Goal: Information Seeking & Learning: Learn about a topic

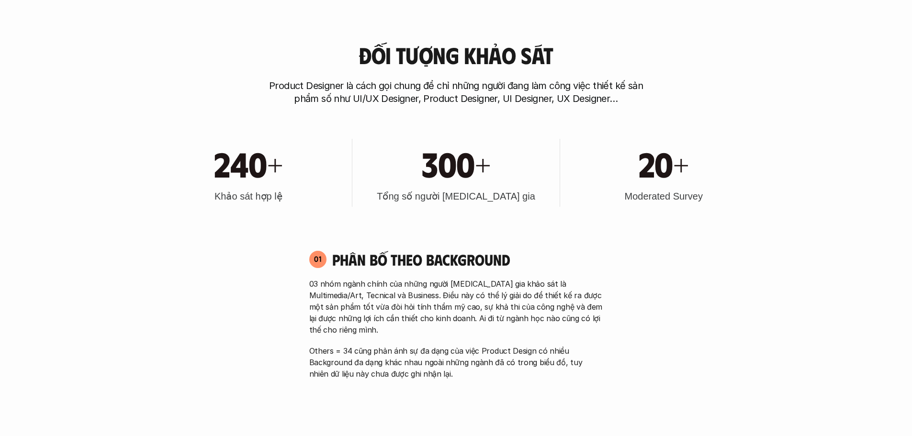
scroll to position [543, 0]
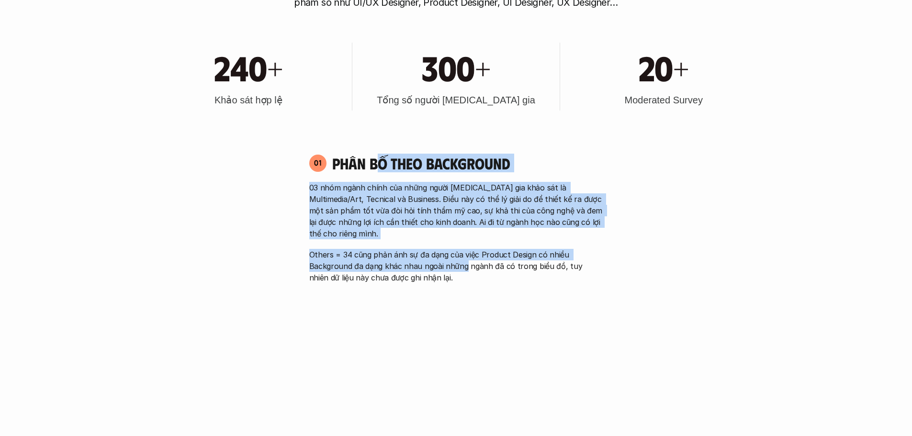
drag, startPoint x: 387, startPoint y: 159, endPoint x: 466, endPoint y: 261, distance: 128.4
click at [466, 261] on div "01 Phân bố theo background 03 nhóm ngành chính của những người tham gia khảo sá…" at bounding box center [456, 322] width 311 height 356
click at [466, 261] on p "Others = 34 cũng phản ánh sự đa dạng của việc Product Design có nhiều Backgroun…" at bounding box center [456, 266] width 294 height 34
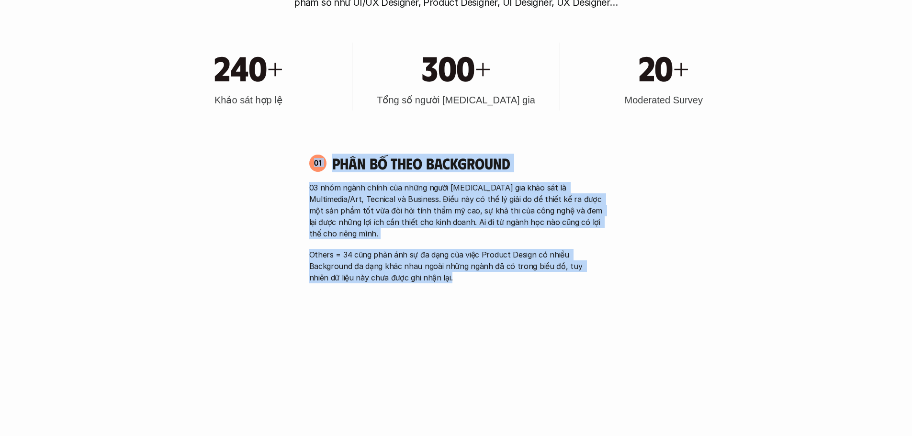
drag, startPoint x: 463, startPoint y: 268, endPoint x: 283, endPoint y: 154, distance: 213.1
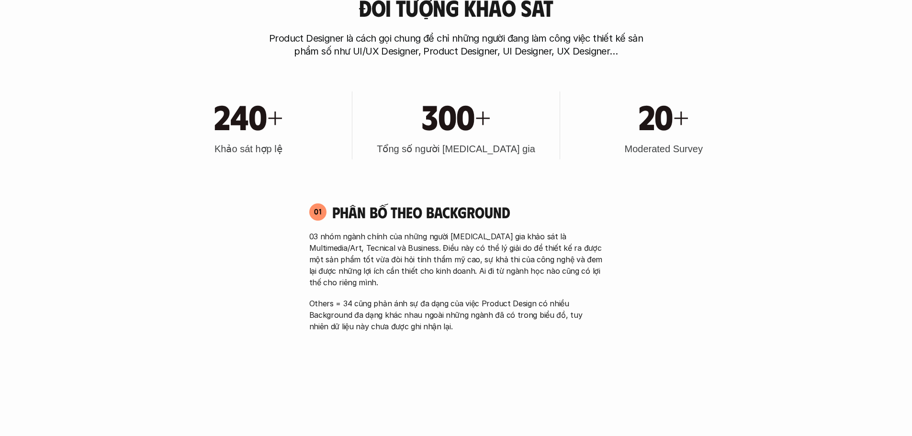
scroll to position [415, 0]
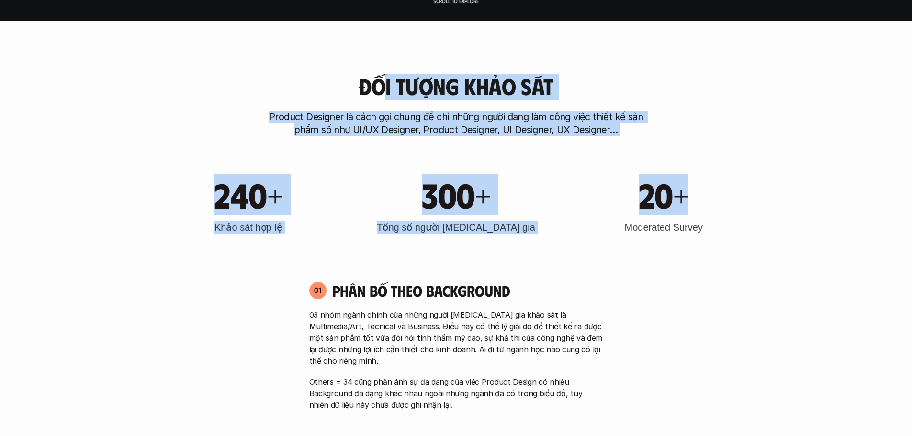
drag, startPoint x: 473, startPoint y: 92, endPoint x: 714, endPoint y: 196, distance: 262.6
click at [714, 196] on div "20+" at bounding box center [664, 194] width 198 height 41
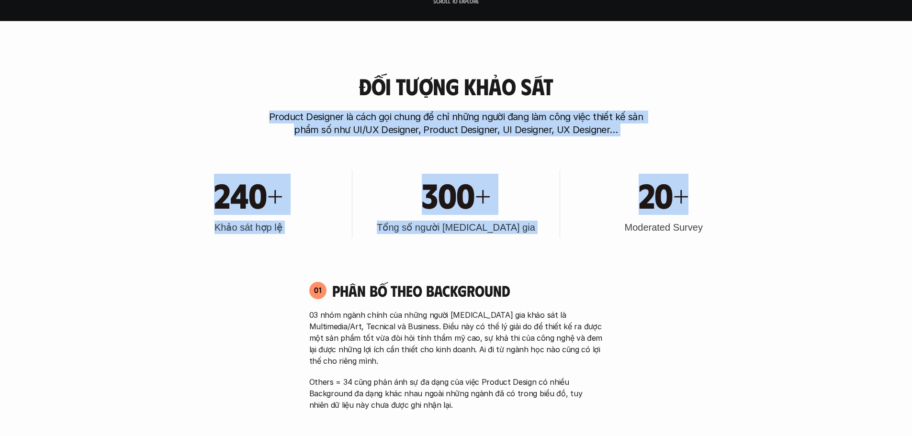
drag, startPoint x: 425, startPoint y: 103, endPoint x: 269, endPoint y: 68, distance: 160.2
drag, startPoint x: 363, startPoint y: 107, endPoint x: 690, endPoint y: 197, distance: 339.8
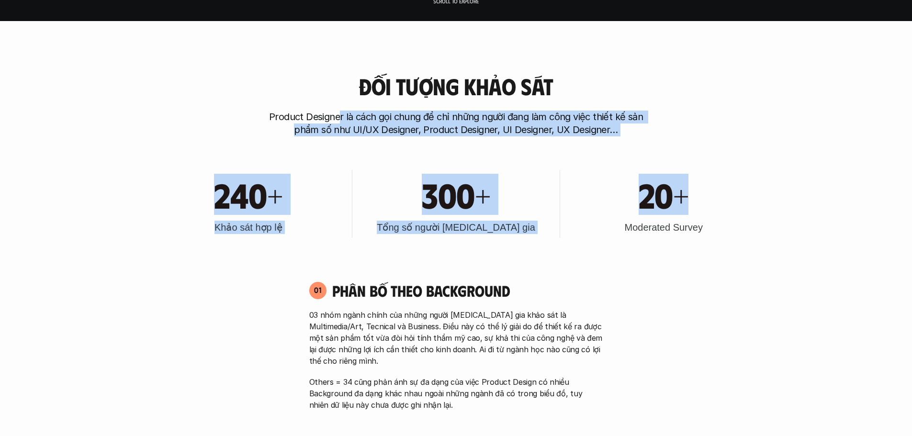
click at [690, 197] on div "20+" at bounding box center [664, 194] width 198 height 41
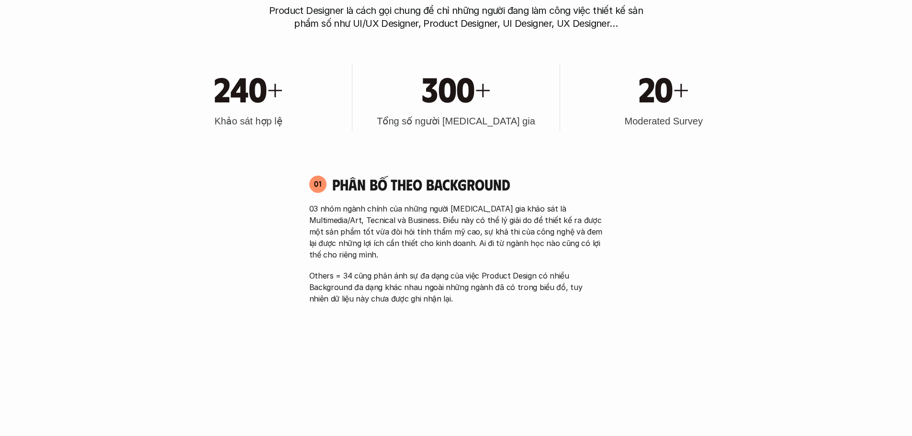
scroll to position [607, 0]
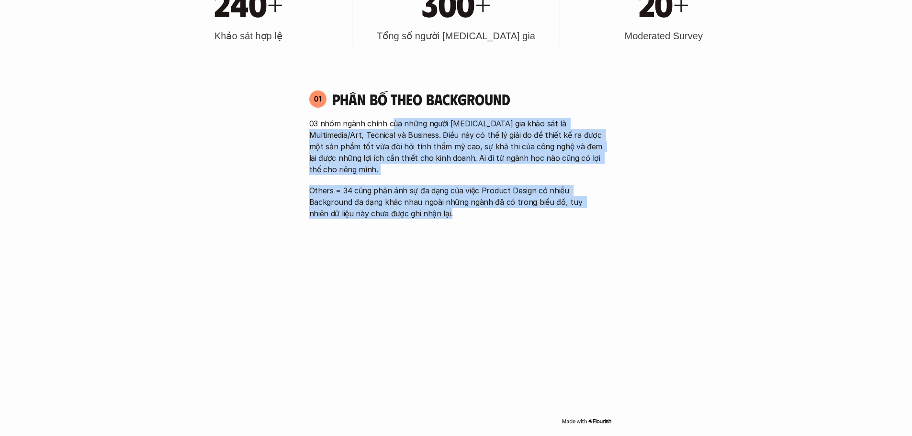
drag, startPoint x: 393, startPoint y: 120, endPoint x: 572, endPoint y: 203, distance: 196.9
click at [567, 201] on div "03 nhóm ngành chính của những người tham gia khảo sát là Multimedia/Art, Tecnic…" at bounding box center [456, 169] width 294 height 102
click at [581, 206] on p "Others = 34 cũng phản ánh sự đa dạng của việc Product Design có nhiều Backgroun…" at bounding box center [456, 202] width 294 height 34
drag, startPoint x: 535, startPoint y: 200, endPoint x: 279, endPoint y: 128, distance: 265.7
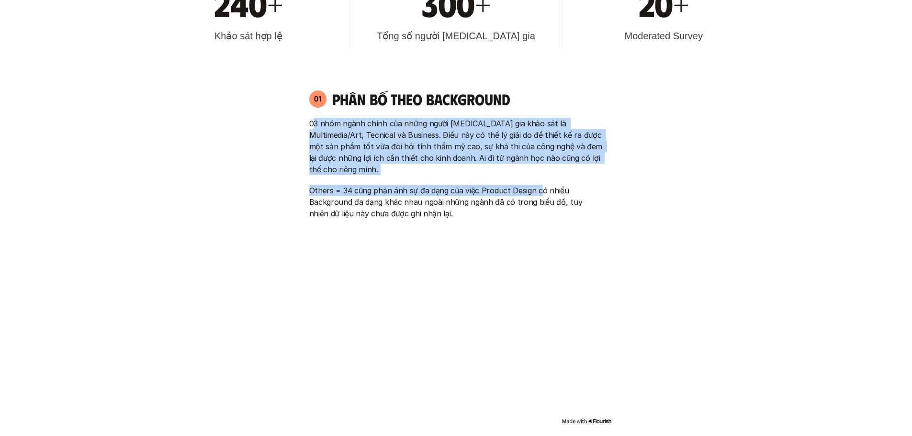
drag, startPoint x: 328, startPoint y: 124, endPoint x: 560, endPoint y: 186, distance: 240.6
click at [559, 186] on div "03 nhóm ngành chính của những người tham gia khảo sát là Multimedia/Art, Tecnic…" at bounding box center [456, 169] width 294 height 102
click at [560, 186] on p "Others = 34 cũng phản ánh sự đa dạng của việc Product Design có nhiều Backgroun…" at bounding box center [456, 202] width 294 height 34
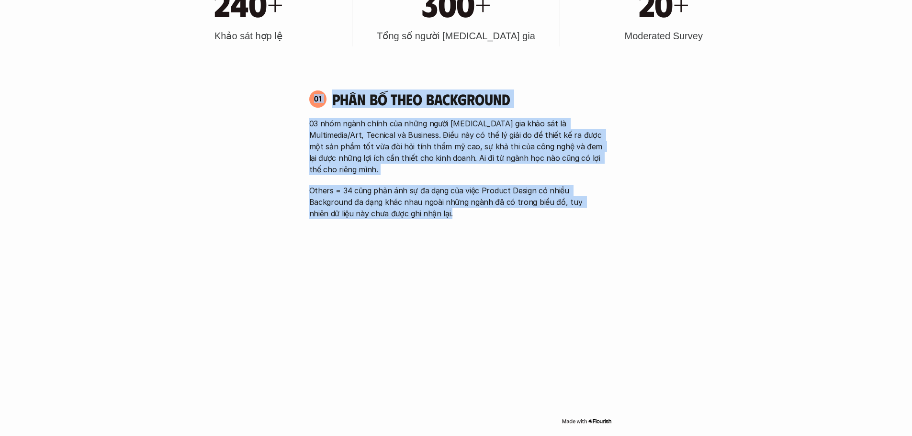
drag, startPoint x: 478, startPoint y: 188, endPoint x: 306, endPoint y: 110, distance: 188.2
click at [306, 110] on div "01 Phân bố theo background 03 nhóm ngành chính của những người tham gia khảo sá…" at bounding box center [456, 155] width 311 height 130
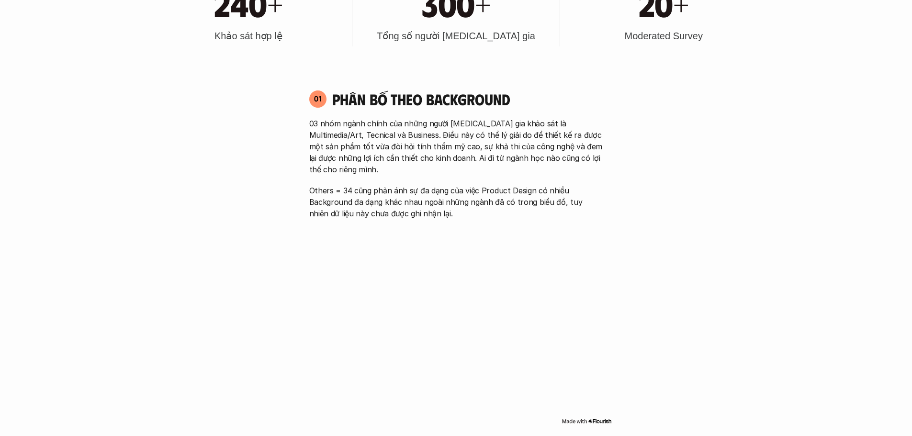
click at [306, 110] on div "01 Phân bố theo background 03 nhóm ngành chính của những người tham gia khảo sá…" at bounding box center [456, 155] width 311 height 130
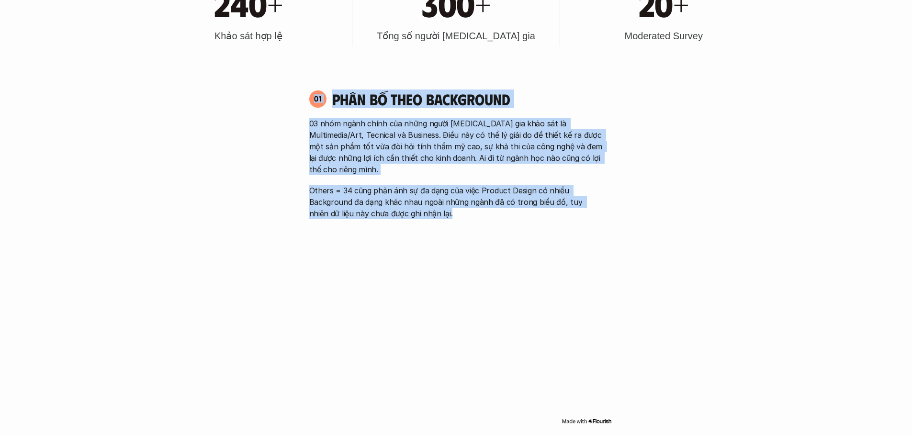
drag, startPoint x: 306, startPoint y: 110, endPoint x: 456, endPoint y: 208, distance: 179.0
click at [456, 208] on div "01 Phân bố theo background 03 nhóm ngành chính của những người tham gia khảo sá…" at bounding box center [456, 155] width 311 height 130
click at [456, 208] on p "Others = 34 cũng phản ánh sự đa dạng của việc Product Design có nhiều Backgroun…" at bounding box center [456, 202] width 294 height 34
drag, startPoint x: 433, startPoint y: 201, endPoint x: 292, endPoint y: 126, distance: 159.8
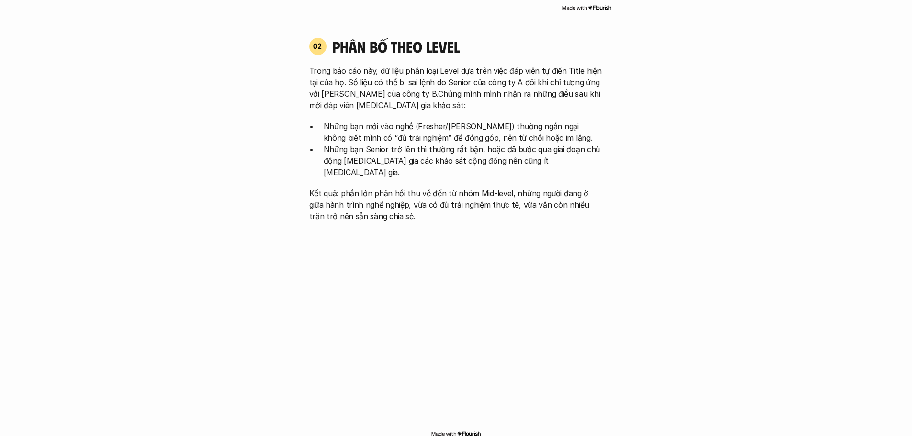
scroll to position [1022, 0]
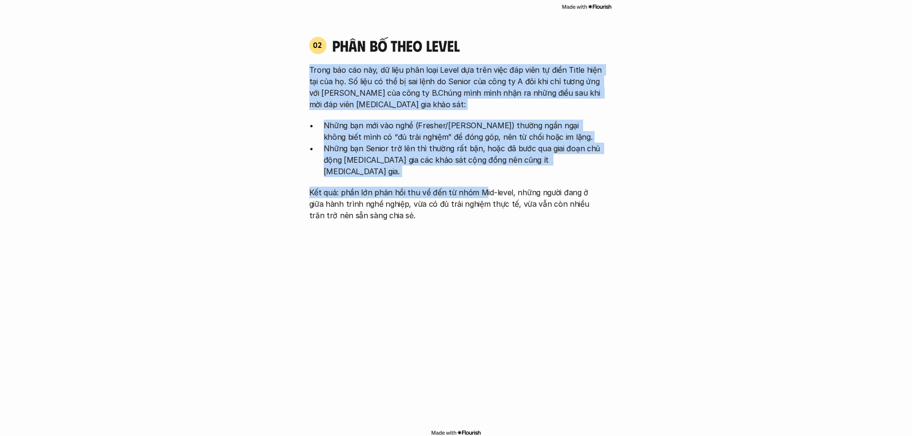
drag, startPoint x: 314, startPoint y: 64, endPoint x: 480, endPoint y: 163, distance: 192.9
click at [480, 163] on div "02 phân bố theo Level Trong báo cáo này, dữ liệu phân loại Level dựa trên việc …" at bounding box center [456, 128] width 311 height 185
click at [480, 163] on div "Trong báo cáo này, dữ liệu phân loại Level dựa trên việc đáp viên tự điền Title…" at bounding box center [456, 142] width 294 height 157
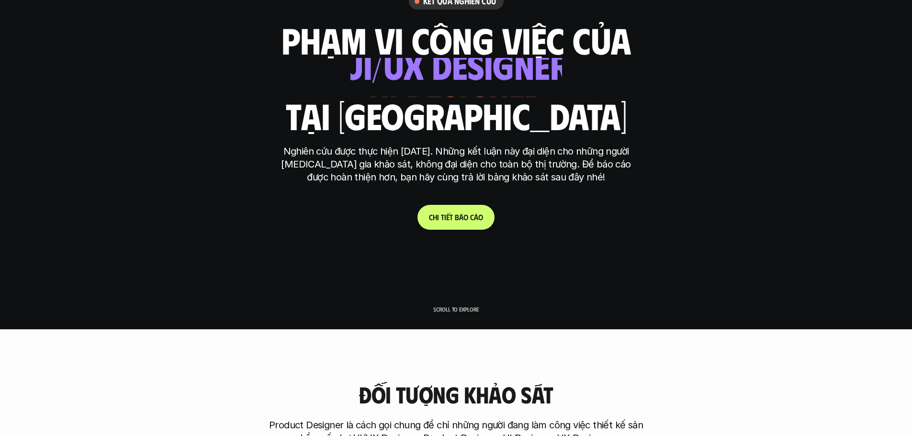
scroll to position [0, 0]
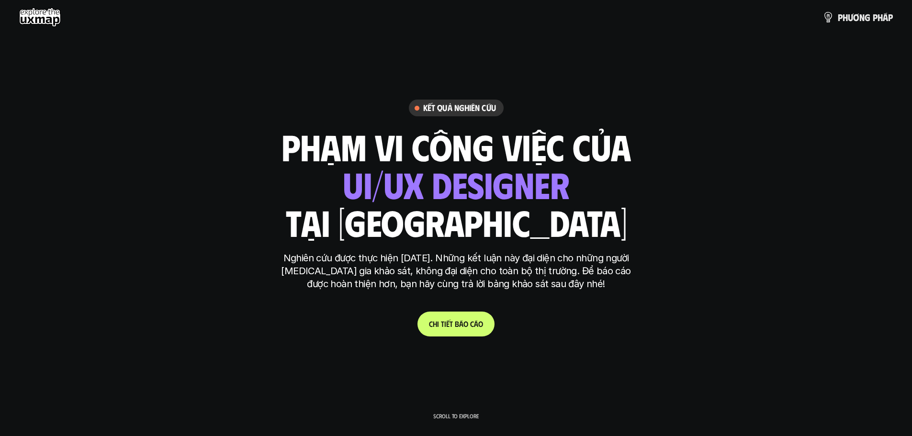
click at [461, 312] on link "C h i t i ế t b á o c á o" at bounding box center [456, 324] width 77 height 25
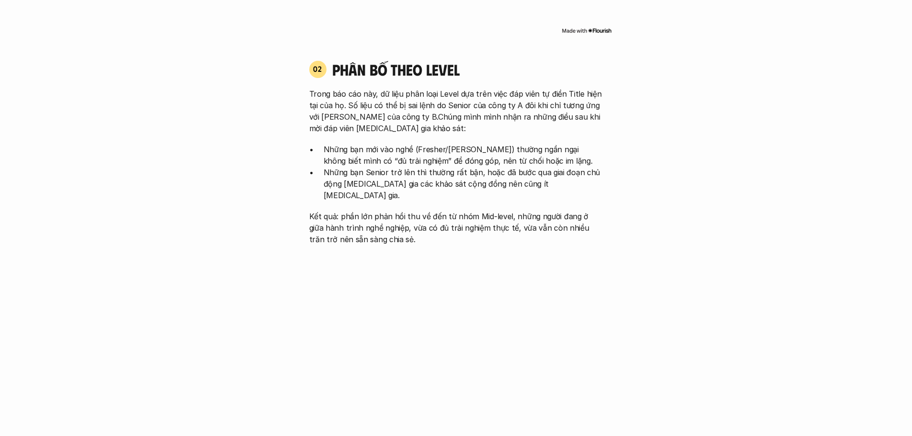
scroll to position [999, 0]
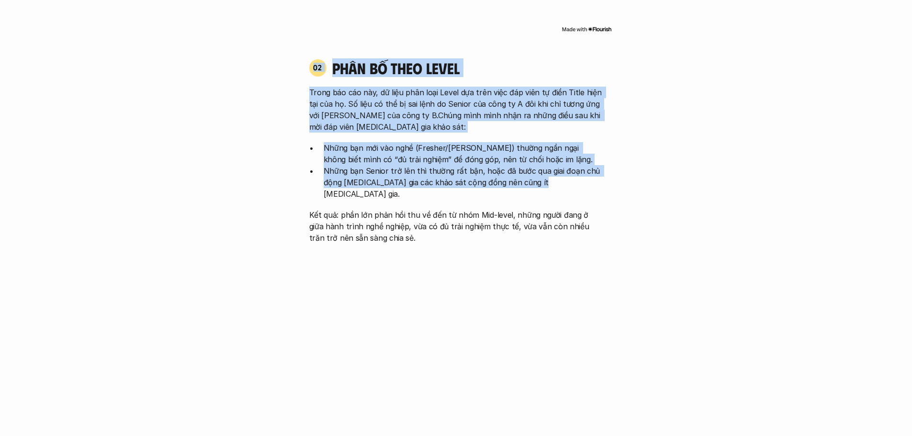
drag, startPoint x: 367, startPoint y: 86, endPoint x: 540, endPoint y: 185, distance: 199.7
click at [540, 185] on div "02 phân bố theo Level Trong báo cáo này, dữ liệu phân loại Level dựa trên việc …" at bounding box center [456, 150] width 311 height 185
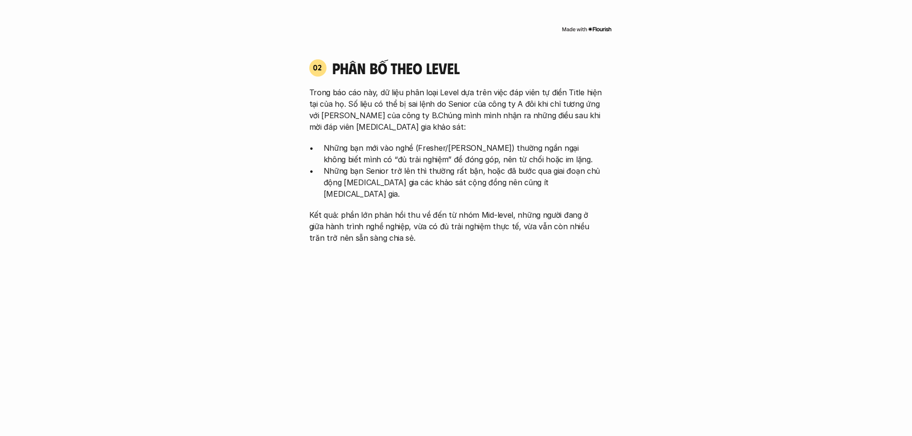
click at [543, 209] on p "Kết quả: phần lớn phản hồi thu về đến từ nhóm Mid-level, những người đang ở giữ…" at bounding box center [456, 226] width 294 height 34
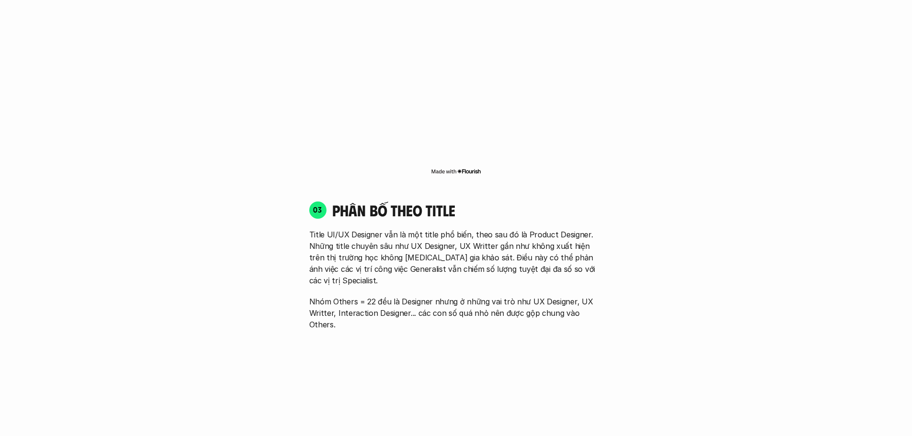
scroll to position [1287, 0]
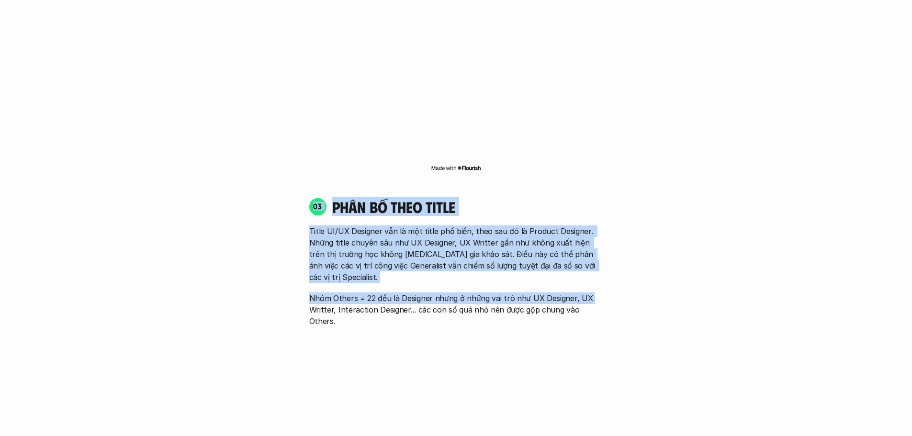
drag, startPoint x: 306, startPoint y: 188, endPoint x: 641, endPoint y: 260, distance: 342.9
click at [641, 260] on div "01 Phân bố theo background 03 nhóm ngành chính của những người tham gia khảo sá…" at bounding box center [456, 276] width 613 height 1752
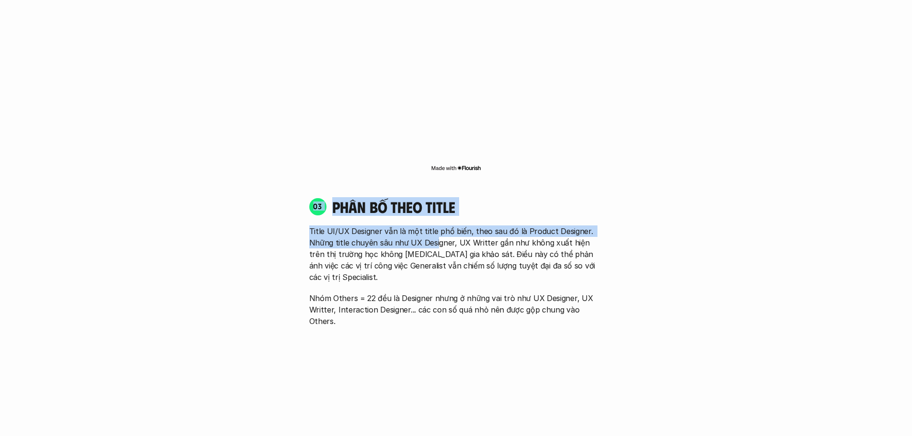
drag, startPoint x: 376, startPoint y: 211, endPoint x: 208, endPoint y: 190, distance: 168.4
click at [208, 190] on div "01 Phân bố theo background 03 nhóm ngành chính của những người tham gia khảo sá…" at bounding box center [456, 276] width 613 height 1752
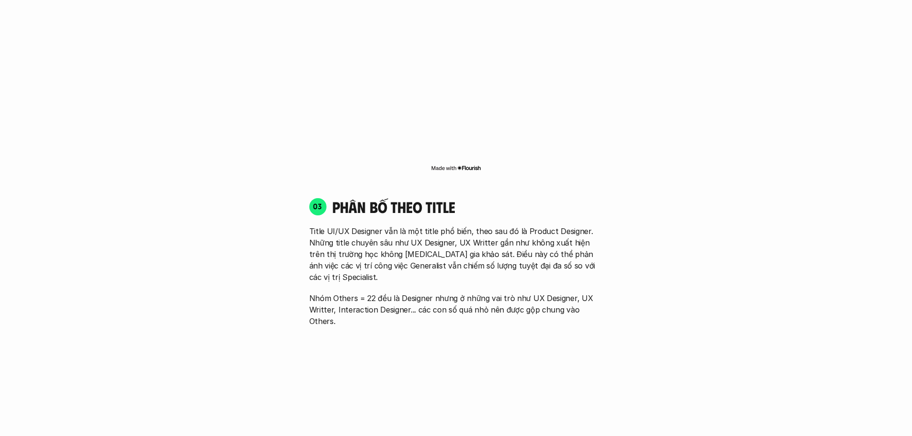
click at [208, 190] on div "01 Phân bố theo background 03 nhóm ngành chính của những người tham gia khảo sá…" at bounding box center [456, 276] width 613 height 1752
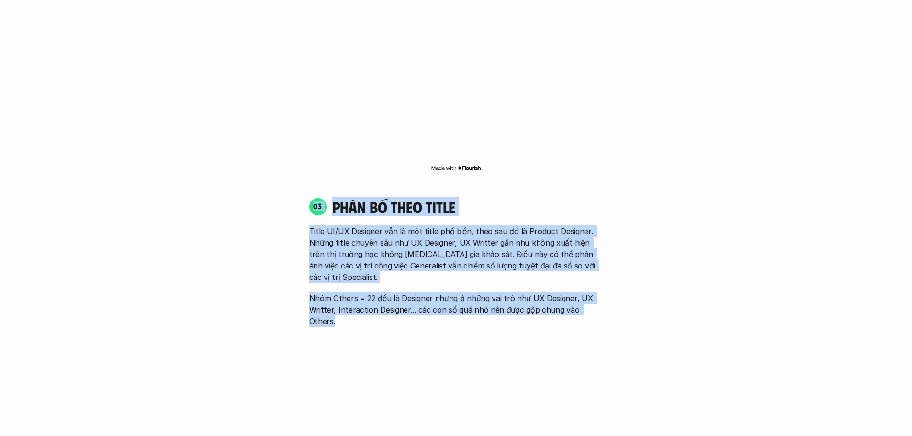
drag, startPoint x: 277, startPoint y: 189, endPoint x: 738, endPoint y: 278, distance: 468.7
click at [738, 278] on div "01 Phân bố theo background 03 nhóm ngành chính của những người tham gia khảo sá…" at bounding box center [456, 276] width 613 height 1752
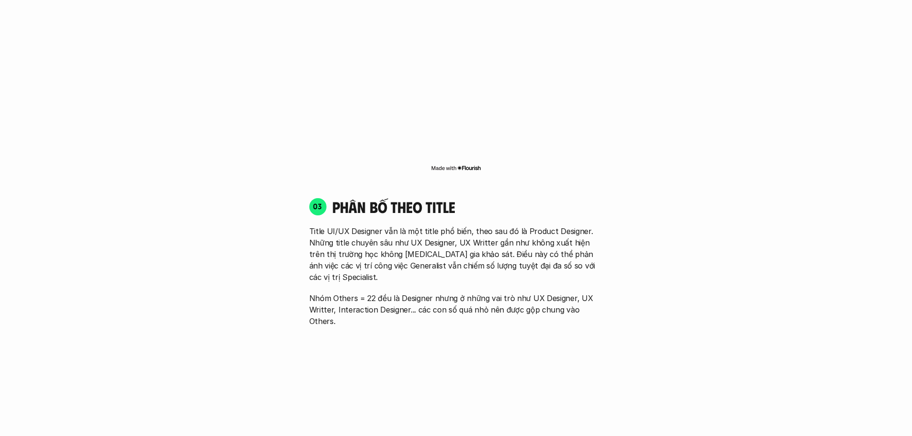
scroll to position [1319, 0]
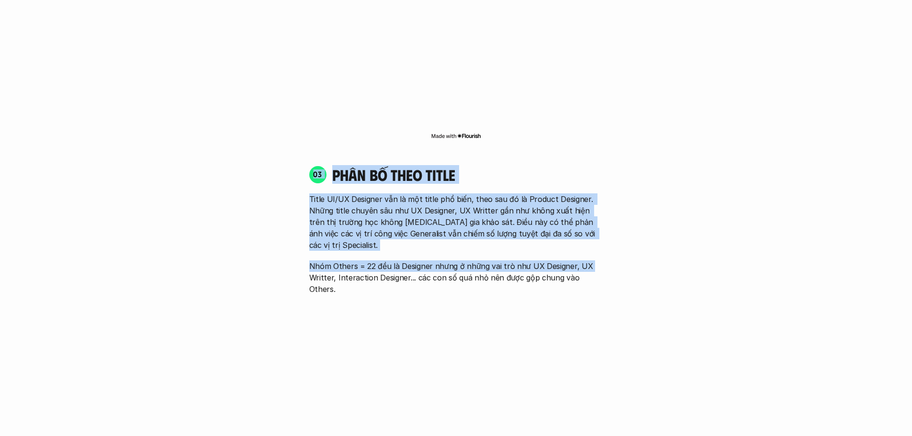
drag, startPoint x: 522, startPoint y: 223, endPoint x: 215, endPoint y: 146, distance: 316.6
click at [215, 146] on div "01 Phân bố theo background 03 nhóm ngành chính của những người tham gia khảo sá…" at bounding box center [456, 244] width 613 height 1752
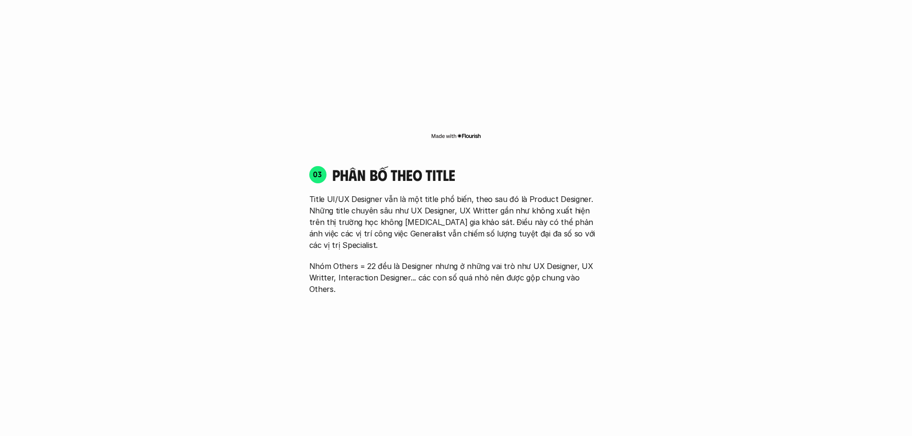
click at [215, 146] on div "01 Phân bố theo background 03 nhóm ngành chính của những người tham gia khảo sá…" at bounding box center [456, 244] width 613 height 1752
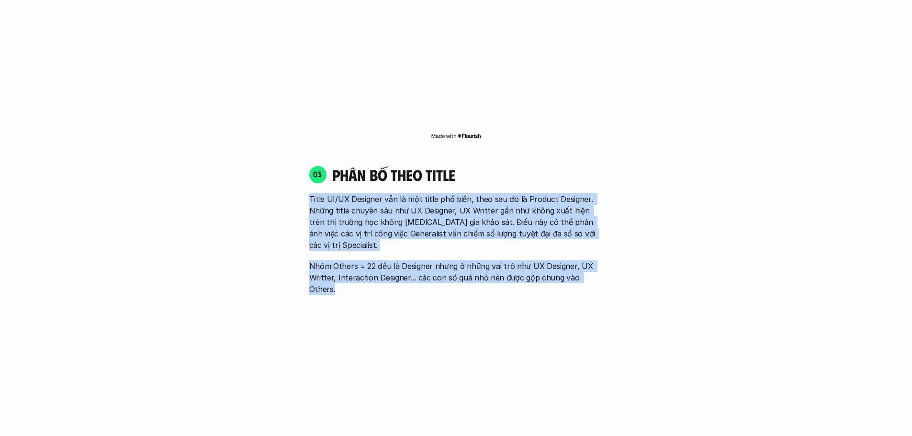
drag, startPoint x: 447, startPoint y: 192, endPoint x: 712, endPoint y: 246, distance: 270.9
click at [712, 246] on div "01 Phân bố theo background 03 nhóm ngành chính của những người tham gia khảo sá…" at bounding box center [456, 244] width 613 height 1752
drag, startPoint x: 632, startPoint y: 224, endPoint x: 242, endPoint y: 176, distance: 392.9
click at [242, 176] on div "01 Phân bố theo background 03 nhóm ngành chính của những người tham gia khảo sá…" at bounding box center [456, 244] width 613 height 1752
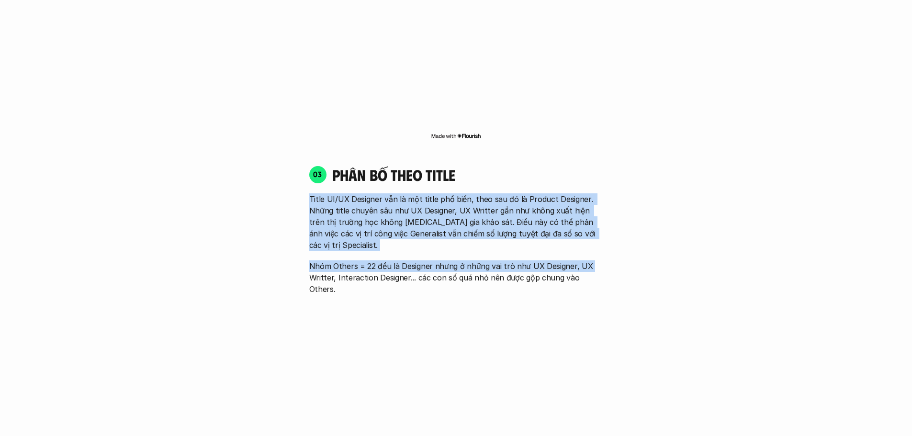
click at [242, 176] on div "01 Phân bố theo background 03 nhóm ngành chính của những người tham gia khảo sá…" at bounding box center [456, 244] width 613 height 1752
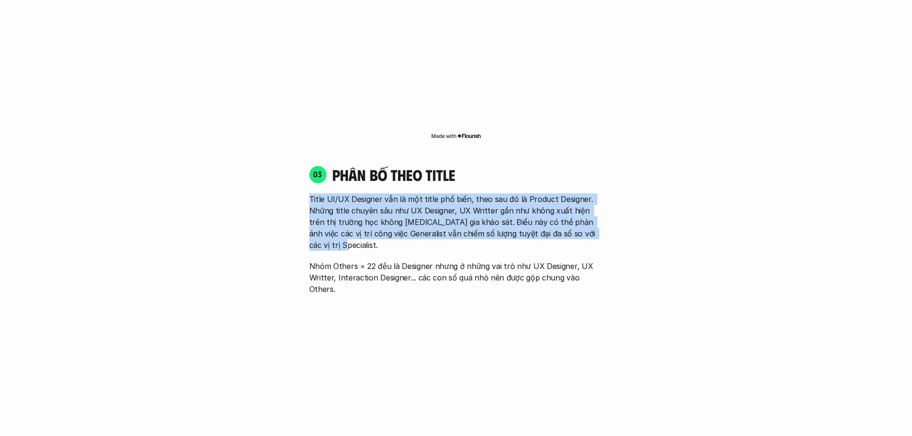
drag, startPoint x: 277, startPoint y: 171, endPoint x: 693, endPoint y: 218, distance: 418.4
click at [693, 218] on div "01 Phân bố theo background 03 nhóm ngành chính của những người tham gia khảo sá…" at bounding box center [456, 244] width 613 height 1752
drag, startPoint x: 619, startPoint y: 205, endPoint x: 247, endPoint y: 177, distance: 373.2
click at [247, 177] on div "01 Phân bố theo background 03 nhóm ngành chính của những người tham gia khảo sá…" at bounding box center [456, 244] width 613 height 1752
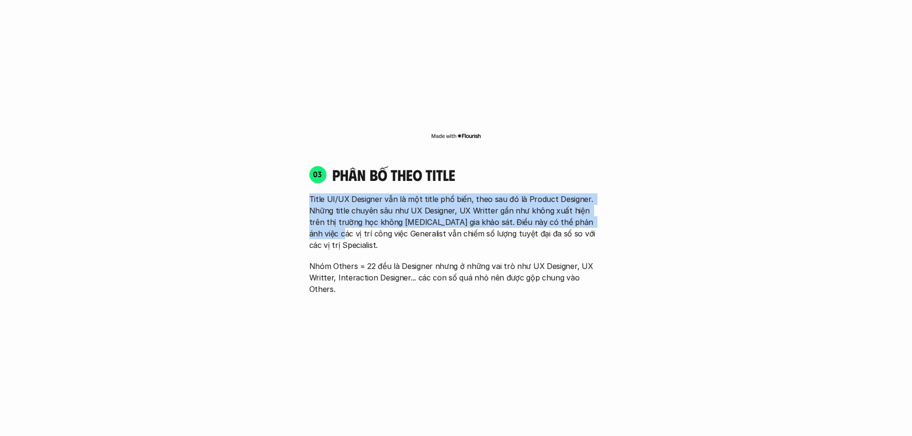
click at [247, 177] on div "01 Phân bố theo background 03 nhóm ngành chính của những người tham gia khảo sá…" at bounding box center [456, 244] width 613 height 1752
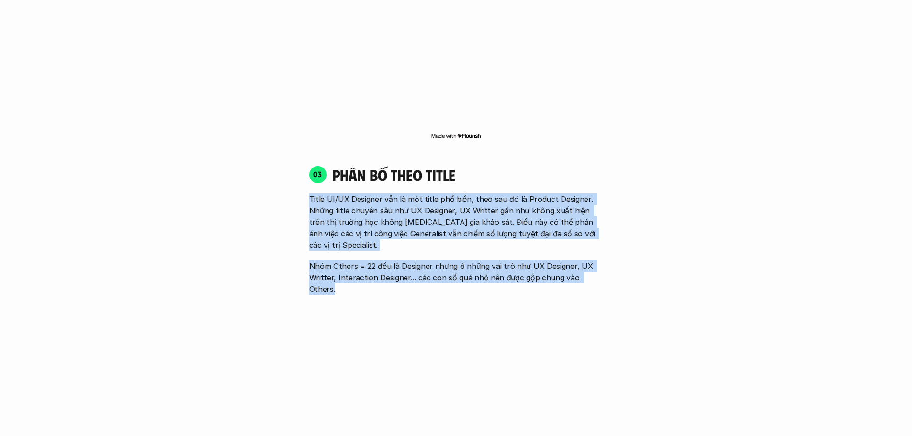
drag, startPoint x: 294, startPoint y: 181, endPoint x: 665, endPoint y: 239, distance: 376.1
click at [665, 239] on div "01 Phân bố theo background 03 nhóm ngành chính của những người tham gia khảo sá…" at bounding box center [456, 244] width 613 height 1752
drag, startPoint x: 558, startPoint y: 224, endPoint x: 294, endPoint y: 175, distance: 269.3
click at [294, 175] on div "01 Phân bố theo background 03 nhóm ngành chính của những người tham gia khảo sá…" at bounding box center [456, 244] width 613 height 1752
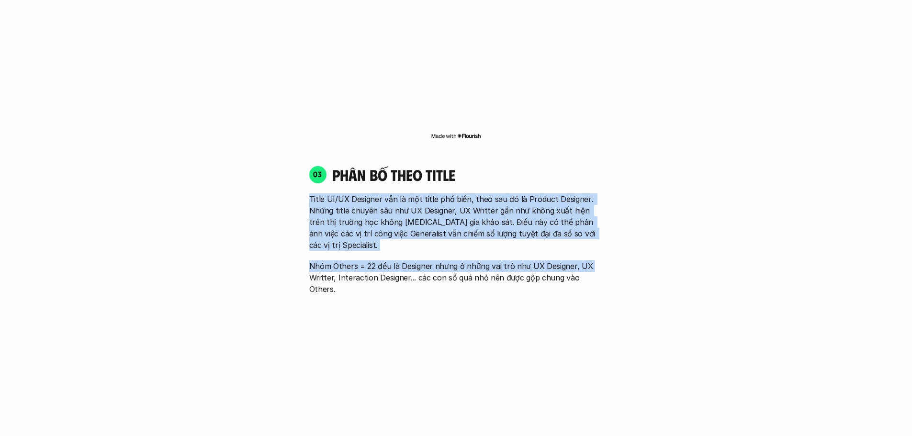
click at [294, 175] on div "01 Phân bố theo background 03 nhóm ngành chính của những người tham gia khảo sá…" at bounding box center [456, 244] width 613 height 1752
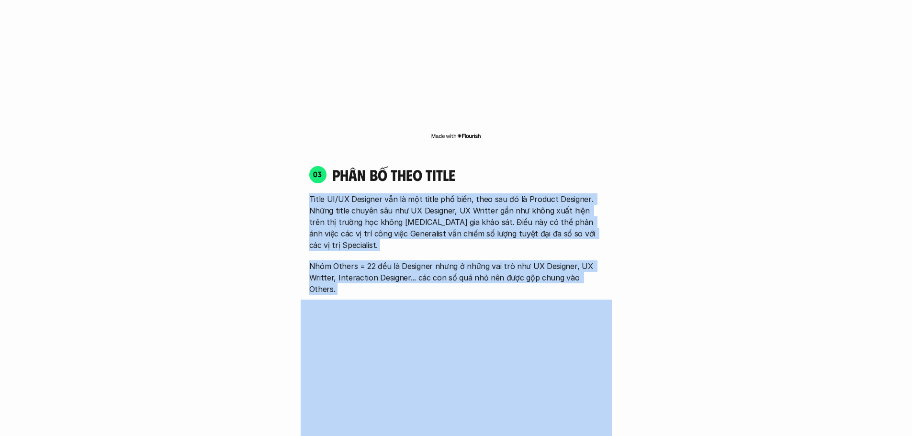
drag, startPoint x: 421, startPoint y: 200, endPoint x: 698, endPoint y: 253, distance: 282.4
click at [698, 253] on div "01 Phân bố theo background 03 nhóm ngành chính của những người tham gia khảo sá…" at bounding box center [456, 244] width 613 height 1752
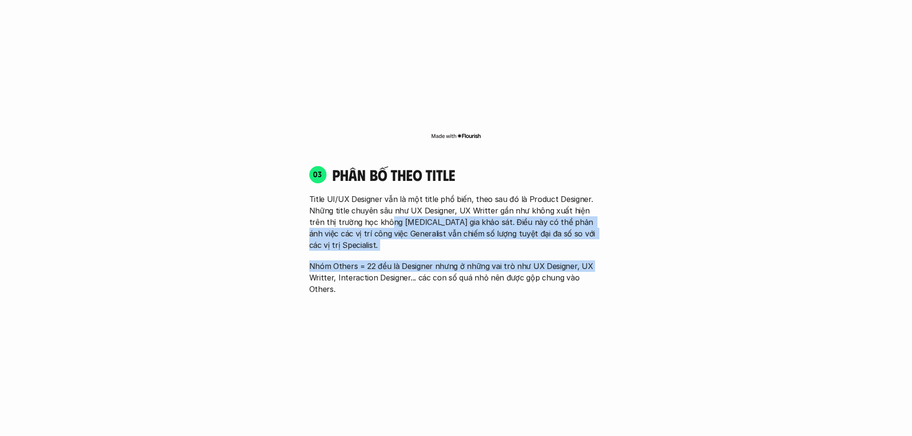
drag, startPoint x: 585, startPoint y: 237, endPoint x: 372, endPoint y: 198, distance: 217.1
click at [372, 198] on div "Title UI/UX Designer vẫn là một title phổ biến, theo sau đó là Product Designer…" at bounding box center [456, 245] width 294 height 102
click at [372, 198] on p "Title UI/UX Designer vẫn là một title phổ biến, theo sau đó là Product Designer…" at bounding box center [456, 222] width 294 height 57
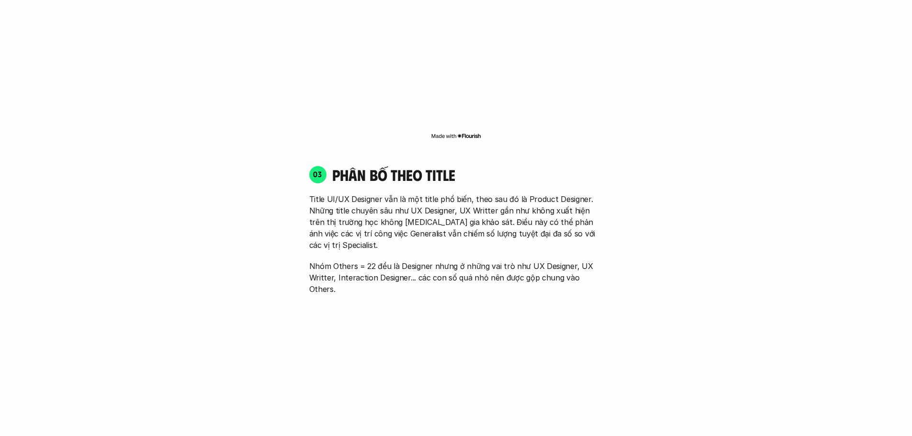
click at [482, 194] on p "Title UI/UX Designer vẫn là một title phổ biến, theo sau đó là Product Designer…" at bounding box center [456, 222] width 294 height 57
click at [480, 194] on p "Title UI/UX Designer vẫn là một title phổ biến, theo sau đó là Product Designer…" at bounding box center [456, 222] width 294 height 57
click at [395, 194] on p "Title UI/UX Designer vẫn là một title phổ biến, theo sau đó là Product Designer…" at bounding box center [456, 222] width 294 height 57
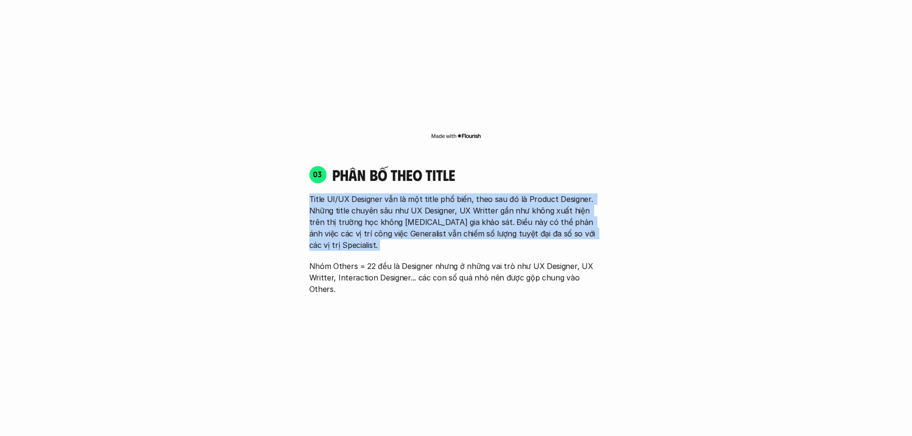
click at [395, 194] on p "Title UI/UX Designer vẫn là một title phổ biến, theo sau đó là Product Designer…" at bounding box center [456, 222] width 294 height 57
click at [490, 209] on p "Title UI/UX Designer vẫn là một title phổ biến, theo sau đó là Product Designer…" at bounding box center [456, 222] width 294 height 57
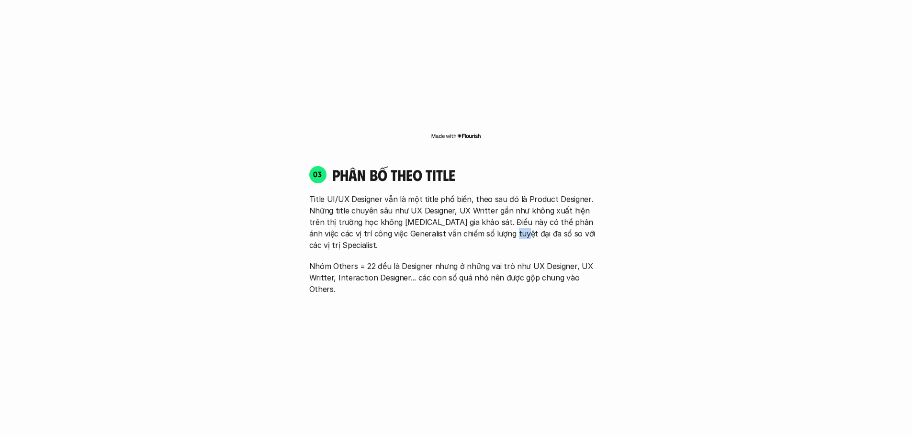
click at [490, 209] on p "Title UI/UX Designer vẫn là một title phổ biến, theo sau đó là Product Designer…" at bounding box center [456, 222] width 294 height 57
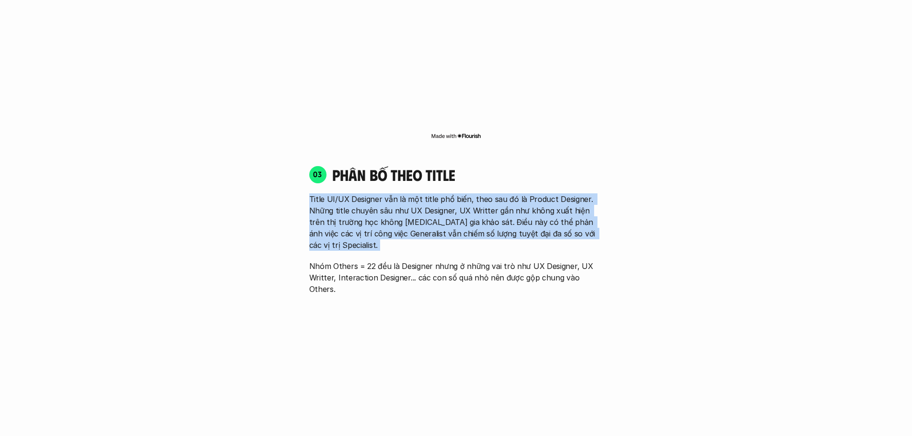
click at [490, 209] on p "Title UI/UX Designer vẫn là một title phổ biến, theo sau đó là Product Designer…" at bounding box center [456, 222] width 294 height 57
click at [389, 194] on p "Title UI/UX Designer vẫn là một title phổ biến, theo sau đó là Product Designer…" at bounding box center [456, 222] width 294 height 57
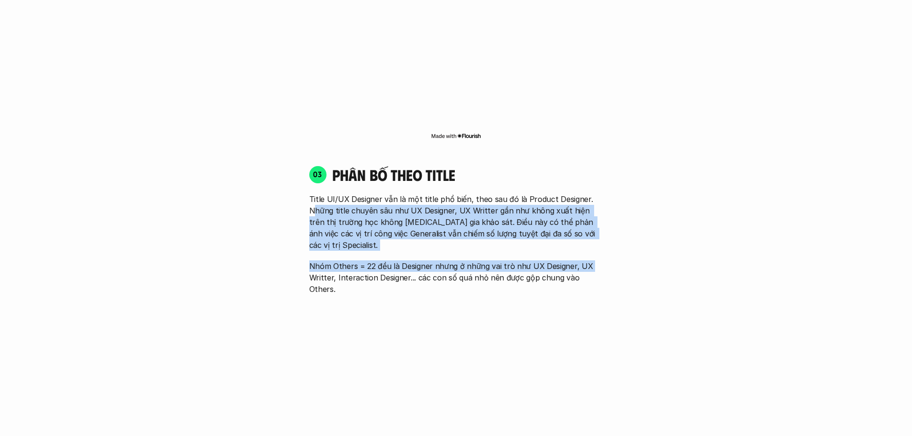
drag, startPoint x: 313, startPoint y: 183, endPoint x: 681, endPoint y: 221, distance: 369.3
click at [681, 221] on div "01 Phân bố theo background 03 nhóm ngành chính của những người tham gia khảo sá…" at bounding box center [456, 244] width 613 height 1752
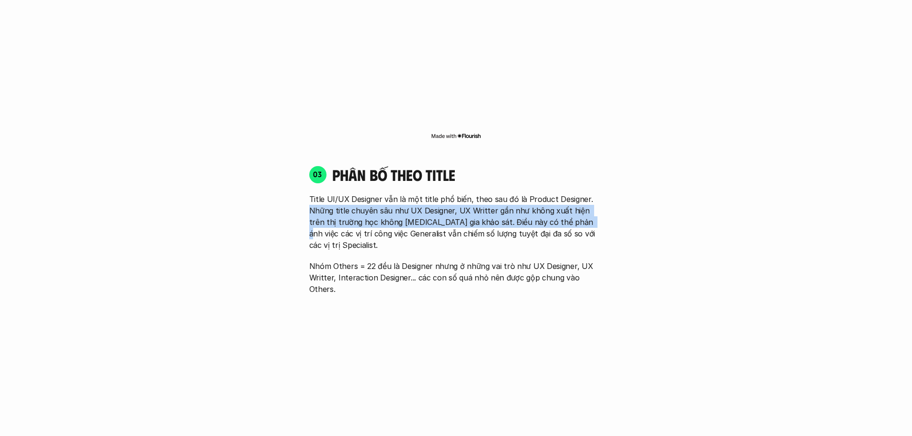
drag, startPoint x: 539, startPoint y: 193, endPoint x: 295, endPoint y: 183, distance: 244.5
click at [295, 183] on div "01 Phân bố theo background 03 nhóm ngành chính của những người tham gia khảo sá…" at bounding box center [456, 244] width 613 height 1752
drag, startPoint x: 567, startPoint y: 202, endPoint x: 338, endPoint y: 183, distance: 229.8
click at [338, 194] on p "Title UI/UX Designer vẫn là một title phổ biến, theo sau đó là Product Designer…" at bounding box center [456, 222] width 294 height 57
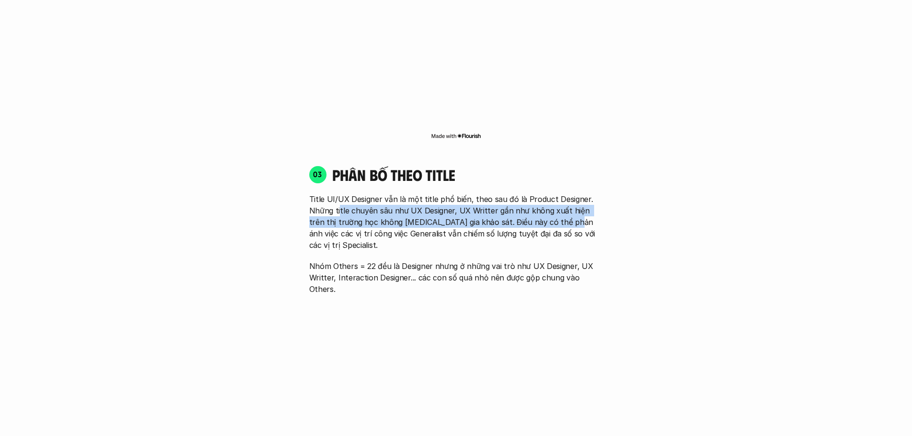
click at [338, 194] on p "Title UI/UX Designer vẫn là một title phổ biến, theo sau đó là Product Designer…" at bounding box center [456, 222] width 294 height 57
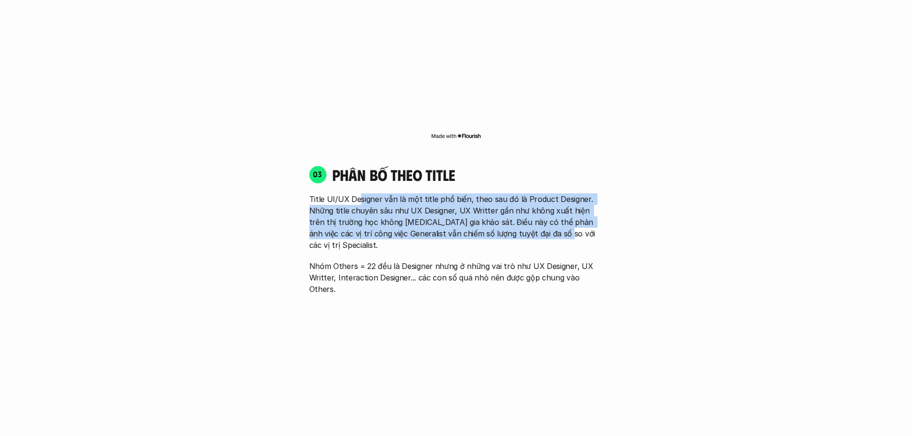
drag, startPoint x: 370, startPoint y: 182, endPoint x: 541, endPoint y: 216, distance: 174.3
click at [541, 216] on p "Title UI/UX Designer vẫn là một title phổ biến, theo sau đó là Product Designer…" at bounding box center [456, 222] width 294 height 57
drag, startPoint x: 514, startPoint y: 216, endPoint x: 328, endPoint y: 179, distance: 190.4
click at [328, 194] on p "Title UI/UX Designer vẫn là một title phổ biến, theo sau đó là Product Designer…" at bounding box center [456, 222] width 294 height 57
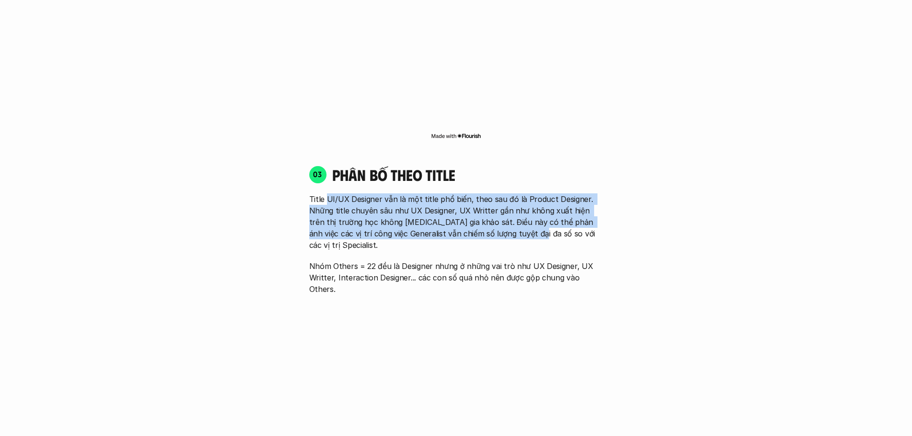
click at [328, 194] on p "Title UI/UX Designer vẫn là một title phổ biến, theo sau đó là Product Designer…" at bounding box center [456, 222] width 294 height 57
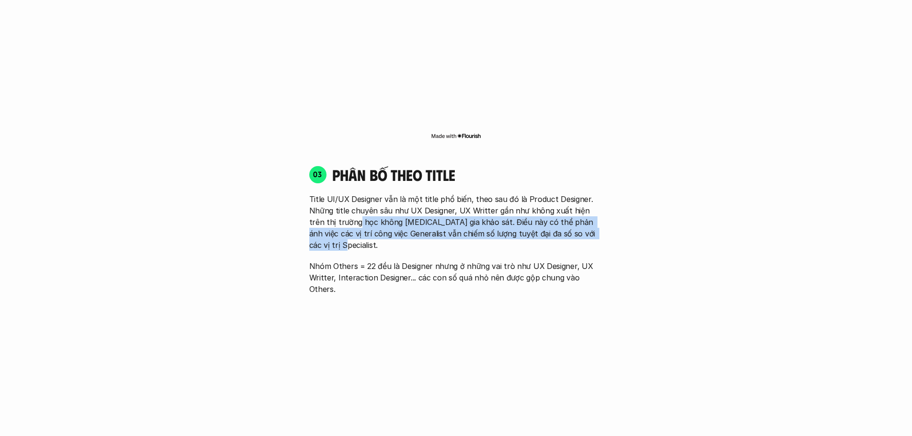
drag, startPoint x: 351, startPoint y: 205, endPoint x: 624, endPoint y: 220, distance: 274.0
click at [624, 220] on div "01 Phân bố theo background 03 nhóm ngành chính của những người tham gia khảo sá…" at bounding box center [456, 244] width 613 height 1752
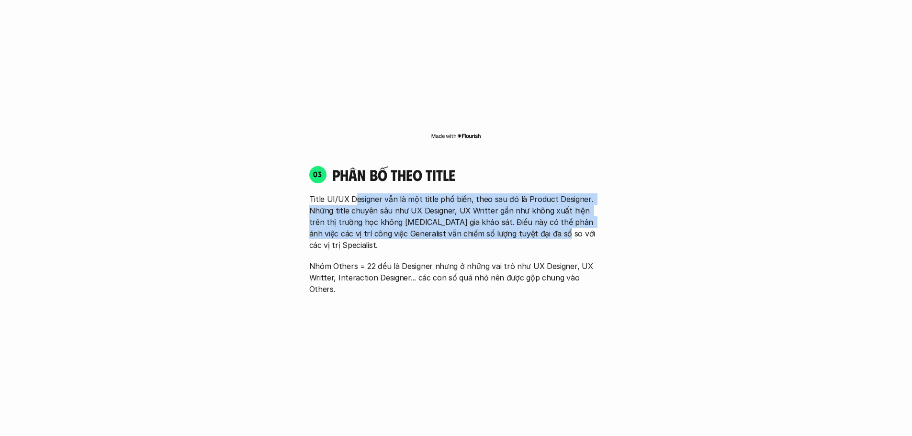
drag, startPoint x: 525, startPoint y: 204, endPoint x: 354, endPoint y: 177, distance: 173.1
click at [354, 194] on p "Title UI/UX Designer vẫn là một title phổ biến, theo sau đó là Product Designer…" at bounding box center [456, 222] width 294 height 57
drag, startPoint x: 456, startPoint y: 193, endPoint x: 524, endPoint y: 220, distance: 72.4
click at [524, 220] on div "Title UI/UX Designer vẫn là một title phổ biến, theo sau đó là Product Designer…" at bounding box center [456, 245] width 294 height 102
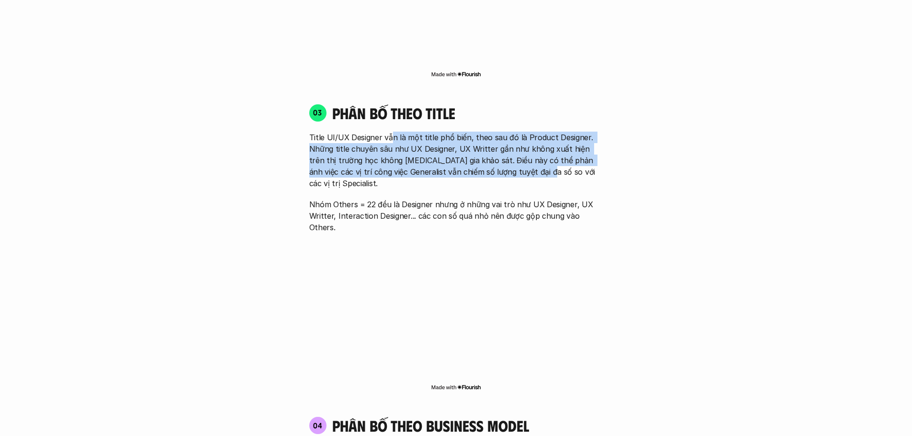
scroll to position [1382, 0]
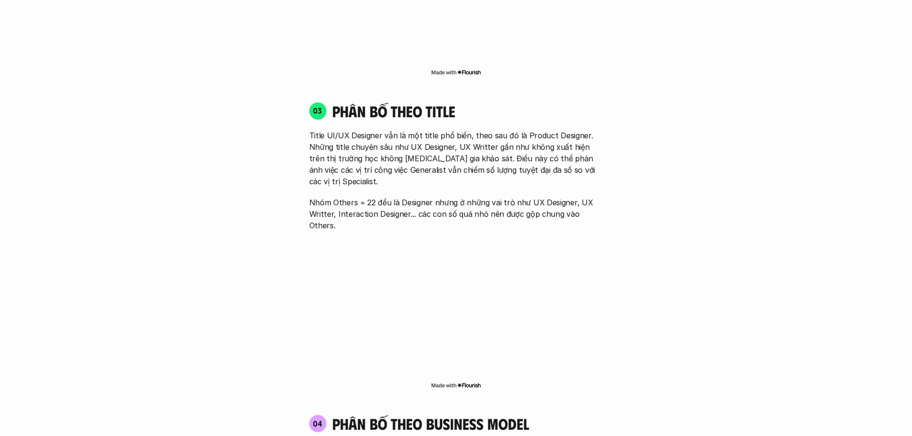
click at [350, 197] on p "Nhóm Others = 22 đều là Designer nhưng ở những vai trò như UX Designer, UX Writ…" at bounding box center [456, 214] width 294 height 34
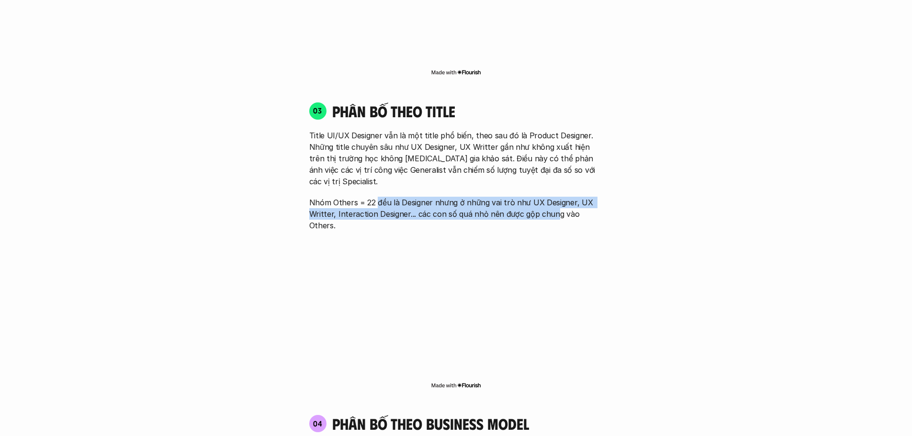
drag, startPoint x: 378, startPoint y: 166, endPoint x: 553, endPoint y: 179, distance: 175.3
click at [553, 197] on p "Nhóm Others = 22 đều là Designer nhưng ở những vai trò như UX Designer, UX Writ…" at bounding box center [456, 214] width 294 height 34
drag, startPoint x: 492, startPoint y: 176, endPoint x: 333, endPoint y: 170, distance: 158.7
click at [333, 197] on p "Nhóm Others = 22 đều là Designer nhưng ở những vai trò như UX Designer, UX Writ…" at bounding box center [456, 214] width 294 height 34
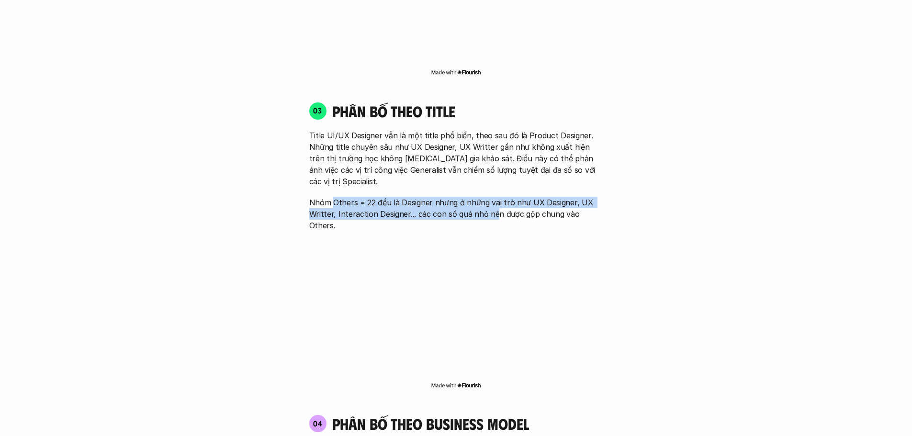
click at [333, 197] on p "Nhóm Others = 22 đều là Designer nhưng ở những vai trò như UX Designer, UX Writ…" at bounding box center [456, 214] width 294 height 34
drag, startPoint x: 412, startPoint y: 176, endPoint x: 540, endPoint y: 182, distance: 128.5
click at [540, 197] on p "Nhóm Others = 22 đều là Designer nhưng ở những vai trò như UX Designer, UX Writ…" at bounding box center [456, 214] width 294 height 34
drag, startPoint x: 459, startPoint y: 173, endPoint x: 319, endPoint y: 175, distance: 140.4
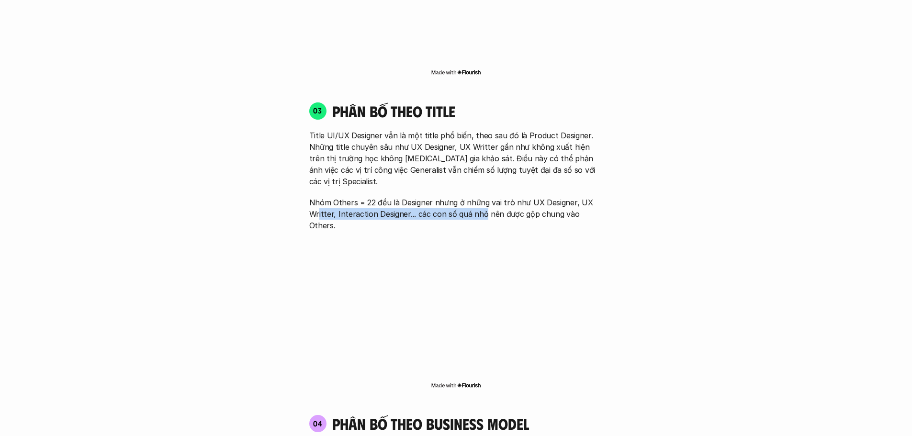
click at [319, 197] on p "Nhóm Others = 22 đều là Designer nhưng ở những vai trò như UX Designer, UX Writ…" at bounding box center [456, 214] width 294 height 34
drag, startPoint x: 398, startPoint y: 169, endPoint x: 556, endPoint y: 174, distance: 158.2
click at [556, 197] on p "Nhóm Others = 22 đều là Designer nhưng ở những vai trò như UX Designer, UX Writ…" at bounding box center [456, 214] width 294 height 34
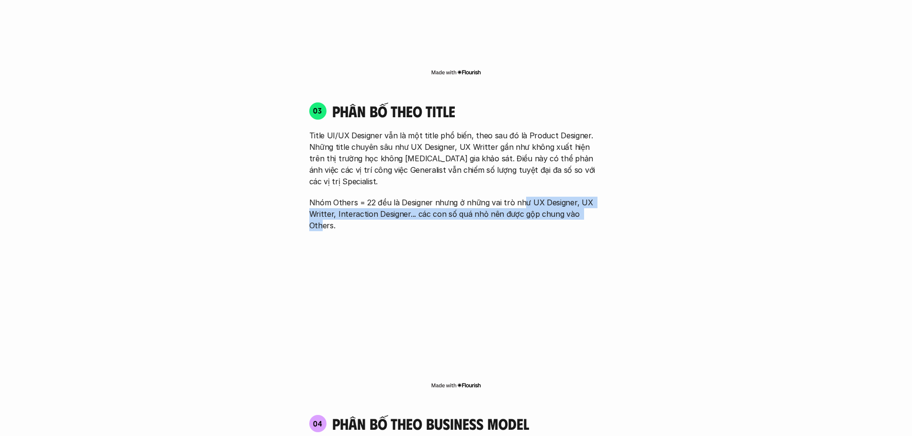
drag, startPoint x: 511, startPoint y: 172, endPoint x: 584, endPoint y: 180, distance: 73.7
click at [584, 197] on p "Nhóm Others = 22 đều là Designer nhưng ở những vai trò như UX Designer, UX Writ…" at bounding box center [456, 214] width 294 height 34
drag, startPoint x: 539, startPoint y: 177, endPoint x: 499, endPoint y: 185, distance: 41.0
click at [539, 197] on p "Nhóm Others = 22 đều là Designer nhưng ở những vai trò như UX Designer, UX Writ…" at bounding box center [456, 214] width 294 height 34
click at [499, 197] on p "Nhóm Others = 22 đều là Designer nhưng ở những vai trò như UX Designer, UX Writ…" at bounding box center [456, 214] width 294 height 34
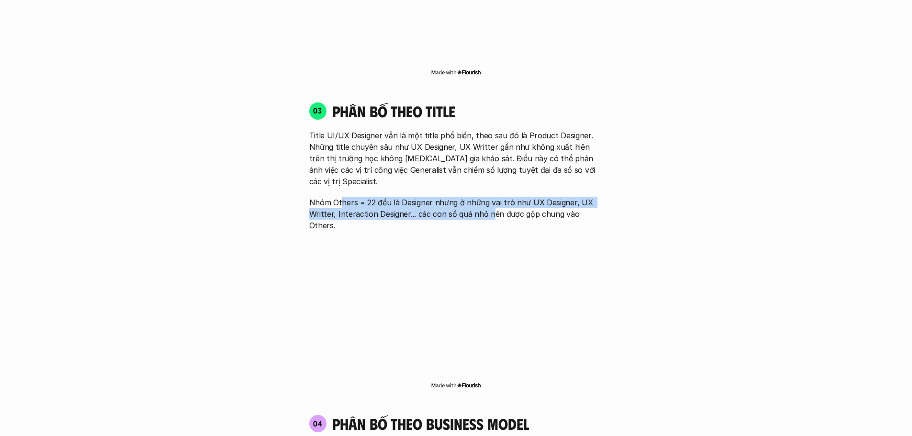
drag, startPoint x: 481, startPoint y: 181, endPoint x: 342, endPoint y: 170, distance: 139.8
click at [342, 197] on p "Nhóm Others = 22 đều là Designer nhưng ở những vai trò như UX Designer, UX Writ…" at bounding box center [456, 214] width 294 height 34
drag, startPoint x: 410, startPoint y: 171, endPoint x: 583, endPoint y: 187, distance: 174.1
click at [583, 187] on div "03 phân bố theo title Title UI/UX Designer vẫn là một title phổ biến, theo sau …" at bounding box center [456, 246] width 311 height 308
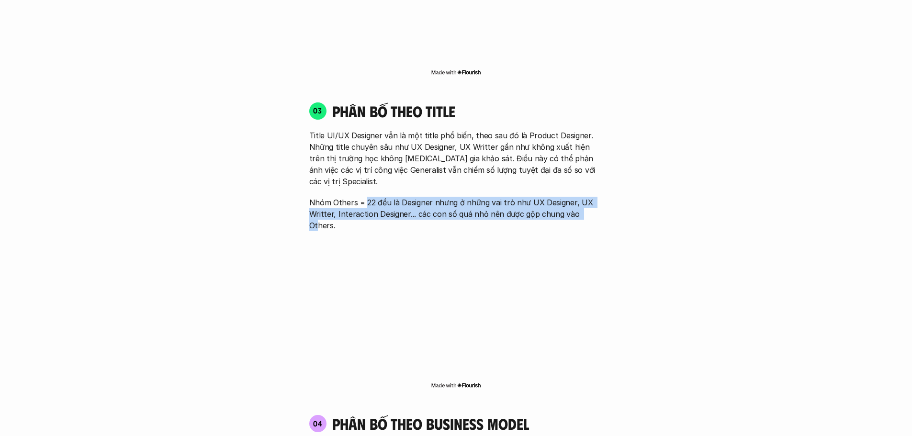
click at [583, 187] on div "03 phân bố theo title Title UI/UX Designer vẫn là một title phổ biến, theo sau …" at bounding box center [456, 246] width 311 height 308
drag
click at [334, 197] on p "Nhóm Others = 22 đều là Designer nhưng ở những vai trò như UX Designer, UX Writ…" at bounding box center [456, 214] width 294 height 34
click at [597, 197] on p "Nhóm Others = 22 đều là Designer nhưng ở những vai trò như UX Designer, UX Writ…" at bounding box center [456, 214] width 294 height 34
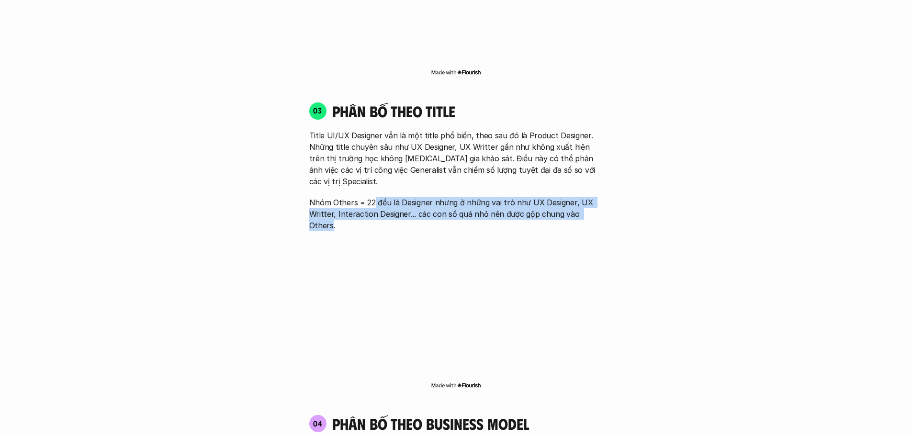
click at [597, 197] on p "Nhóm Others = 22 đều là Designer nhưng ở những vai trò như UX Designer, UX Writ…" at bounding box center [456, 214] width 294 height 34
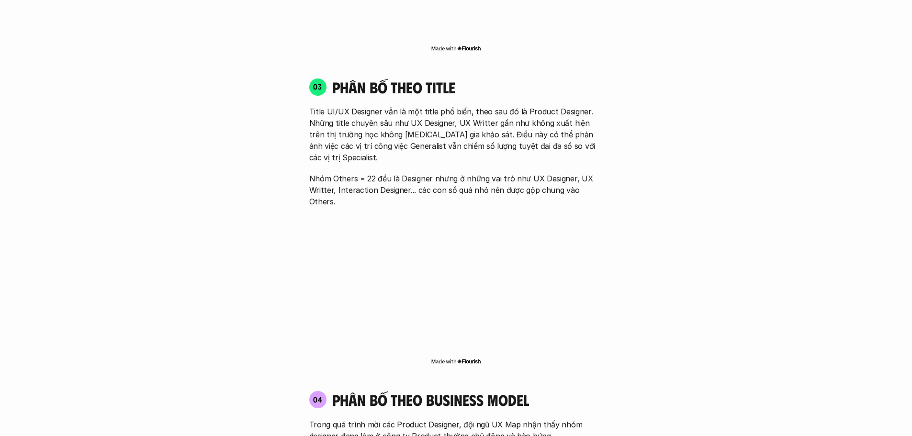
scroll to position [1478, 0]
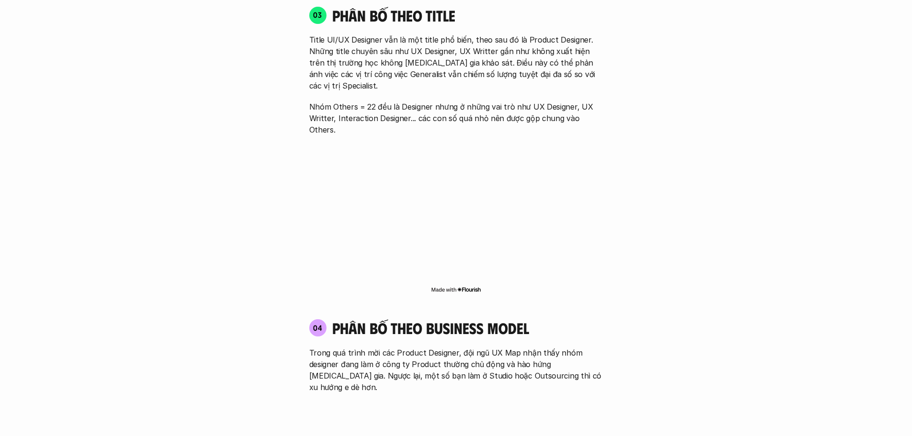
click at [280, 115] on div "01 Phân bố theo background 03 nhóm ngành chính của những người tham gia khảo sá…" at bounding box center [456, 85] width 613 height 1752
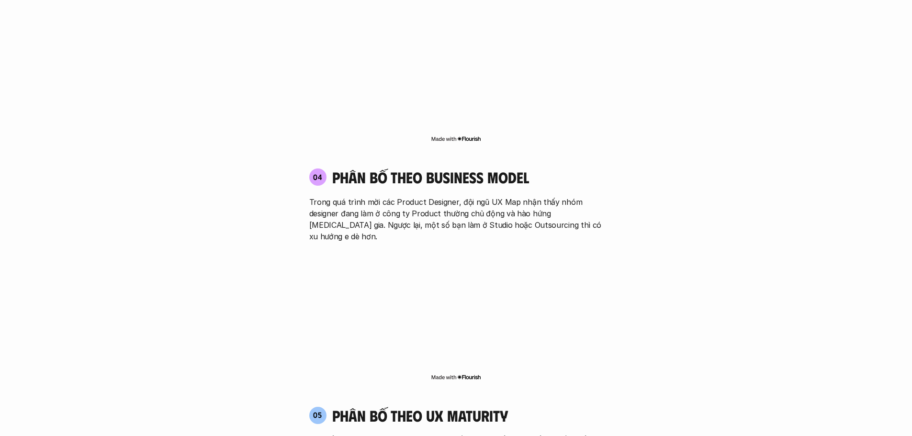
scroll to position [1638, 0]
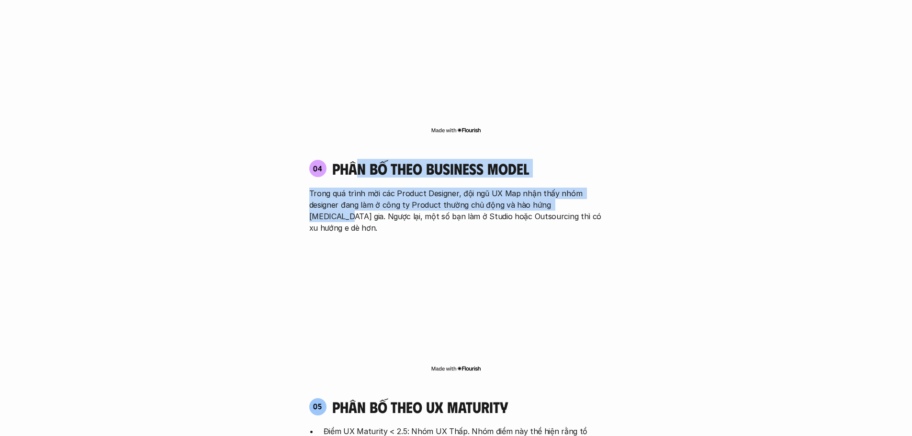
click at [605, 160] on div "04 phân bố theo business model Trong quá trình mời các Product Designer, đội ng…" at bounding box center [456, 196] width 311 height 74
click at [608, 161] on div "04 phân bố theo business model Trong quá trình mời các Product Designer, đội ng…" at bounding box center [456, 196] width 311 height 74
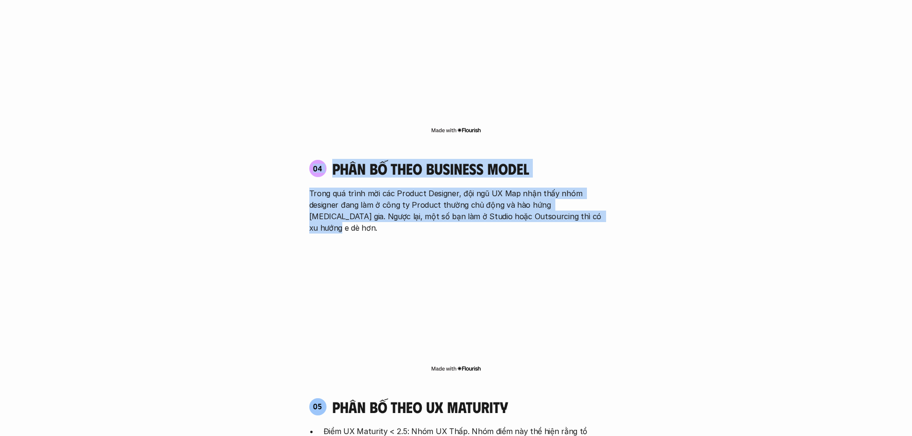
click at [611, 175] on div "04 phân bố theo business model Trong quá trình mời các Product Designer, đội ng…" at bounding box center [456, 196] width 311 height 74
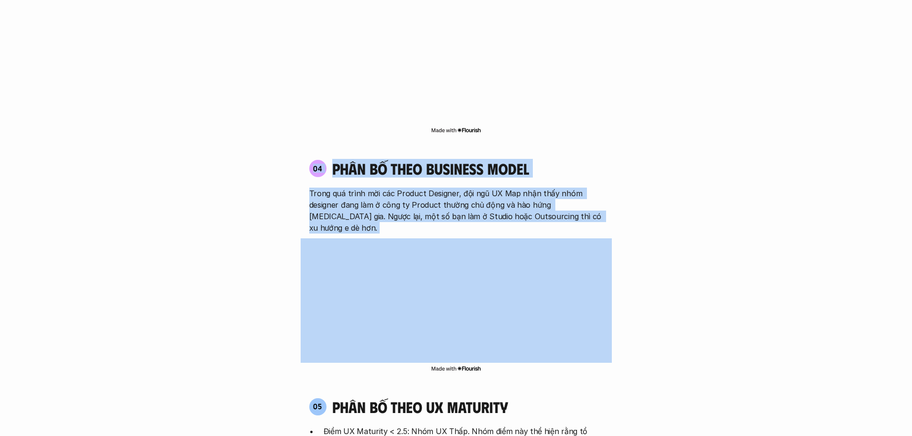
click at [609, 179] on div "04 phân bố theo business model Trong quá trình mời các Product Designer, đội ng…" at bounding box center [456, 266] width 311 height 233
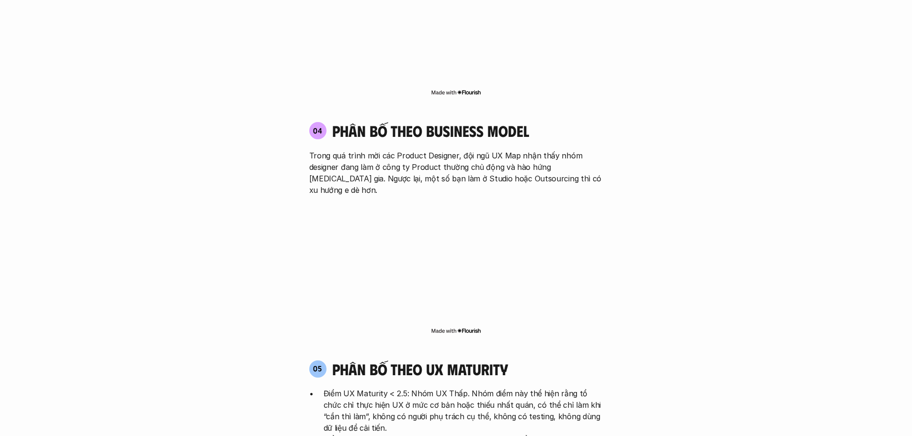
scroll to position [1829, 0]
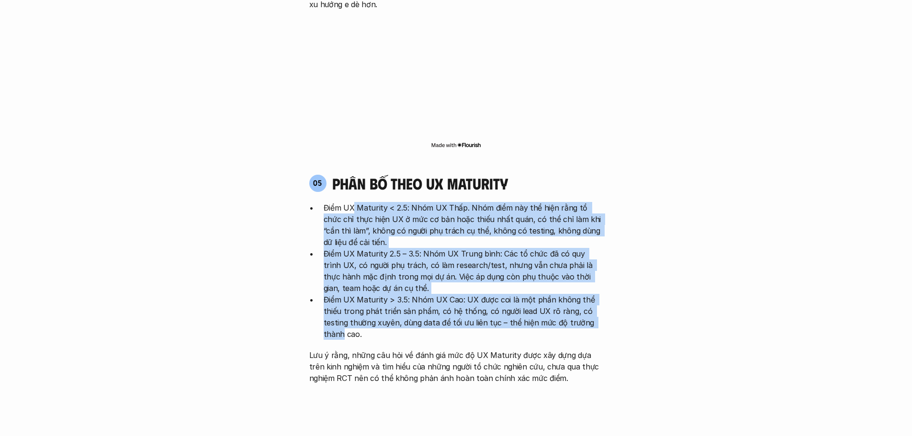
click at [353, 174] on div "05 phân bố theo ux maturity Điểm UX Maturity < 2.5: Nhóm UX Thấp. Nhóm điểm này…" at bounding box center [456, 279] width 311 height 210
click at [523, 271] on ul "Điểm UX Maturity < 2.5: Nhóm UX Thấp. Nhóm điểm này thể hiện rằng tổ chức chỉ t…" at bounding box center [456, 271] width 294 height 138
click at [523, 294] on p "Điểm UX Maturity > 3.5: Nhóm UX Cao: UX được coi là một phần không thể thiếu tr…" at bounding box center [464, 317] width 280 height 46
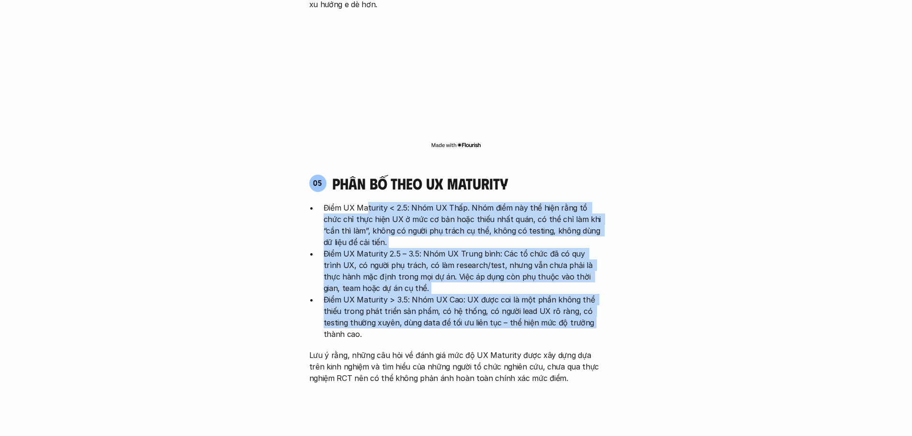
click at [387, 174] on div "05 phân bố theo ux maturity Điểm UX Maturity < 2.5: Nhóm UX Thấp. Nhóm điểm này…" at bounding box center [456, 279] width 311 height 210
click at [387, 202] on p "Điểm UX Maturity < 2.5: Nhóm UX Thấp. Nhóm điểm này thể hiện rằng tổ chức chỉ t…" at bounding box center [464, 225] width 280 height 46
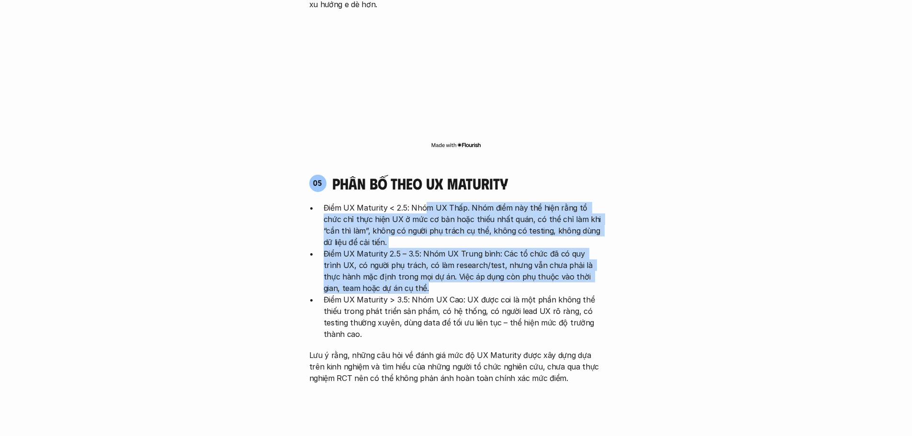
click at [491, 237] on ul "Điểm UX Maturity < 2.5: Nhóm UX Thấp. Nhóm điểm này thể hiện rằng tổ chức chỉ t…" at bounding box center [456, 271] width 294 height 138
click at [491, 294] on p "Điểm UX Maturity > 3.5: Nhóm UX Cao: UX được coi là một phần không thể thiếu tr…" at bounding box center [464, 317] width 280 height 46
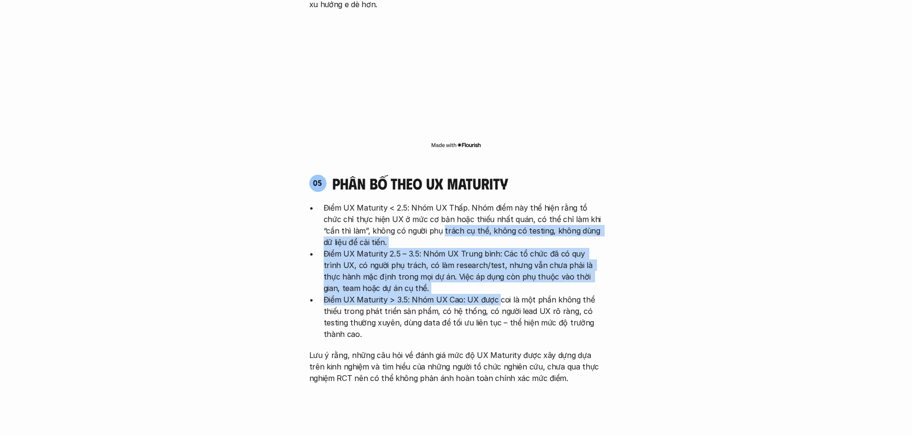
click at [415, 202] on ul "Điểm UX Maturity < 2.5: Nhóm UX Thấp. Nhóm điểm này thể hiện rằng tổ chức chỉ t…" at bounding box center [456, 271] width 294 height 138
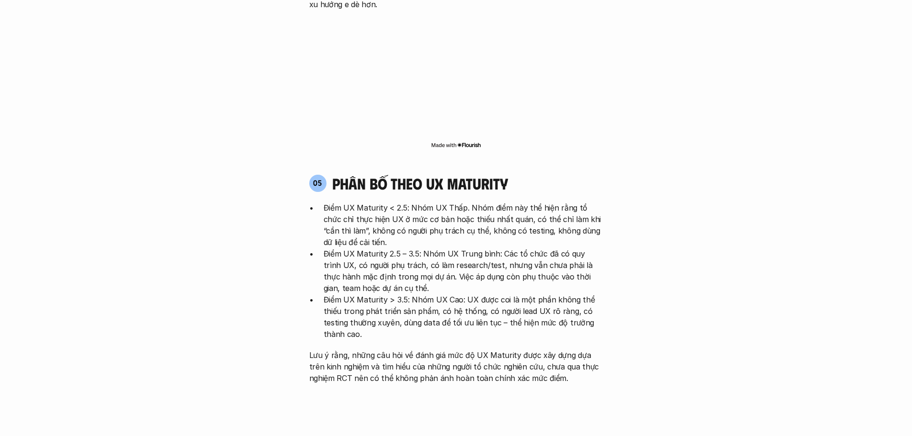
click at [410, 202] on p "Điểm UX Maturity < 2.5: Nhóm UX Thấp. Nhóm điểm này thể hiện rằng tổ chức chỉ t…" at bounding box center [464, 225] width 280 height 46
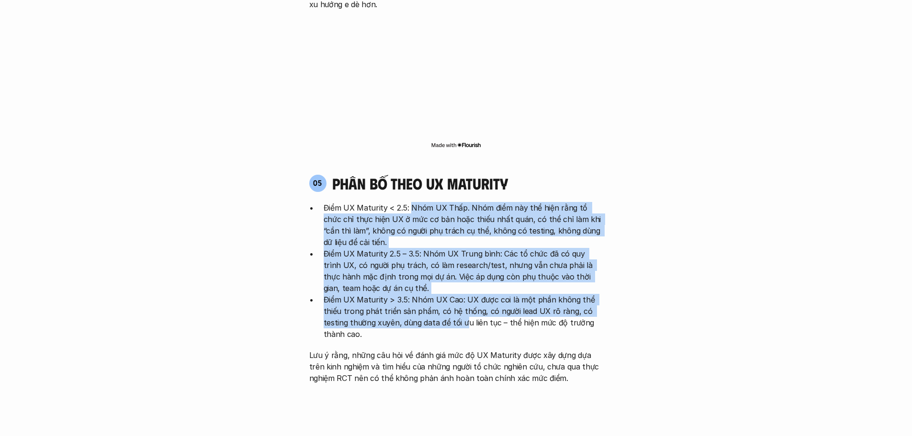
click at [465, 268] on ul "Điểm UX Maturity < 2.5: Nhóm UX Thấp. Nhóm điểm này thể hiện rằng tổ chức chỉ t…" at bounding box center [456, 271] width 294 height 138
click at [465, 294] on p "Điểm UX Maturity > 3.5: Nhóm UX Cao: UX được coi là một phần không thể thiếu tr…" at bounding box center [464, 317] width 280 height 46
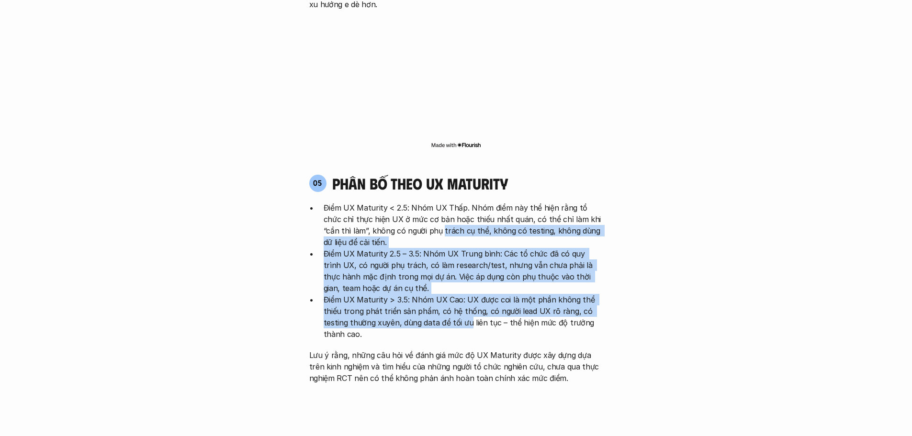
click at [425, 202] on ul "Điểm UX Maturity < 2.5: Nhóm UX Thấp. Nhóm điểm này thể hiện rằng tổ chức chỉ t…" at bounding box center [456, 271] width 294 height 138
click at [424, 202] on p "Điểm UX Maturity < 2.5: Nhóm UX Thấp. Nhóm điểm này thể hiện rằng tổ chức chỉ t…" at bounding box center [464, 225] width 280 height 46
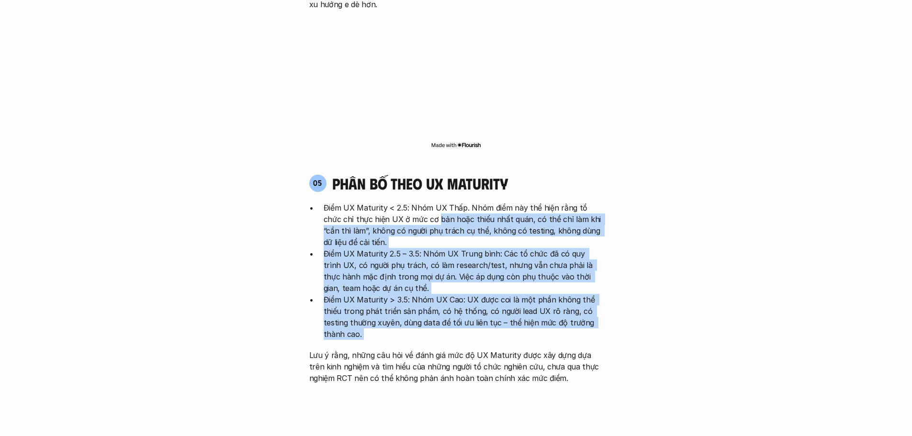
click at [472, 284] on div "Điểm UX Maturity < 2.5: Nhóm UX Thấp. Nhóm điểm này thể hiện rằng tổ chức chỉ t…" at bounding box center [456, 293] width 294 height 182
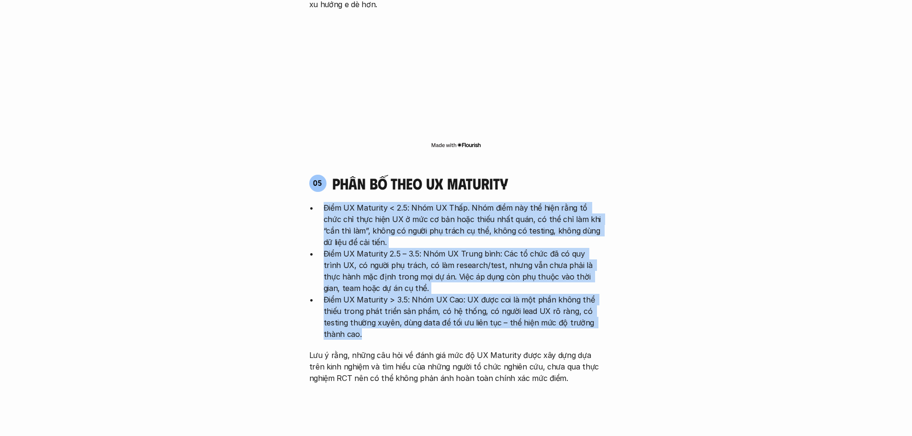
click at [585, 174] on div "05 phân bố theo ux maturity" at bounding box center [456, 183] width 294 height 18
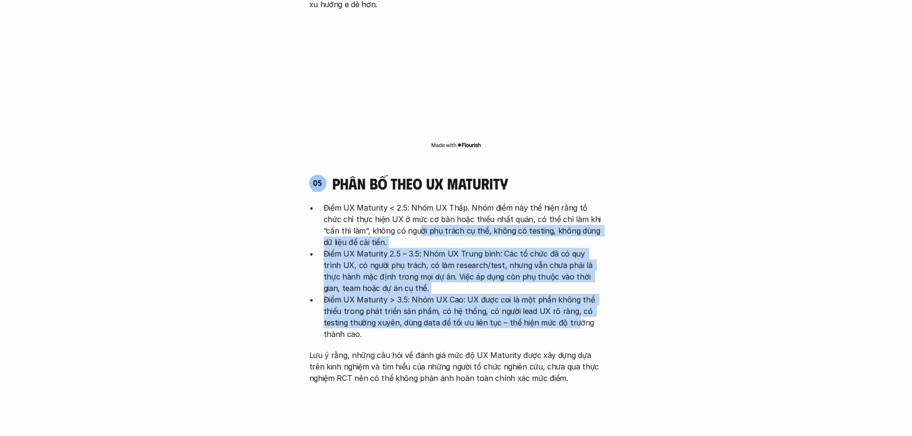
click at [572, 264] on ul "Điểm UX Maturity < 2.5: Nhóm UX Thấp. Nhóm điểm này thể hiện rằng tổ chức chỉ t…" at bounding box center [456, 271] width 294 height 138
click at [572, 294] on p "Điểm UX Maturity > 3.5: Nhóm UX Cao: UX được coi là một phần không thể thiếu tr…" at bounding box center [464, 317] width 280 height 46
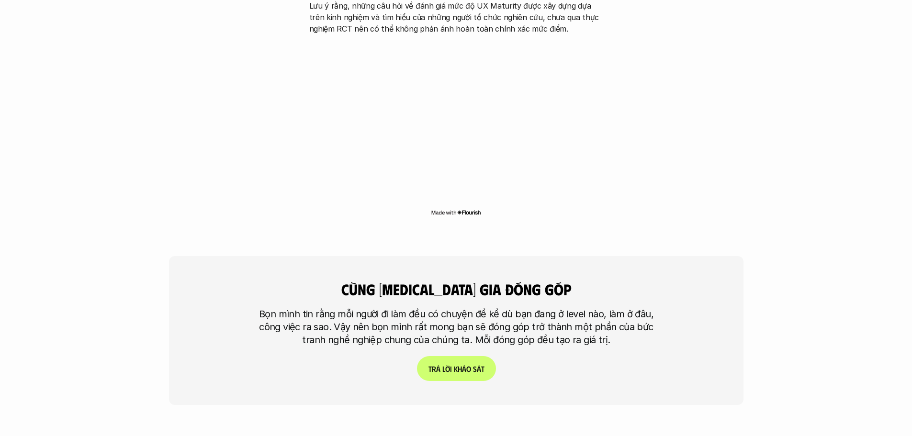
scroll to position [2212, 0]
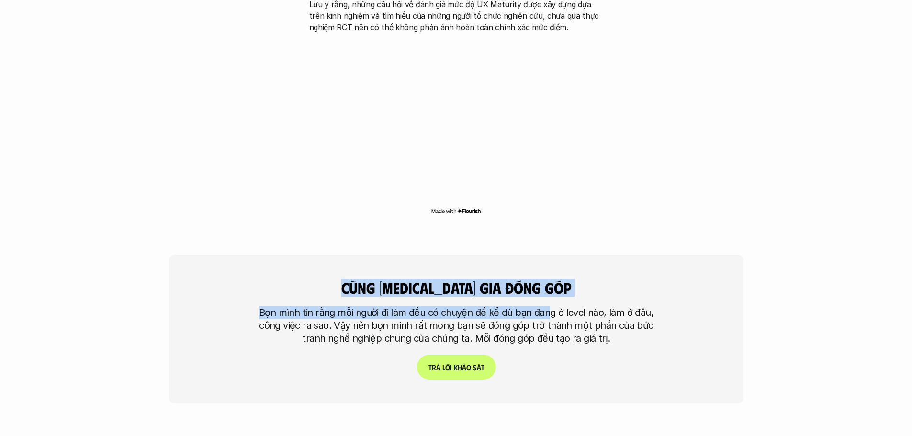
click at [585, 273] on div "cùng tham gia đóng góp Bọn mình tin rằng mỗi người đi làm đều có chuyện để kể d…" at bounding box center [456, 324] width 575 height 197
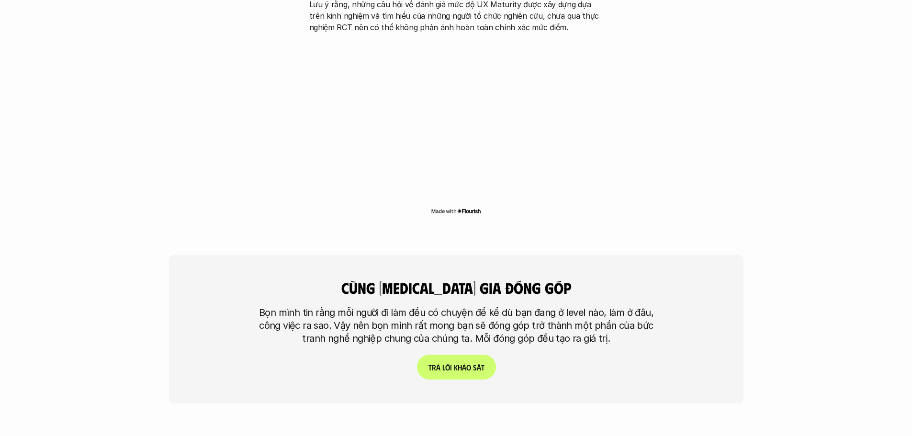
click at [590, 307] on p "Bọn mình tin rằng mỗi người đi làm đều có chuyện để kể dù bạn đang ở level nào,…" at bounding box center [456, 326] width 407 height 39
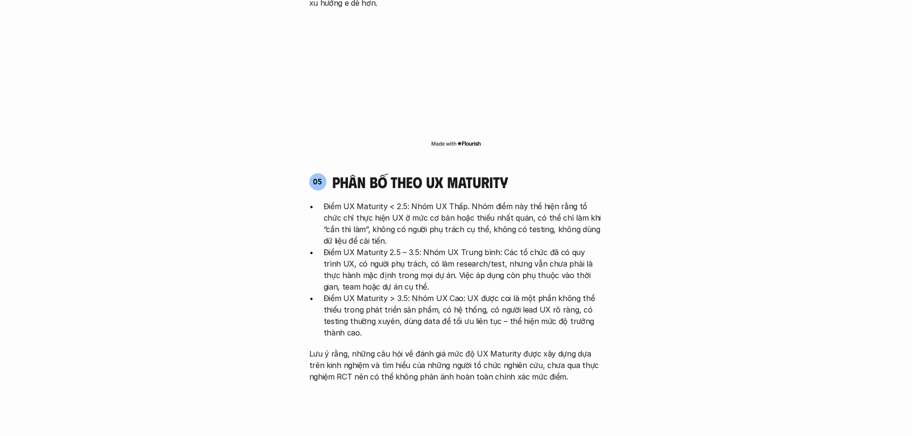
scroll to position [1861, 0]
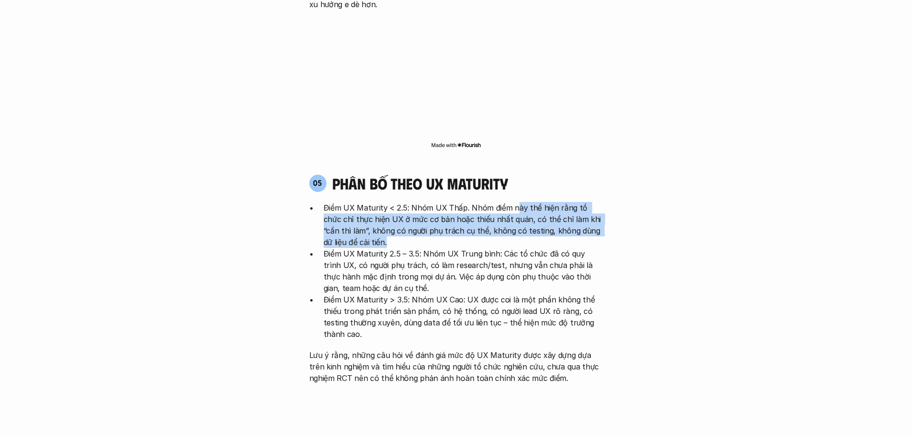
click at [578, 190] on div "05 phân bố theo ux maturity Điểm UX Maturity < 2.5: Nhóm UX Thấp. Nhóm điểm này…" at bounding box center [456, 279] width 311 height 210
click at [578, 202] on p "Điểm UX Maturity < 2.5: Nhóm UX Thấp. Nhóm điểm này thể hiện rằng tổ chức chỉ t…" at bounding box center [464, 225] width 280 height 46
click at [505, 202] on p "Điểm UX Maturity < 2.5: Nhóm UX Thấp. Nhóm điểm này thể hiện rằng tổ chức chỉ t…" at bounding box center [464, 225] width 280 height 46
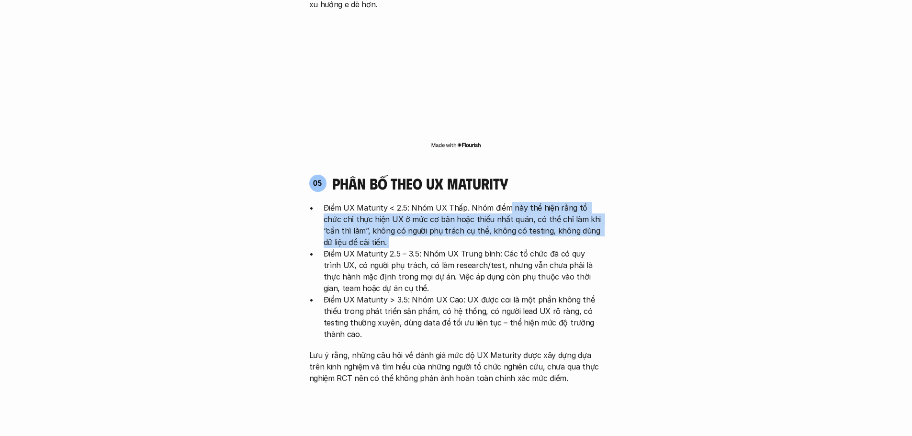
click at [505, 202] on p "Điểm UX Maturity < 2.5: Nhóm UX Thấp. Nhóm điểm này thể hiện rằng tổ chức chỉ t…" at bounding box center [464, 225] width 280 height 46
click at [480, 202] on p "Điểm UX Maturity < 2.5: Nhóm UX Thấp. Nhóm điểm này thể hiện rằng tổ chức chỉ t…" at bounding box center [464, 225] width 280 height 46
click at [478, 202] on p "Điểm UX Maturity < 2.5: Nhóm UX Thấp. Nhóm điểm này thể hiện rằng tổ chức chỉ t…" at bounding box center [464, 225] width 280 height 46
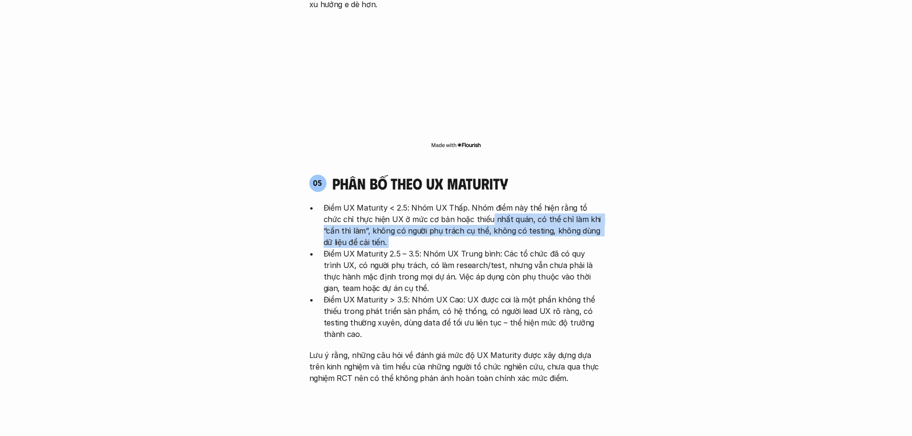
click at [464, 202] on p "Điểm UX Maturity < 2.5: Nhóm UX Thấp. Nhóm điểm này thể hiện rằng tổ chức chỉ t…" at bounding box center [464, 225] width 280 height 46
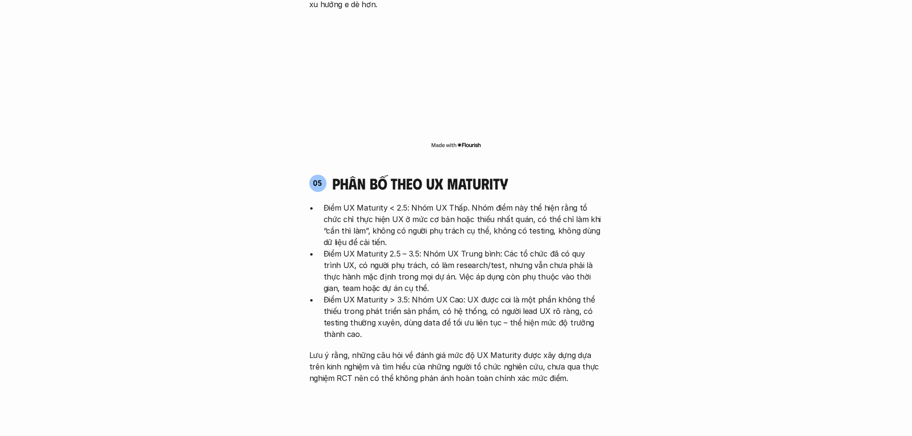
click at [464, 202] on p "Điểm UX Maturity < 2.5: Nhóm UX Thấp. Nhóm điểm này thể hiện rằng tổ chức chỉ t…" at bounding box center [464, 225] width 280 height 46
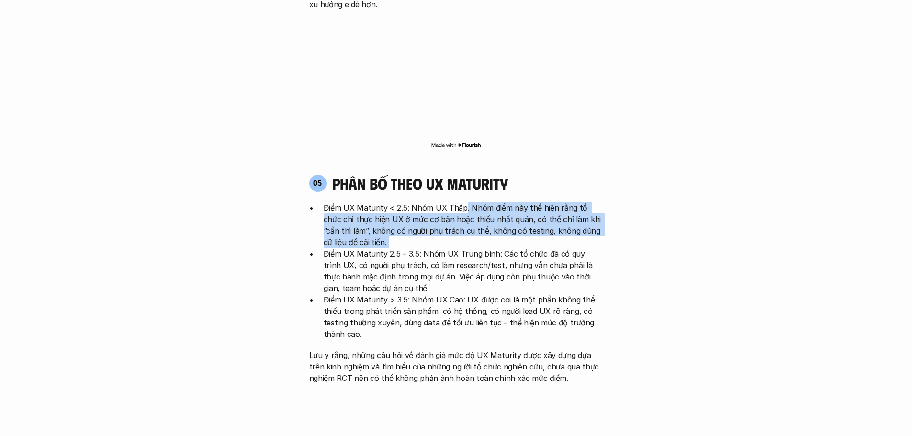
click at [459, 202] on p "Điểm UX Maturity < 2.5: Nhóm UX Thấp. Nhóm điểm này thể hiện rằng tổ chức chỉ t…" at bounding box center [464, 225] width 280 height 46
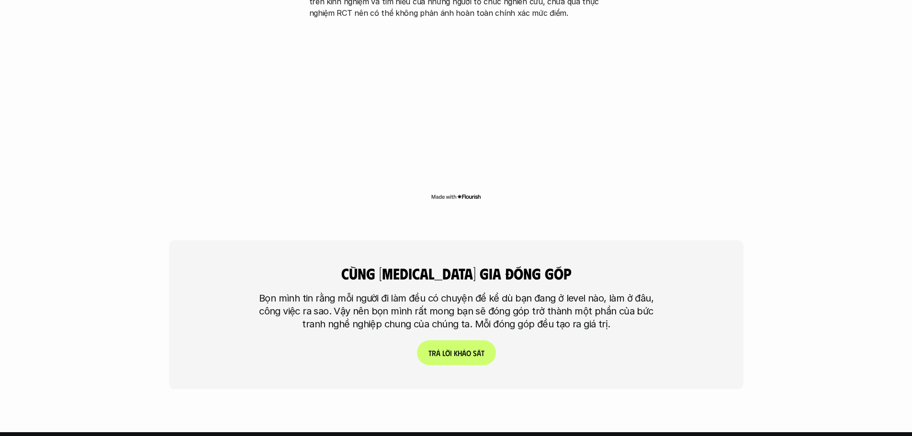
scroll to position [2244, 0]
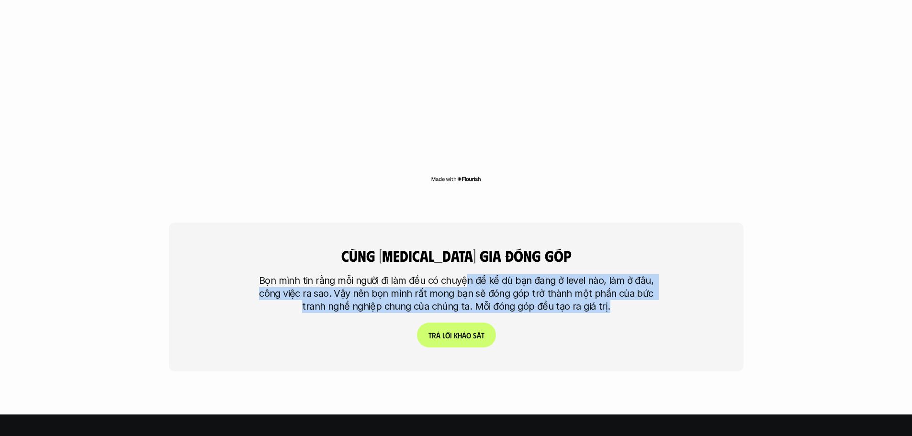
click at [635, 265] on div "cùng tham gia đóng góp Bọn mình tin rằng mỗi người đi làm đều có chuyện để kể d…" at bounding box center [456, 297] width 575 height 149
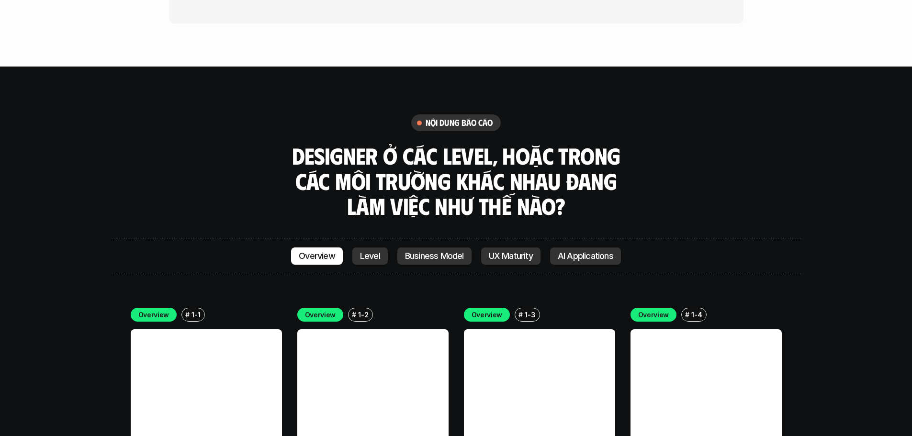
scroll to position [2596, 0]
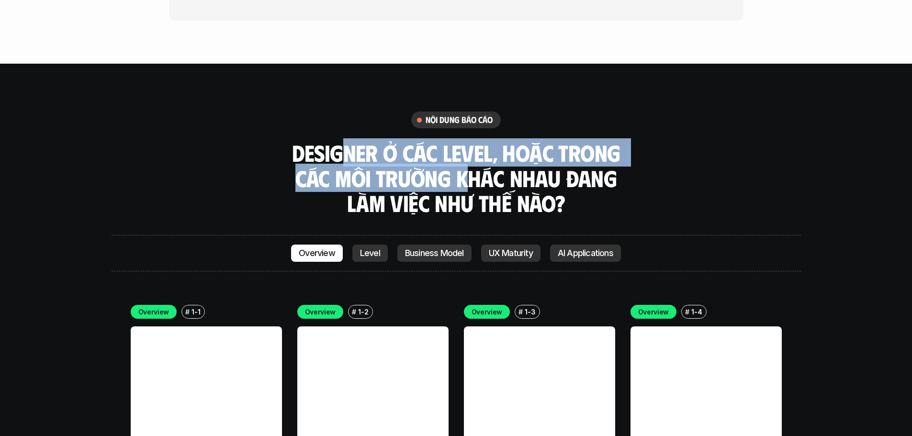
click at [332, 140] on h3 "Designer ở các level, hoặc trong các môi trường khác nhau đang làm việc như thế…" at bounding box center [456, 178] width 335 height 76
click at [331, 140] on h3 "Designer ở các level, hoặc trong các môi trường khác nhau đang làm việc như thế…" at bounding box center [456, 178] width 335 height 76
click at [473, 132] on div "nội dung báo cáo Designer ở các level, hoặc trong các môi trường khác nhau đang…" at bounding box center [457, 164] width 690 height 104
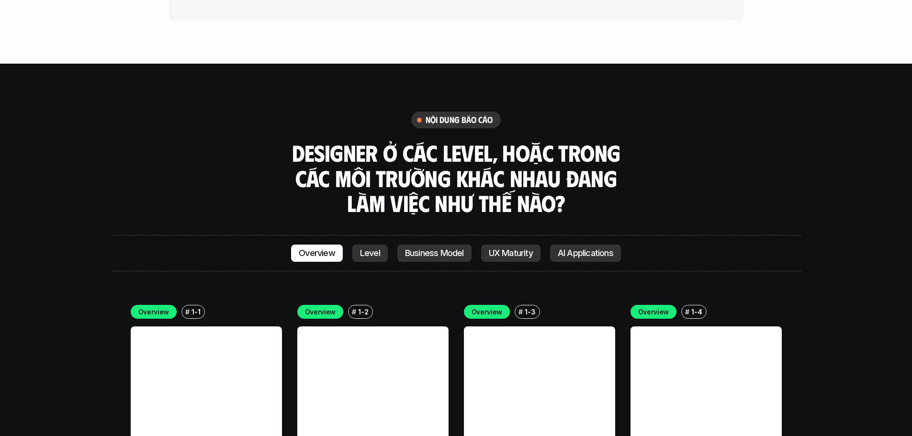
click at [473, 140] on h3 "Designer ở các level, hoặc trong các môi trường khác nhau đang làm việc như thế…" at bounding box center [456, 178] width 335 height 76
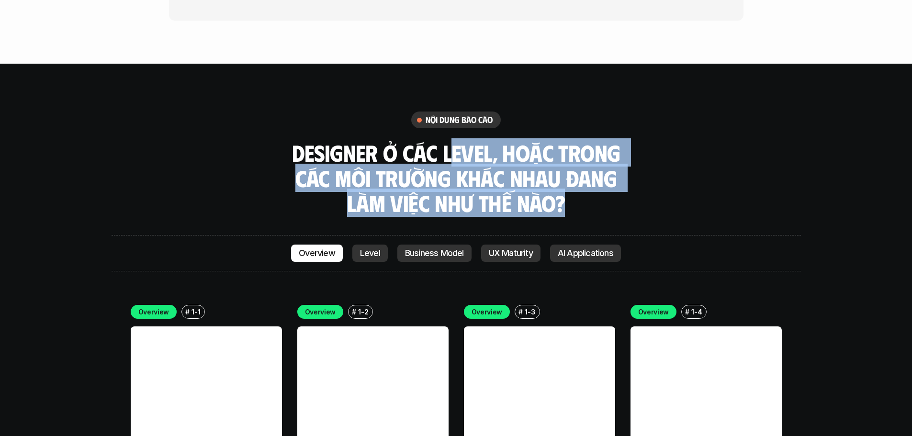
click at [590, 148] on h3 "Designer ở các level, hoặc trong các môi trường khác nhau đang làm việc như thế…" at bounding box center [456, 178] width 335 height 76
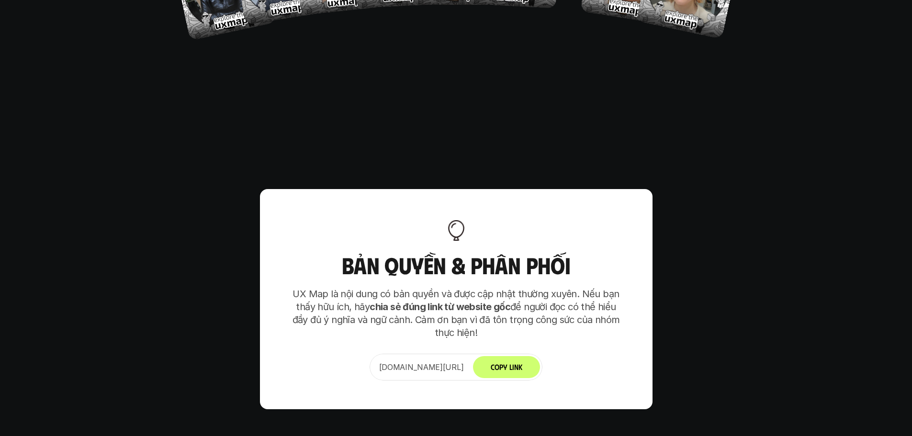
scroll to position [5851, 0]
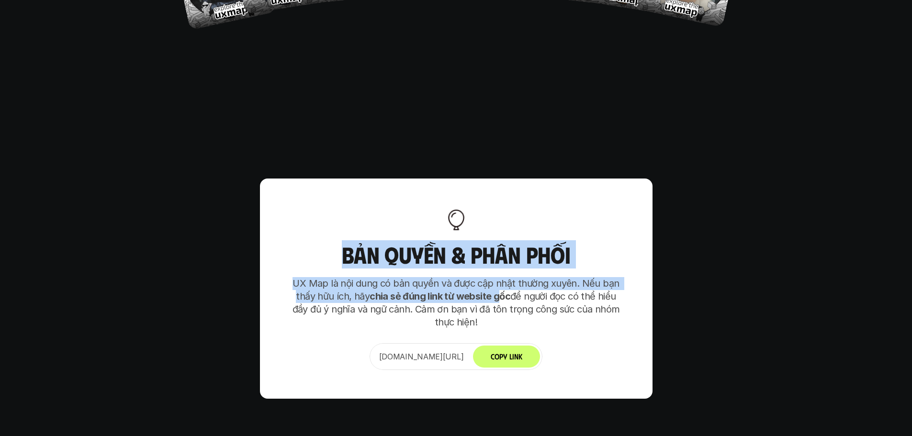
drag, startPoint x: 349, startPoint y: 190, endPoint x: 505, endPoint y: 250, distance: 167.2
click at [504, 249] on div "Bản quyền & Phân phối UX Map là nội dung có bản quyền và được cập nhật thường x…" at bounding box center [456, 289] width 393 height 220
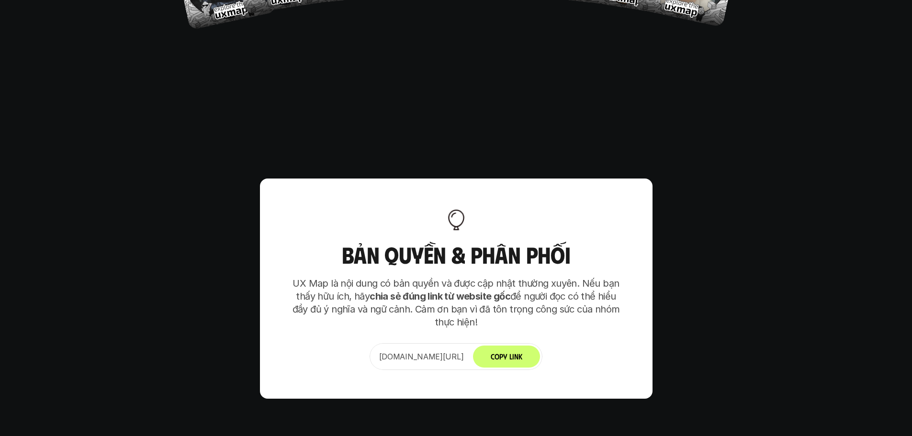
click at [505, 277] on p "UX Map là nội dung có bản quyền và được cập nhật thường xuyên. Nếu bạn thấy hữu…" at bounding box center [456, 303] width 335 height 52
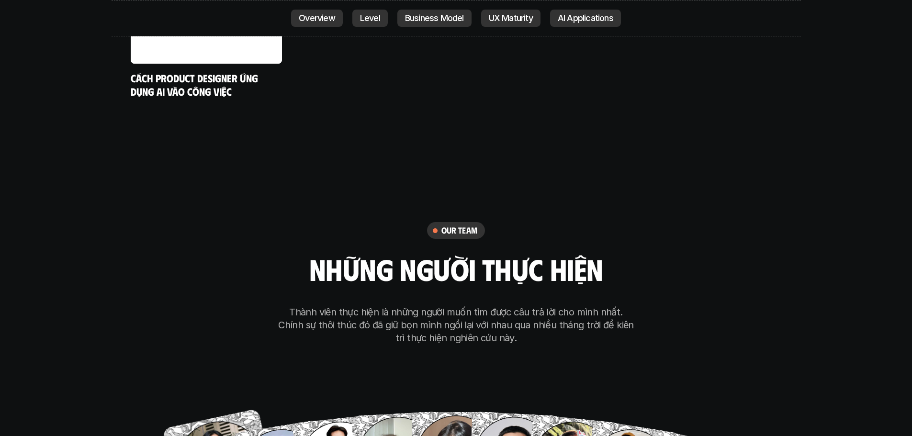
scroll to position [5344, 0]
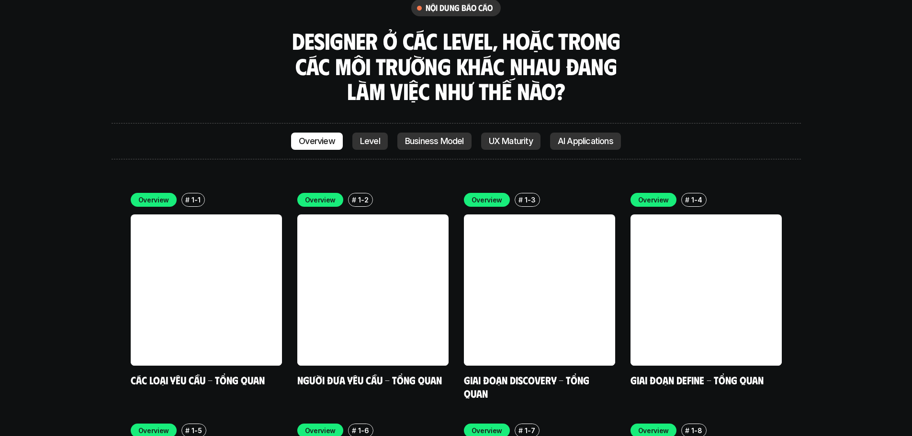
click at [355, 133] on link "Level" at bounding box center [370, 141] width 35 height 17
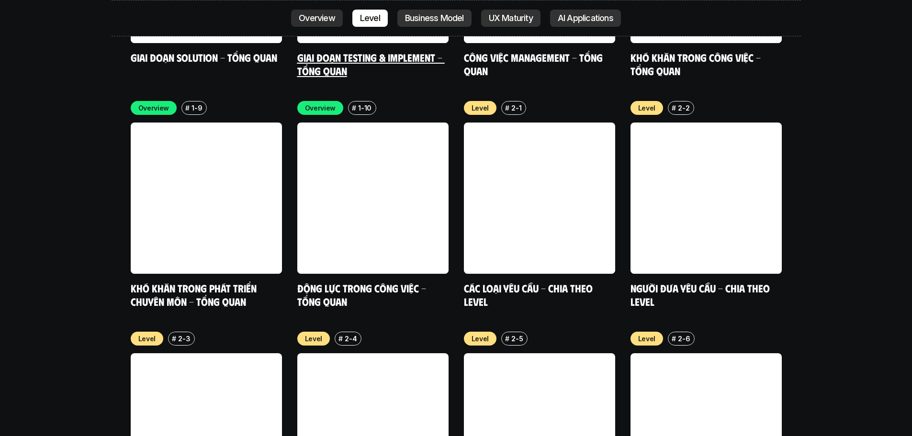
scroll to position [3262, 0]
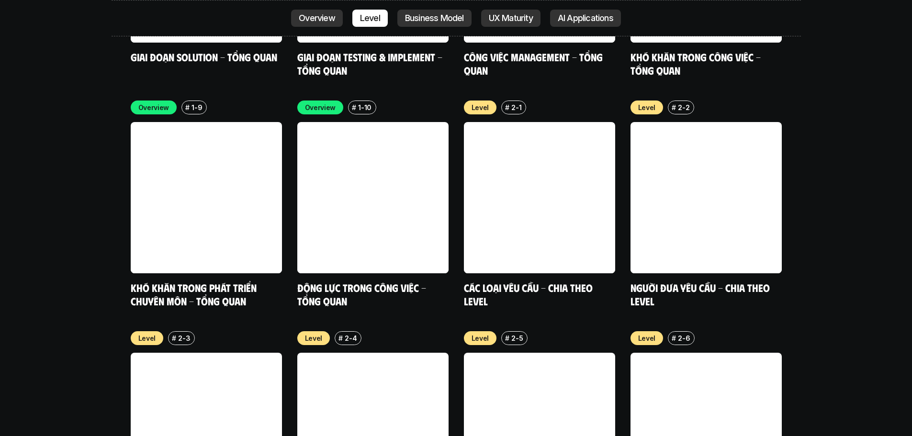
click at [313, 19] on p "Overview" at bounding box center [317, 18] width 36 height 10
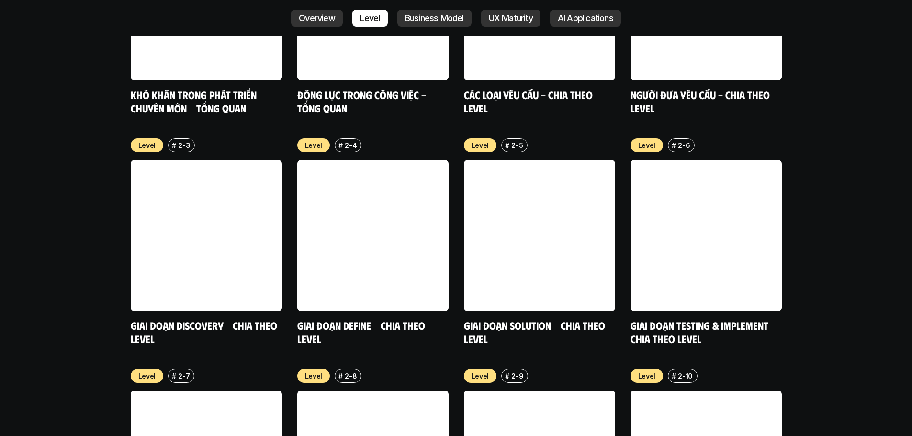
scroll to position [3589, 0]
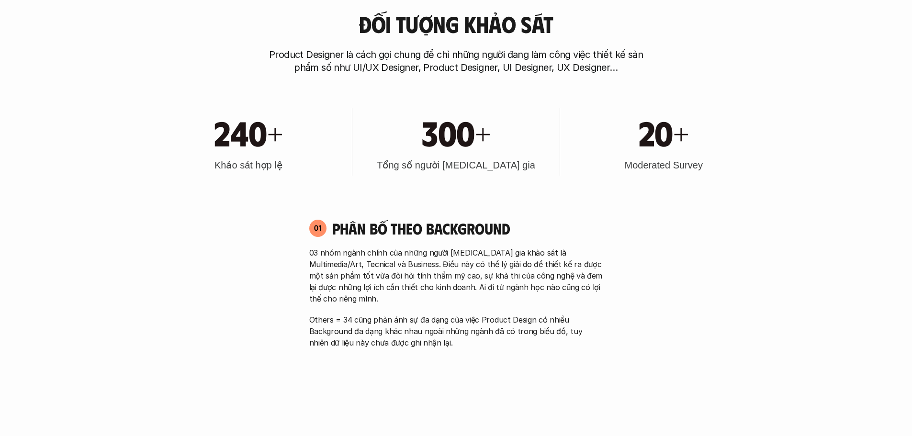
scroll to position [479, 0]
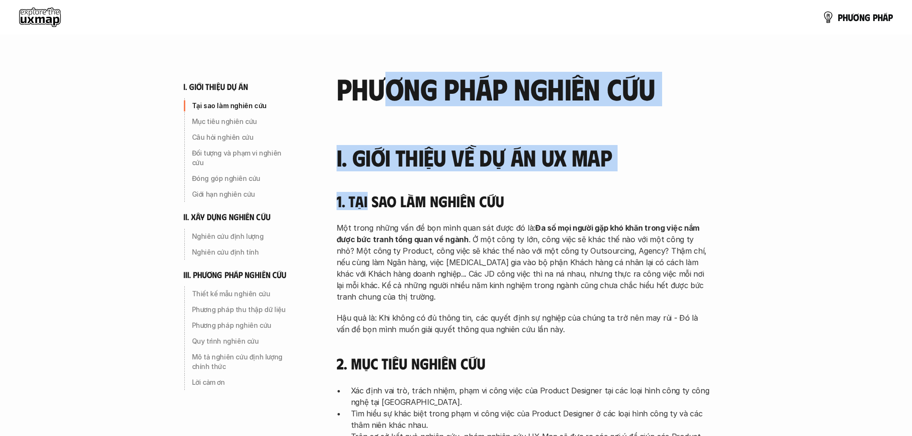
drag, startPoint x: 380, startPoint y: 84, endPoint x: 355, endPoint y: 240, distance: 158.5
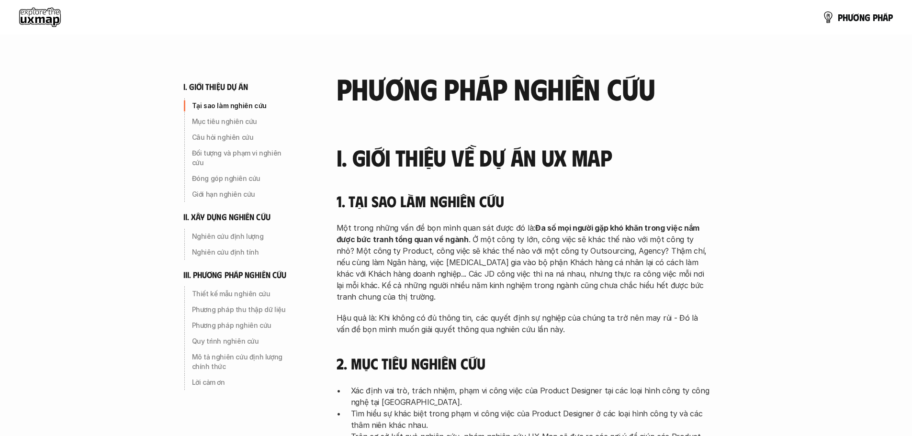
click at [355, 247] on p "Một trong những vấn đề bọn mình quan sát được đó là: Đa số mọi người gặp khó kh…" at bounding box center [524, 262] width 374 height 80
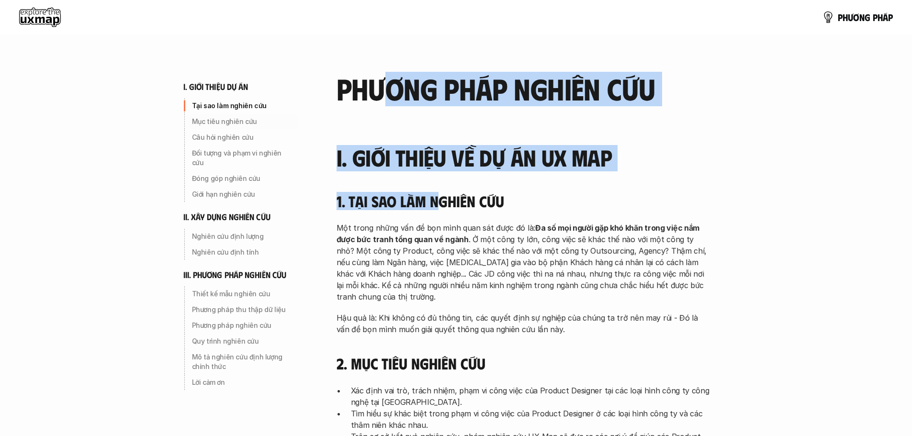
drag, startPoint x: 386, startPoint y: 53, endPoint x: 448, endPoint y: 226, distance: 183.3
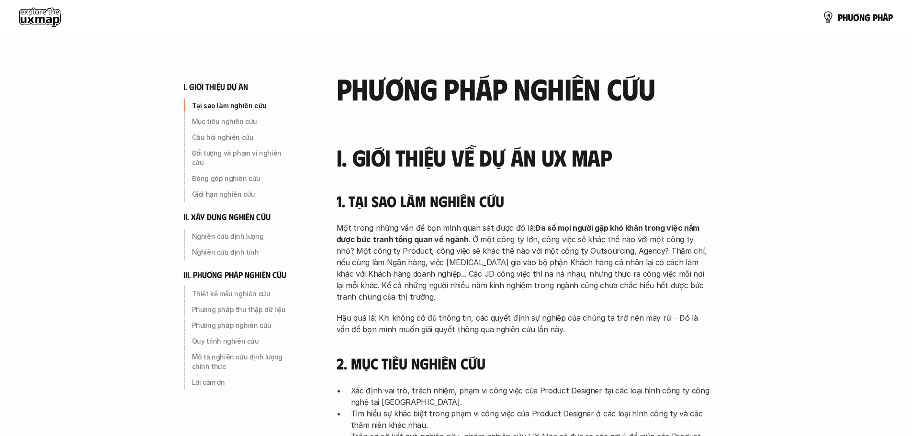
click at [450, 233] on p "Một trong những vấn đề bọn mình quan sát được đó là: Đa số mọi người gặp khó kh…" at bounding box center [524, 262] width 374 height 80
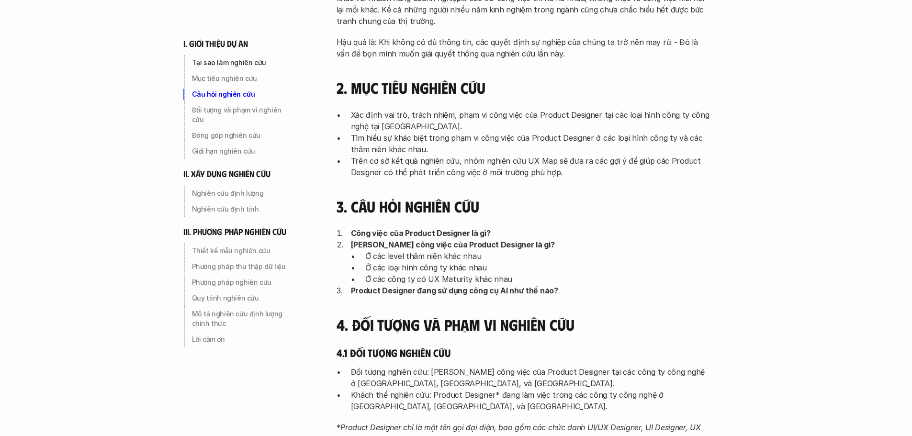
scroll to position [287, 0]
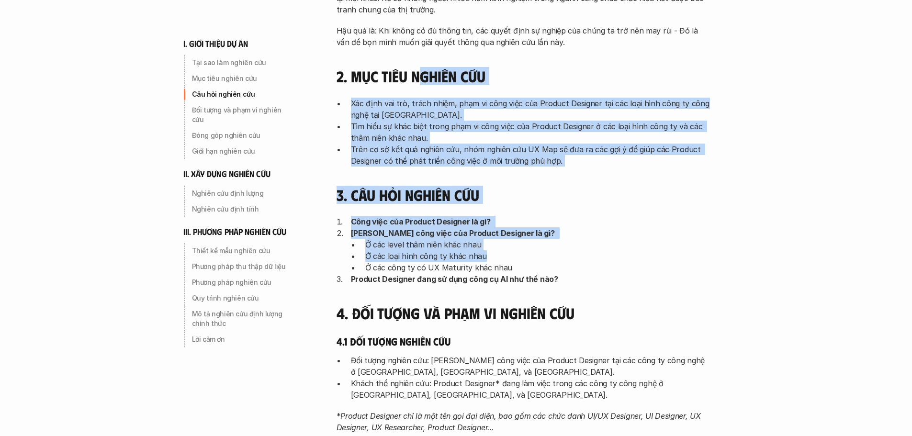
drag, startPoint x: 424, startPoint y: 80, endPoint x: 512, endPoint y: 276, distance: 215.5
click at [506, 268] on div "I. Giới thiệu về dự án UX Map 1. Tại sao làm nghiên cứu Một trong những vấn đề …" at bounding box center [524, 412] width 374 height 1109
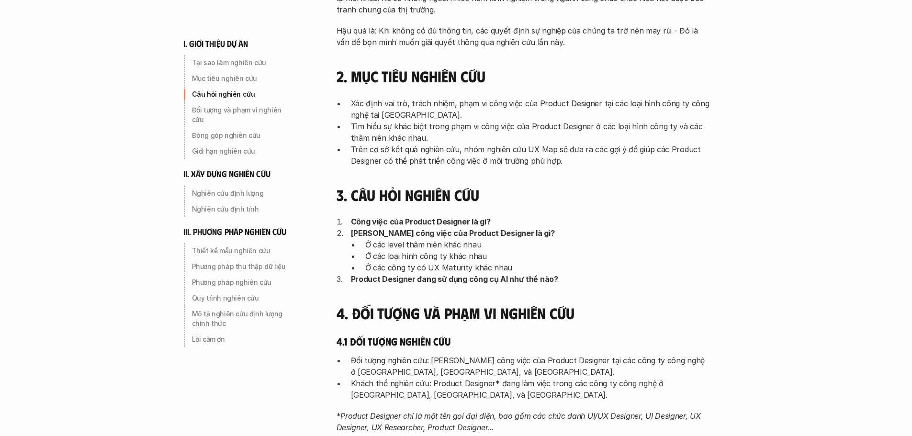
click at [512, 276] on strong "Product Designer đang sử dụng công cụ AI như thế nào?" at bounding box center [454, 279] width 207 height 10
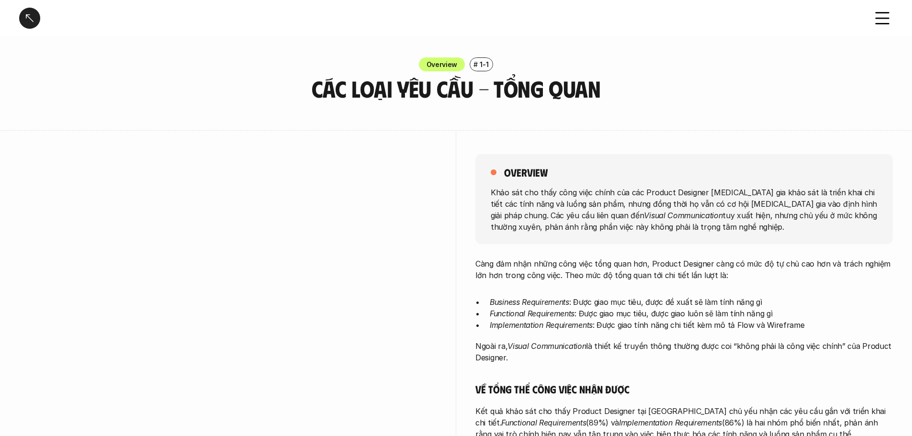
drag, startPoint x: 558, startPoint y: 258, endPoint x: 579, endPoint y: 360, distance: 103.5
click at [579, 360] on div "overview Khảo sát cho thấy công việc chính của các Product Designer tham gia kh…" at bounding box center [685, 409] width 418 height 559
click at [579, 360] on p "Ngoài ra, Visual Communication là thiết kế truyền thông thường được coi “không …" at bounding box center [685, 352] width 418 height 23
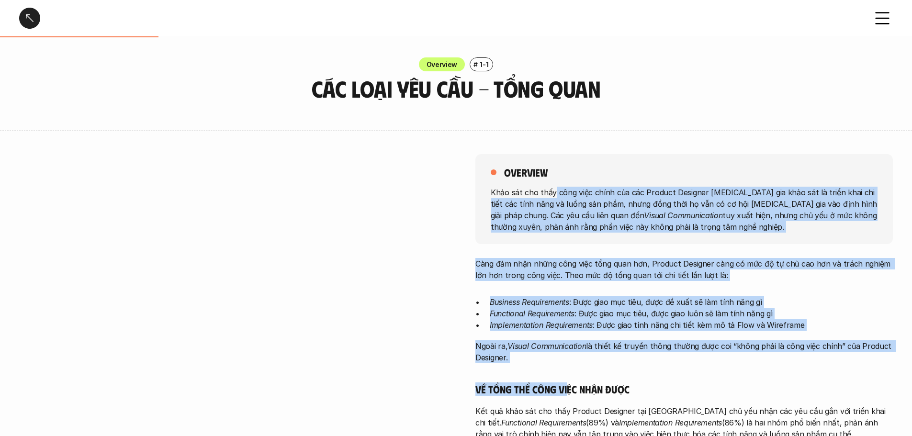
drag, startPoint x: 566, startPoint y: 336, endPoint x: 567, endPoint y: 393, distance: 57.5
click at [567, 393] on div "overview Khảo sát cho thấy công việc chính của các Product Designer tham gia kh…" at bounding box center [685, 409] width 418 height 559
click at [567, 393] on h5 "Về tổng thể công việc nhận được" at bounding box center [685, 389] width 418 height 13
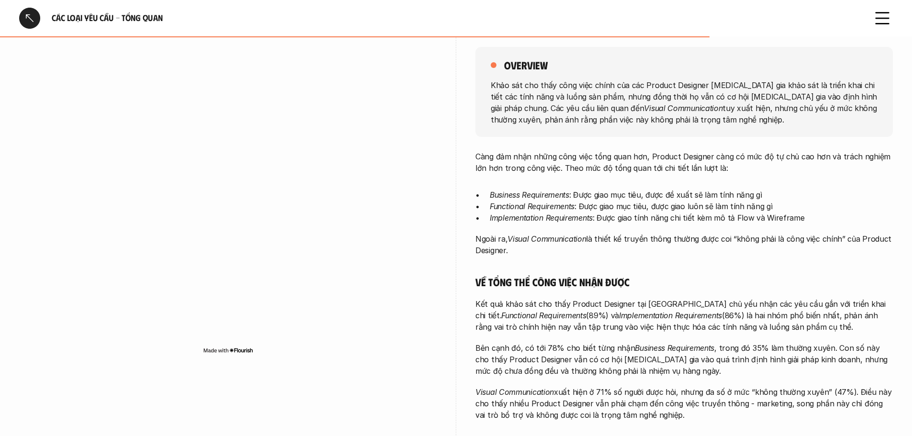
scroll to position [96, 0]
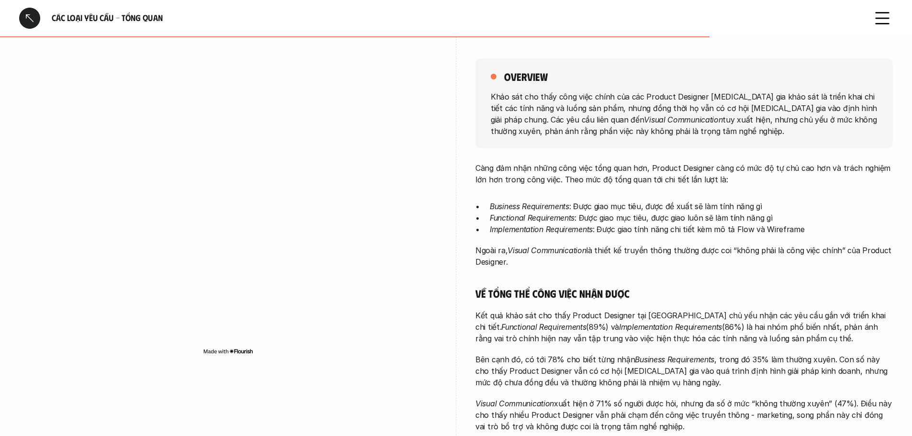
click at [249, 350] on img at bounding box center [228, 352] width 50 height 8
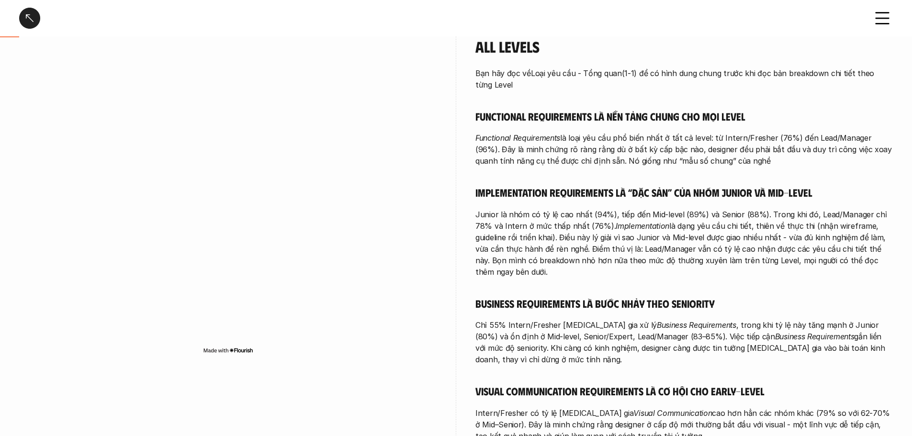
scroll to position [224, 0]
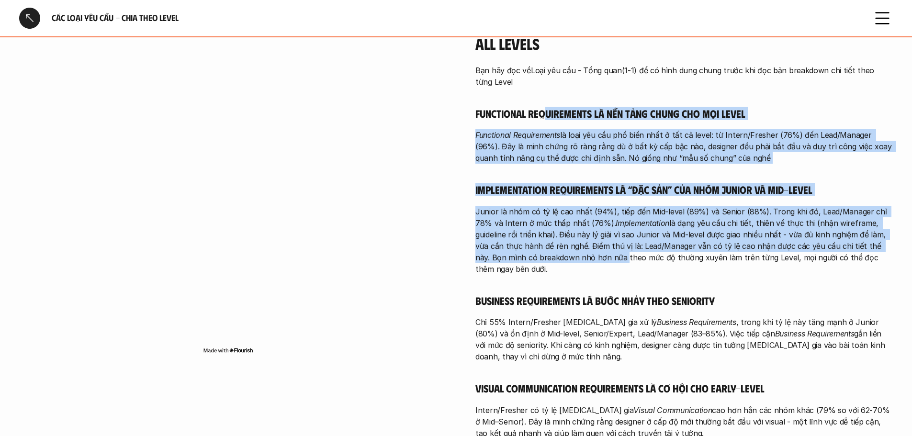
drag, startPoint x: 551, startPoint y: 108, endPoint x: 571, endPoint y: 262, distance: 155.6
click at [571, 262] on div "Bạn hãy đọc về Loại yêu cầu - Tổng quan (1-1) để có hình dung chung trước khi đ…" at bounding box center [685, 252] width 418 height 375
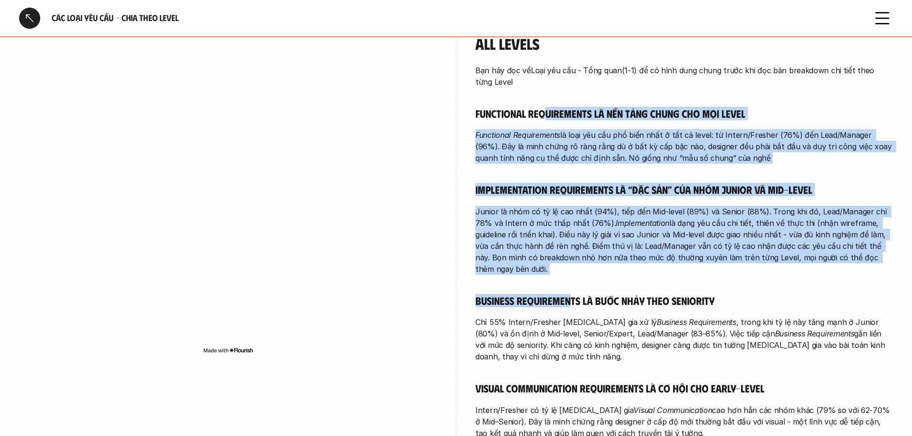
click at [571, 262] on div "Bạn hãy đọc về Loại yêu cầu - Tổng quan (1-1) để có hình dung chung trước khi đ…" at bounding box center [685, 252] width 418 height 375
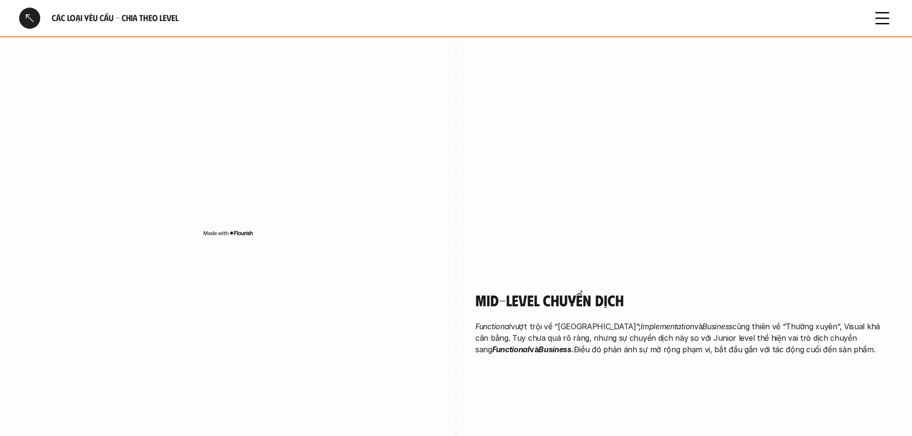
scroll to position [0, 0]
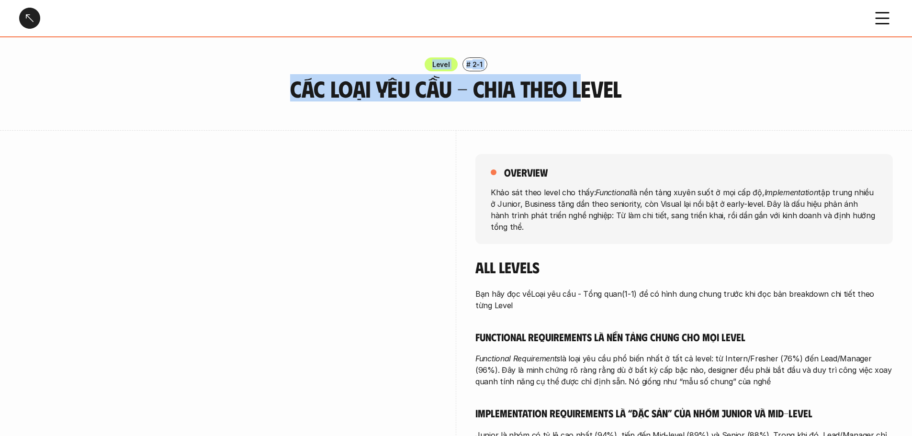
drag, startPoint x: 337, startPoint y: 67, endPoint x: 583, endPoint y: 91, distance: 247.9
click at [583, 91] on div "Level # 2-1 Các loại yêu cầu - Chia theo level" at bounding box center [456, 79] width 912 height 44
click at [583, 91] on h3 "Các loại yêu cầu - Chia theo level" at bounding box center [456, 88] width 407 height 25
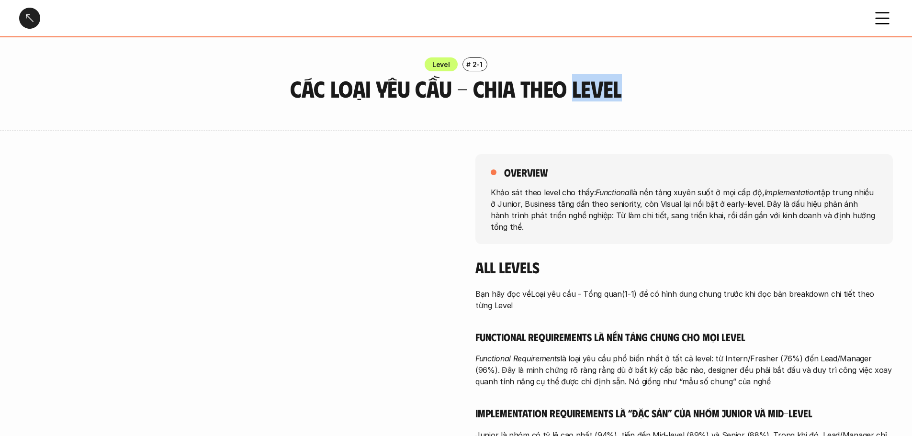
click at [583, 91] on h3 "Các loại yêu cầu - Chia theo level" at bounding box center [456, 88] width 407 height 25
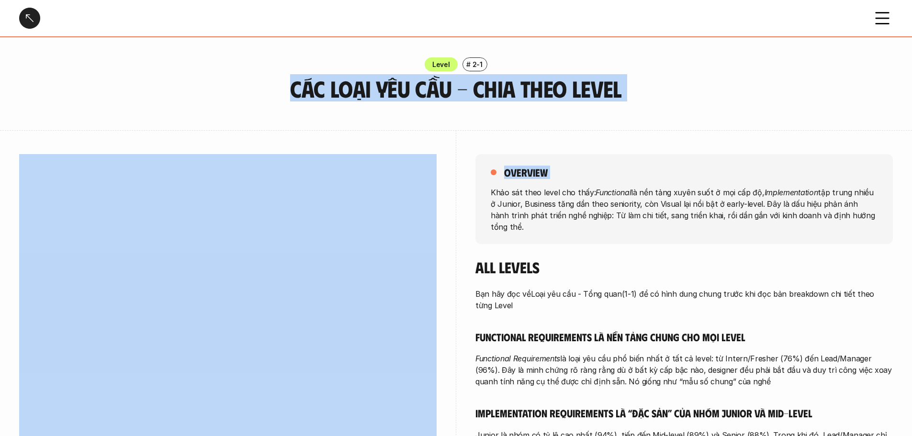
drag, startPoint x: 583, startPoint y: 91, endPoint x: 607, endPoint y: 205, distance: 116.5
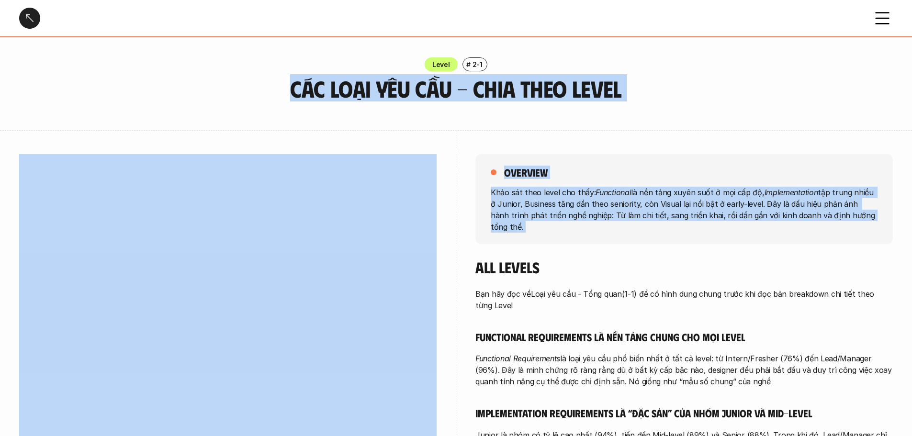
click at [607, 205] on p "Khảo sát theo level cho thấy: Functional là nền tảng xuyên suốt ở mọi cấp độ, I…" at bounding box center [684, 209] width 387 height 46
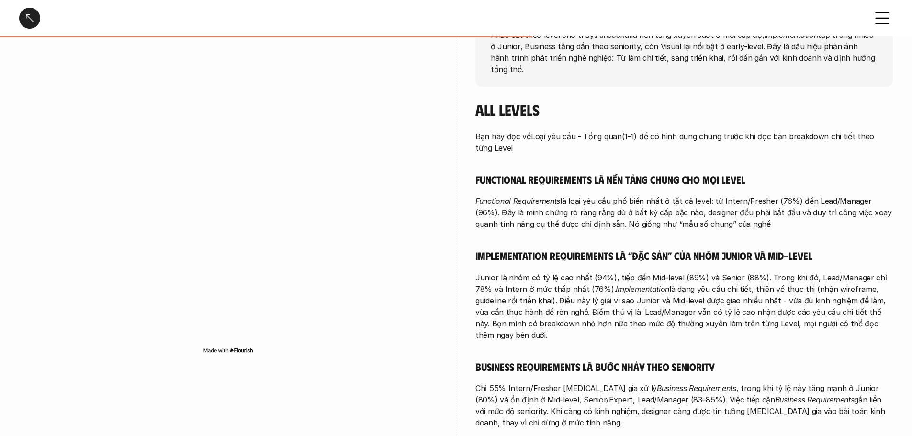
scroll to position [159, 0]
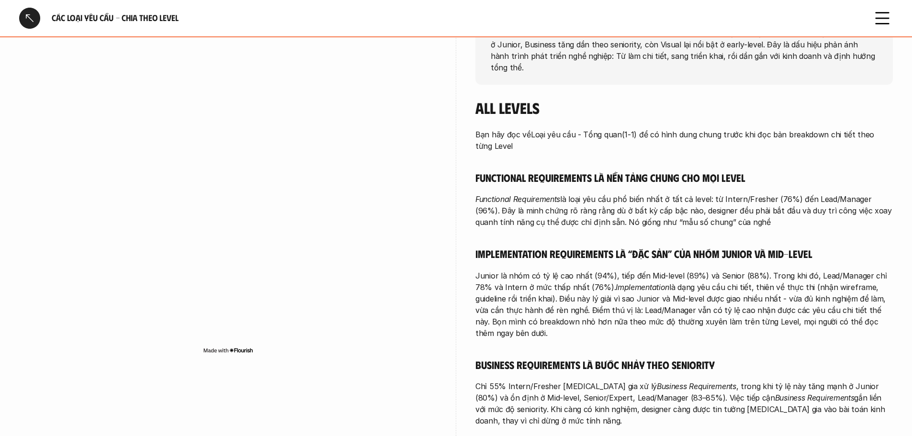
drag, startPoint x: 577, startPoint y: 184, endPoint x: 744, endPoint y: 214, distance: 170.3
click at [744, 214] on div "Bạn hãy đọc về Loại yêu cầu - Tổng quan (1-1) để có hình dung chung trước khi đ…" at bounding box center [685, 316] width 418 height 375
click at [744, 214] on p "Functional Requirements là loại yêu cầu phổ biến nhất ở tất cả level: từ Intern…" at bounding box center [685, 211] width 418 height 34
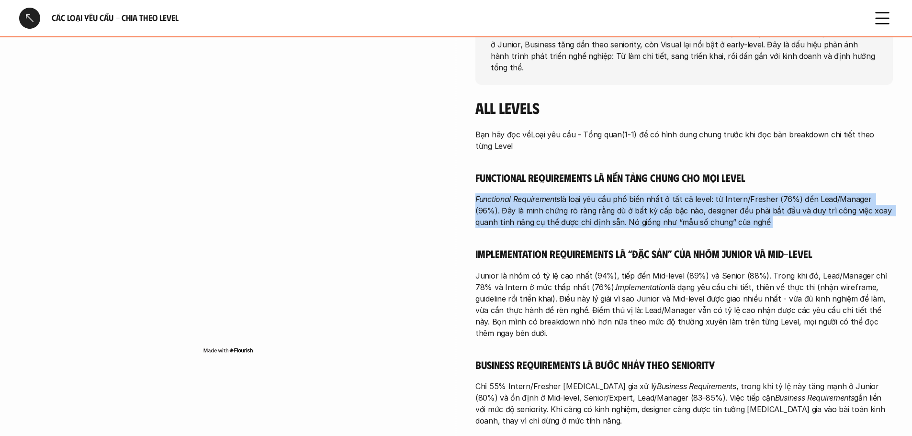
click at [744, 214] on p "Functional Requirements là loại yêu cầu phổ biến nhất ở tất cả level: từ Intern…" at bounding box center [685, 211] width 418 height 34
click at [698, 198] on p "Functional Requirements là loại yêu cầu phổ biến nhất ở tất cả level: từ Intern…" at bounding box center [685, 211] width 418 height 34
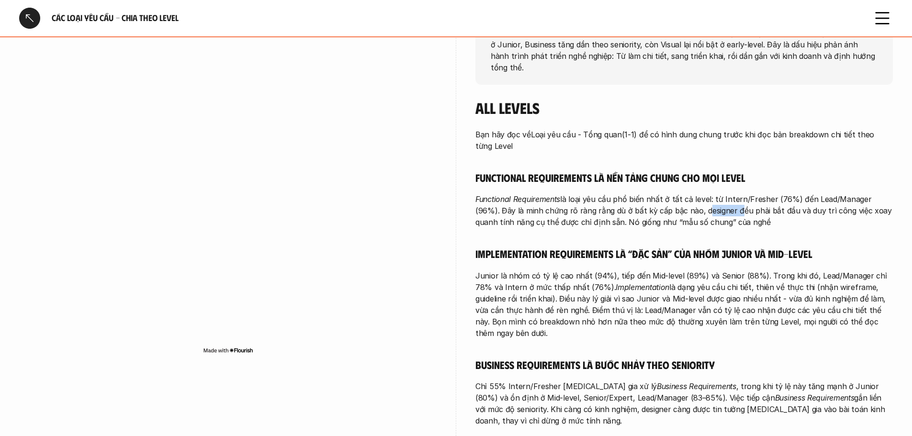
click at [698, 198] on p "Functional Requirements là loại yêu cầu phổ biến nhất ở tất cả level: từ Intern…" at bounding box center [685, 211] width 418 height 34
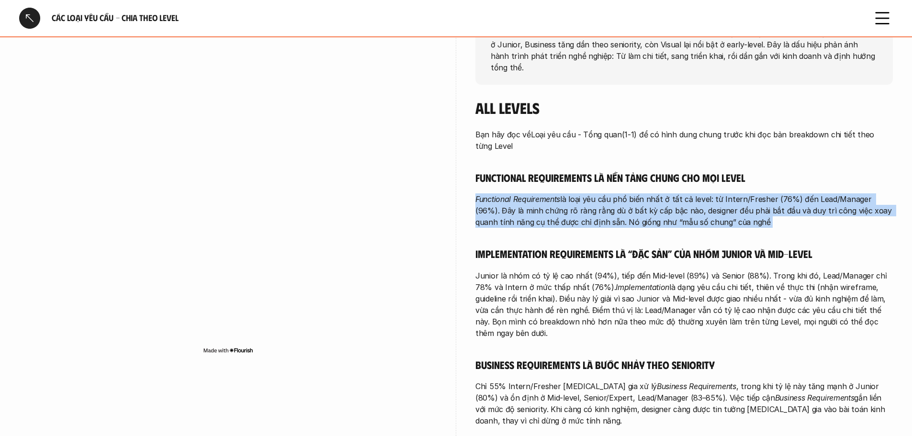
click at [698, 198] on p "Functional Requirements là loại yêu cầu phổ biến nhất ở tất cả level: từ Intern…" at bounding box center [685, 211] width 418 height 34
click at [506, 208] on p "Functional Requirements là loại yêu cầu phổ biến nhất ở tất cả level: từ Intern…" at bounding box center [685, 211] width 418 height 34
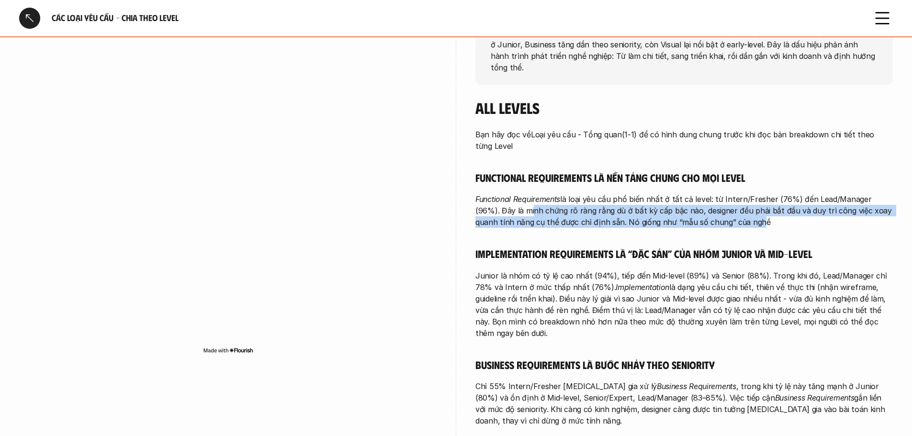
drag, startPoint x: 505, startPoint y: 202, endPoint x: 728, endPoint y: 214, distance: 223.0
click at [728, 214] on p "Functional Requirements là loại yêu cầu phổ biến nhất ở tất cả level: từ Intern…" at bounding box center [685, 211] width 418 height 34
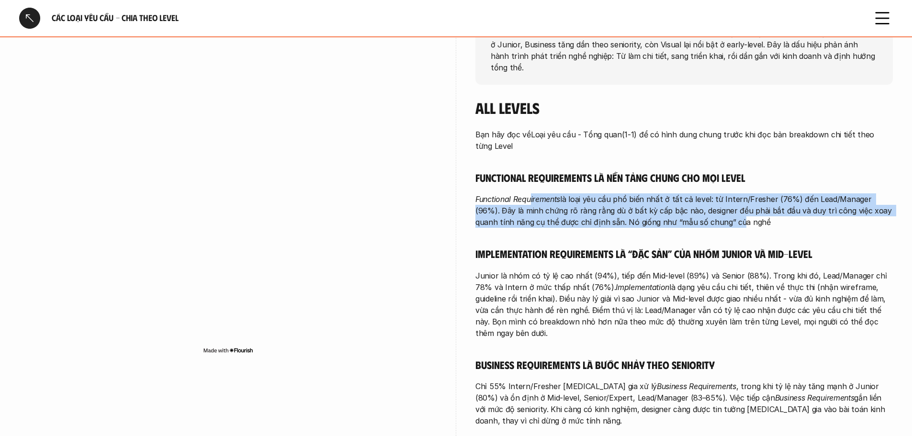
drag, startPoint x: 709, startPoint y: 214, endPoint x: 532, endPoint y: 186, distance: 179.3
click at [532, 194] on p "Functional Requirements là loại yêu cầu phổ biến nhất ở tất cả level: từ Intern…" at bounding box center [685, 211] width 418 height 34
click at [532, 194] on em "Functional Requirements" at bounding box center [518, 199] width 85 height 10
drag, startPoint x: 532, startPoint y: 186, endPoint x: 689, endPoint y: 213, distance: 159.8
click at [689, 213] on p "Functional Requirements là loại yêu cầu phổ biến nhất ở tất cả level: từ Intern…" at bounding box center [685, 211] width 418 height 34
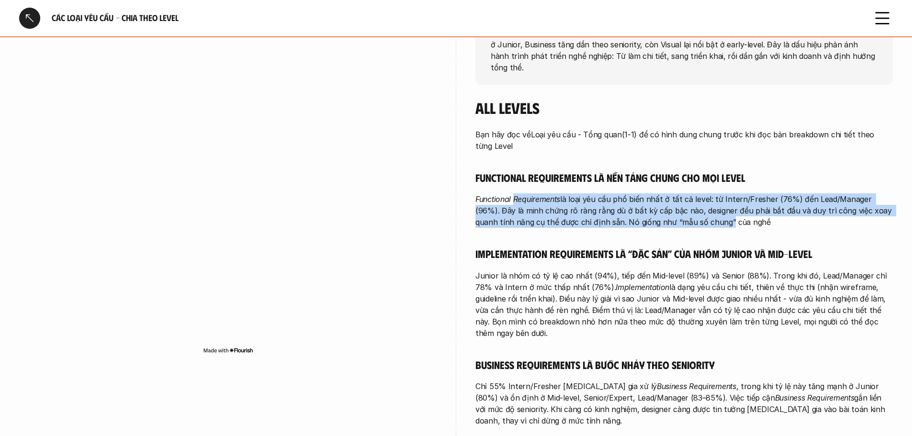
click at [689, 213] on p "Functional Requirements là loại yêu cầu phổ biến nhất ở tất cả level: từ Intern…" at bounding box center [685, 211] width 418 height 34
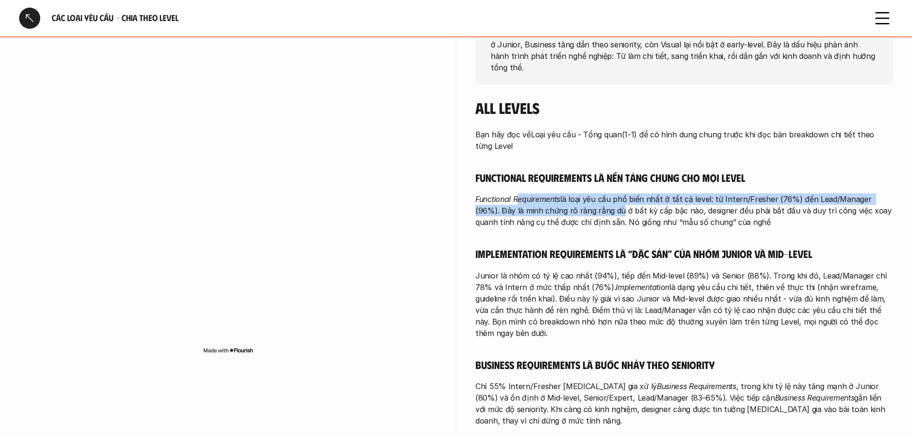
drag, startPoint x: 592, startPoint y: 202, endPoint x: 517, endPoint y: 182, distance: 77.1
click at [517, 194] on p "Functional Requirements là loại yêu cầu phổ biến nhất ở tất cả level: từ Intern…" at bounding box center [685, 211] width 418 height 34
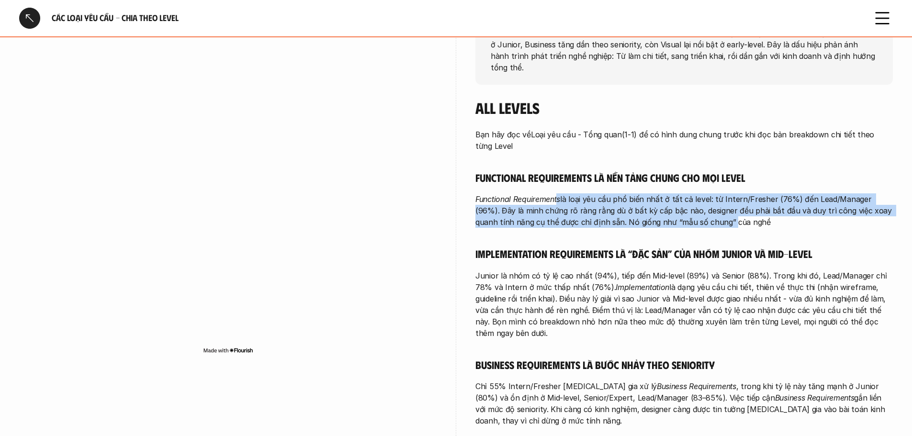
drag, startPoint x: 590, startPoint y: 195, endPoint x: 703, endPoint y: 215, distance: 114.7
click at [703, 215] on p "Functional Requirements là loại yêu cầu phổ biến nhất ở tất cả level: từ Intern…" at bounding box center [685, 211] width 418 height 34
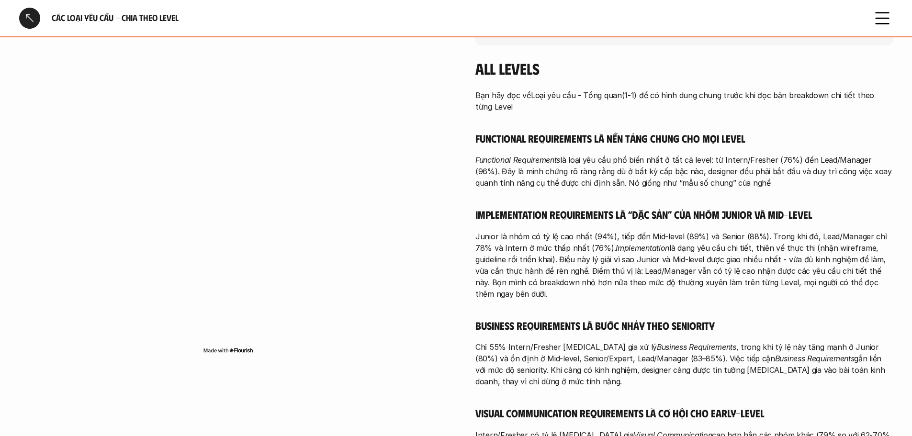
scroll to position [255, 0]
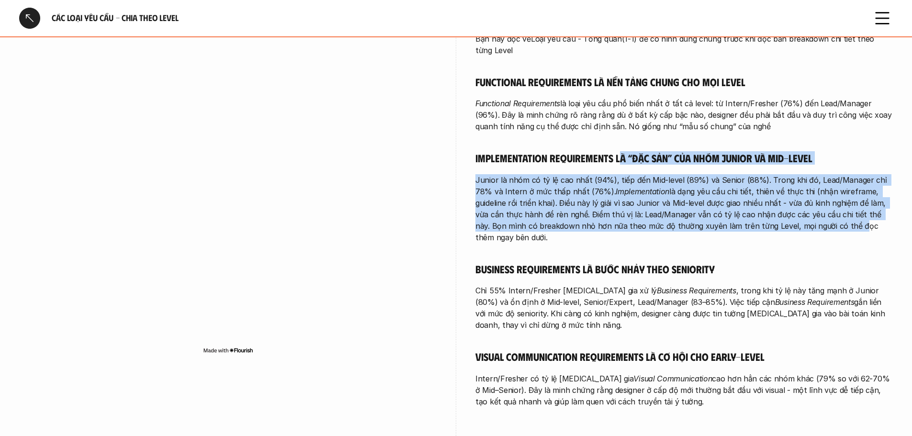
drag, startPoint x: 659, startPoint y: 152, endPoint x: 801, endPoint y: 225, distance: 159.6
click at [801, 225] on div "Bạn hãy đọc về Loại yêu cầu - Tổng quan (1-1) để có hình dung chung trước khi đ…" at bounding box center [685, 220] width 418 height 375
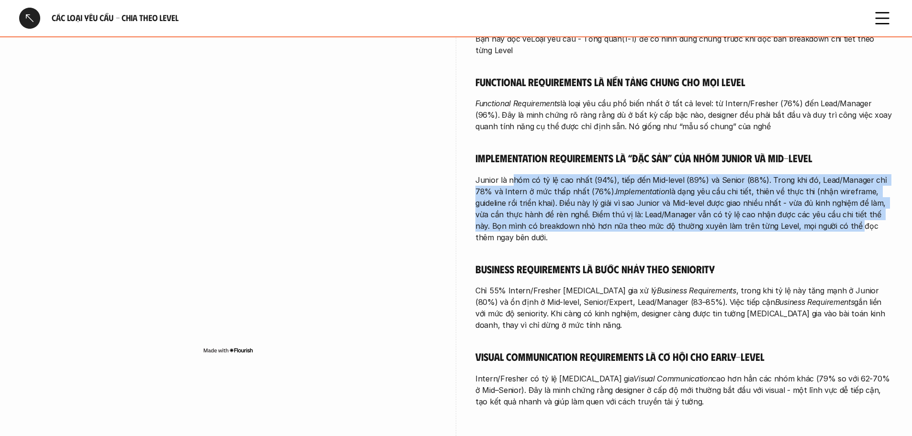
drag, startPoint x: 792, startPoint y: 205, endPoint x: 514, endPoint y: 167, distance: 280.8
click at [514, 174] on p "Junior là nhóm có tỷ lệ cao nhất (94%), tiếp đến Mid-level (89%) và Senior (88%…" at bounding box center [685, 208] width 418 height 69
drag, startPoint x: 612, startPoint y: 169, endPoint x: 822, endPoint y: 212, distance: 214.2
click at [822, 212] on p "Junior là nhóm có tỷ lệ cao nhất (94%), tiếp đến Mid-level (89%) và Senior (88%…" at bounding box center [685, 208] width 418 height 69
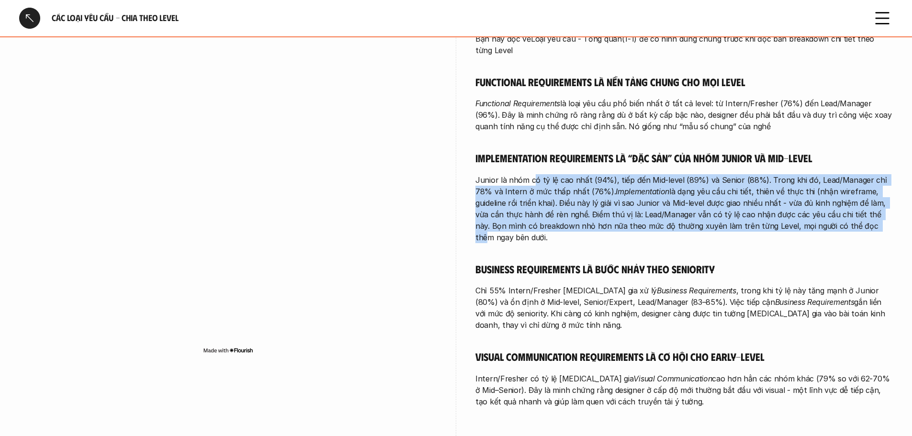
click at [822, 212] on p "Junior là nhóm có tỷ lệ cao nhất (94%), tiếp đến Mid-level (89%) và Senior (88%…" at bounding box center [685, 208] width 418 height 69
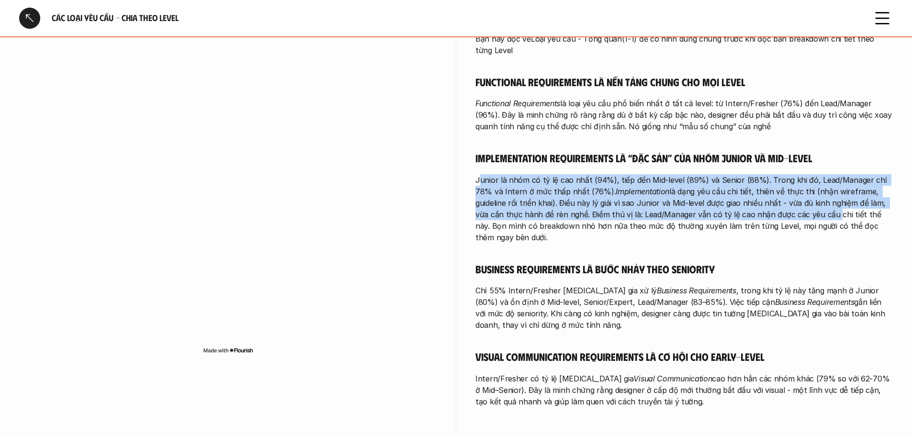
drag, startPoint x: 799, startPoint y: 208, endPoint x: 480, endPoint y: 169, distance: 320.9
click at [480, 174] on p "Junior là nhóm có tỷ lệ cao nhất (94%), tiếp đến Mid-level (89%) và Senior (88%…" at bounding box center [685, 208] width 418 height 69
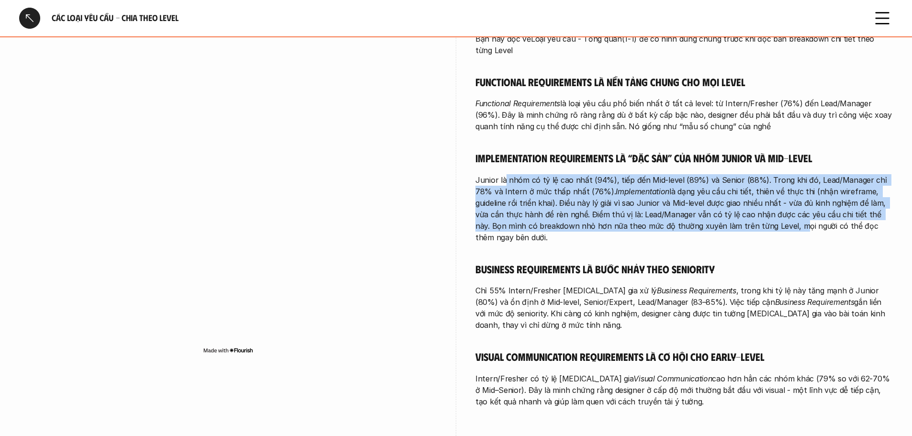
drag, startPoint x: 528, startPoint y: 167, endPoint x: 741, endPoint y: 209, distance: 216.8
click at [741, 209] on p "Junior là nhóm có tỷ lệ cao nhất (94%), tiếp đến Mid-level (89%) và Senior (88%…" at bounding box center [685, 208] width 418 height 69
drag, startPoint x: 741, startPoint y: 209, endPoint x: 742, endPoint y: 196, distance: 13.0
click at [741, 209] on p "Junior là nhóm có tỷ lệ cao nhất (94%), tiếp đến Mid-level (89%) và Senior (88%…" at bounding box center [685, 208] width 418 height 69
click at [741, 178] on p "Junior là nhóm có tỷ lệ cao nhất (94%), tiếp đến Mid-level (89%) và Senior (88%…" at bounding box center [685, 208] width 418 height 69
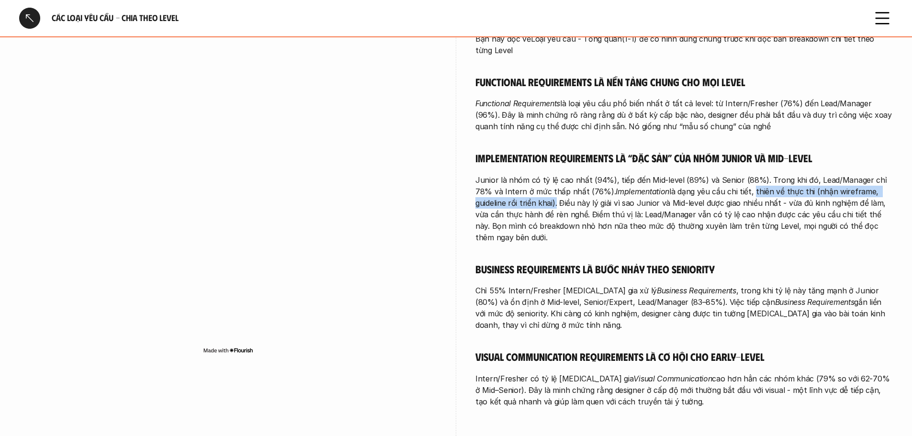
drag, startPoint x: 731, startPoint y: 183, endPoint x: 522, endPoint y: 193, distance: 209.5
click at [522, 193] on p "Junior là nhóm có tỷ lệ cao nhất (94%), tiếp đến Mid-level (89%) và Senior (88%…" at bounding box center [685, 208] width 418 height 69
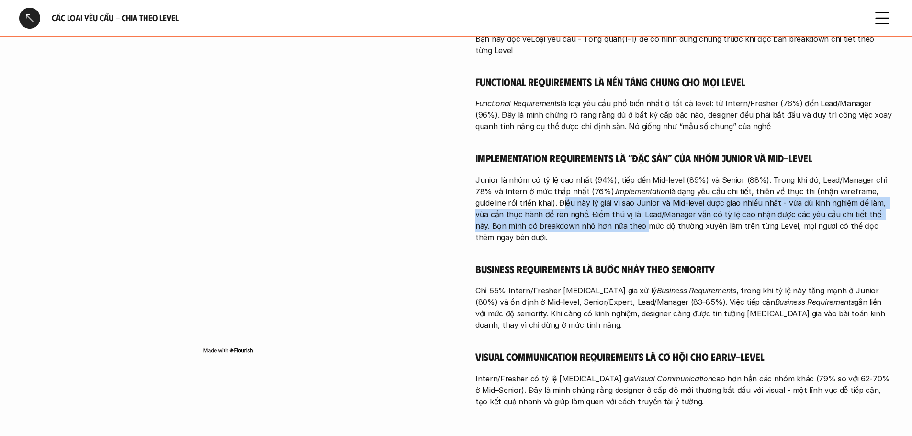
drag, startPoint x: 527, startPoint y: 189, endPoint x: 589, endPoint y: 211, distance: 66.2
click at [589, 211] on p "Junior là nhóm có tỷ lệ cao nhất (94%), tiếp đến Mid-level (89%) và Senior (88%…" at bounding box center [685, 208] width 418 height 69
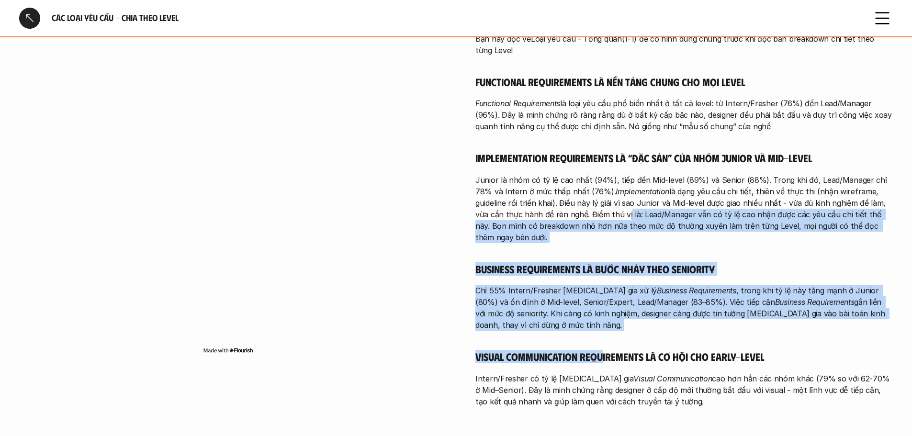
drag, startPoint x: 595, startPoint y: 204, endPoint x: 604, endPoint y: 336, distance: 132.5
click at [604, 336] on div "Bạn hãy đọc về Loại yêu cầu - Tổng quan (1-1) để có hình dung chung trước khi đ…" at bounding box center [685, 220] width 418 height 375
click at [604, 350] on h5 "Visual Communication Requirements là cơ hội cho early-level" at bounding box center [685, 356] width 418 height 13
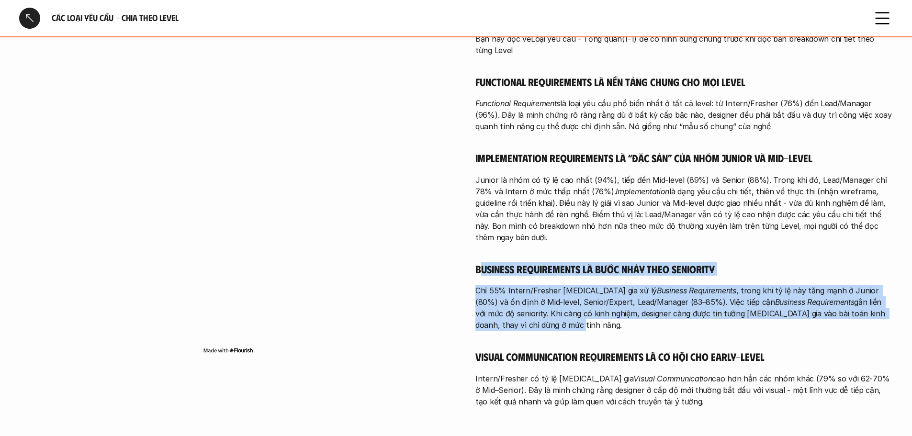
drag, startPoint x: 585, startPoint y: 305, endPoint x: 478, endPoint y: 244, distance: 122.3
click at [478, 244] on div "Bạn hãy đọc về Loại yêu cầu - Tổng quan (1-1) để có hình dung chung trước khi đ…" at bounding box center [685, 220] width 418 height 375
click at [478, 262] on h5 "Business Requirements là bước nhảy theo seniority" at bounding box center [685, 268] width 418 height 13
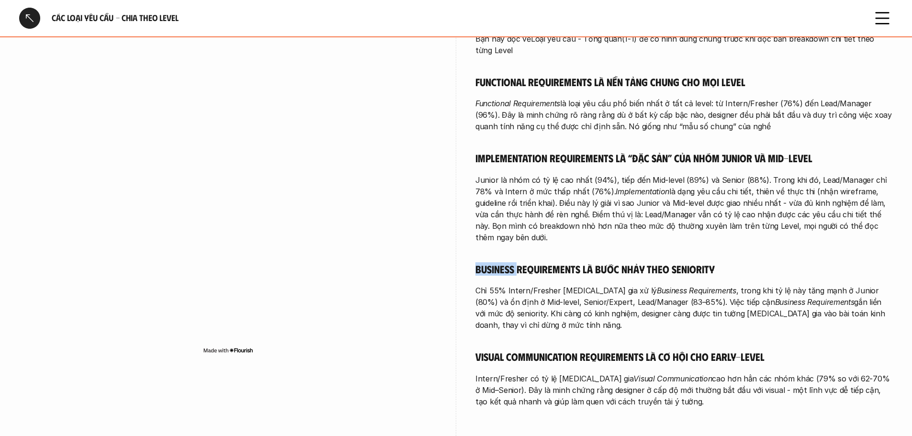
click at [478, 262] on h5 "Business Requirements là bước nhảy theo seniority" at bounding box center [685, 268] width 418 height 13
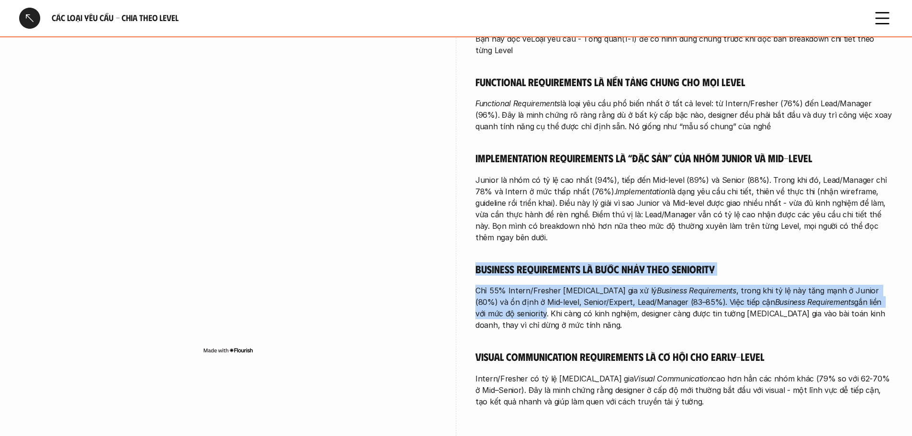
drag, startPoint x: 478, startPoint y: 244, endPoint x: 498, endPoint y: 294, distance: 53.5
click at [498, 294] on div "Bạn hãy đọc về Loại yêu cầu - Tổng quan (1-1) để có hình dung chung trước khi đ…" at bounding box center [685, 220] width 418 height 375
click at [498, 294] on p "Chỉ 55% Intern/Fresher tham gia xử lý Business Requirements , trong khi tỷ lệ n…" at bounding box center [685, 308] width 418 height 46
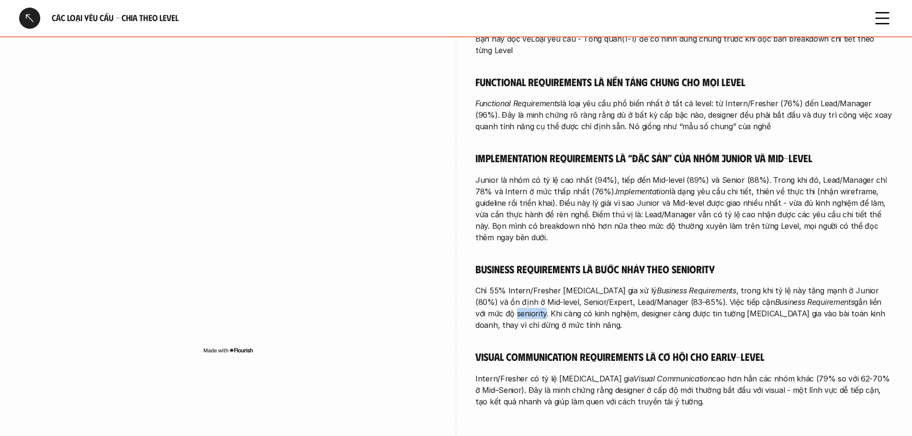
click at [498, 294] on p "Chỉ 55% Intern/Fresher tham gia xử lý Business Requirements , trong khi tỷ lệ n…" at bounding box center [685, 308] width 418 height 46
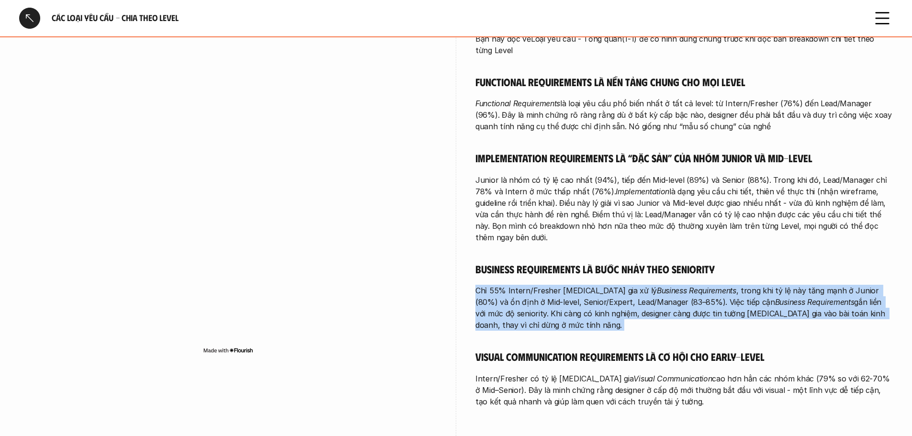
click at [498, 294] on p "Chỉ 55% Intern/Fresher tham gia xử lý Business Requirements , trong khi tỷ lệ n…" at bounding box center [685, 308] width 418 height 46
drag, startPoint x: 498, startPoint y: 294, endPoint x: 498, endPoint y: 250, distance: 44.5
click at [498, 250] on div "Bạn hãy đọc về Loại yêu cầu - Tổng quan (1-1) để có hình dung chung trước khi đ…" at bounding box center [685, 220] width 418 height 375
click at [498, 262] on h5 "Business Requirements là bước nhảy theo seniority" at bounding box center [685, 268] width 418 height 13
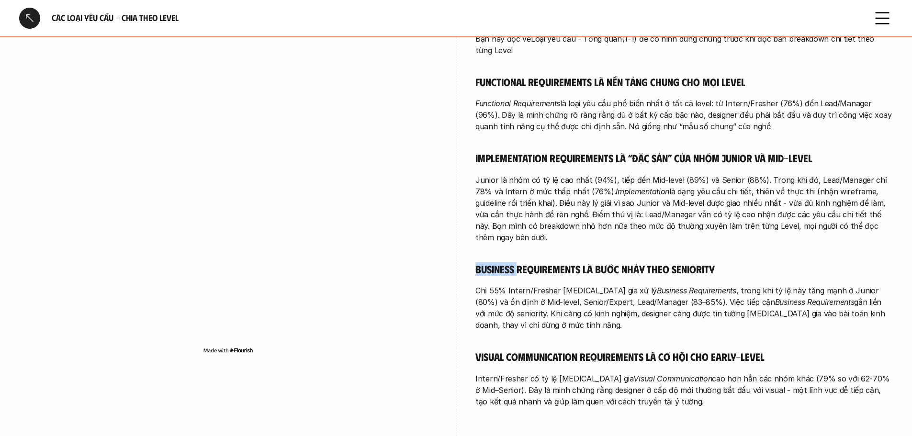
click at [498, 262] on h5 "Business Requirements là bước nhảy theo seniority" at bounding box center [685, 268] width 418 height 13
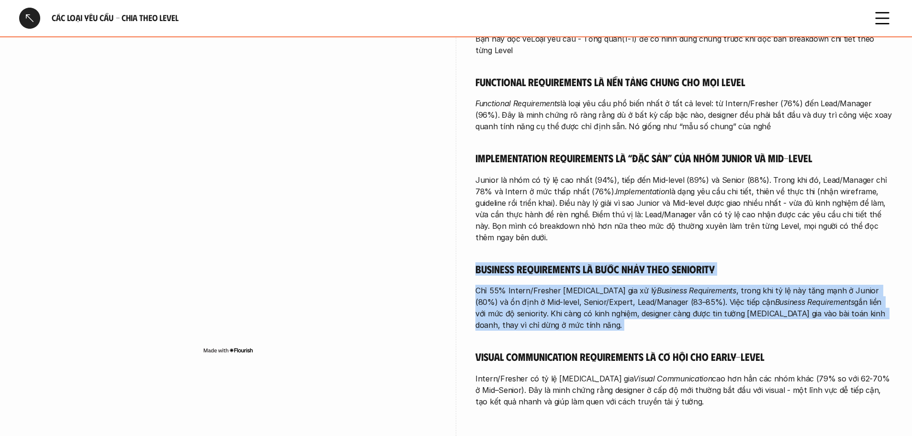
drag, startPoint x: 498, startPoint y: 250, endPoint x: 504, endPoint y: 308, distance: 58.7
click at [504, 308] on div "Bạn hãy đọc về Loại yêu cầu - Tổng quan (1-1) để có hình dung chung trước khi đ…" at bounding box center [685, 220] width 418 height 375
click at [504, 308] on p "Chỉ 55% Intern/Fresher tham gia xử lý Business Requirements , trong khi tỷ lệ n…" at bounding box center [685, 308] width 418 height 46
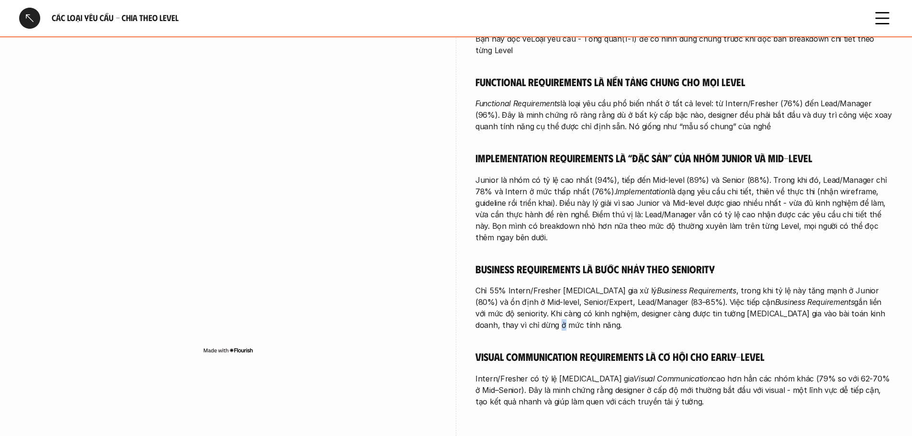
click at [504, 308] on p "Chỉ 55% Intern/Fresher tham gia xử lý Business Requirements , trong khi tỷ lệ n…" at bounding box center [685, 308] width 418 height 46
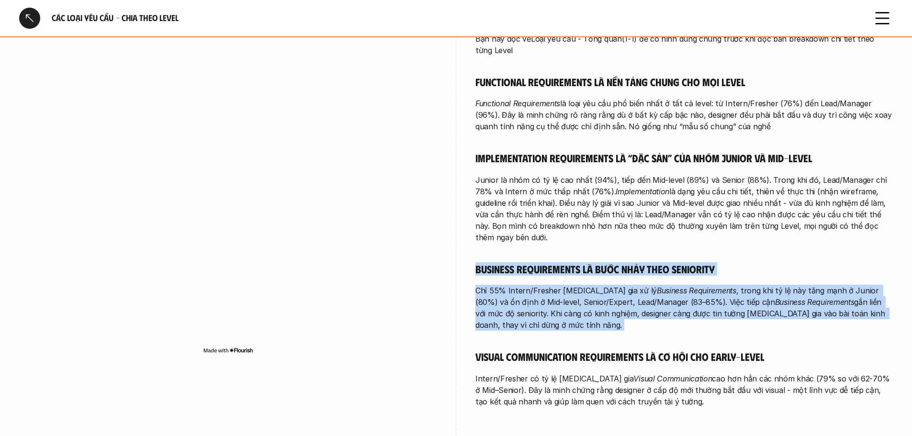
drag, startPoint x: 504, startPoint y: 308, endPoint x: 500, endPoint y: 251, distance: 56.7
click at [500, 251] on div "Bạn hãy đọc về Loại yêu cầu - Tổng quan (1-1) để có hình dung chung trước khi đ…" at bounding box center [685, 220] width 418 height 375
click at [500, 262] on h5 "Business Requirements là bước nhảy theo seniority" at bounding box center [685, 268] width 418 height 13
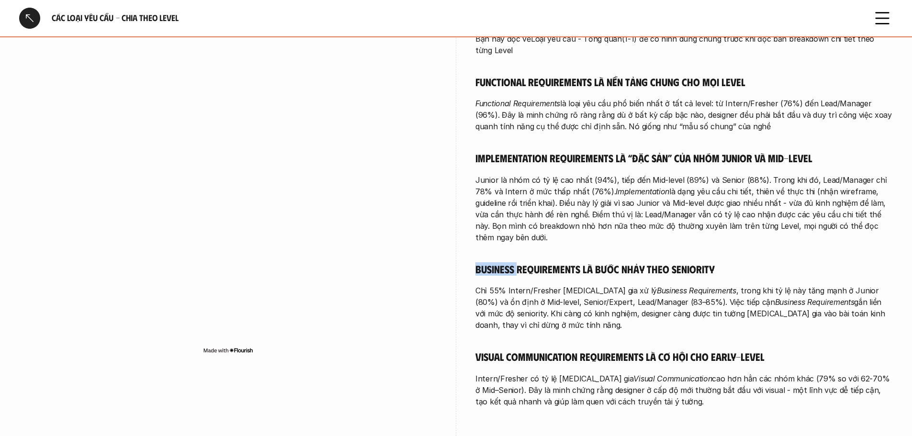
click at [500, 262] on h5 "Business Requirements là bước nhảy theo seniority" at bounding box center [685, 268] width 418 height 13
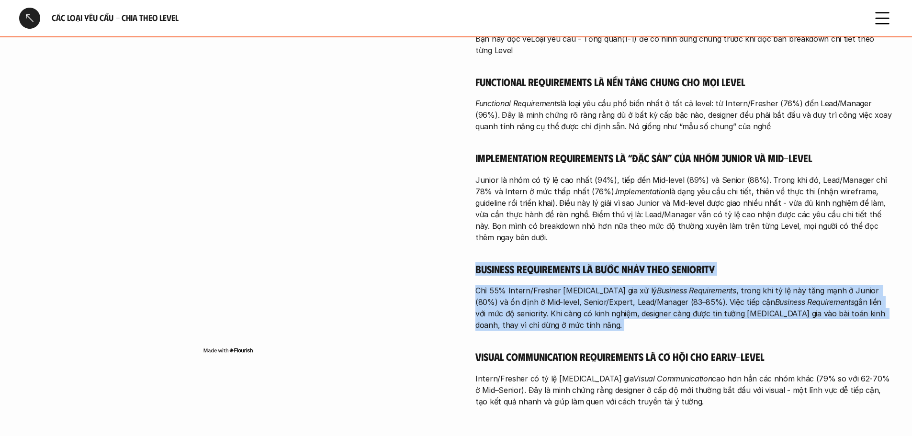
drag, startPoint x: 500, startPoint y: 251, endPoint x: 504, endPoint y: 301, distance: 49.5
click at [504, 301] on div "Bạn hãy đọc về Loại yêu cầu - Tổng quan (1-1) để có hình dung chung trước khi đ…" at bounding box center [685, 220] width 418 height 375
click at [504, 301] on p "Chỉ 55% Intern/Fresher tham gia xử lý Business Requirements , trong khi tỷ lệ n…" at bounding box center [685, 308] width 418 height 46
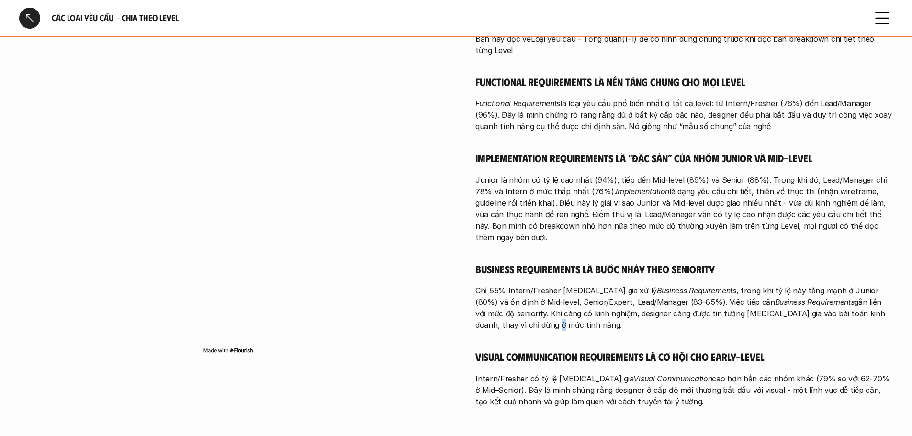
click at [504, 301] on p "Chỉ 55% Intern/Fresher tham gia xử lý Business Requirements , trong khi tỷ lệ n…" at bounding box center [685, 308] width 418 height 46
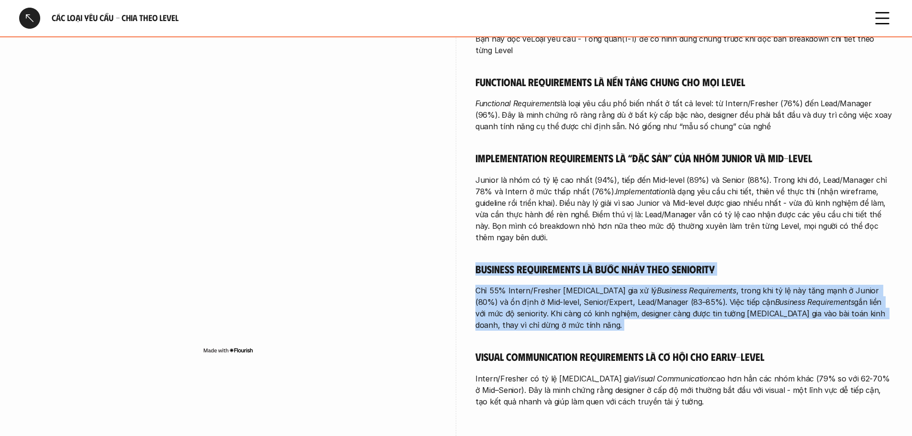
drag, startPoint x: 504, startPoint y: 301, endPoint x: 512, endPoint y: 243, distance: 58.5
click at [512, 243] on div "Bạn hãy đọc về Loại yêu cầu - Tổng quan (1-1) để có hình dung chung trước khi đ…" at bounding box center [685, 220] width 418 height 375
click at [512, 262] on h5 "Business Requirements là bước nhảy theo seniority" at bounding box center [685, 268] width 418 height 13
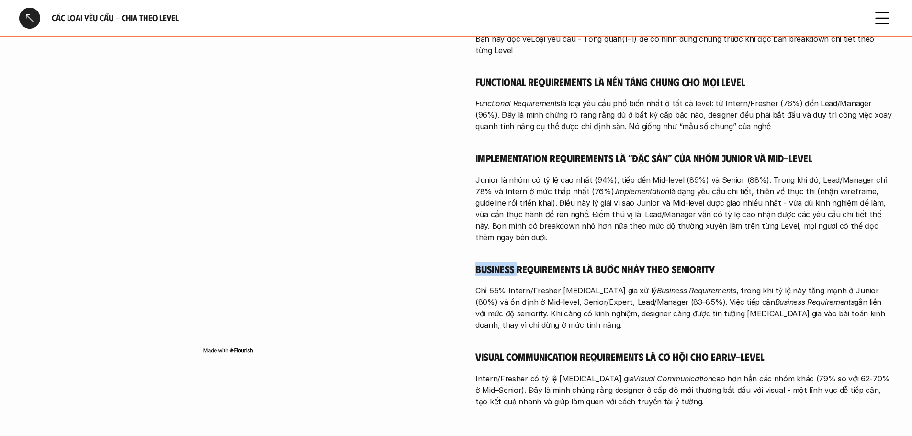
click at [512, 262] on h5 "Business Requirements là bước nhảy theo seniority" at bounding box center [685, 268] width 418 height 13
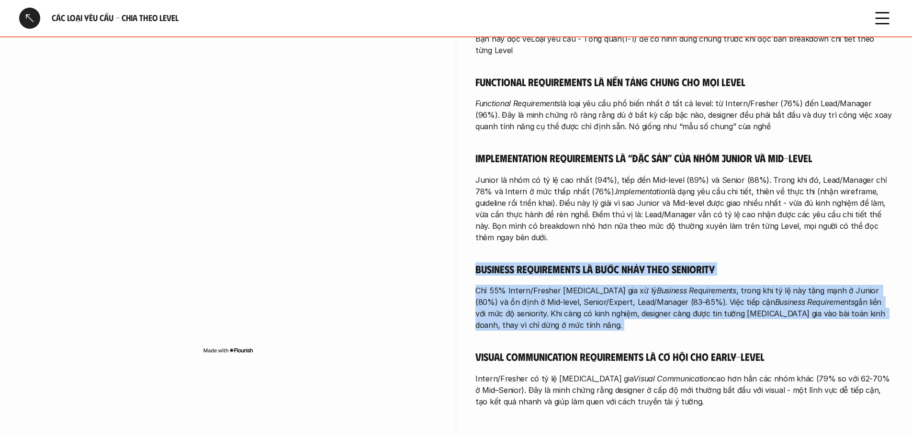
drag, startPoint x: 512, startPoint y: 243, endPoint x: 517, endPoint y: 279, distance: 36.3
click at [517, 279] on div "Bạn hãy đọc về Loại yêu cầu - Tổng quan (1-1) để có hình dung chung trước khi đ…" at bounding box center [685, 220] width 418 height 375
click at [517, 285] on p "Chỉ 55% Intern/Fresher tham gia xử lý Business Requirements , trong khi tỷ lệ n…" at bounding box center [685, 308] width 418 height 46
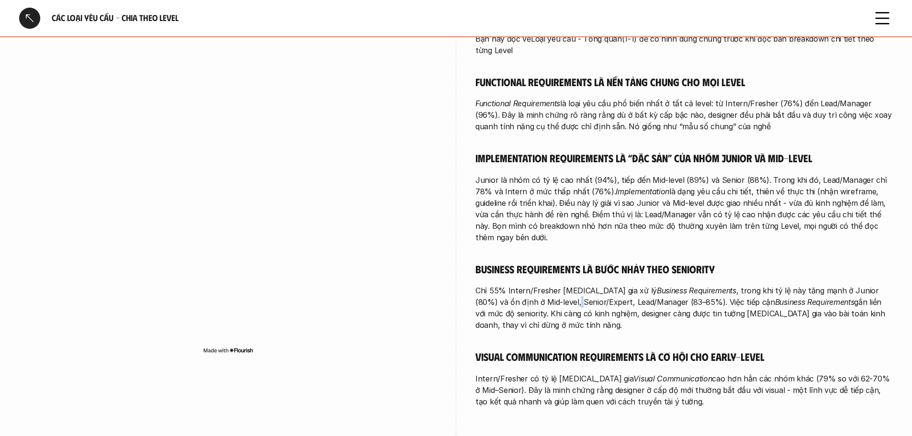
click at [517, 285] on p "Chỉ 55% Intern/Fresher tham gia xử lý Business Requirements , trong khi tỷ lệ n…" at bounding box center [685, 308] width 418 height 46
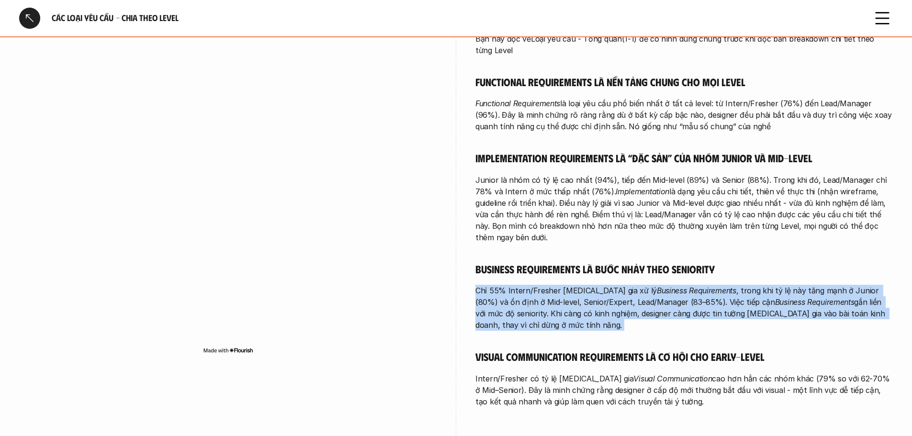
click at [517, 285] on p "Chỉ 55% Intern/Fresher tham gia xử lý Business Requirements , trong khi tỷ lệ n…" at bounding box center [685, 308] width 418 height 46
click at [549, 285] on p "Chỉ 55% Intern/Fresher tham gia xử lý Business Requirements , trong khi tỷ lệ n…" at bounding box center [685, 308] width 418 height 46
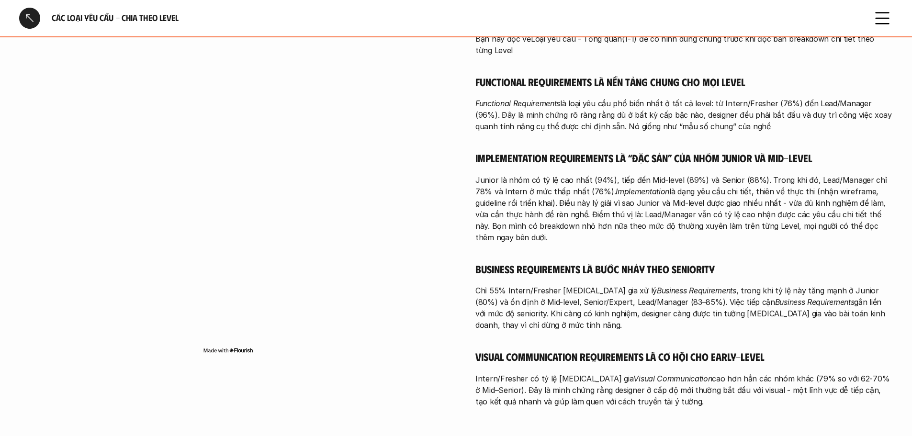
click at [775, 297] on em "Business Requirements" at bounding box center [815, 302] width 80 height 10
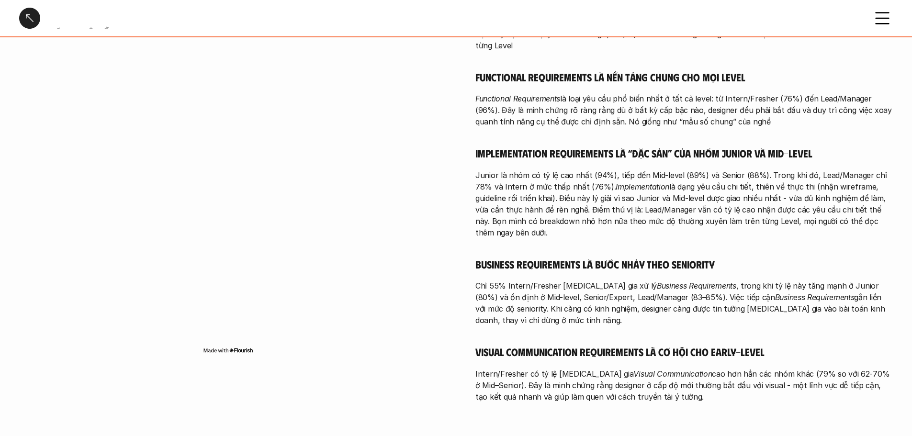
scroll to position [286, 0]
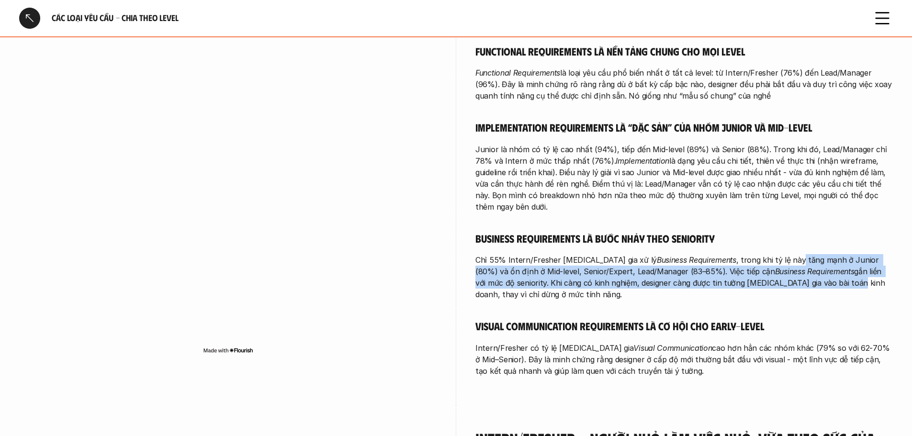
drag, startPoint x: 766, startPoint y: 244, endPoint x: 815, endPoint y: 263, distance: 52.2
click at [815, 263] on p "Chỉ 55% Intern/Fresher tham gia xử lý Business Requirements , trong khi tỷ lệ n…" at bounding box center [685, 277] width 418 height 46
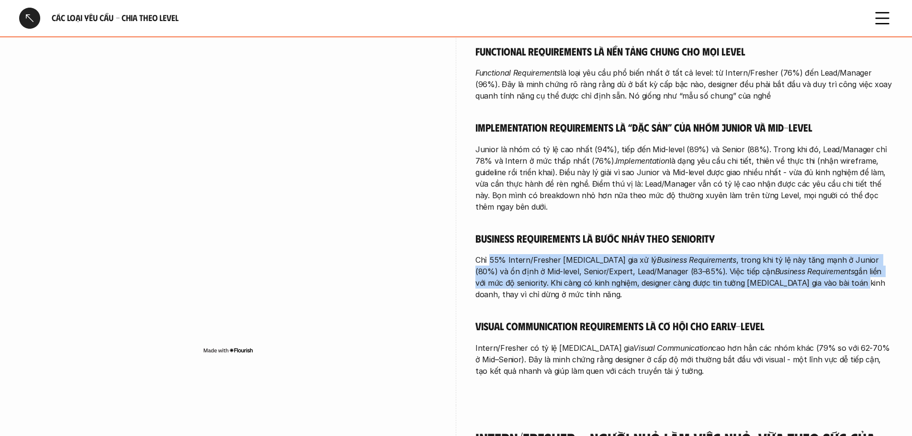
drag, startPoint x: 815, startPoint y: 263, endPoint x: 490, endPoint y: 237, distance: 325.3
click at [490, 254] on p "Chỉ 55% Intern/Fresher tham gia xử lý Business Requirements , trong khi tỷ lệ n…" at bounding box center [685, 277] width 418 height 46
drag, startPoint x: 565, startPoint y: 242, endPoint x: 805, endPoint y: 262, distance: 240.3
click at [805, 262] on p "Chỉ 55% Intern/Fresher tham gia xử lý Business Requirements , trong khi tỷ lệ n…" at bounding box center [685, 277] width 418 height 46
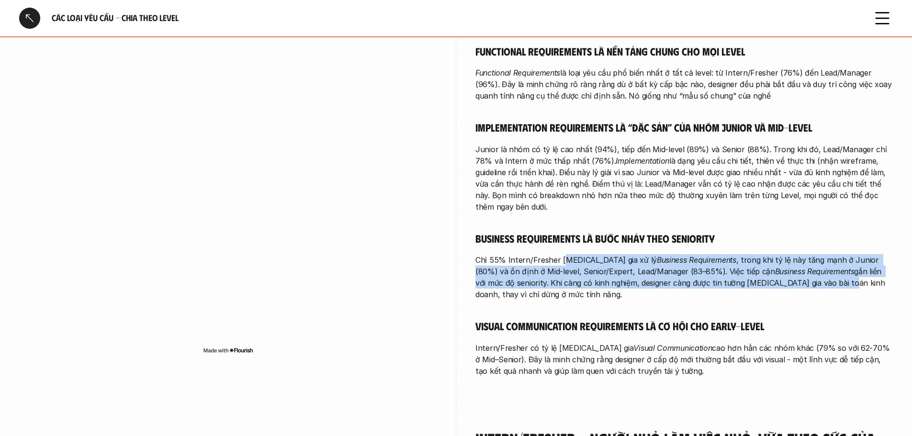
click at [805, 262] on p "Chỉ 55% Intern/Fresher tham gia xử lý Business Requirements , trong khi tỷ lệ n…" at bounding box center [685, 277] width 418 height 46
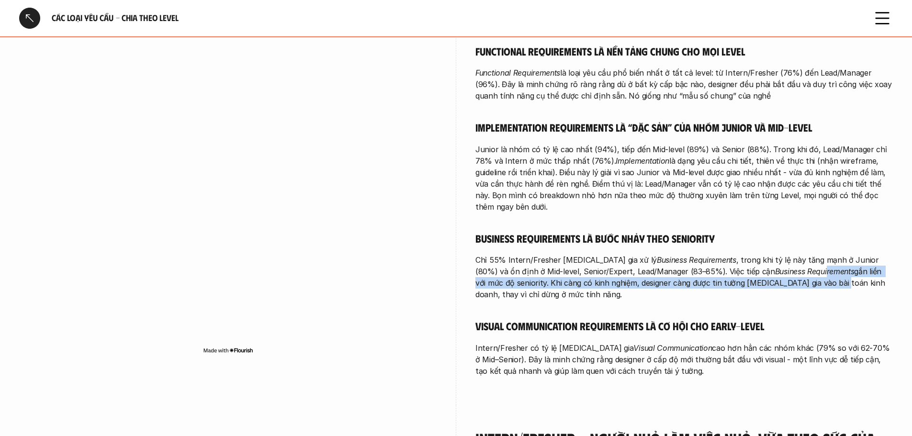
drag, startPoint x: 796, startPoint y: 262, endPoint x: 763, endPoint y: 251, distance: 34.7
click at [763, 254] on p "Chỉ 55% Intern/Fresher tham gia xử lý Business Requirements , trong khi tỷ lệ n…" at bounding box center [685, 277] width 418 height 46
click at [775, 267] on em "Business Requirements" at bounding box center [815, 272] width 80 height 10
drag, startPoint x: 787, startPoint y: 250, endPoint x: 800, endPoint y: 264, distance: 19.3
click at [800, 264] on p "Chỉ 55% Intern/Fresher tham gia xử lý Business Requirements , trong khi tỷ lệ n…" at bounding box center [685, 277] width 418 height 46
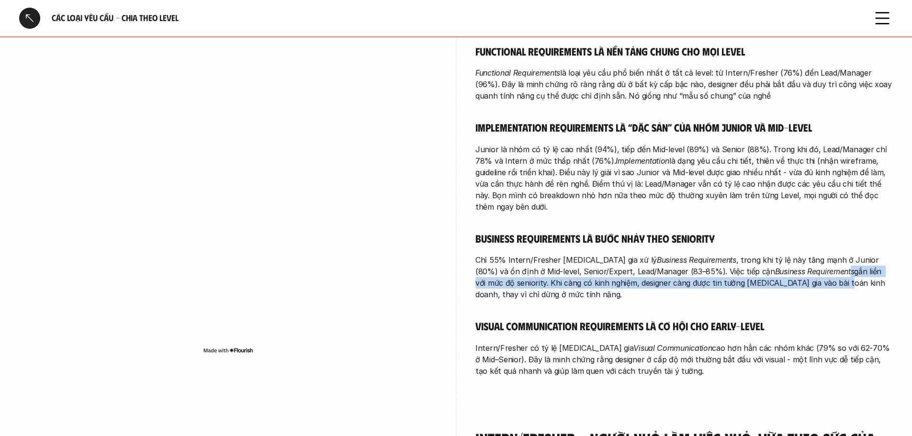
click at [800, 264] on p "Chỉ 55% Intern/Fresher tham gia xử lý Business Requirements , trong khi tỷ lệ n…" at bounding box center [685, 277] width 418 height 46
drag, startPoint x: 775, startPoint y: 260, endPoint x: 541, endPoint y: 252, distance: 233.9
click at [541, 254] on p "Chỉ 55% Intern/Fresher tham gia xử lý Business Requirements , trong khi tỷ lệ n…" at bounding box center [685, 277] width 418 height 46
click at [812, 255] on p "Chỉ 55% Intern/Fresher tham gia xử lý Business Requirements , trong khi tỷ lệ n…" at bounding box center [685, 277] width 418 height 46
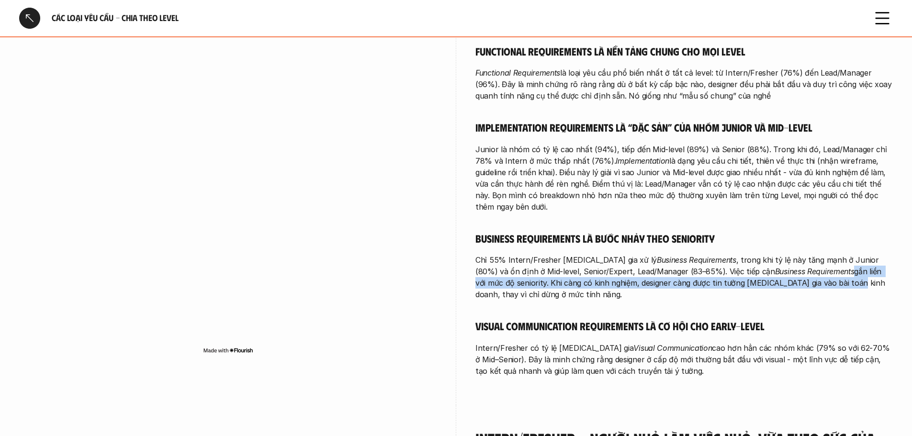
click at [812, 255] on p "Chỉ 55% Intern/Fresher tham gia xử lý Business Requirements , trong khi tỷ lệ n…" at bounding box center [685, 277] width 418 height 46
drag, startPoint x: 812, startPoint y: 255, endPoint x: 793, endPoint y: 246, distance: 21.2
click at [793, 254] on p "Chỉ 55% Intern/Fresher tham gia xử lý Business Requirements , trong khi tỷ lệ n…" at bounding box center [685, 277] width 418 height 46
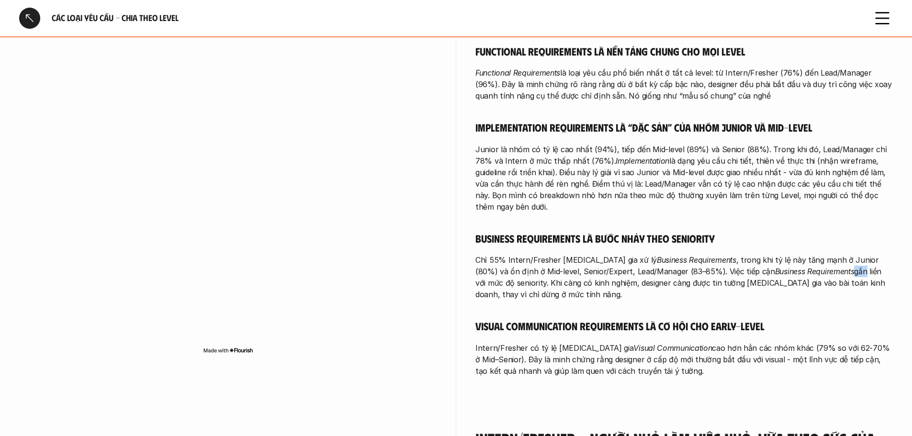
click at [791, 254] on p "Chỉ 55% Intern/Fresher tham gia xử lý Business Requirements , trong khi tỷ lệ n…" at bounding box center [685, 277] width 418 height 46
click at [799, 254] on p "Chỉ 55% Intern/Fresher tham gia xử lý Business Requirements , trong khi tỷ lệ n…" at bounding box center [685, 277] width 418 height 46
click at [775, 267] on em "Business Requirements" at bounding box center [815, 272] width 80 height 10
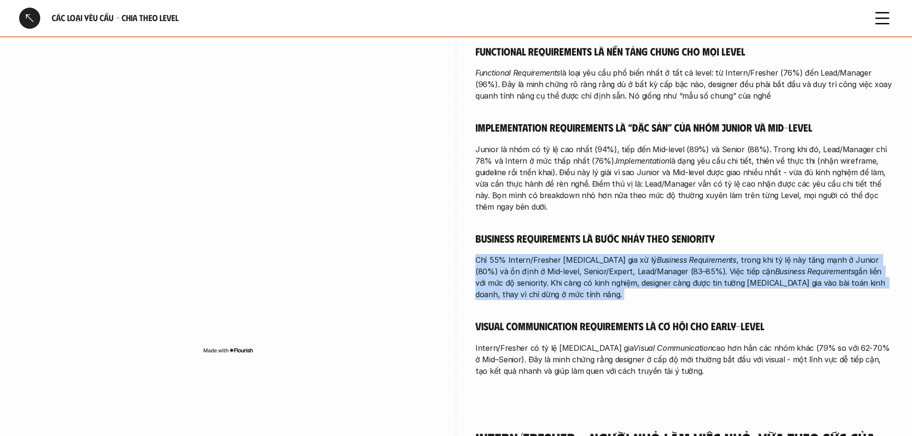
click at [775, 267] on em "Business Requirements" at bounding box center [815, 272] width 80 height 10
click at [637, 271] on p "Chỉ 55% Intern/Fresher tham gia xử lý Business Requirements , trong khi tỷ lệ n…" at bounding box center [685, 277] width 418 height 46
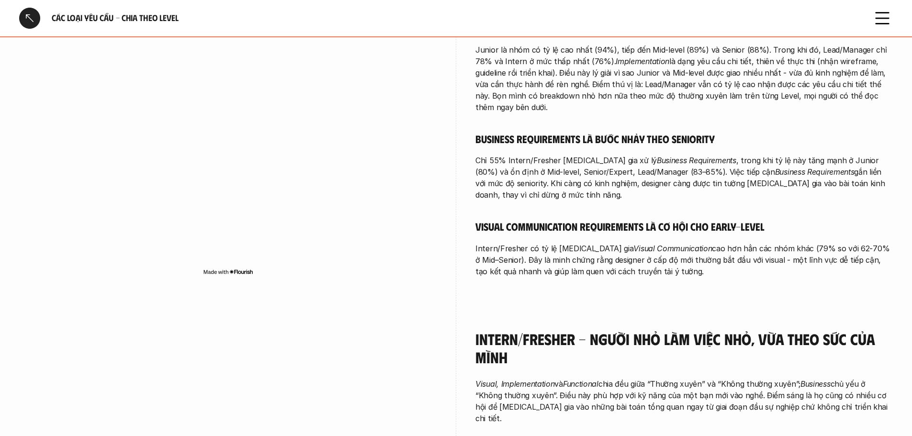
scroll to position [414, 0]
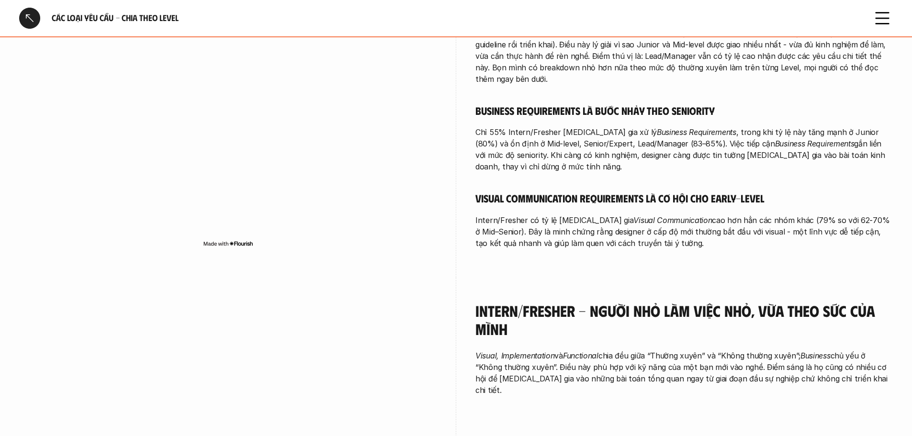
drag, startPoint x: 521, startPoint y: 182, endPoint x: 674, endPoint y: 221, distance: 158.3
click at [674, 221] on div "Bạn hãy đọc về Loại yêu cầu - Tổng quan (1-1) để có hình dung chung trước khi đ…" at bounding box center [685, 62] width 418 height 375
click at [674, 221] on p "Intern/Fresher có tỷ lệ tham gia Visual Communication cao hơn hẳn các nhóm khác…" at bounding box center [685, 232] width 418 height 34
drag, startPoint x: 664, startPoint y: 225, endPoint x: 486, endPoint y: 172, distance: 185.8
click at [486, 172] on div "Bạn hãy đọc về Loại yêu cầu - Tổng quan (1-1) để có hình dung chung trước khi đ…" at bounding box center [685, 62] width 418 height 375
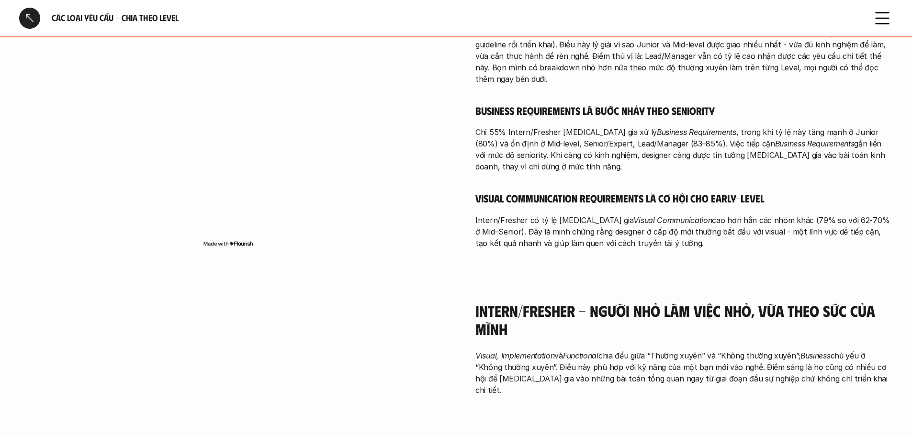
click at [486, 192] on h5 "Visual Communication Requirements là cơ hội cho early-level" at bounding box center [685, 198] width 418 height 13
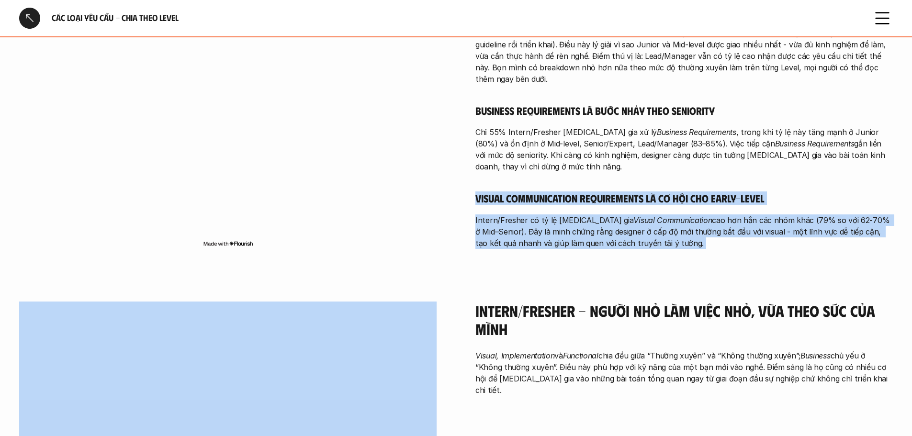
drag, startPoint x: 486, startPoint y: 172, endPoint x: 630, endPoint y: 220, distance: 152.5
click at [630, 220] on div "Bạn hãy đọc về Loại yêu cầu - Tổng quan (1-1) để có hình dung chung trước khi đ…" at bounding box center [685, 62] width 418 height 375
click at [630, 220] on p "Intern/Fresher có tỷ lệ tham gia Visual Communication cao hơn hẳn các nhóm khác…" at bounding box center [685, 232] width 418 height 34
drag, startPoint x: 630, startPoint y: 220, endPoint x: 643, endPoint y: 186, distance: 36.4
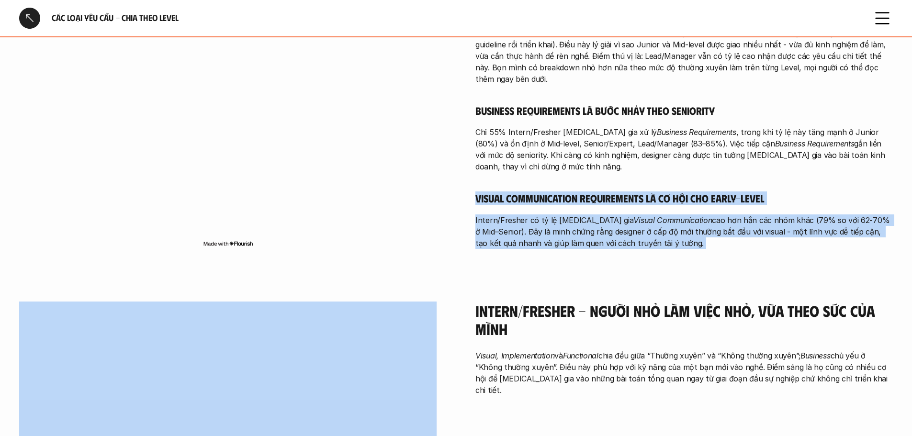
click at [643, 186] on div "Bạn hãy đọc về Loại yêu cầu - Tổng quan (1-1) để có hình dung chung trước khi đ…" at bounding box center [685, 62] width 418 height 375
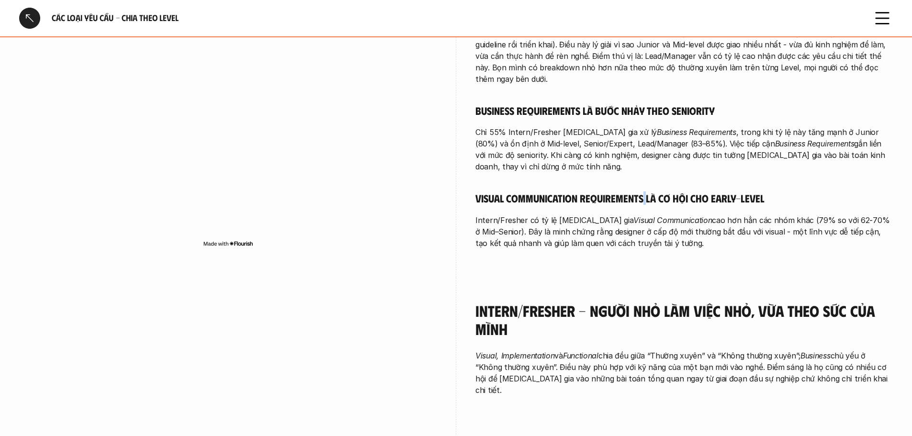
click at [643, 186] on div "Bạn hãy đọc về Loại yêu cầu - Tổng quan (1-1) để có hình dung chung trước khi đ…" at bounding box center [685, 62] width 418 height 375
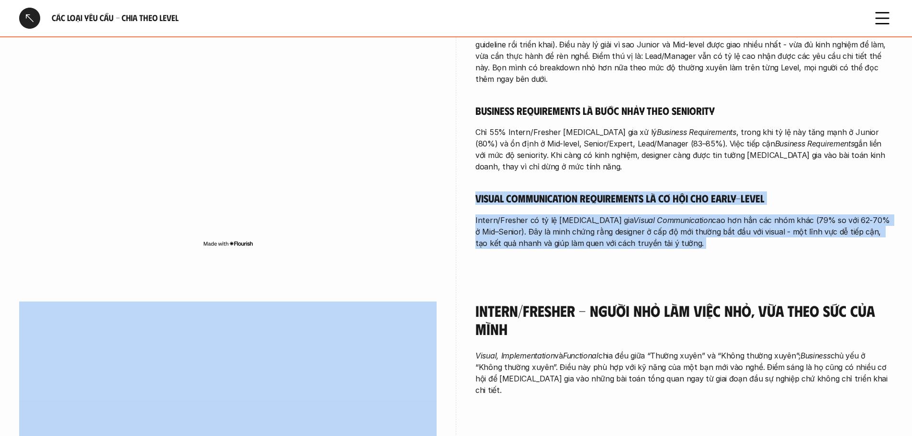
drag, startPoint x: 643, startPoint y: 186, endPoint x: 638, endPoint y: 214, distance: 28.3
click at [638, 214] on div "Bạn hãy đọc về Loại yêu cầu - Tổng quan (1-1) để có hình dung chung trước khi đ…" at bounding box center [685, 62] width 418 height 375
click at [638, 215] on p "Intern/Fresher có tỷ lệ tham gia Visual Communication cao hơn hẳn các nhóm khác…" at bounding box center [685, 232] width 418 height 34
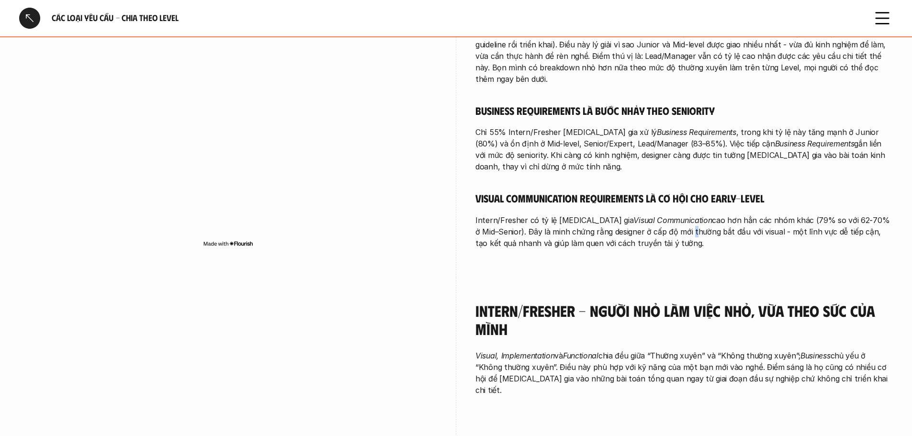
click at [638, 215] on p "Intern/Fresher có tỷ lệ tham gia Visual Communication cao hơn hẳn các nhóm khác…" at bounding box center [685, 232] width 418 height 34
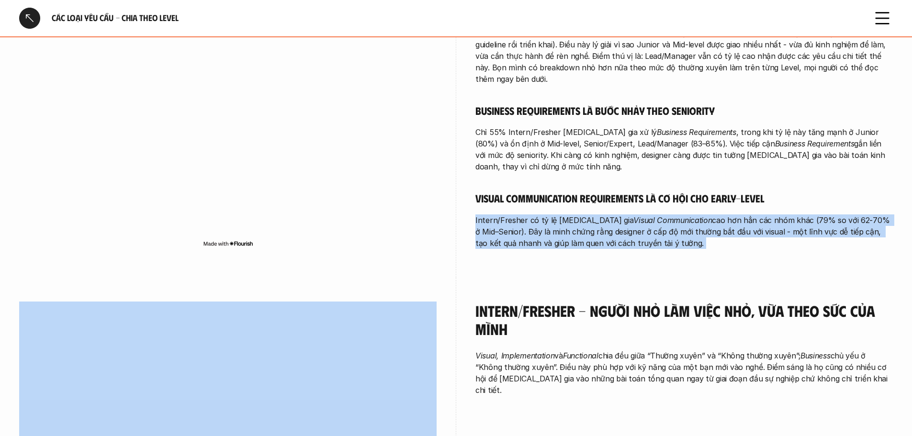
drag, startPoint x: 638, startPoint y: 214, endPoint x: 637, endPoint y: 190, distance: 24.5
click at [637, 190] on div "Bạn hãy đọc về Loại yêu cầu - Tổng quan (1-1) để có hình dung chung trước khi đ…" at bounding box center [685, 62] width 418 height 375
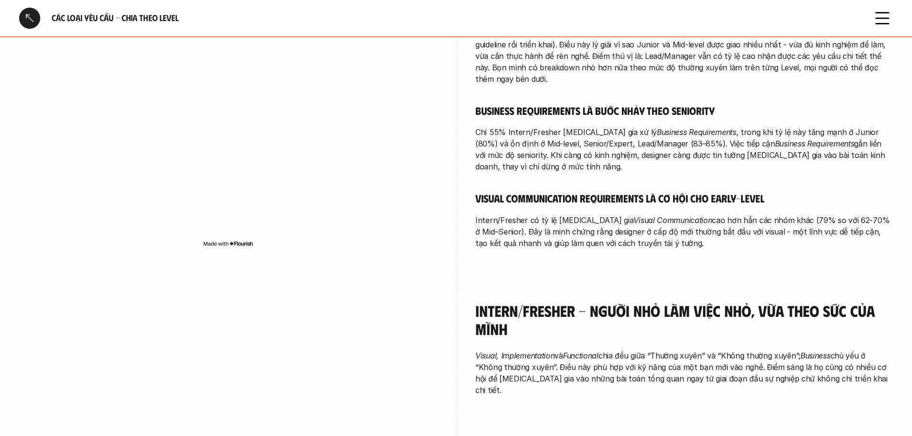
click at [637, 192] on h5 "Visual Communication Requirements là cơ hội cho early-level" at bounding box center [685, 198] width 418 height 13
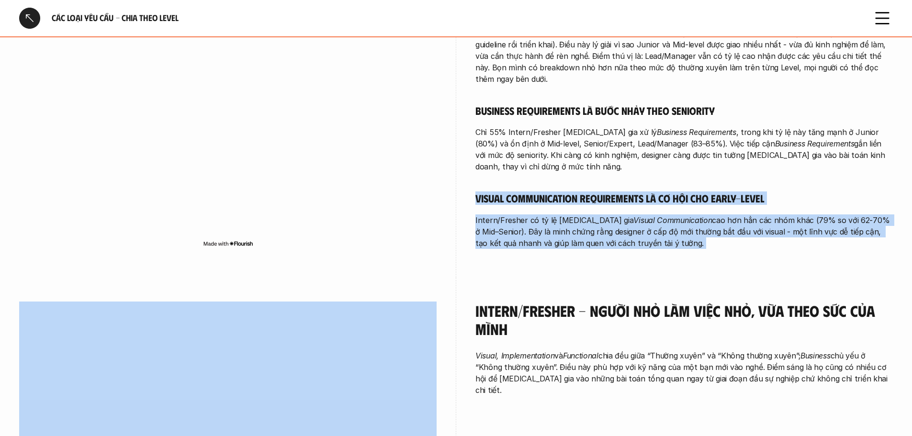
drag, startPoint x: 637, startPoint y: 181, endPoint x: 632, endPoint y: 207, distance: 26.7
click at [632, 207] on div "Bạn hãy đọc về Loại yêu cầu - Tổng quan (1-1) để có hình dung chung trước khi đ…" at bounding box center [685, 62] width 418 height 375
click at [632, 215] on p "Intern/Fresher có tỷ lệ tham gia Visual Communication cao hơn hẳn các nhóm khác…" at bounding box center [685, 232] width 418 height 34
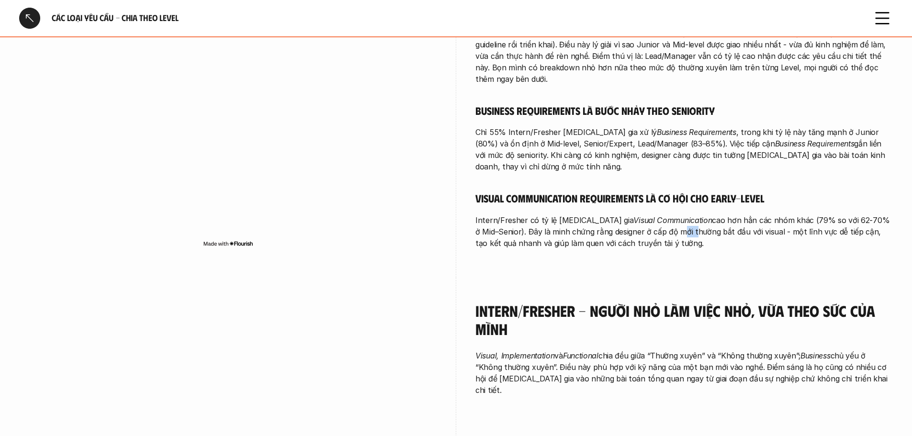
click at [632, 215] on p "Intern/Fresher có tỷ lệ tham gia Visual Communication cao hơn hẳn các nhóm khác…" at bounding box center [685, 232] width 418 height 34
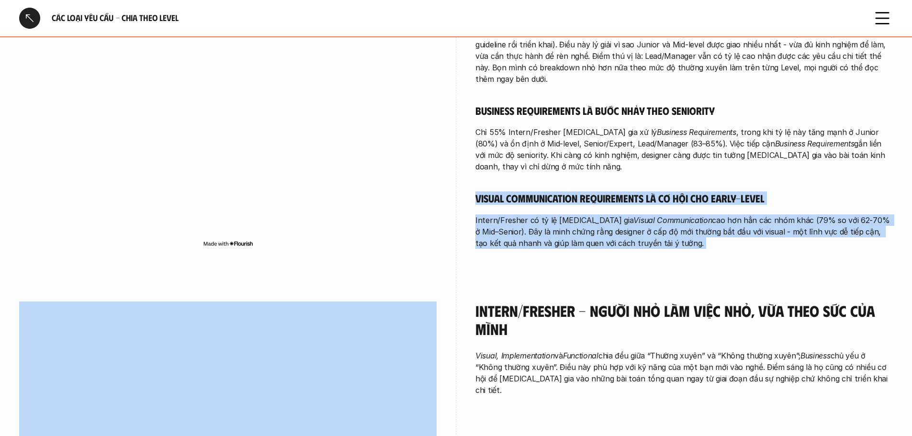
drag, startPoint x: 632, startPoint y: 207, endPoint x: 636, endPoint y: 173, distance: 34.7
click at [636, 173] on div "Bạn hãy đọc về Loại yêu cầu - Tổng quan (1-1) để có hình dung chung trước khi đ…" at bounding box center [685, 62] width 418 height 375
click at [636, 192] on h5 "Visual Communication Requirements là cơ hội cho early-level" at bounding box center [685, 198] width 418 height 13
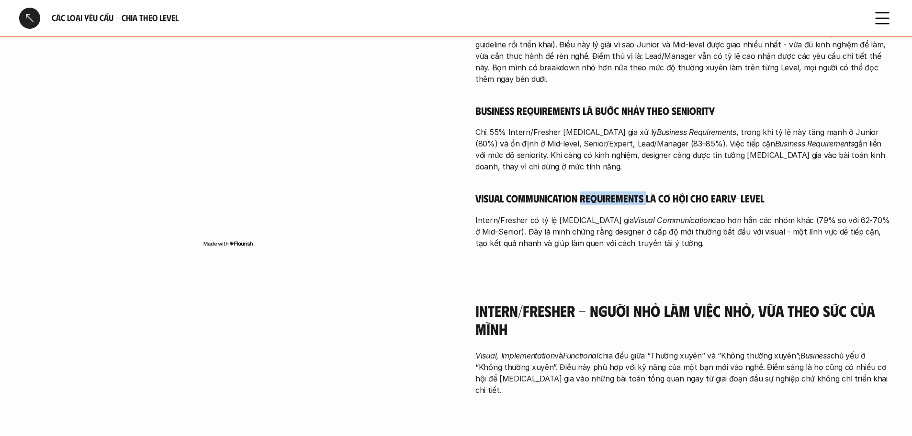
click at [636, 192] on h5 "Visual Communication Requirements là cơ hội cho early-level" at bounding box center [685, 198] width 418 height 13
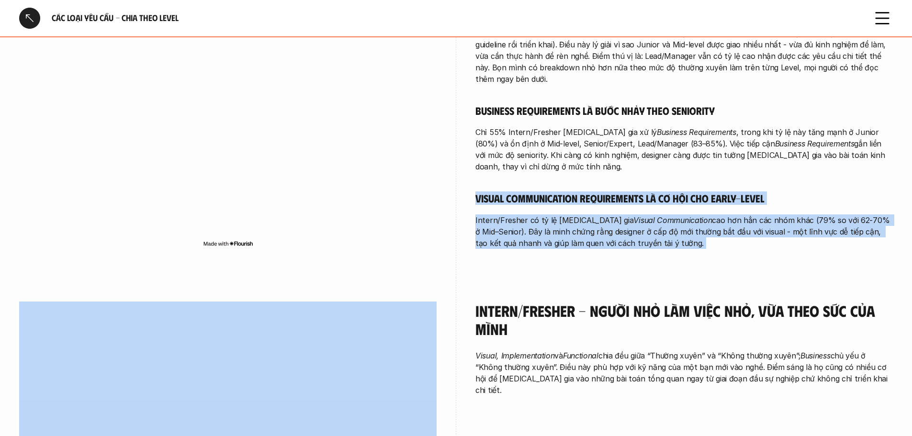
drag, startPoint x: 636, startPoint y: 173, endPoint x: 634, endPoint y: 211, distance: 38.4
click at [634, 211] on div "Bạn hãy đọc về Loại yêu cầu - Tổng quan (1-1) để có hình dung chung trước khi đ…" at bounding box center [685, 62] width 418 height 375
click at [634, 215] on p "Intern/Fresher có tỷ lệ tham gia Visual Communication cao hơn hẳn các nhóm khác…" at bounding box center [685, 232] width 418 height 34
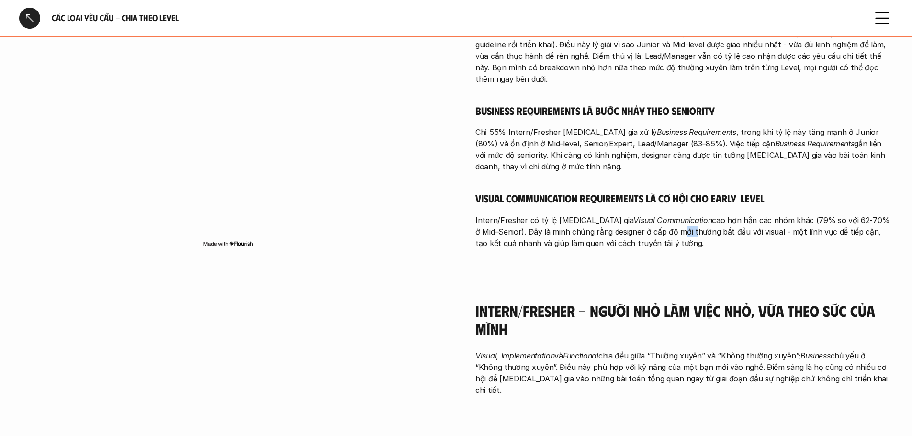
click at [634, 215] on p "Intern/Fresher có tỷ lệ tham gia Visual Communication cao hơn hẳn các nhóm khác…" at bounding box center [685, 232] width 418 height 34
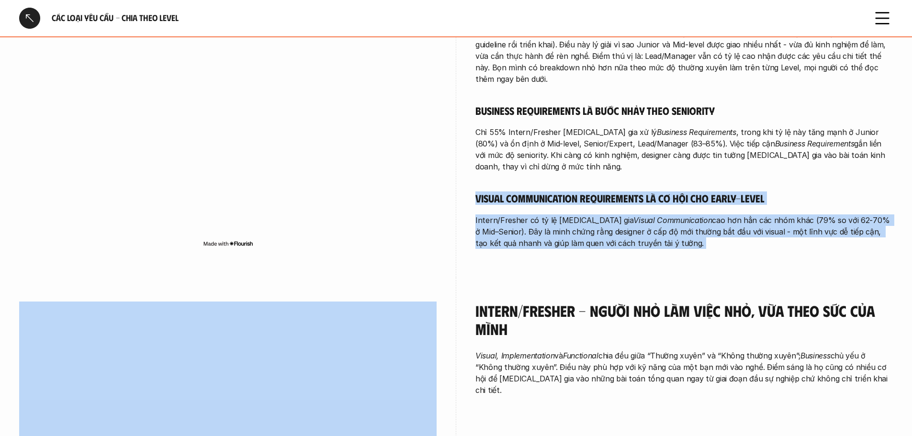
drag, startPoint x: 634, startPoint y: 211, endPoint x: 634, endPoint y: 172, distance: 39.3
click at [634, 172] on div "Bạn hãy đọc về Loại yêu cầu - Tổng quan (1-1) để có hình dung chung trước khi đ…" at bounding box center [685, 62] width 418 height 375
click at [634, 192] on h5 "Visual Communication Requirements là cơ hội cho early-level" at bounding box center [685, 198] width 418 height 13
drag, startPoint x: 546, startPoint y: 201, endPoint x: 651, endPoint y: 227, distance: 108.5
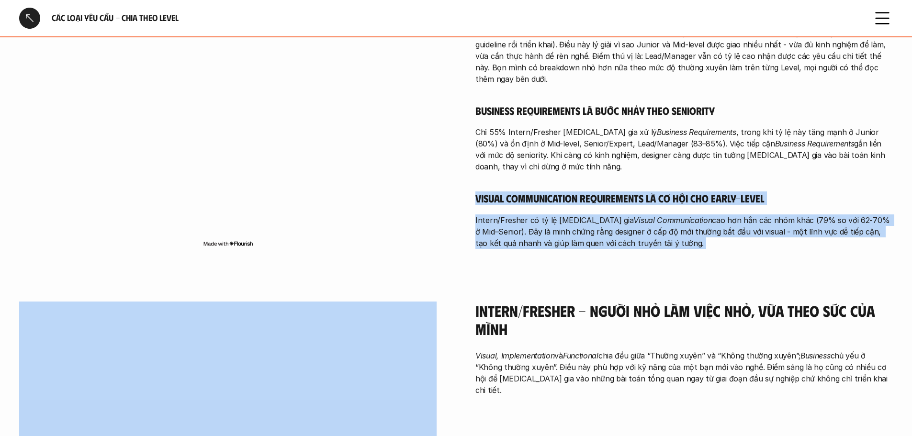
click at [622, 226] on p "Intern/Fresher có tỷ lệ tham gia Visual Communication cao hơn hẳn các nhóm khác…" at bounding box center [685, 232] width 418 height 34
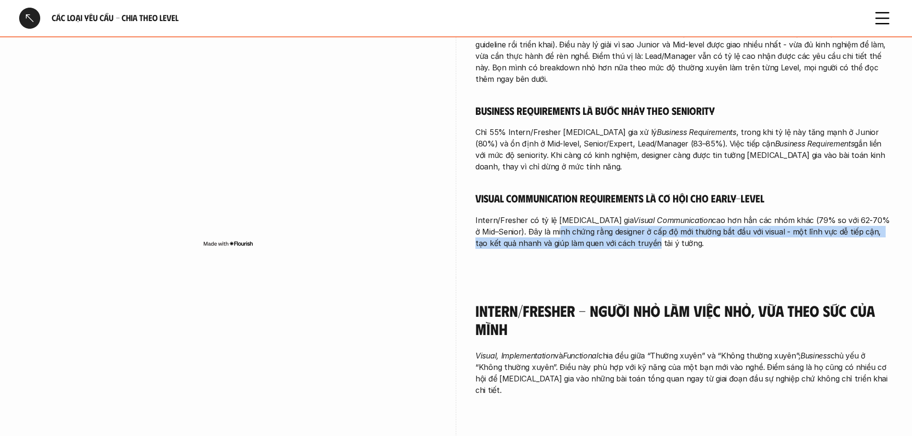
drag, startPoint x: 588, startPoint y: 225, endPoint x: 504, endPoint y: 205, distance: 86.7
click at [504, 215] on p "Intern/Fresher có tỷ lệ tham gia Visual Communication cao hơn hẳn các nhóm khác…" at bounding box center [685, 232] width 418 height 34
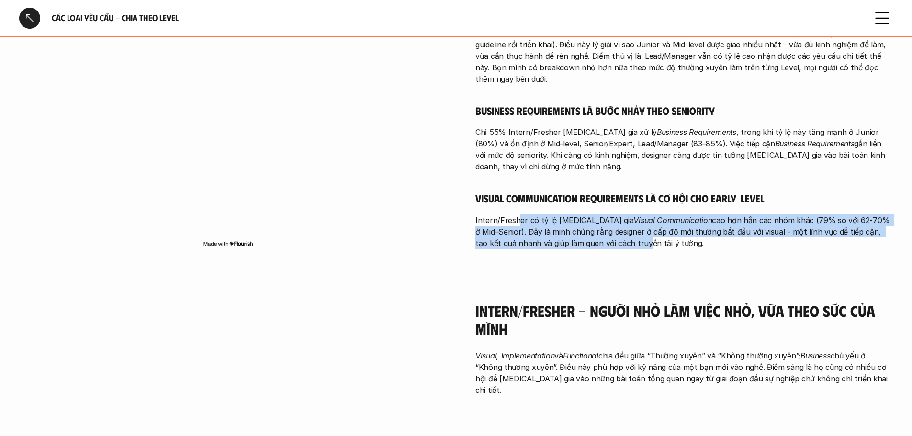
drag, startPoint x: 517, startPoint y: 198, endPoint x: 580, endPoint y: 223, distance: 67.7
click at [580, 223] on p "Intern/Fresher có tỷ lệ tham gia Visual Communication cao hơn hẳn các nhóm khác…" at bounding box center [685, 232] width 418 height 34
click at [593, 218] on p "Intern/Fresher có tỷ lệ tham gia Visual Communication cao hơn hẳn các nhóm khác…" at bounding box center [685, 232] width 418 height 34
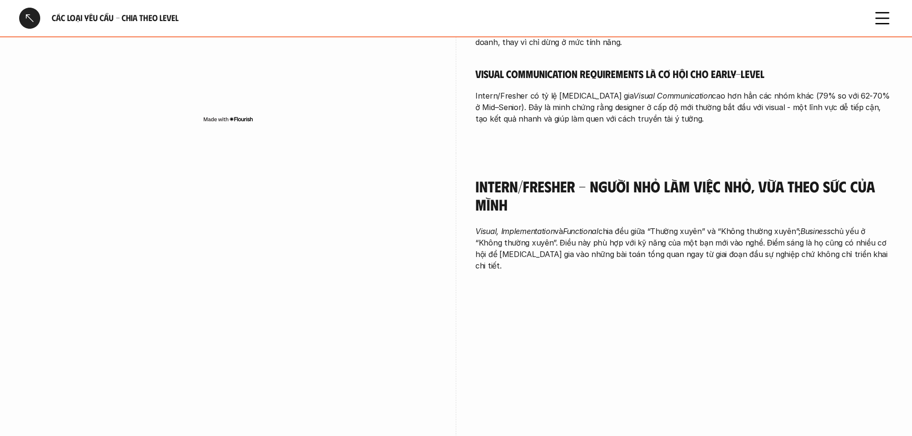
scroll to position [542, 0]
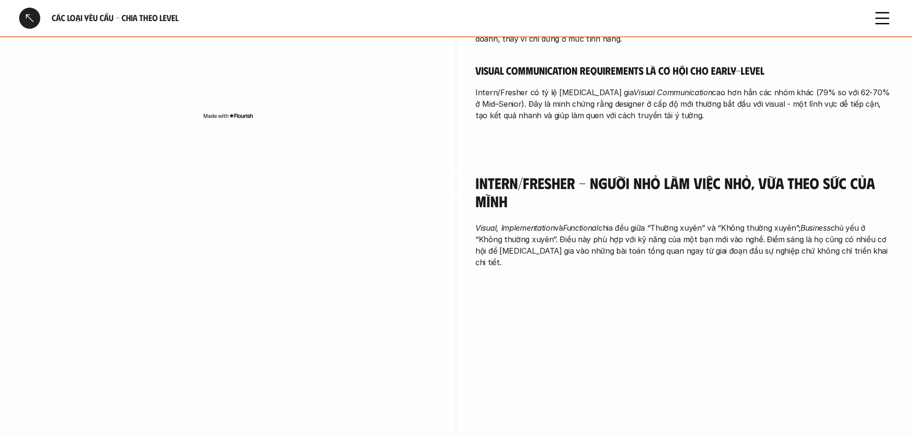
drag, startPoint x: 722, startPoint y: 178, endPoint x: 812, endPoint y: 243, distance: 111.8
click at [812, 243] on div "Intern/Fresher - Người nhỏ làm việc nhỏ, vừa theo sức của mình Visual, Implemen…" at bounding box center [685, 223] width 418 height 147
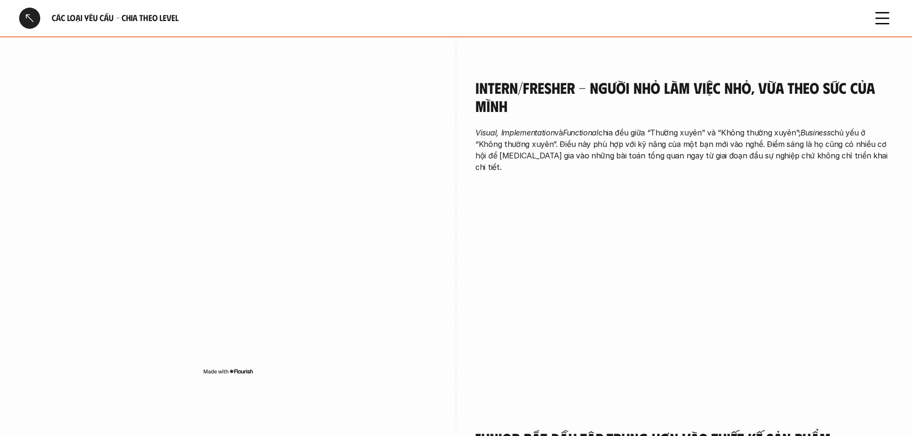
scroll to position [638, 0]
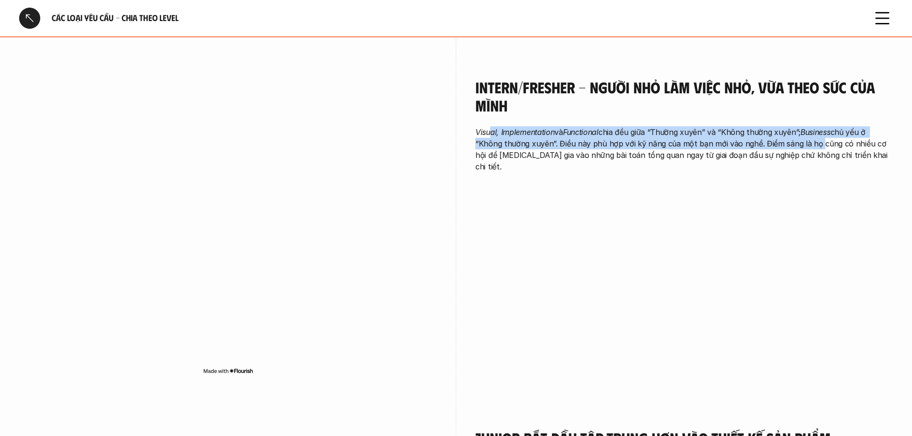
drag, startPoint x: 489, startPoint y: 109, endPoint x: 816, endPoint y: 125, distance: 327.0
click at [816, 126] on p "Visual, Implementation và Functional chia đều giữa “Thường xuyên” và “Không thư…" at bounding box center [685, 149] width 418 height 46
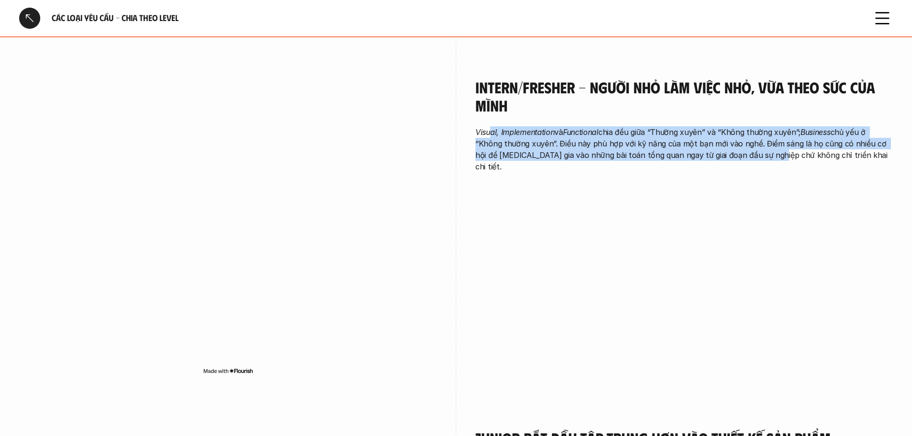
drag, startPoint x: 755, startPoint y: 137, endPoint x: 492, endPoint y: 105, distance: 265.4
click at [492, 126] on p "Visual, Implementation và Functional chia đều giữa “Thường xuyên” và “Không thư…" at bounding box center [685, 149] width 418 height 46
click at [492, 127] on em "Visual, Implementation" at bounding box center [515, 132] width 79 height 10
drag, startPoint x: 706, startPoint y: 110, endPoint x: 832, endPoint y: 136, distance: 129.0
click at [832, 136] on p "Visual, Implementation và Functional chia đều giữa “Thường xuyên” và “Không thư…" at bounding box center [685, 149] width 418 height 46
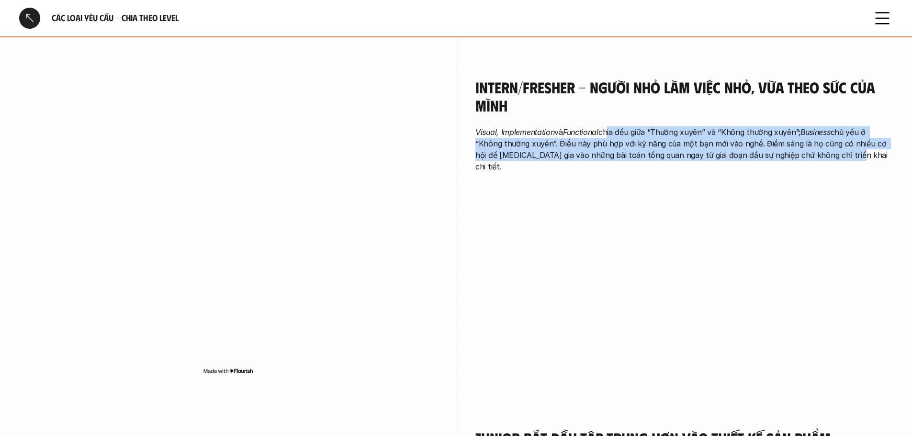
click at [832, 136] on p "Visual, Implementation và Functional chia đều giữa “Thường xuyên” và “Không thư…" at bounding box center [685, 149] width 418 height 46
drag, startPoint x: 763, startPoint y: 125, endPoint x: 617, endPoint y: 106, distance: 147.8
click at [617, 126] on p "Visual, Implementation và Functional chia đều giữa “Thường xuyên” và “Không thư…" at bounding box center [685, 149] width 418 height 46
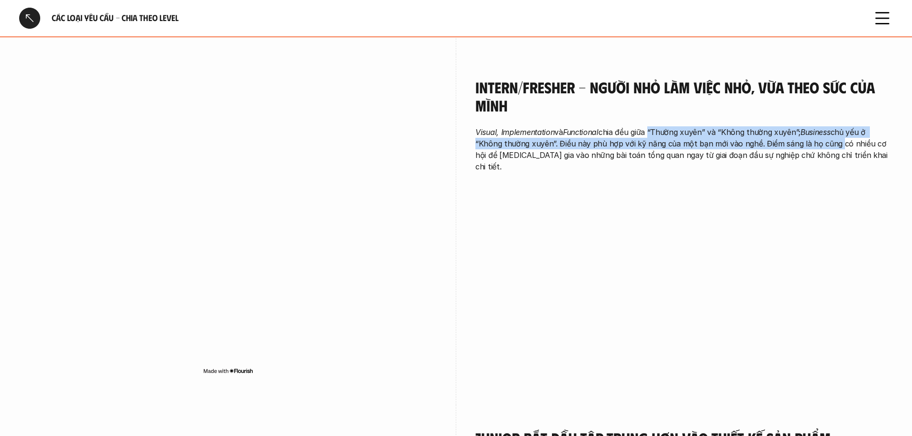
drag, startPoint x: 764, startPoint y: 109, endPoint x: 834, endPoint y: 118, distance: 70.5
click at [834, 126] on p "Visual, Implementation và Functional chia đều giữa “Thường xuyên” và “Không thư…" at bounding box center [685, 149] width 418 height 46
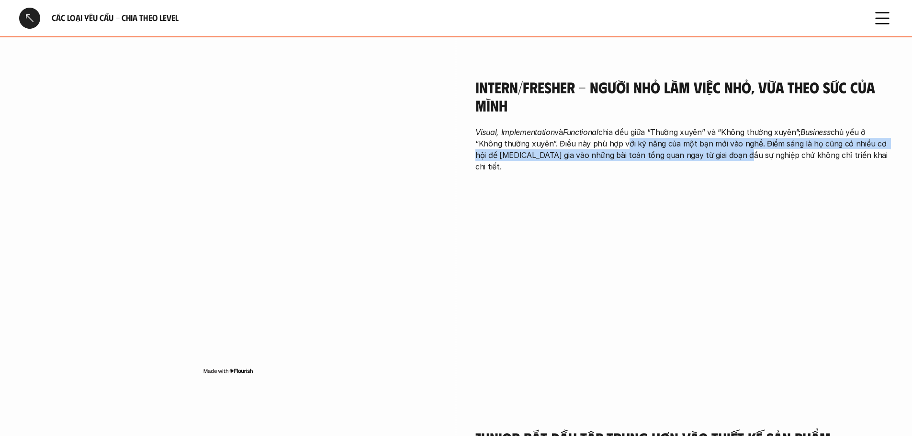
drag, startPoint x: 658, startPoint y: 119, endPoint x: 479, endPoint y: 114, distance: 178.7
click at [542, 126] on p "Visual, Implementation và Functional chia đều giữa “Thường xuyên” và “Không thư…" at bounding box center [685, 149] width 418 height 46
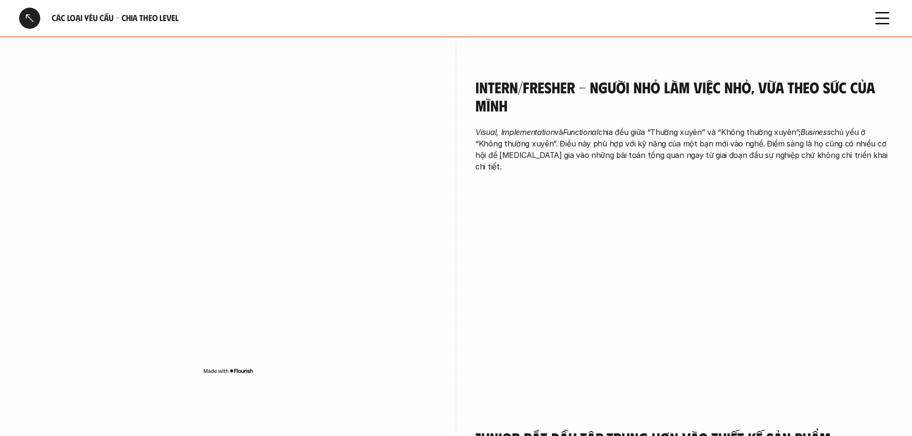
click at [477, 127] on em "Visual, Implementation" at bounding box center [515, 132] width 79 height 10
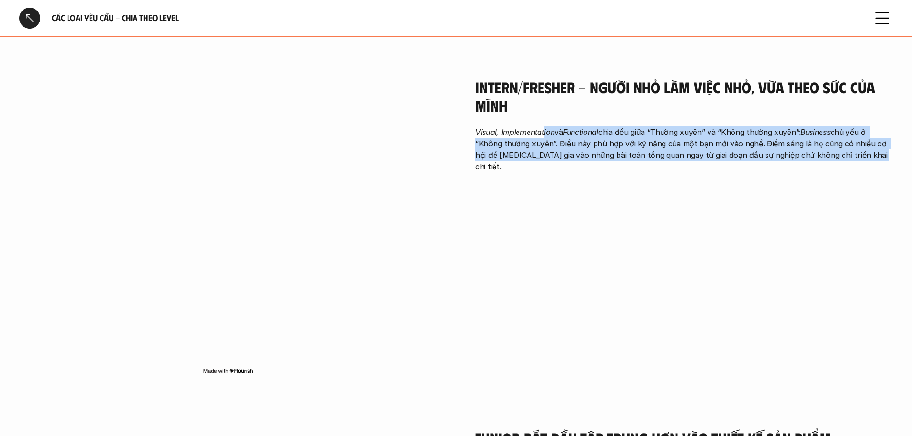
drag, startPoint x: 551, startPoint y: 112, endPoint x: 897, endPoint y: 139, distance: 346.9
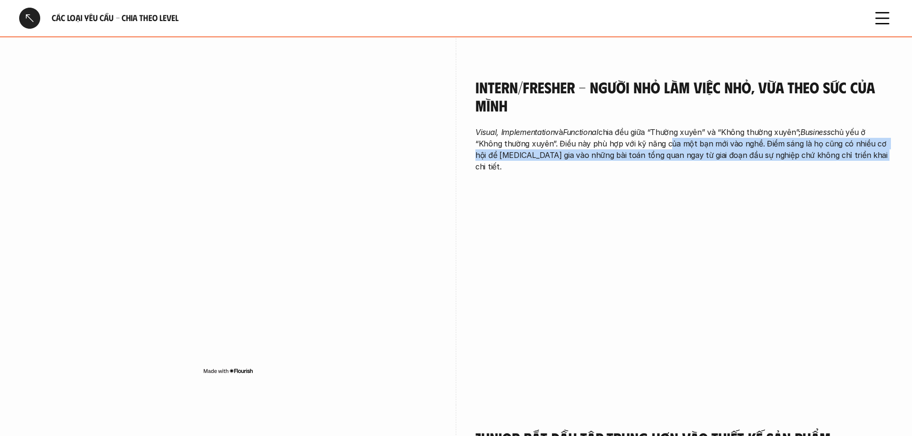
drag, startPoint x: 862, startPoint y: 131, endPoint x: 662, endPoint y: 122, distance: 199.9
click at [662, 126] on p "Visual, Implementation và Functional chia đều giữa “Thường xuyên” và “Không thư…" at bounding box center [685, 149] width 418 height 46
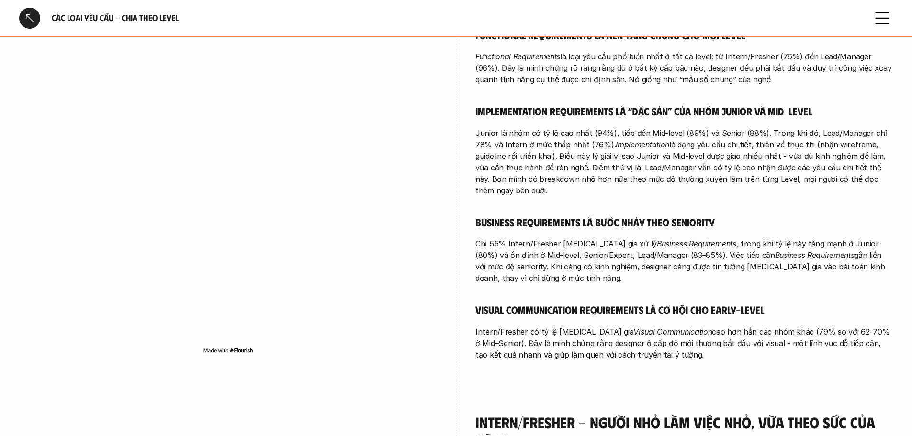
scroll to position [286, 0]
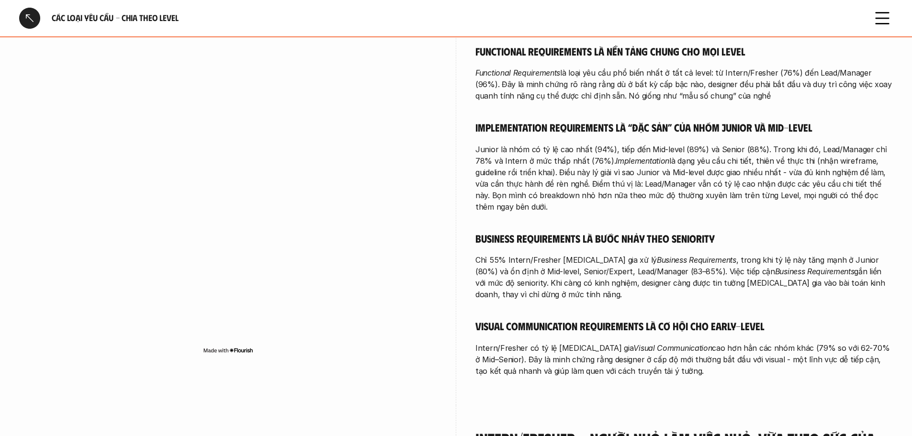
drag, startPoint x: 510, startPoint y: 303, endPoint x: 658, endPoint y: 348, distance: 154.7
click at [658, 348] on div "Bạn hãy đọc về Loại yêu cầu - Tổng quan (1-1) để có hình dung chung trước khi đ…" at bounding box center [685, 189] width 418 height 375
click at [658, 348] on p "Intern/Fresher có tỷ lệ tham gia Visual Communication cao hơn hẳn các nhóm khác…" at bounding box center [685, 359] width 418 height 34
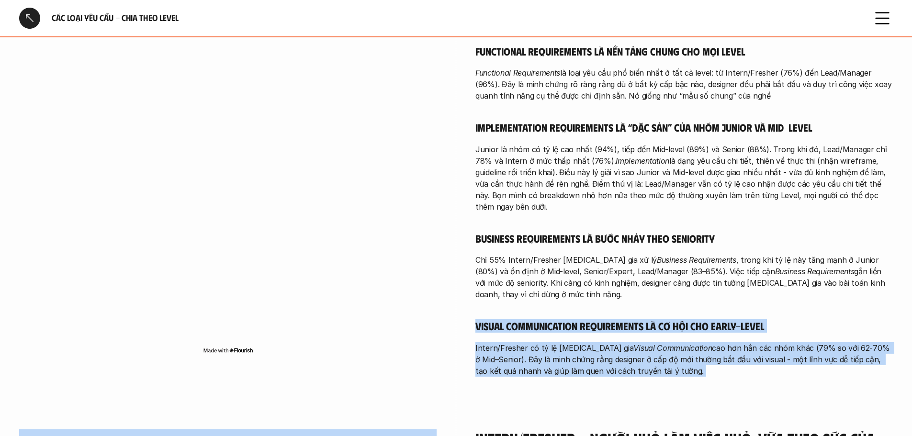
drag, startPoint x: 658, startPoint y: 348, endPoint x: 488, endPoint y: 314, distance: 173.0
click at [488, 314] on div "Bạn hãy đọc về Loại yêu cầu - Tổng quan (1-1) để có hình dung chung trước khi đ…" at bounding box center [685, 189] width 418 height 375
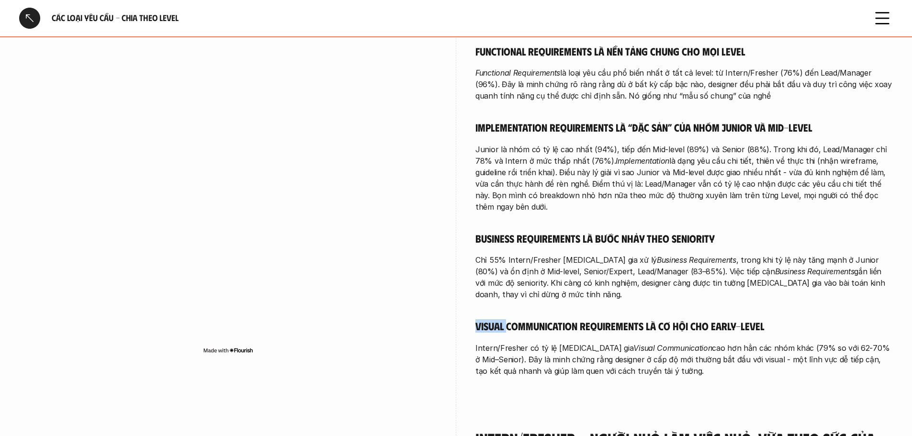
click at [488, 314] on div "Bạn hãy đọc về Loại yêu cầu - Tổng quan (1-1) để có hình dung chung trước khi đ…" at bounding box center [685, 189] width 418 height 375
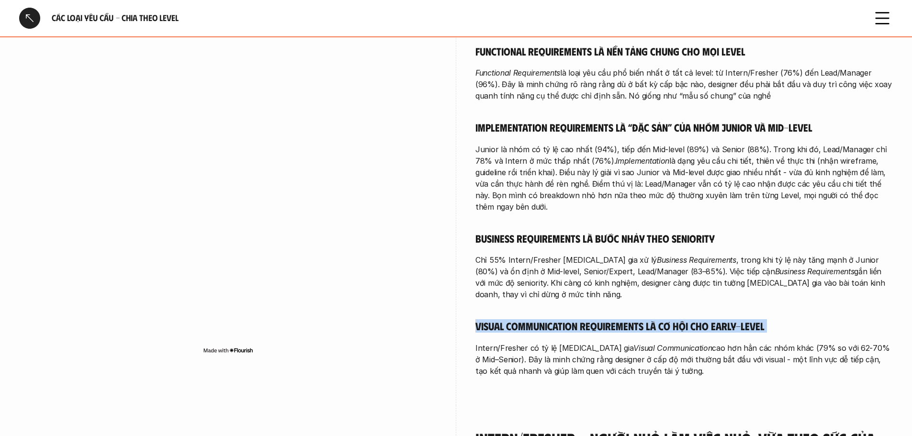
click at [488, 314] on div "Bạn hãy đọc về Loại yêu cầu - Tổng quan (1-1) để có hình dung chung trước khi đ…" at bounding box center [685, 189] width 418 height 375
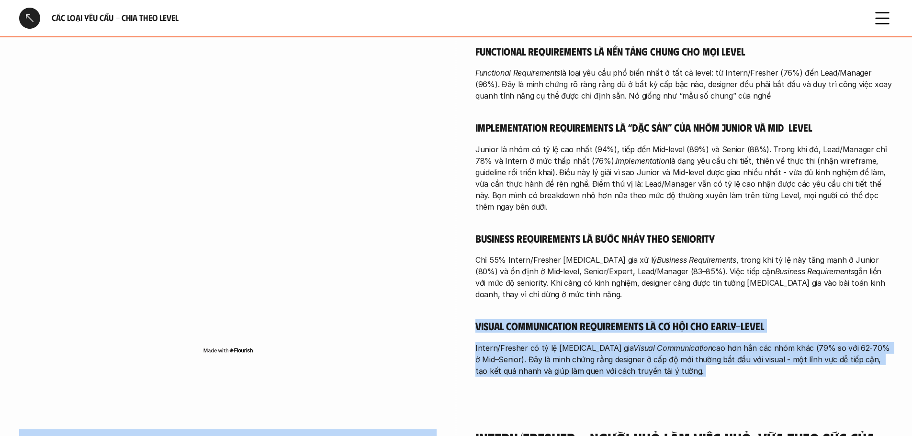
drag, startPoint x: 488, startPoint y: 314, endPoint x: 509, endPoint y: 364, distance: 54.1
click at [509, 364] on div "overview Khảo sát theo level cho thấy: Functional là nền tảng xuyên suốt ở mọi …" at bounding box center [685, 124] width 418 height 561
click at [510, 364] on div "overview Khảo sát theo level cho thấy: Functional là nền tảng xuyên suốt ở mọi …" at bounding box center [685, 124] width 418 height 561
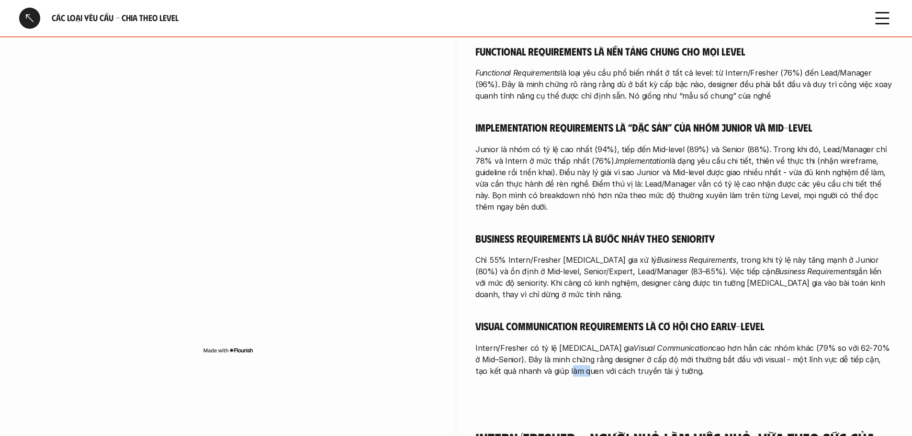
click at [510, 364] on div "overview Khảo sát theo level cho thấy: Functional là nền tảng xuyên suốt ở mọi …" at bounding box center [685, 124] width 418 height 561
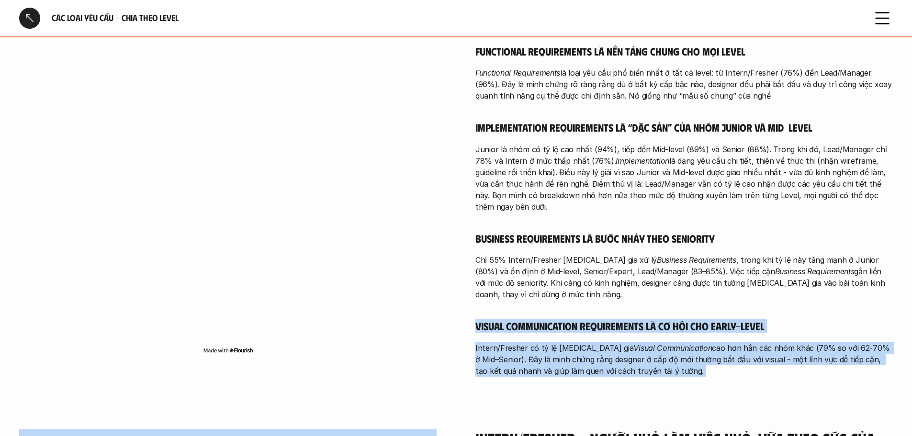
drag, startPoint x: 510, startPoint y: 364, endPoint x: 500, endPoint y: 296, distance: 68.8
click at [500, 296] on div "overview Khảo sát theo level cho thấy: Functional là nền tảng xuyên suốt ở mọi …" at bounding box center [685, 124] width 418 height 561
click at [500, 296] on div "Bạn hãy đọc về Loại yêu cầu - Tổng quan (1-1) để có hình dung chung trước khi đ…" at bounding box center [685, 189] width 418 height 375
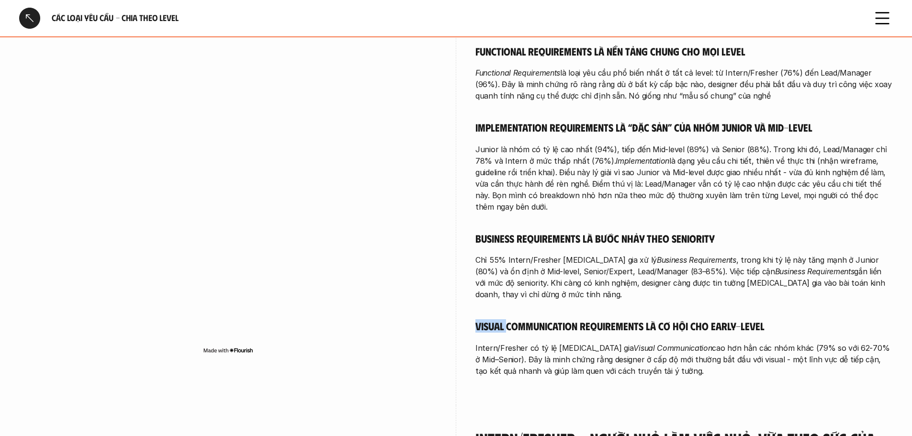
click at [500, 296] on div "Bạn hãy đọc về Loại yêu cầu - Tổng quan (1-1) để có hình dung chung trước khi đ…" at bounding box center [685, 189] width 418 height 375
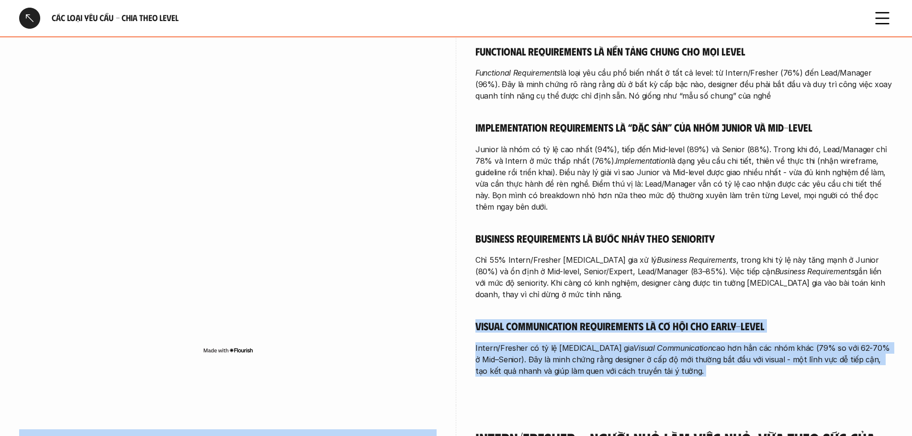
drag, startPoint x: 500, startPoint y: 296, endPoint x: 519, endPoint y: 349, distance: 56.2
click at [519, 349] on div "Bạn hãy đọc về Loại yêu cầu - Tổng quan (1-1) để có hình dung chung trước khi đ…" at bounding box center [685, 189] width 418 height 375
click at [519, 349] on p "Intern/Fresher có tỷ lệ tham gia Visual Communication cao hơn hẳn các nhóm khác…" at bounding box center [685, 359] width 418 height 34
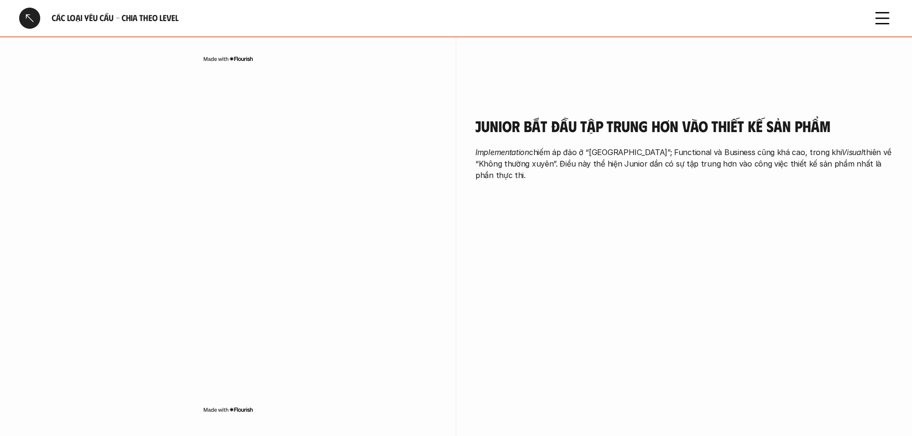
scroll to position [957, 0]
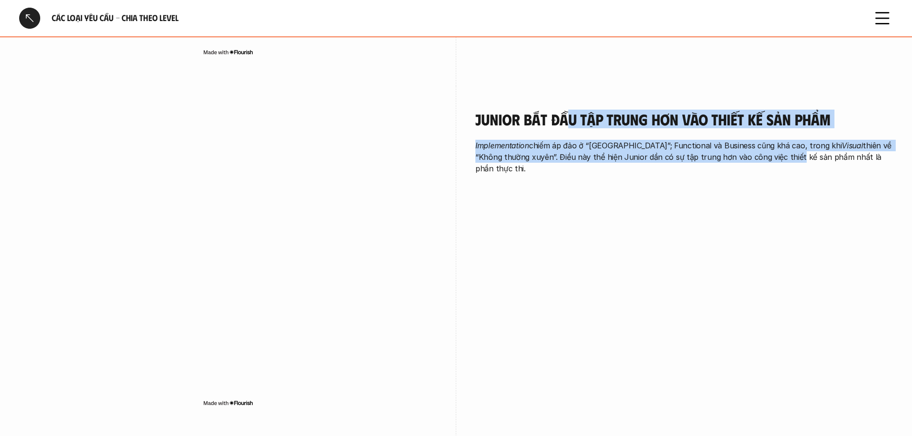
drag, startPoint x: 642, startPoint y: 134, endPoint x: 765, endPoint y: 166, distance: 126.9
click at [765, 166] on div "Junior bắt đầu tập trung hơn vào thiết kế sản phẩm Implementation chiếm áp đảo …" at bounding box center [685, 144] width 418 height 117
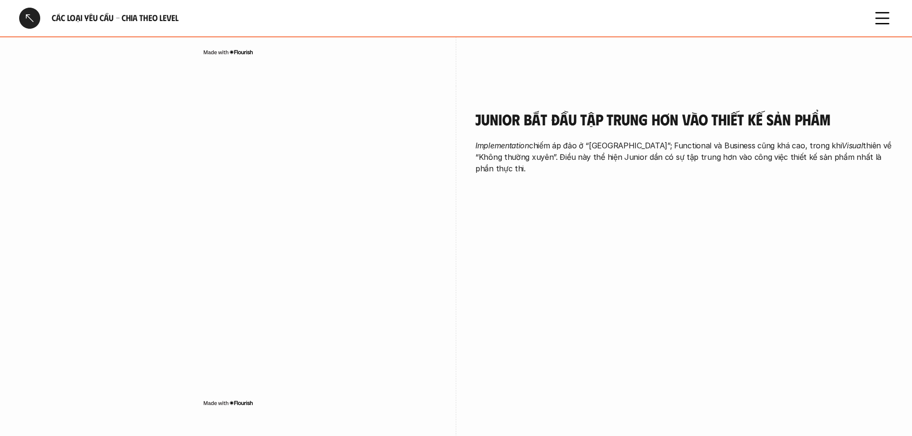
click at [647, 113] on div "Junior bắt đầu tập trung hơn vào thiết kế sản phẩm Implementation chiếm áp đảo …" at bounding box center [685, 142] width 418 height 64
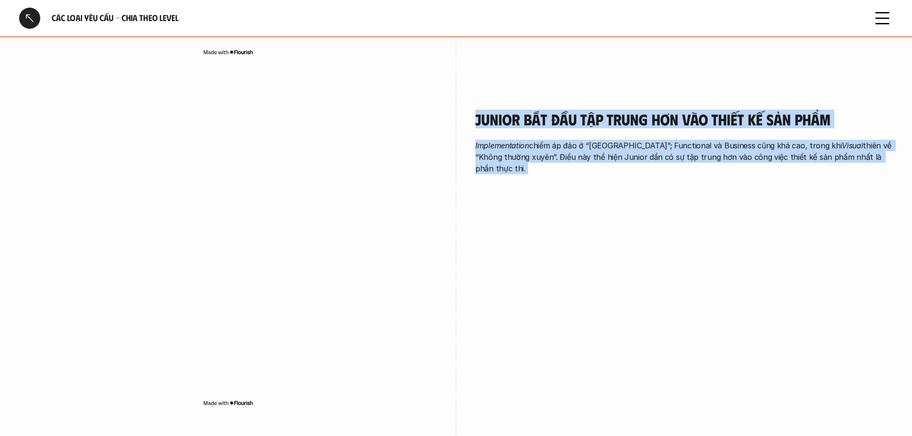
drag, startPoint x: 647, startPoint y: 113, endPoint x: 637, endPoint y: 89, distance: 26.0
click at [637, 110] on div "Junior bắt đầu tập trung hơn vào thiết kế sản phẩm Implementation chiếm áp đảo …" at bounding box center [685, 142] width 418 height 64
click at [637, 110] on h4 "Junior bắt đầu tập trung hơn vào thiết kế sản phẩm" at bounding box center [685, 119] width 418 height 18
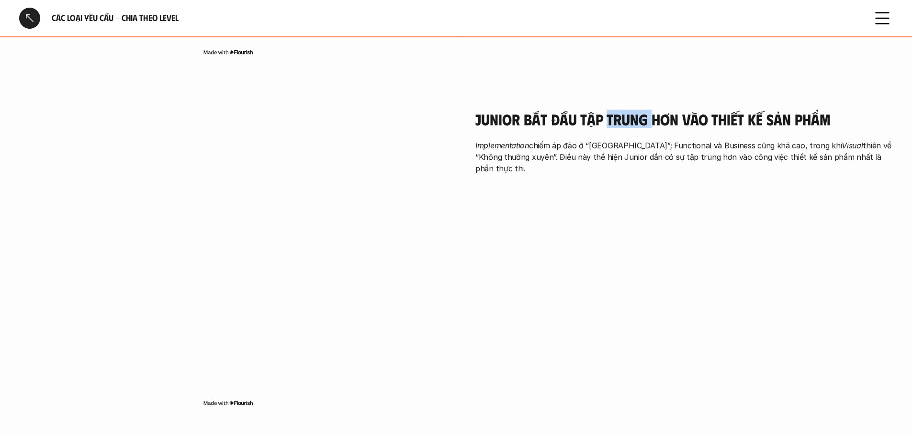
click at [637, 110] on h4 "Junior bắt đầu tập trung hơn vào thiết kế sản phẩm" at bounding box center [685, 119] width 418 height 18
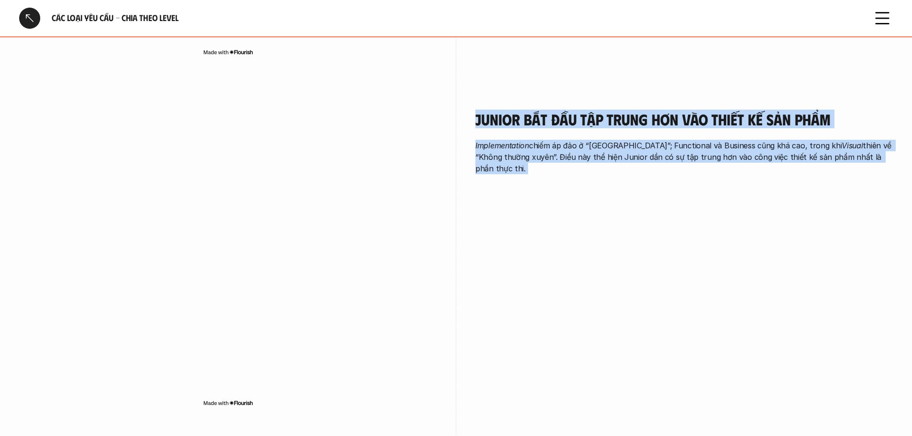
drag, startPoint x: 637, startPoint y: 89, endPoint x: 627, endPoint y: 130, distance: 42.4
click at [627, 130] on div "Junior bắt đầu tập trung hơn vào thiết kế sản phẩm Implementation chiếm áp đảo …" at bounding box center [685, 142] width 418 height 64
click at [627, 140] on p "Implementation chiếm áp đảo ở “Thường xuyên”; Functional và Business cũng khá c…" at bounding box center [685, 157] width 418 height 34
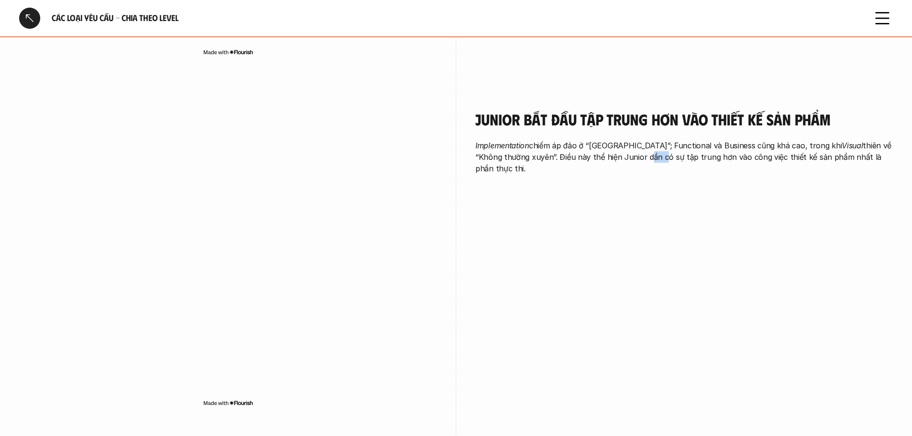
click at [627, 140] on p "Implementation chiếm áp đảo ở “Thường xuyên”; Functional và Business cũng khá c…" at bounding box center [685, 157] width 418 height 34
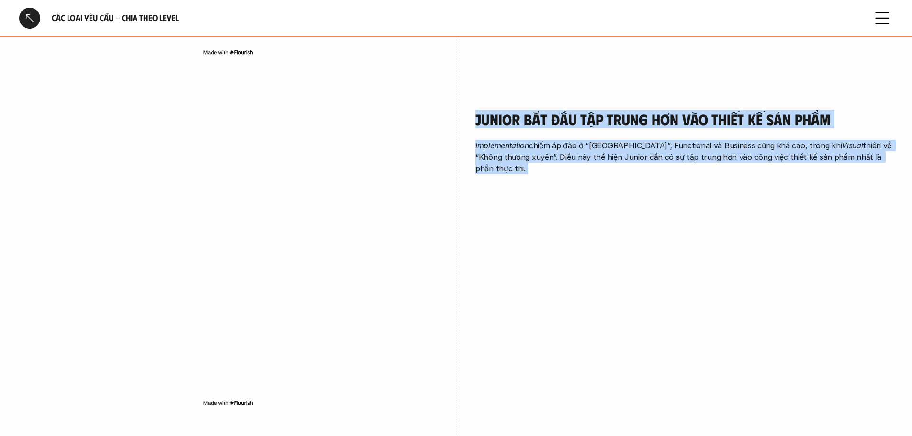
drag, startPoint x: 627, startPoint y: 130, endPoint x: 622, endPoint y: 99, distance: 31.5
click at [622, 110] on div "Junior bắt đầu tập trung hơn vào thiết kế sản phẩm Implementation chiếm áp đảo …" at bounding box center [685, 142] width 418 height 64
click at [622, 110] on h4 "Junior bắt đầu tập trung hơn vào thiết kế sản phẩm" at bounding box center [685, 119] width 418 height 18
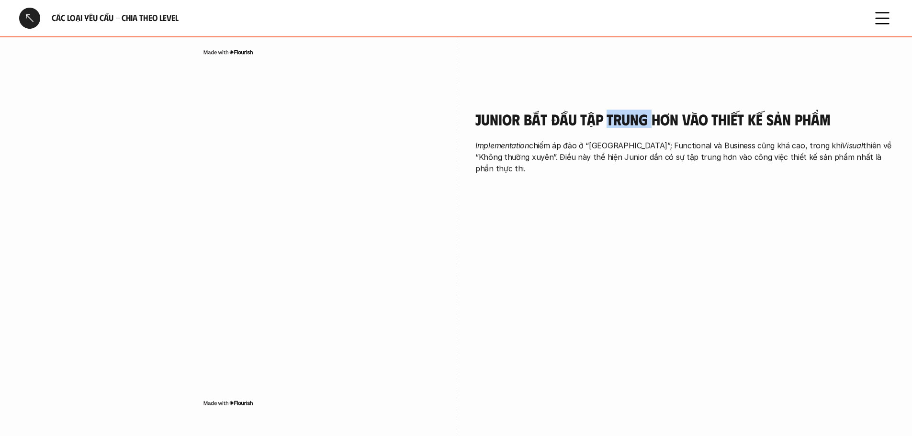
click at [622, 110] on h4 "Junior bắt đầu tập trung hơn vào thiết kế sản phẩm" at bounding box center [685, 119] width 418 height 18
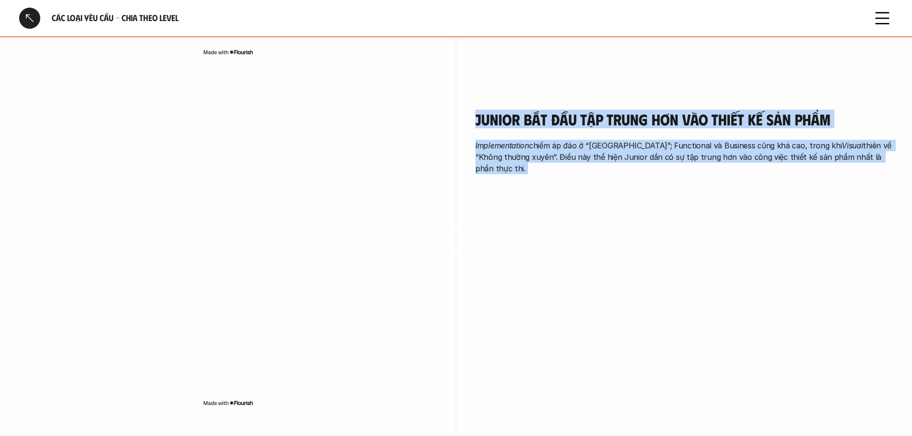
drag, startPoint x: 622, startPoint y: 99, endPoint x: 613, endPoint y: 141, distance: 43.1
click at [613, 141] on div "Junior bắt đầu tập trung hơn vào thiết kế sản phẩm Implementation chiếm áp đảo …" at bounding box center [685, 144] width 418 height 117
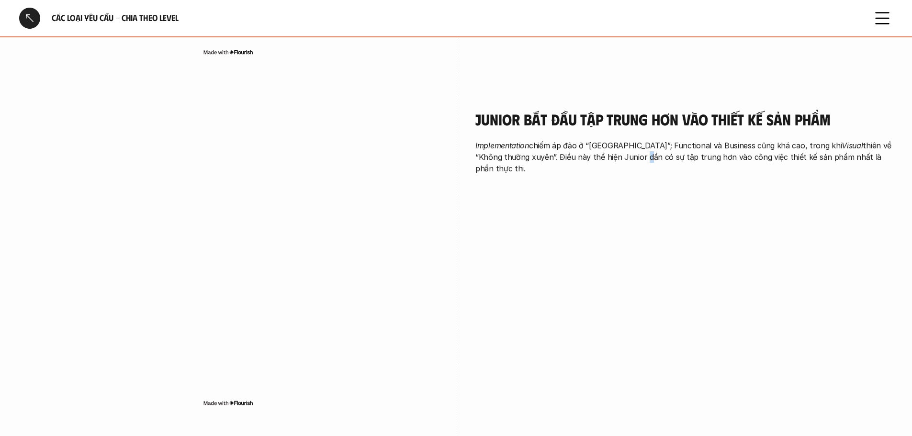
click at [613, 141] on div "Junior bắt đầu tập trung hơn vào thiết kế sản phẩm Implementation chiếm áp đảo …" at bounding box center [685, 144] width 418 height 117
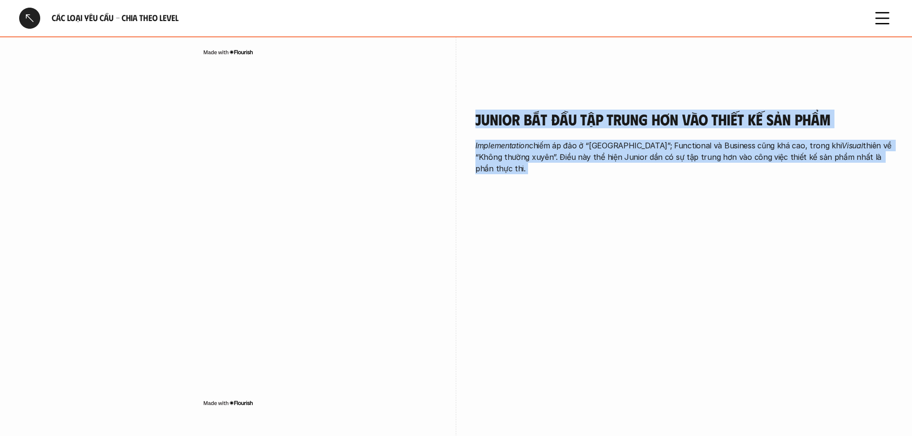
drag, startPoint x: 613, startPoint y: 141, endPoint x: 606, endPoint y: 99, distance: 42.6
click at [606, 99] on div "Junior bắt đầu tập trung hơn vào thiết kế sản phẩm Implementation chiếm áp đảo …" at bounding box center [685, 144] width 418 height 117
click at [606, 110] on h4 "Junior bắt đầu tập trung hơn vào thiết kế sản phẩm" at bounding box center [685, 119] width 418 height 18
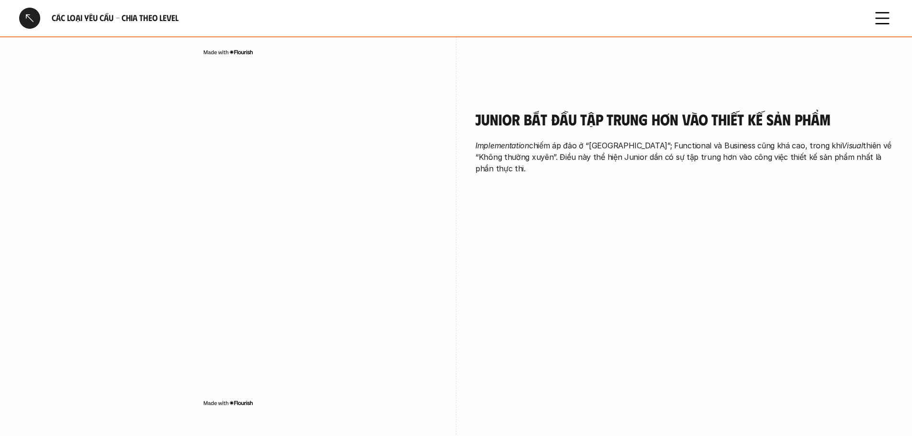
click at [568, 140] on p "Implementation chiếm áp đảo ở “Thường xuyên”; Functional và Business cũng khá c…" at bounding box center [685, 157] width 418 height 34
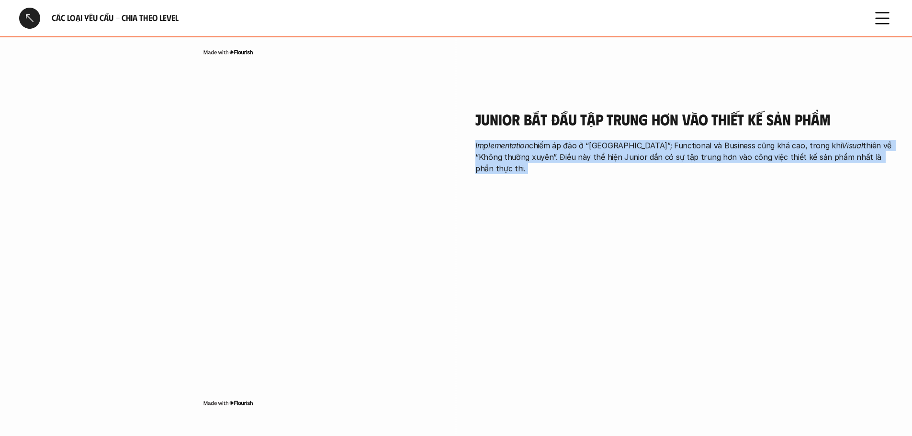
click at [568, 140] on p "Implementation chiếm áp đảo ở “Thường xuyên”; Functional và Business cũng khá c…" at bounding box center [685, 157] width 418 height 34
click at [618, 140] on p "Implementation chiếm áp đảo ở “Thường xuyên”; Functional và Business cũng khá c…" at bounding box center [685, 157] width 418 height 34
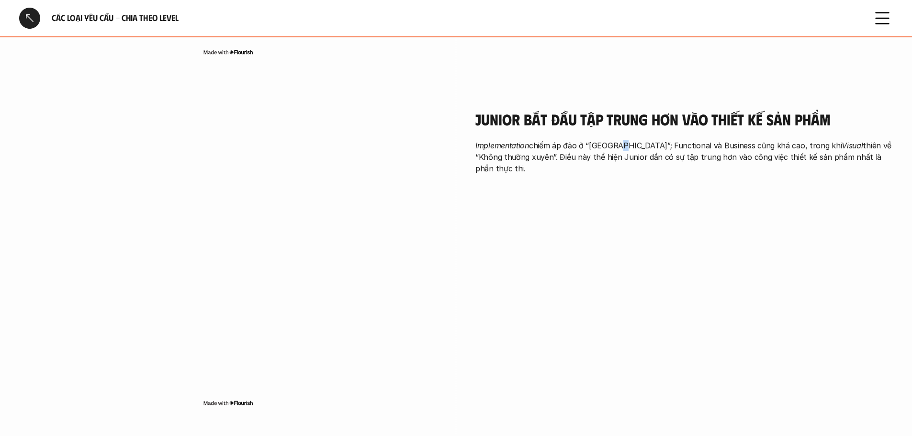
click at [618, 140] on p "Implementation chiếm áp đảo ở “Thường xuyên”; Functional và Business cũng khá c…" at bounding box center [685, 157] width 418 height 34
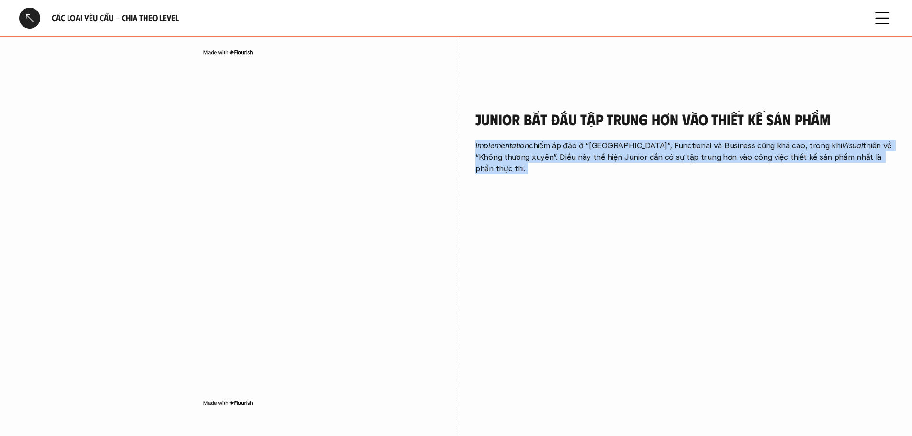
click at [618, 140] on p "Implementation chiếm áp đảo ở “Thường xuyên”; Functional và Business cũng khá c…" at bounding box center [685, 157] width 418 height 34
click at [592, 145] on div "Junior bắt đầu tập trung hơn vào thiết kế sản phẩm Implementation chiếm áp đảo …" at bounding box center [685, 144] width 418 height 117
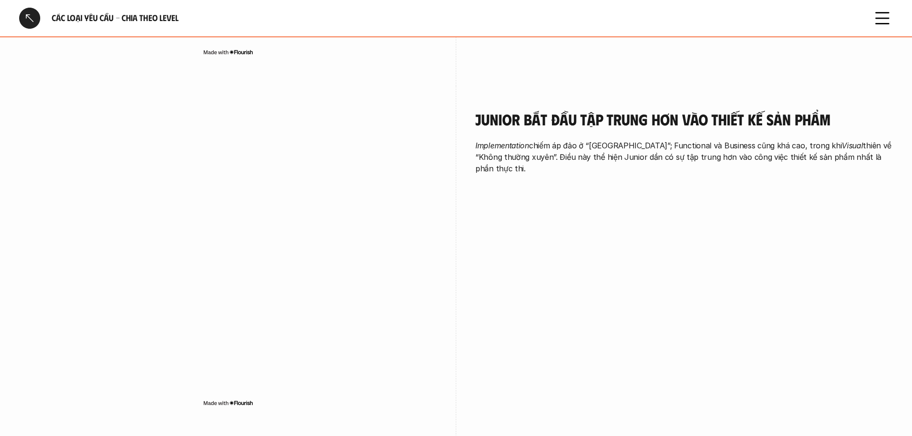
click at [583, 155] on div "Junior bắt đầu tập trung hơn vào thiết kế sản phẩm Implementation chiếm áp đảo …" at bounding box center [685, 144] width 418 height 117
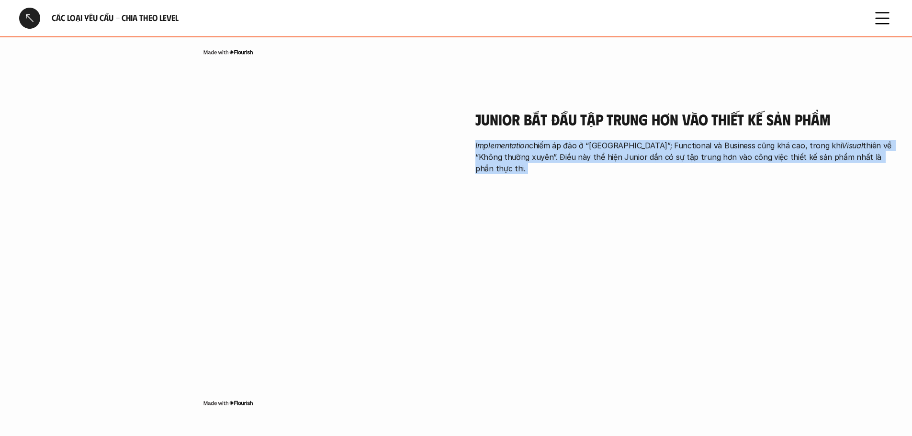
click at [583, 155] on div "Junior bắt đầu tập trung hơn vào thiết kế sản phẩm Implementation chiếm áp đảo …" at bounding box center [685, 144] width 418 height 117
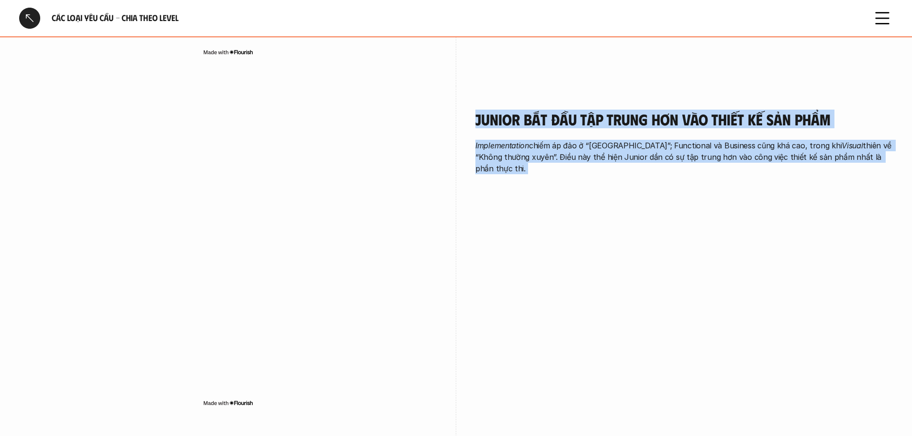
drag, startPoint x: 583, startPoint y: 155, endPoint x: 581, endPoint y: 98, distance: 56.6
click at [581, 98] on div "Junior bắt đầu tập trung hơn vào thiết kế sản phẩm Implementation chiếm áp đảo …" at bounding box center [685, 144] width 418 height 117
click at [581, 110] on h4 "Junior bắt đầu tập trung hơn vào thiết kế sản phẩm" at bounding box center [685, 119] width 418 height 18
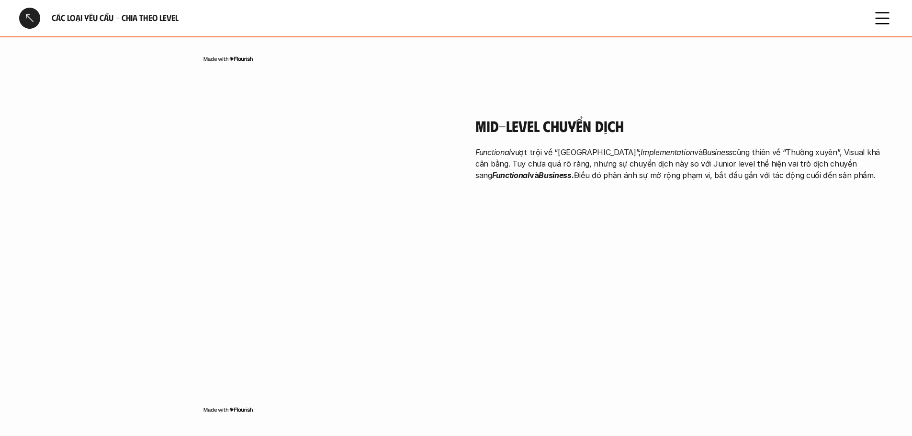
scroll to position [1340, 0]
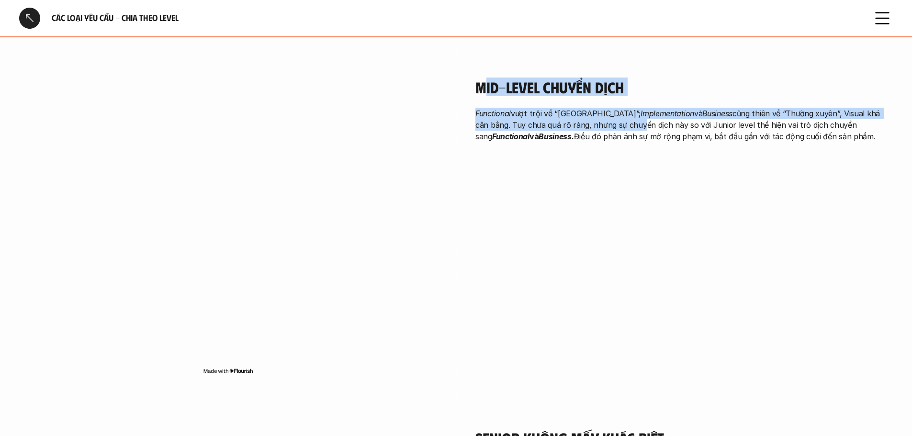
drag, startPoint x: 485, startPoint y: 69, endPoint x: 651, endPoint y: 103, distance: 169.6
click at [643, 101] on div "Mid-level chuyển dịch Functional vượt trội về “Thường xuyên”; Implementation và…" at bounding box center [685, 110] width 418 height 64
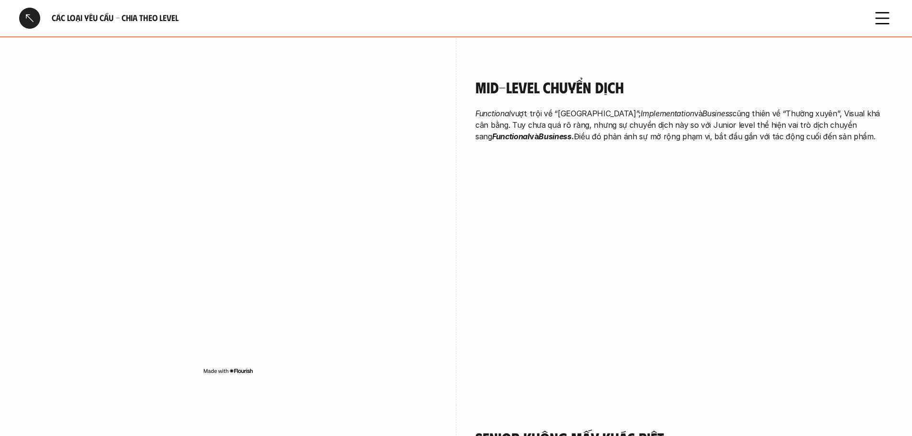
click at [653, 108] on p "Functional vượt trội về “Thường xuyên”; Implementation và Business cũng thiên v…" at bounding box center [685, 125] width 418 height 34
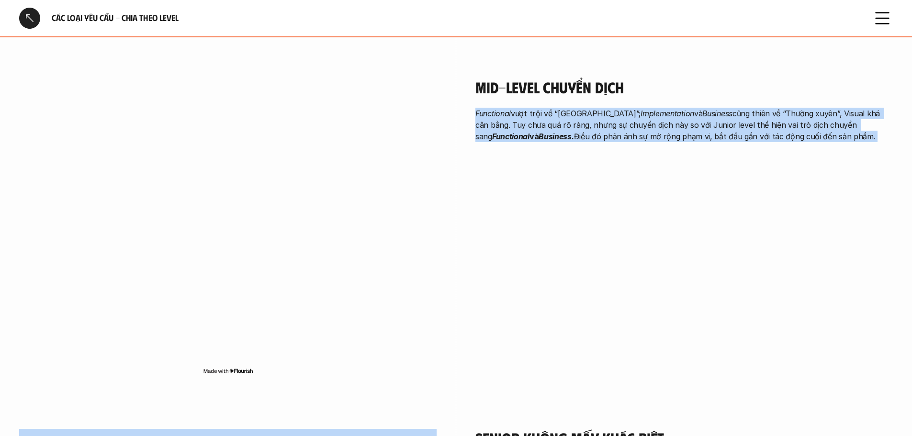
click at [653, 108] on p "Functional vượt trội về “Thường xuyên”; Implementation và Business cũng thiên v…" at bounding box center [685, 125] width 418 height 34
click at [604, 108] on p "Functional vượt trội về “Thường xuyên”; Implementation và Business cũng thiên v…" at bounding box center [685, 125] width 418 height 34
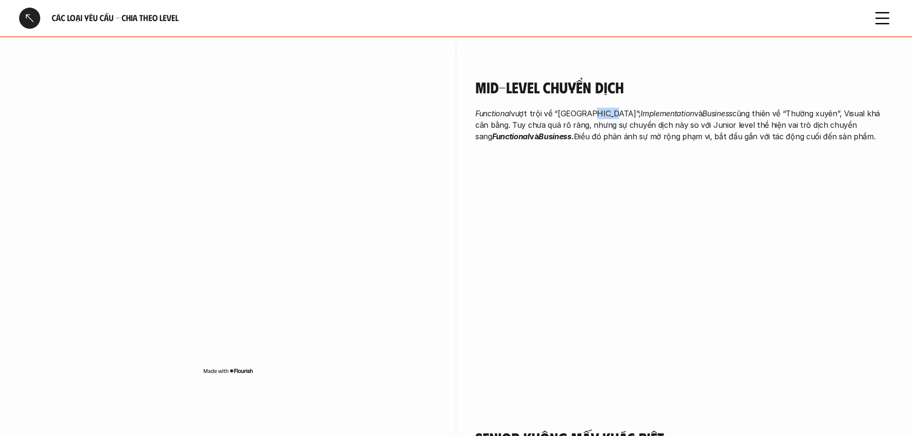
click at [604, 108] on p "Functional vượt trội về “Thường xuyên”; Implementation và Business cũng thiên v…" at bounding box center [685, 125] width 418 height 34
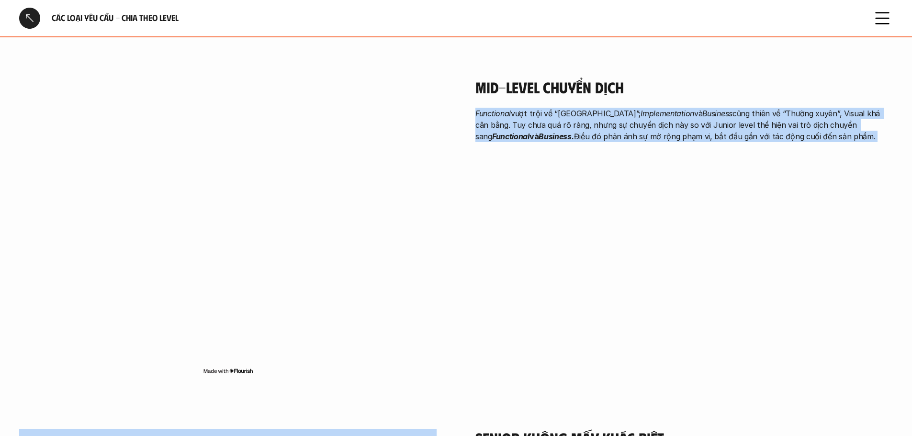
drag, startPoint x: 604, startPoint y: 93, endPoint x: 592, endPoint y: 115, distance: 25.5
click at [601, 108] on p "Functional vượt trội về “Thường xuyên”; Implementation và Business cũng thiên v…" at bounding box center [685, 125] width 418 height 34
click at [592, 115] on p "Functional vượt trội về “Thường xuyên”; Implementation và Business cũng thiên v…" at bounding box center [685, 125] width 418 height 34
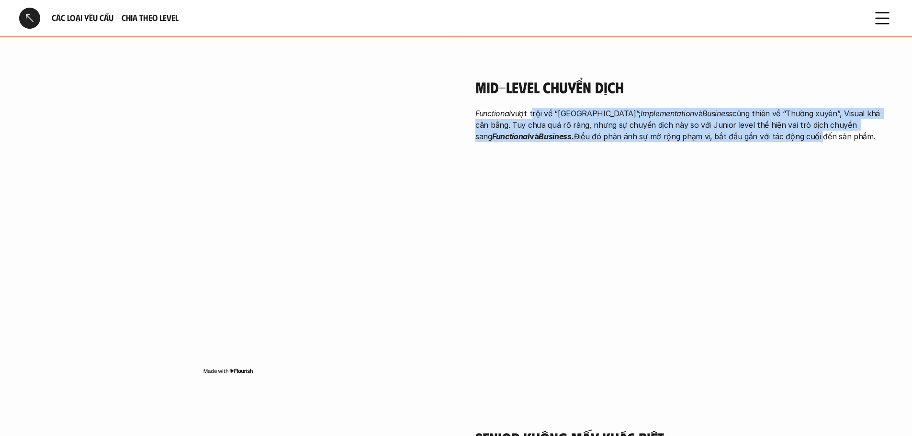
drag, startPoint x: 622, startPoint y: 99, endPoint x: 764, endPoint y: 123, distance: 144.3
click at [764, 123] on div "Mid-level chuyển dịch Functional vượt trội về “Thường xuyên”; Implementation và…" at bounding box center [685, 112] width 418 height 117
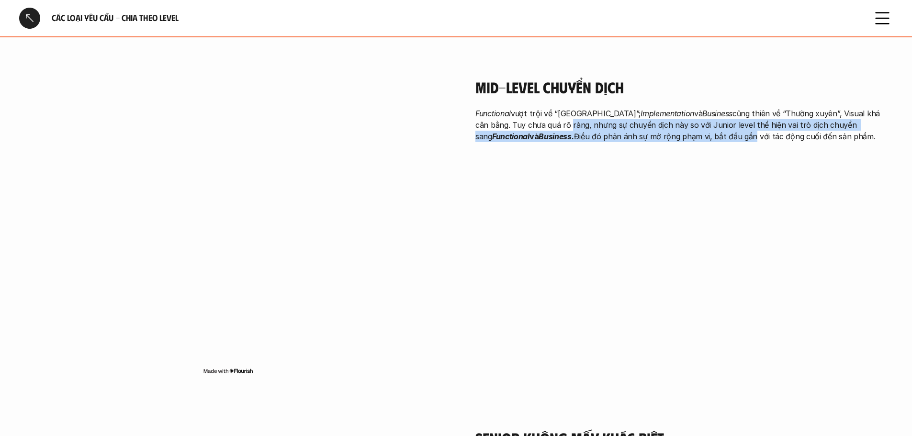
drag, startPoint x: 699, startPoint y: 111, endPoint x: 552, endPoint y: 101, distance: 146.9
click at [552, 108] on p "Functional vượt trội về “Thường xuyên”; Implementation và Business cũng thiên v…" at bounding box center [685, 125] width 418 height 34
drag, startPoint x: 552, startPoint y: 101, endPoint x: 705, endPoint y: 137, distance: 157.1
click at [705, 137] on div "Mid-level chuyển dịch Functional vượt trội về “Thường xuyên”; Implementation và…" at bounding box center [685, 112] width 418 height 117
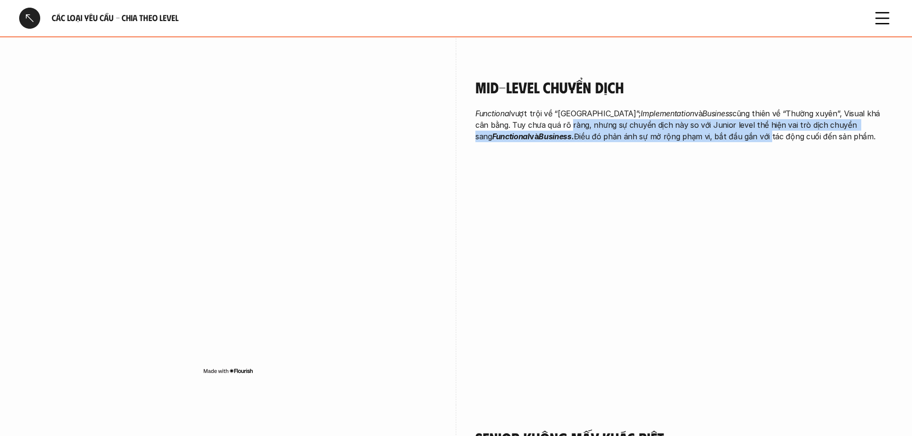
click at [705, 137] on div "Mid-level chuyển dịch Functional vượt trội về “Thường xuyên”; Implementation và…" at bounding box center [685, 112] width 418 height 117
drag, startPoint x: 675, startPoint y: 126, endPoint x: 605, endPoint y: 101, distance: 74.6
click at [605, 101] on div "Mid-level chuyển dịch Functional vượt trội về “Thường xuyên”; Implementation và…" at bounding box center [685, 112] width 418 height 117
click at [636, 116] on p "Functional vượt trội về “Thường xuyên”; Implementation và Business cũng thiên v…" at bounding box center [685, 125] width 418 height 34
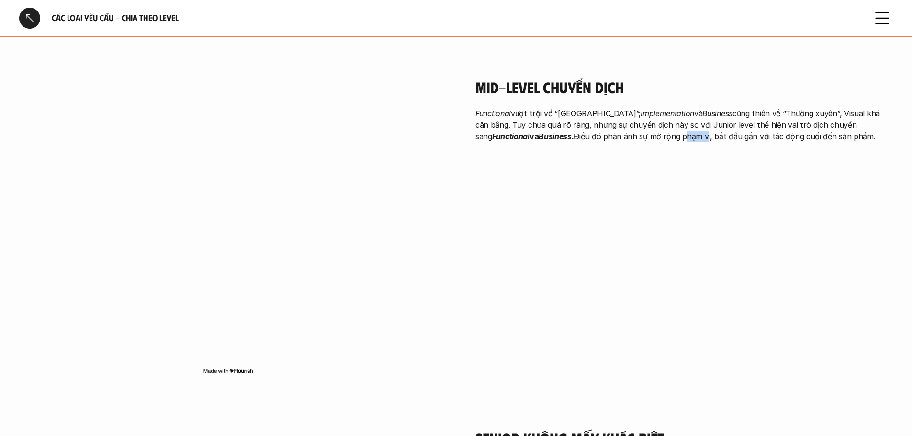
click at [636, 116] on p "Functional vượt trội về “Thường xuyên”; Implementation và Business cũng thiên v…" at bounding box center [685, 125] width 418 height 34
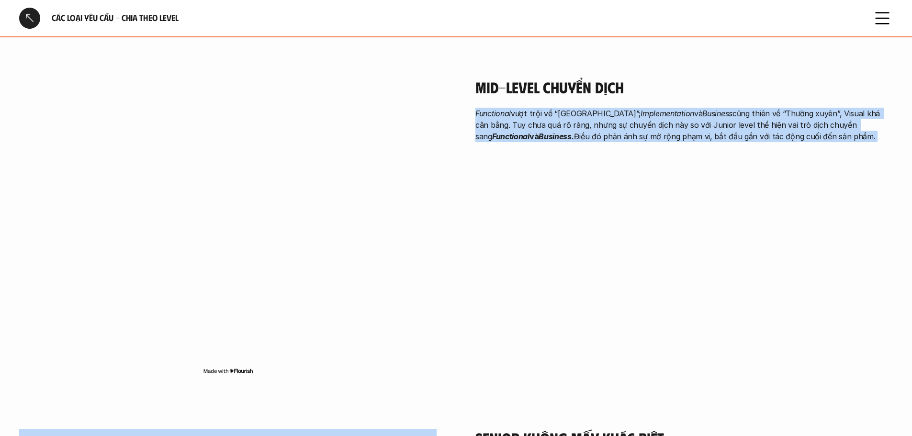
click at [636, 116] on p "Functional vượt trội về “Thường xuyên”; Implementation và Business cũng thiên v…" at bounding box center [685, 125] width 418 height 34
click at [721, 109] on p "Functional vượt trội về “Thường xuyên”; Implementation và Business cũng thiên v…" at bounding box center [685, 125] width 418 height 34
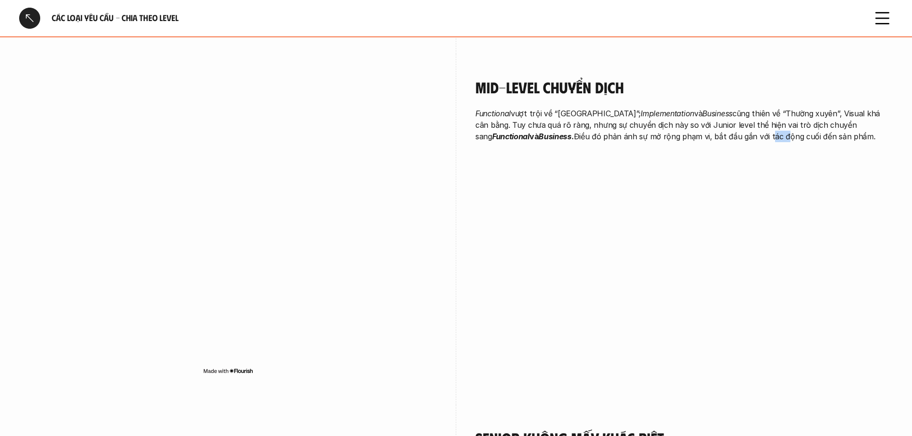
click at [721, 109] on p "Functional vượt trội về “Thường xuyên”; Implementation và Business cũng thiên v…" at bounding box center [685, 125] width 418 height 34
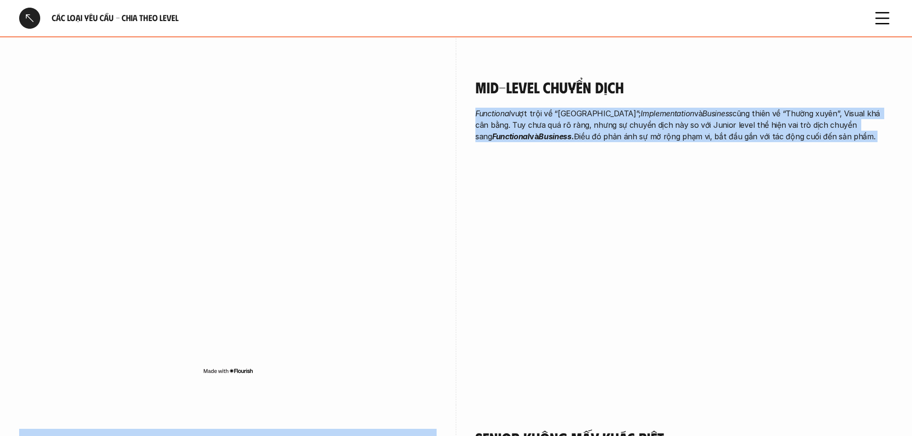
click at [721, 109] on p "Functional vượt trội về “Thường xuyên”; Implementation và Business cũng thiên v…" at bounding box center [685, 125] width 418 height 34
click at [594, 109] on p "Functional vượt trội về “Thường xuyên”; Implementation và Business cũng thiên v…" at bounding box center [685, 125] width 418 height 34
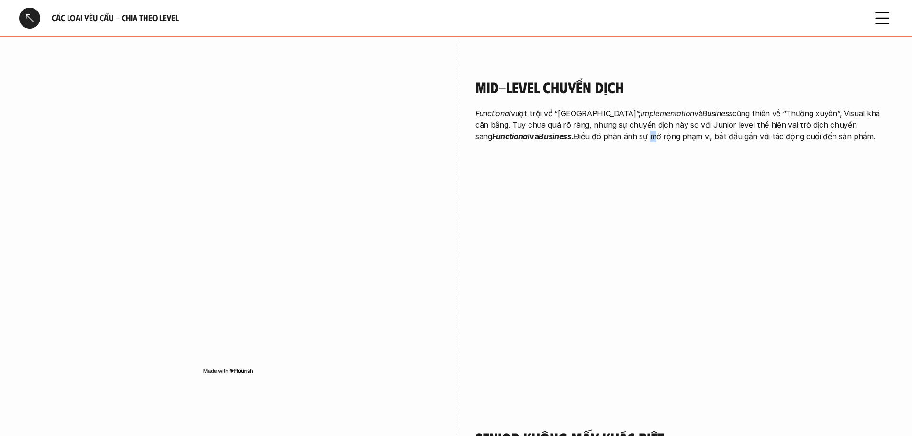
click at [594, 109] on p "Functional vượt trội về “Thường xuyên”; Implementation và Business cũng thiên v…" at bounding box center [685, 125] width 418 height 34
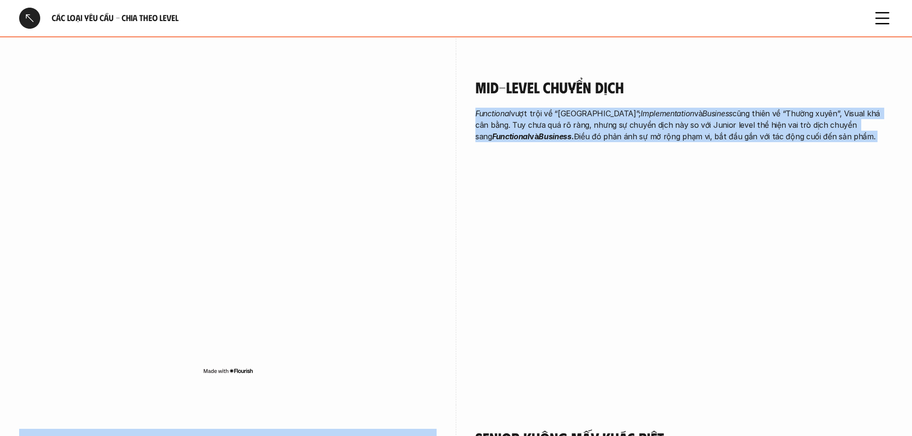
click at [594, 109] on p "Functional vượt trội về “Thường xuyên”; Implementation và Business cũng thiên v…" at bounding box center [685, 125] width 418 height 34
click at [635, 114] on p "Functional vượt trội về “Thường xuyên”; Implementation và Business cũng thiên v…" at bounding box center [685, 125] width 418 height 34
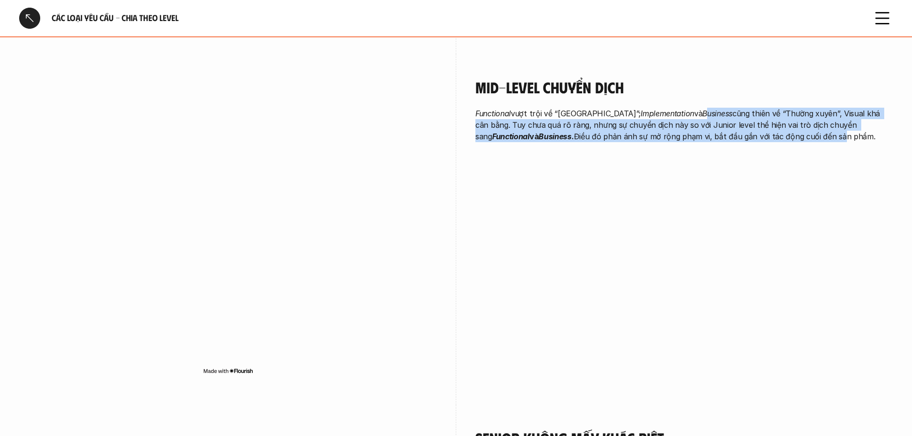
drag, startPoint x: 708, startPoint y: 94, endPoint x: 784, endPoint y: 111, distance: 77.5
click at [784, 111] on p "Functional vượt trội về “Thường xuyên”; Implementation và Business cũng thiên v…" at bounding box center [685, 125] width 418 height 34
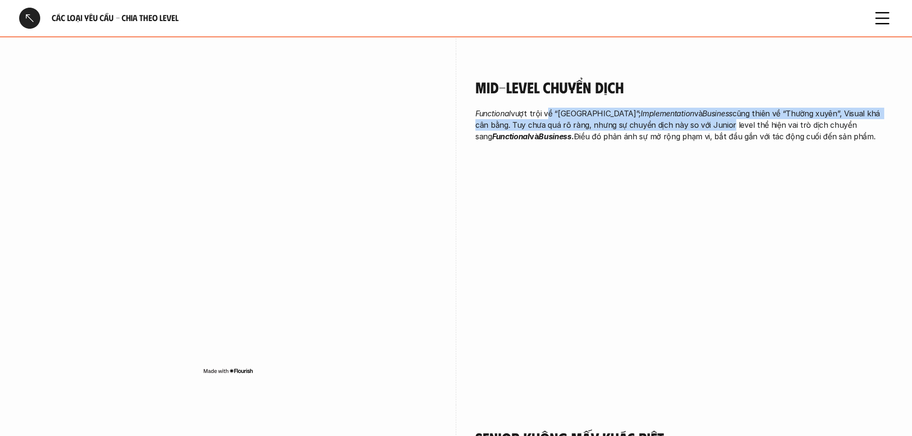
drag, startPoint x: 700, startPoint y: 98, endPoint x: 545, endPoint y: 96, distance: 154.7
click at [545, 108] on p "Functional vượt trội về “Thường xuyên”; Implementation và Business cũng thiên v…" at bounding box center [685, 125] width 418 height 34
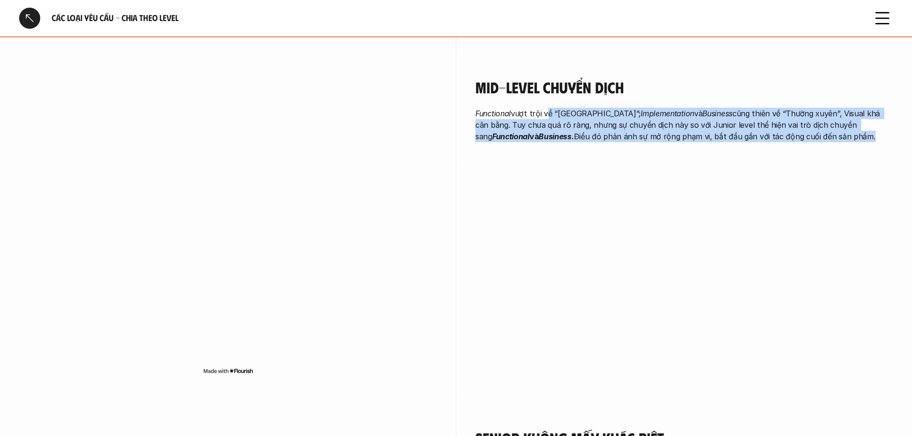
drag, startPoint x: 545, startPoint y: 96, endPoint x: 797, endPoint y: 125, distance: 254.1
click at [797, 125] on div "Mid-level chuyển dịch Functional vượt trội về “Thường xuyên”; Implementation và…" at bounding box center [685, 112] width 418 height 117
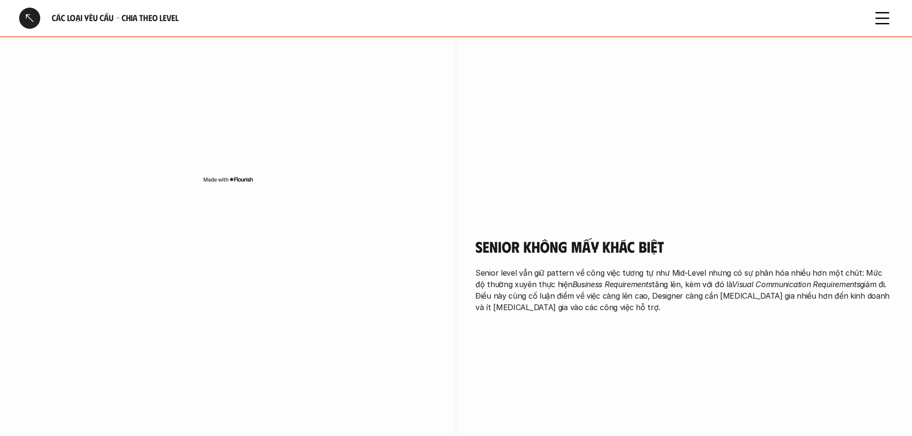
scroll to position [1563, 0]
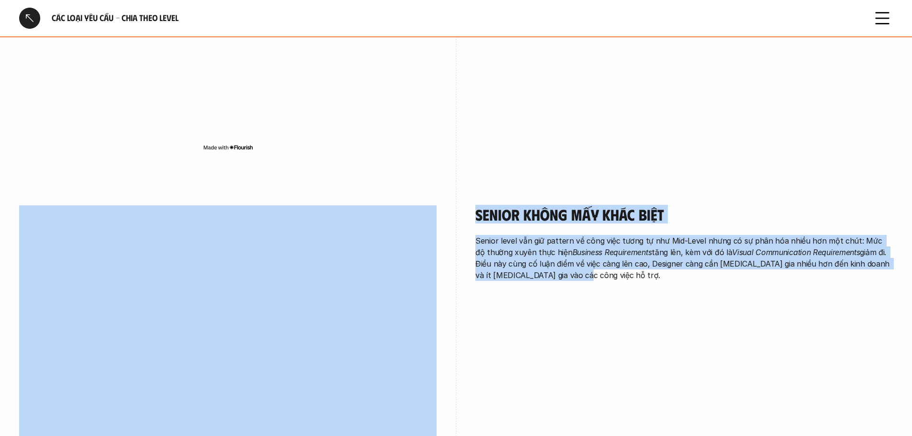
drag, startPoint x: 516, startPoint y: 146, endPoint x: 592, endPoint y: 283, distance: 156.7
click at [592, 284] on div "Senior không mấy khác biệt Senior level vẫn giữ pattern về công việc tương tự n…" at bounding box center [685, 246] width 418 height 128
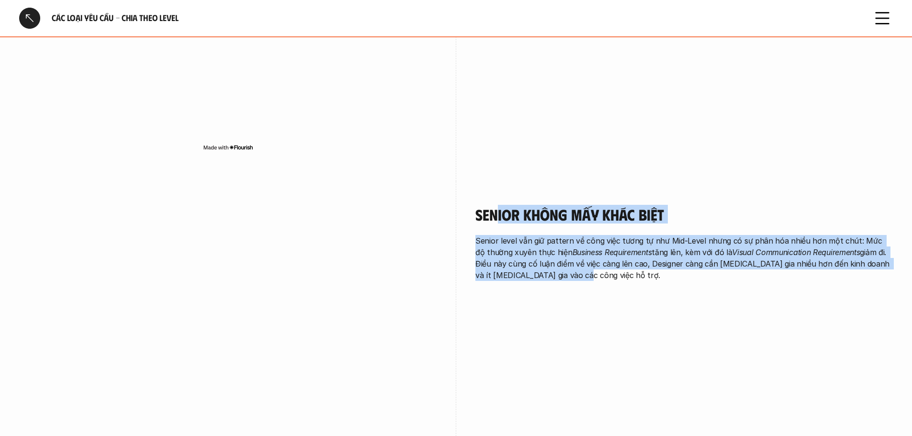
drag, startPoint x: 564, startPoint y: 223, endPoint x: 495, endPoint y: 171, distance: 86.2
click at [495, 182] on div "Senior không mấy khác biệt Senior level vẫn giữ pattern về công việc tương tự n…" at bounding box center [685, 246] width 418 height 128
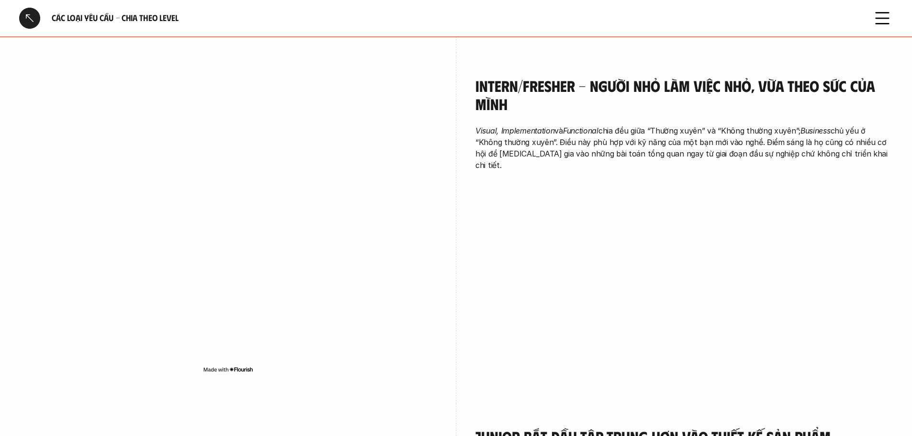
scroll to position [638, 0]
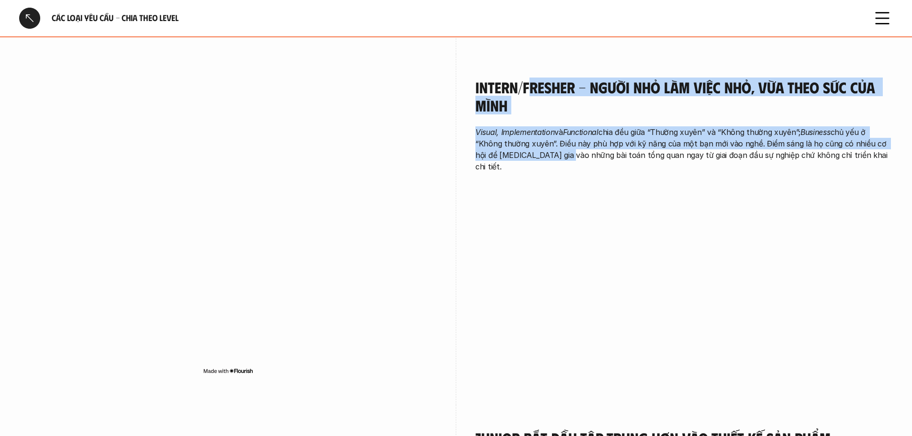
drag, startPoint x: 526, startPoint y: 70, endPoint x: 555, endPoint y: 153, distance: 88.2
click at [555, 153] on div "Intern/Fresher - Người nhỏ làm việc nhỏ, vừa theo sức của mình Visual, Implemen…" at bounding box center [685, 127] width 418 height 147
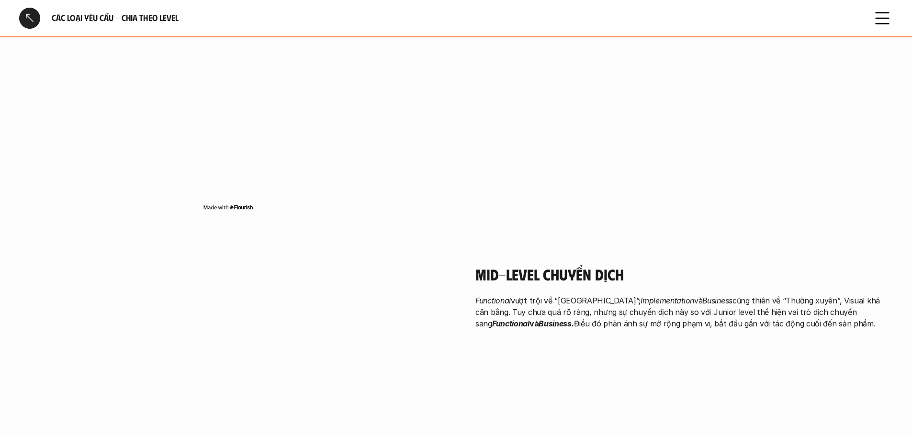
scroll to position [1340, 0]
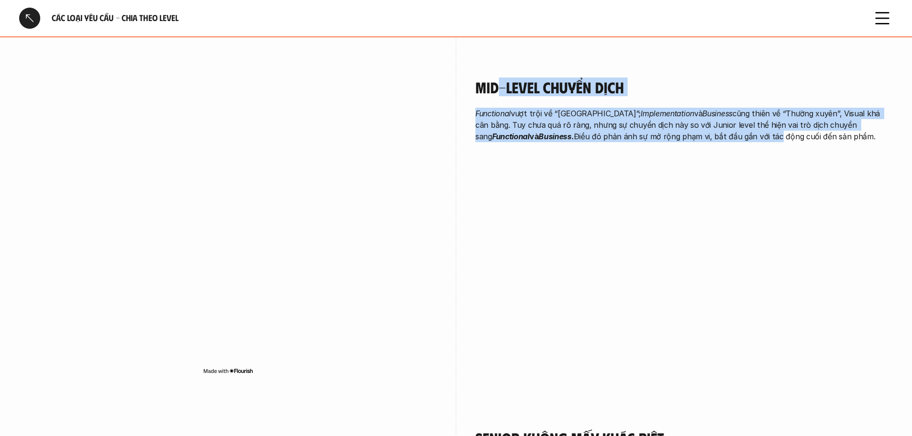
drag, startPoint x: 706, startPoint y: 117, endPoint x: 722, endPoint y: 120, distance: 16.6
click at [722, 120] on div "Mid-level chuyển dịch Functional vượt trội về “Thường xuyên”; Implementation và…" at bounding box center [685, 112] width 418 height 117
drag, startPoint x: 697, startPoint y: 116, endPoint x: 528, endPoint y: 82, distance: 172.5
click at [528, 82] on div "Mid-level chuyển dịch Functional vượt trội về “Thường xuyên”; Implementation và…" at bounding box center [685, 110] width 418 height 64
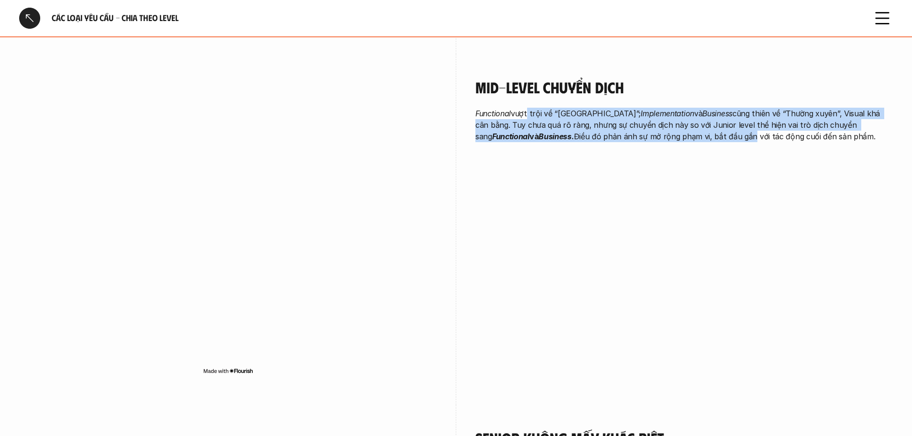
click at [528, 82] on div "Mid-level chuyển dịch Functional vượt trội về “Thường xuyên”; Implementation và…" at bounding box center [685, 110] width 418 height 64
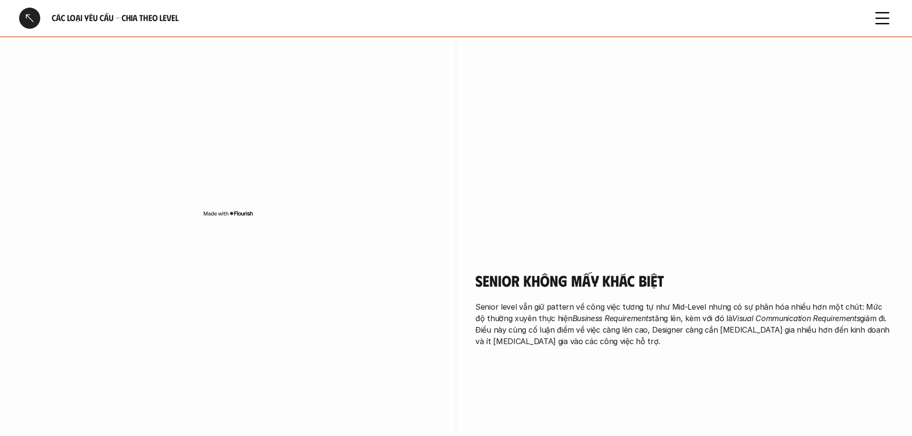
scroll to position [1500, 0]
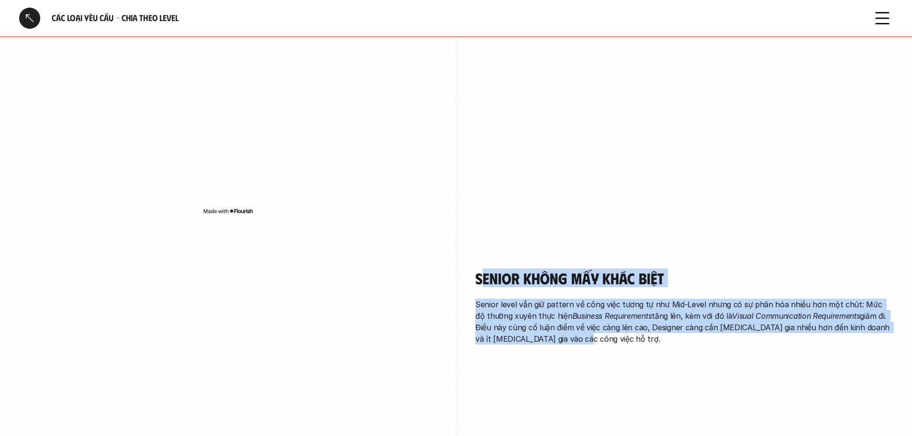
click at [599, 328] on div "Senior không mấy khác biệt Senior level vẫn giữ pattern về công việc tương tự n…" at bounding box center [685, 309] width 418 height 128
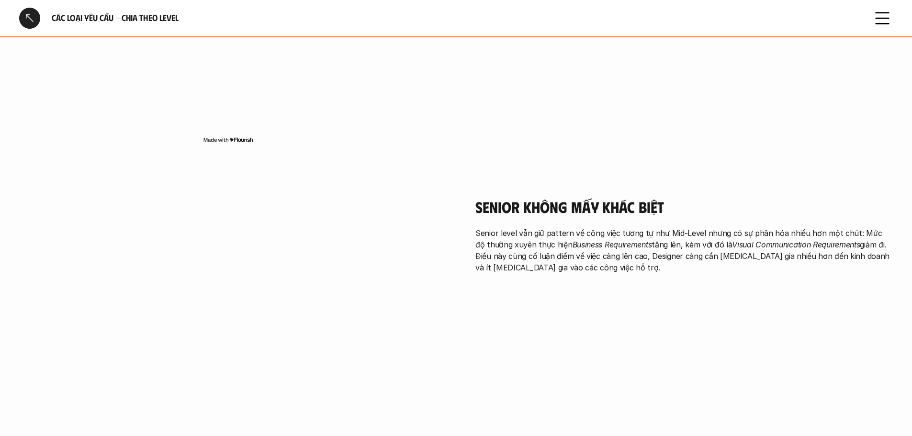
scroll to position [1627, 0]
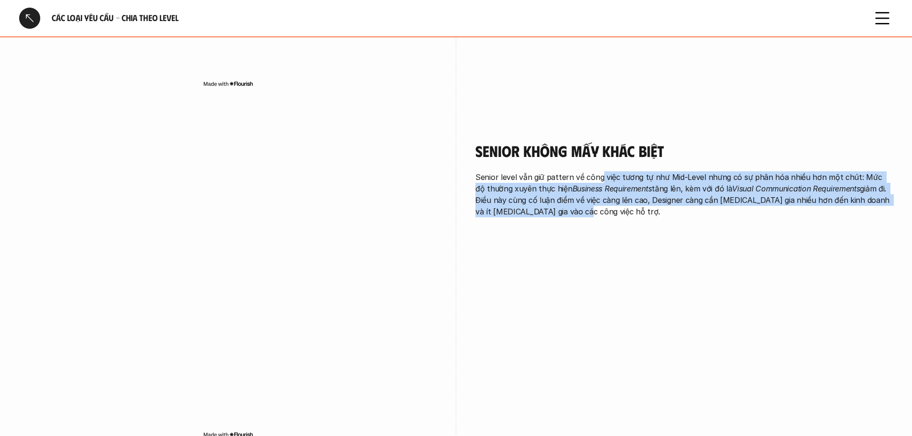
drag, startPoint x: 601, startPoint y: 157, endPoint x: 714, endPoint y: 217, distance: 128.1
click at [714, 217] on div "Senior không mấy khác biệt Senior level vẫn giữ pattern về công việc tương tự n…" at bounding box center [685, 182] width 418 height 128
drag, startPoint x: 714, startPoint y: 217, endPoint x: 567, endPoint y: 152, distance: 160.6
click at [567, 152] on div "Senior không mấy khác biệt Senior level vẫn giữ pattern về công việc tương tự n…" at bounding box center [685, 182] width 418 height 128
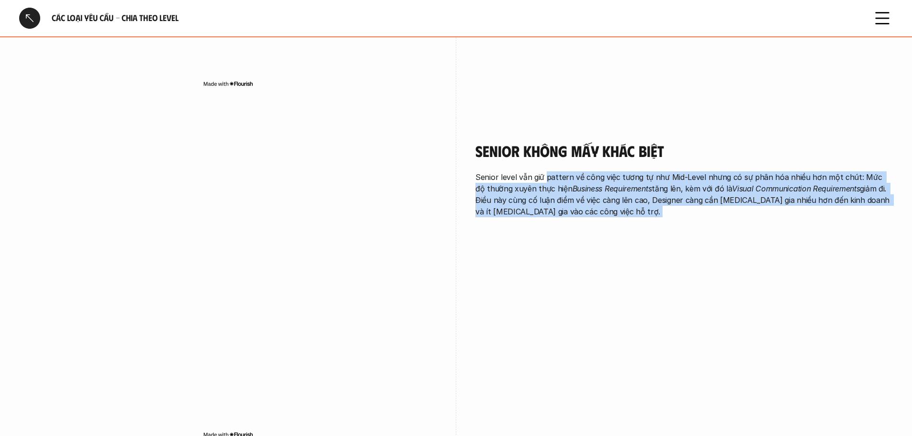
click at [567, 171] on p "Senior level vẫn giữ pattern về công việc tương tự như Mid-Level nhưng có sự ph…" at bounding box center [685, 194] width 418 height 46
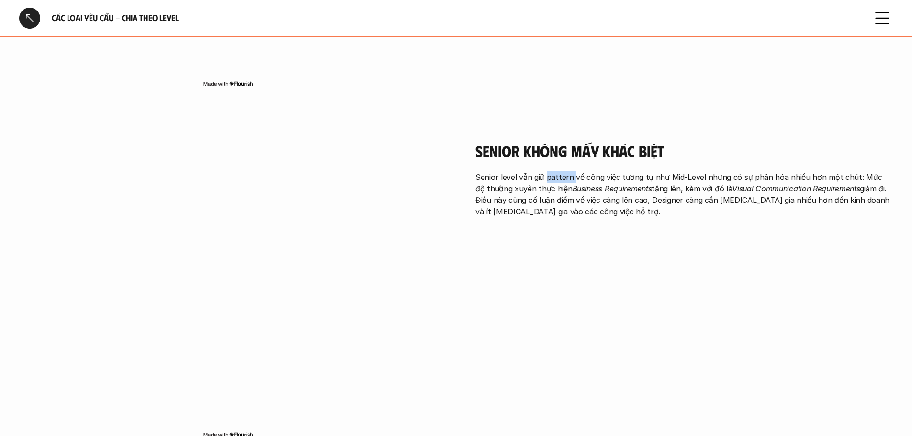
click at [567, 171] on p "Senior level vẫn giữ pattern về công việc tương tự như Mid-Level nhưng có sự ph…" at bounding box center [685, 194] width 418 height 46
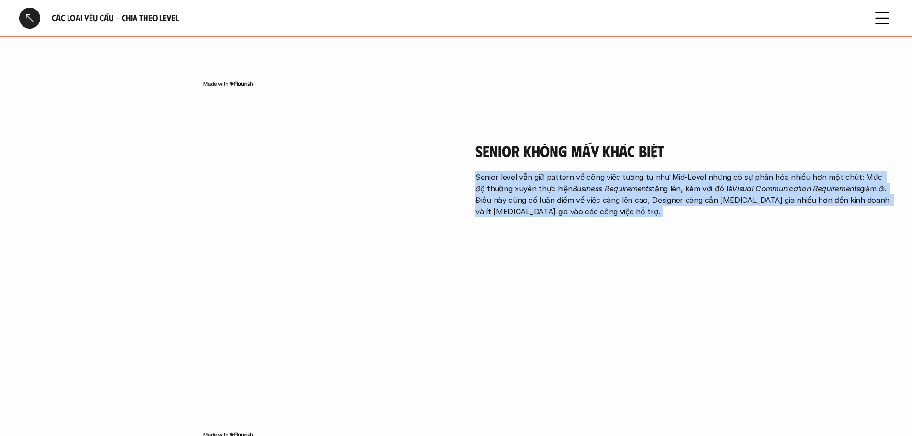
click at [567, 171] on p "Senior level vẫn giữ pattern về công việc tương tự như Mid-Level nhưng có sự ph…" at bounding box center [685, 194] width 418 height 46
click at [547, 185] on p "Senior level vẫn giữ pattern về công việc tương tự như Mid-Level nhưng có sự ph…" at bounding box center [685, 194] width 418 height 46
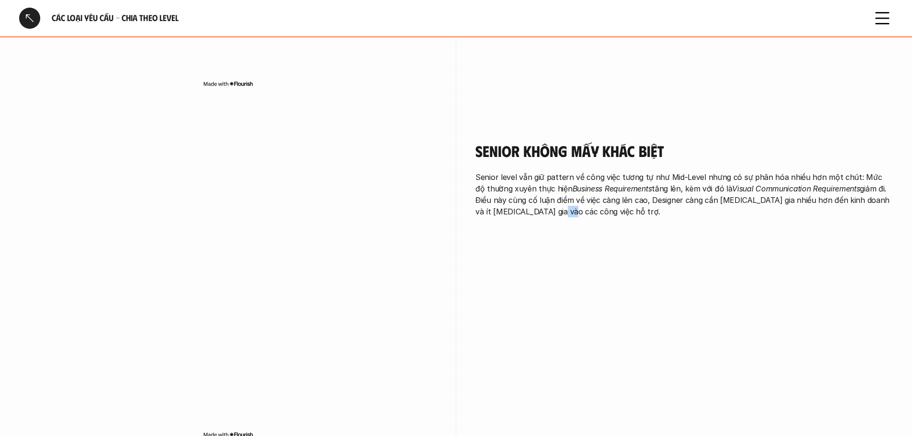
click at [547, 185] on p "Senior level vẫn giữ pattern về công việc tương tự như Mid-Level nhưng có sự ph…" at bounding box center [685, 194] width 418 height 46
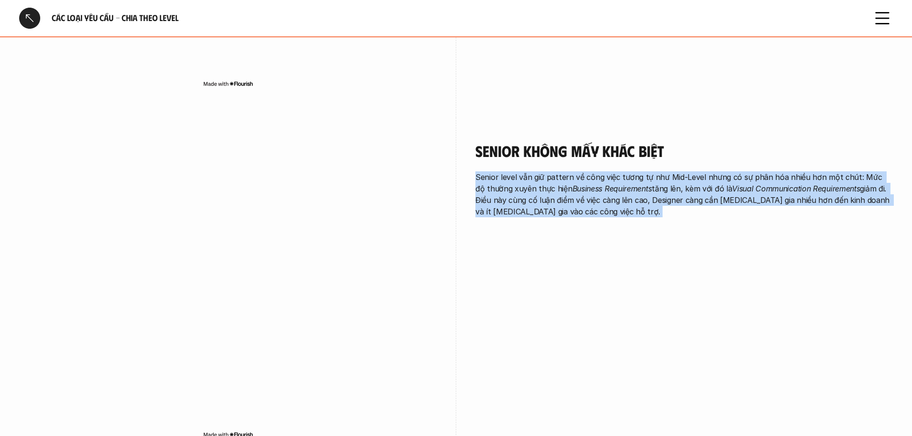
click at [547, 185] on p "Senior level vẫn giữ pattern về công việc tương tự như Mid-Level nhưng có sự ph…" at bounding box center [685, 194] width 418 height 46
click at [631, 204] on div "Senior không mấy khác biệt Senior level vẫn giữ pattern về công việc tương tự n…" at bounding box center [685, 182] width 418 height 128
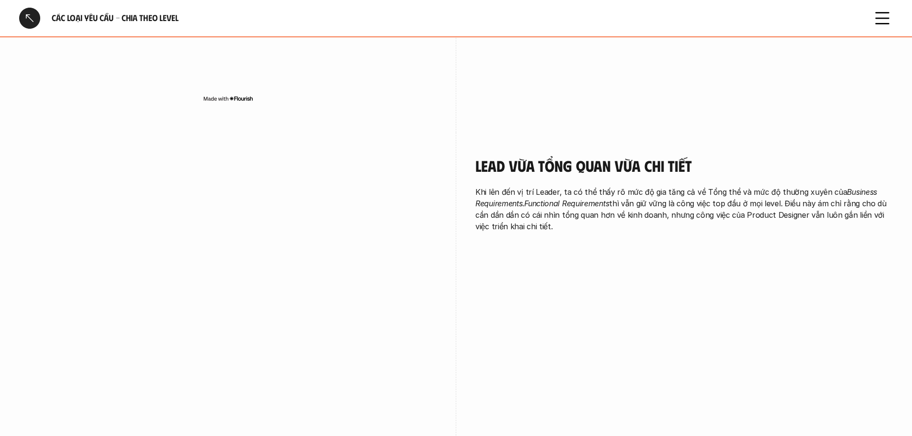
scroll to position [2042, 0]
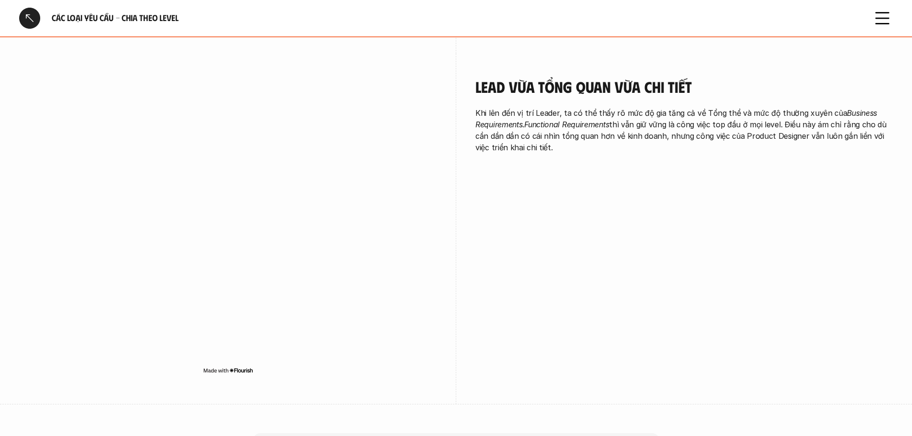
drag, startPoint x: 705, startPoint y: 98, endPoint x: 717, endPoint y: 125, distance: 30.3
click at [717, 125] on p "Khi lên đến vị trí Leader, ta có thể thấy rõ mức độ gia tăng cả về Tổng thể và …" at bounding box center [685, 130] width 418 height 46
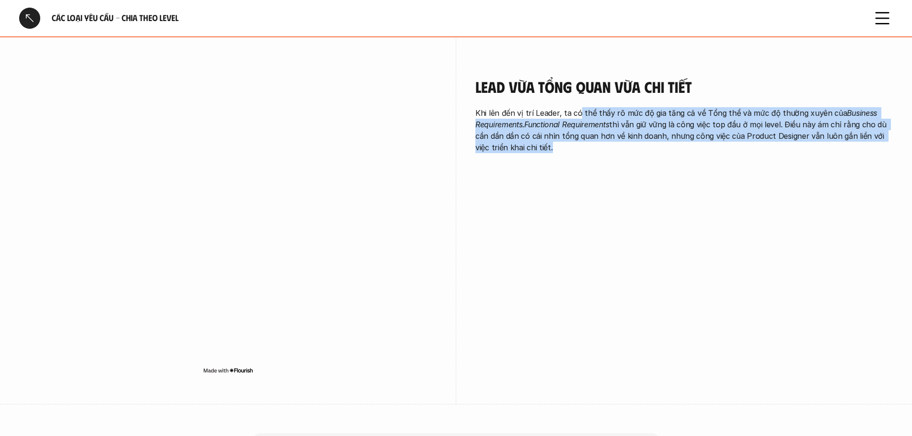
drag, startPoint x: 717, startPoint y: 125, endPoint x: 577, endPoint y: 80, distance: 147.1
click at [577, 80] on div "Lead vừa tổng quan vừa chi tiết Khi lên đến vị trí Leader, ta có thể thấy rõ mứ…" at bounding box center [685, 116] width 418 height 76
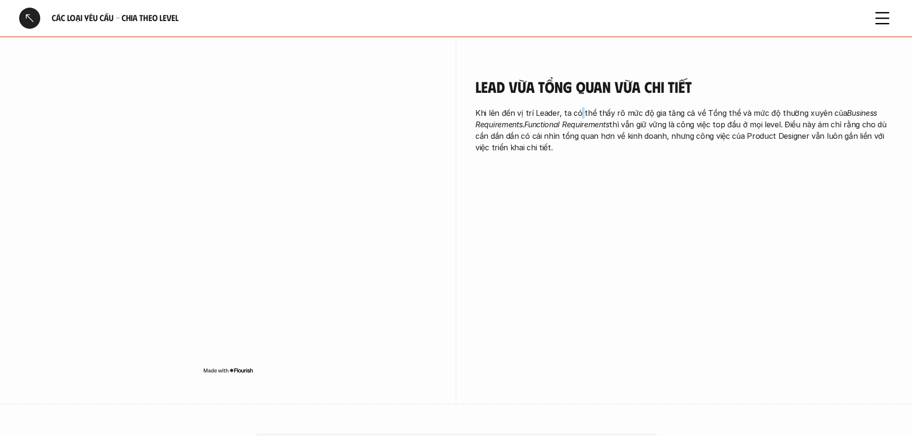
click at [577, 80] on div "Lead vừa tổng quan vừa chi tiết Khi lên đến vị trí Leader, ta có thể thấy rõ mứ…" at bounding box center [685, 116] width 418 height 76
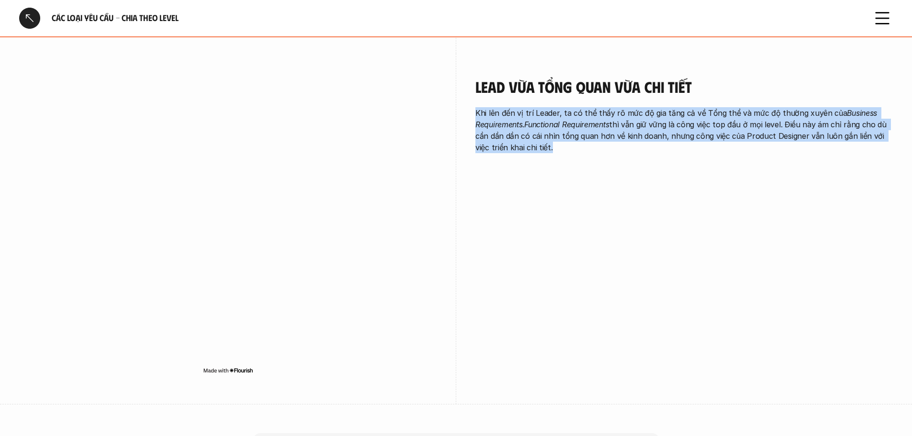
drag, startPoint x: 577, startPoint y: 80, endPoint x: 569, endPoint y: 93, distance: 15.3
click at [573, 87] on div "Lead vừa tổng quan vừa chi tiết Khi lên đến vị trí Leader, ta có thể thấy rõ mứ…" at bounding box center [685, 116] width 418 height 76
click at [564, 120] on em "Functional Requirements" at bounding box center [566, 125] width 85 height 10
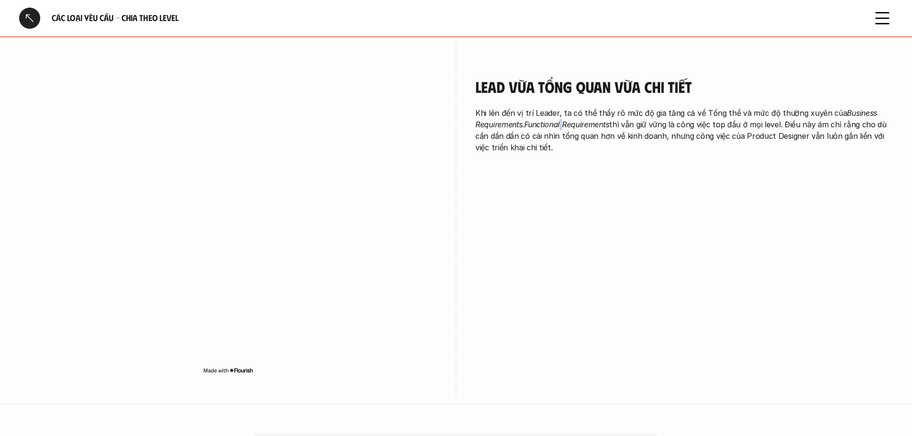
click at [564, 120] on em "Functional Requirements" at bounding box center [566, 125] width 85 height 10
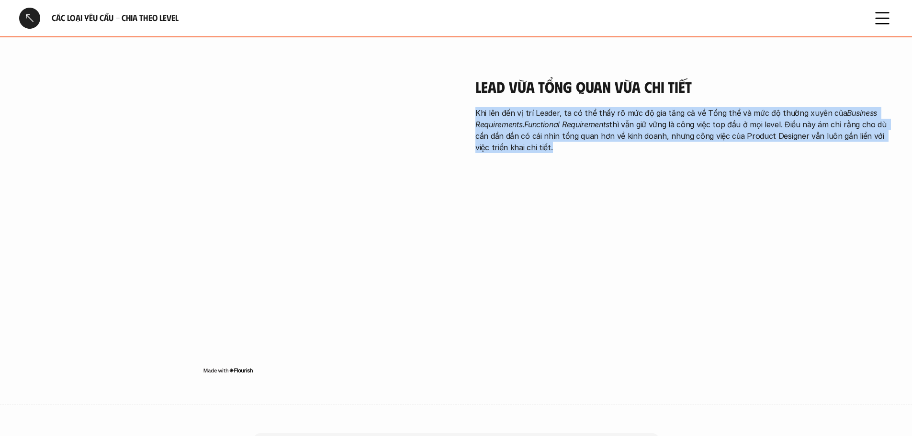
click at [564, 120] on em "Functional Requirements" at bounding box center [566, 125] width 85 height 10
click at [682, 113] on p "Khi lên đến vị trí Leader, ta có thể thấy rõ mức độ gia tăng cả về Tổng thể và …" at bounding box center [685, 130] width 418 height 46
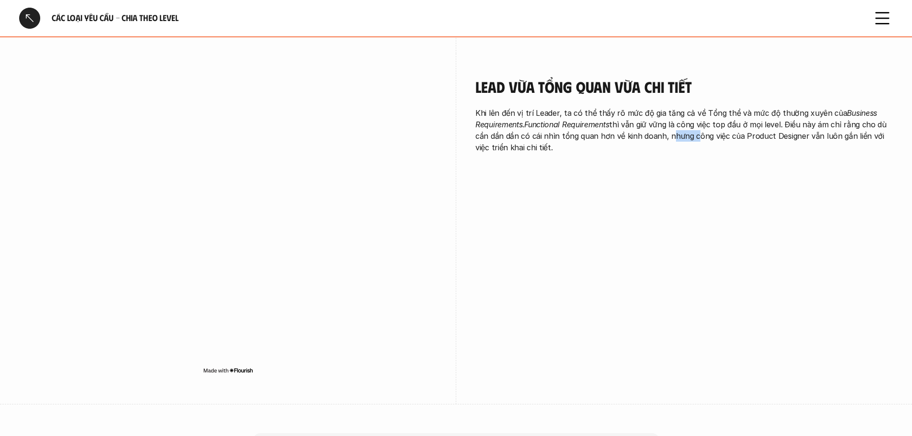
click at [682, 113] on p "Khi lên đến vị trí Leader, ta có thể thấy rõ mức độ gia tăng cả về Tổng thể và …" at bounding box center [685, 130] width 418 height 46
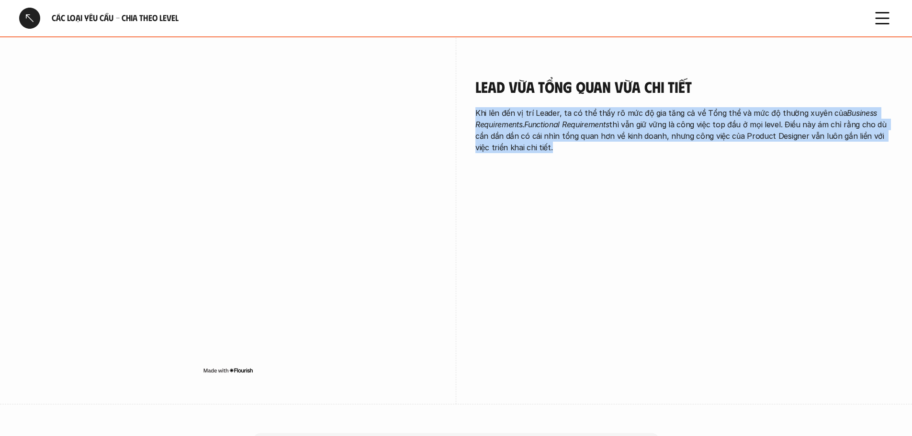
click at [682, 113] on p "Khi lên đến vị trí Leader, ta có thể thấy rõ mức độ gia tăng cả về Tổng thể và …" at bounding box center [685, 130] width 418 height 46
click at [750, 120] on p "Khi lên đến vị trí Leader, ta có thể thấy rõ mức độ gia tăng cả về Tổng thể và …" at bounding box center [685, 130] width 418 height 46
click at [672, 144] on div "Lead vừa tổng quan vừa chi tiết Khi lên đến vị trí Leader, ta có thể thấy rõ mứ…" at bounding box center [685, 118] width 418 height 128
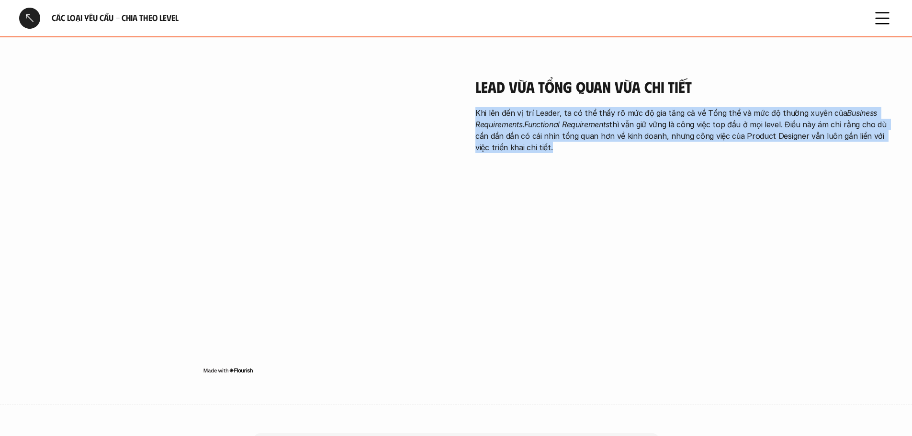
click at [672, 144] on div "Lead vừa tổng quan vừa chi tiết Khi lên đến vị trí Leader, ta có thể thấy rõ mứ…" at bounding box center [685, 118] width 418 height 128
drag, startPoint x: 672, startPoint y: 144, endPoint x: 672, endPoint y: 124, distance: 19.6
click at [672, 124] on div "Lead vừa tổng quan vừa chi tiết Khi lên đến vị trí Leader, ta có thể thấy rõ mứ…" at bounding box center [685, 118] width 418 height 128
click at [672, 124] on p "Khi lên đến vị trí Leader, ta có thể thấy rõ mức độ gia tăng cả về Tổng thể và …" at bounding box center [685, 130] width 418 height 46
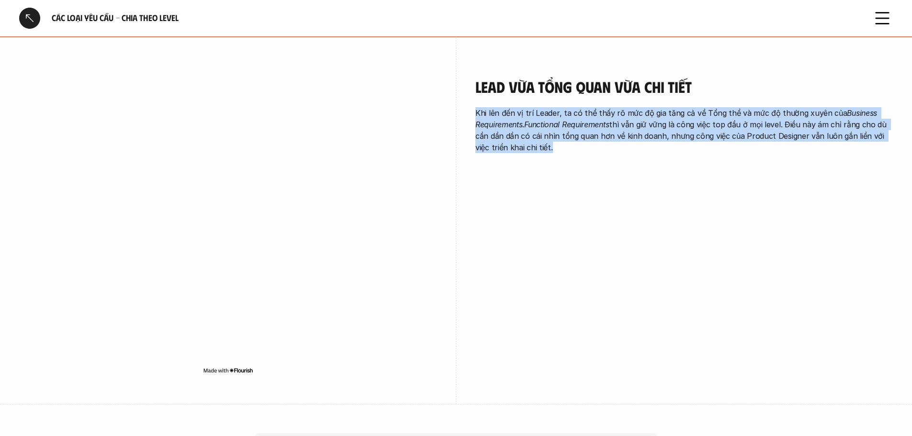
click at [655, 135] on div "Lead vừa tổng quan vừa chi tiết Khi lên đến vị trí Leader, ta có thể thấy rõ mứ…" at bounding box center [685, 118] width 418 height 128
drag, startPoint x: 655, startPoint y: 138, endPoint x: 658, endPoint y: 70, distance: 68.5
click at [658, 70] on div "Lead vừa tổng quan vừa chi tiết Khi lên đến vị trí Leader, ta có thể thấy rõ mứ…" at bounding box center [685, 118] width 418 height 128
click at [658, 78] on h4 "Lead vừa tổng quan vừa chi tiết" at bounding box center [685, 87] width 418 height 18
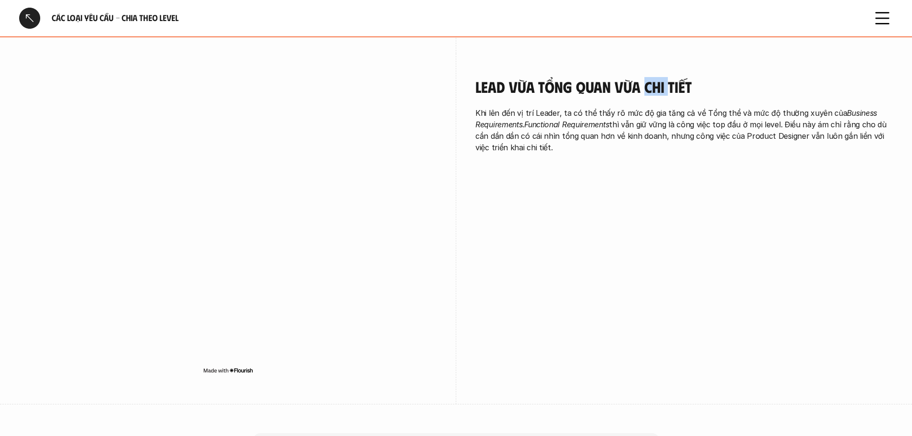
click at [658, 78] on h4 "Lead vừa tổng quan vừa chi tiết" at bounding box center [685, 87] width 418 height 18
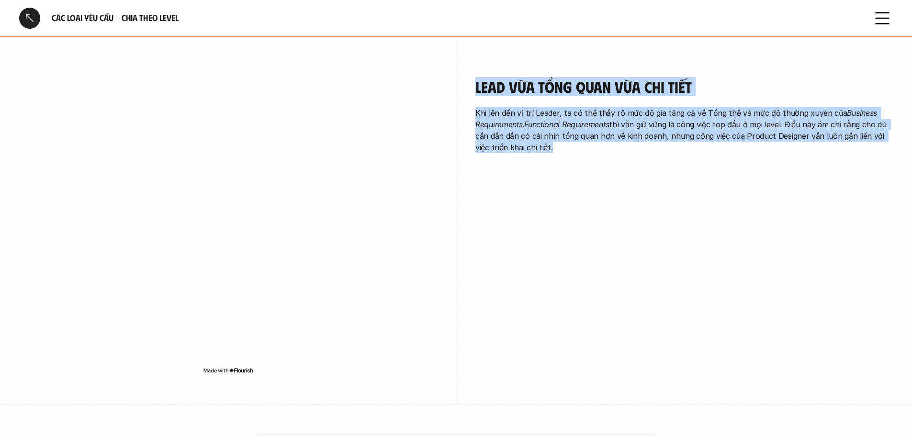
drag, startPoint x: 658, startPoint y: 70, endPoint x: 655, endPoint y: 136, distance: 66.1
click at [655, 136] on div "Lead vừa tổng quan vừa chi tiết Khi lên đến vị trí Leader, ta có thể thấy rõ mứ…" at bounding box center [685, 118] width 418 height 128
drag, startPoint x: 655, startPoint y: 136, endPoint x: 617, endPoint y: 60, distance: 84.6
click at [618, 61] on div "Lead vừa tổng quan vừa chi tiết Khi lên đến vị trí Leader, ta có thể thấy rõ mứ…" at bounding box center [685, 118] width 418 height 128
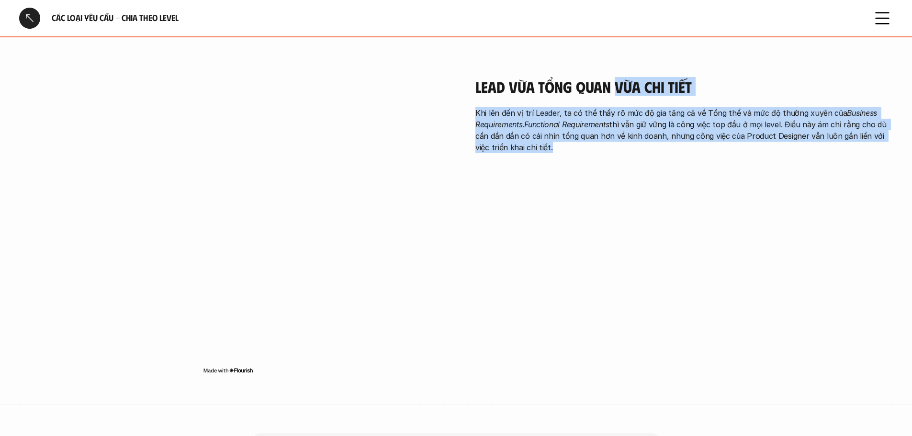
click at [617, 78] on h4 "Lead vừa tổng quan vừa chi tiết" at bounding box center [685, 87] width 418 height 18
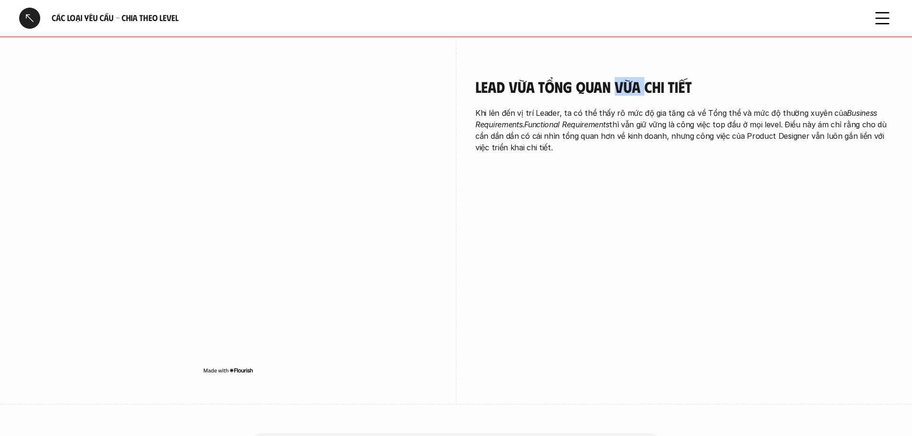
click at [617, 78] on h4 "Lead vừa tổng quan vừa chi tiết" at bounding box center [685, 87] width 418 height 18
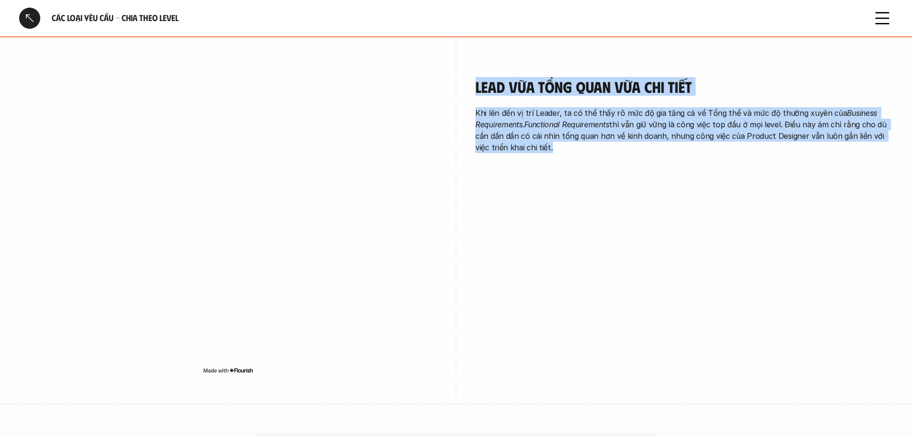
drag, startPoint x: 617, startPoint y: 60, endPoint x: 612, endPoint y: 128, distance: 68.2
click at [612, 128] on div "Lead vừa tổng quan vừa chi tiết Khi lên đến vị trí Leader, ta có thể thấy rõ mứ…" at bounding box center [685, 116] width 418 height 76
click at [612, 128] on p "Khi lên đến vị trí Leader, ta có thể thấy rõ mức độ gia tăng cả về Tổng thể và …" at bounding box center [685, 130] width 418 height 46
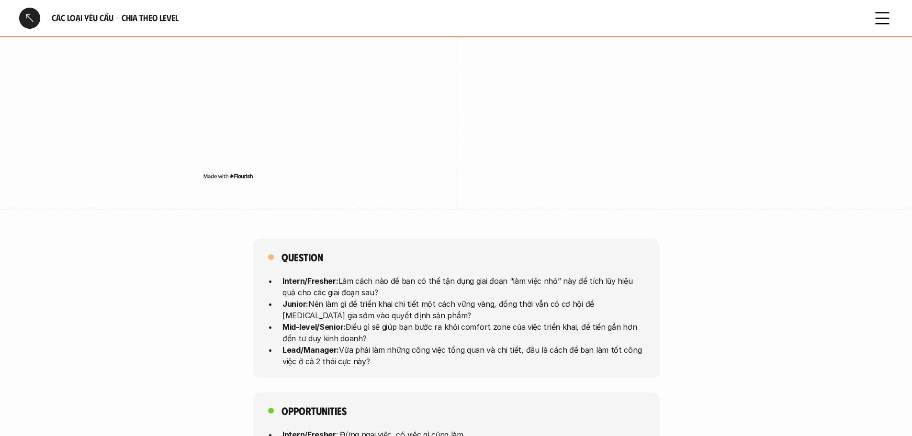
scroll to position [2266, 0]
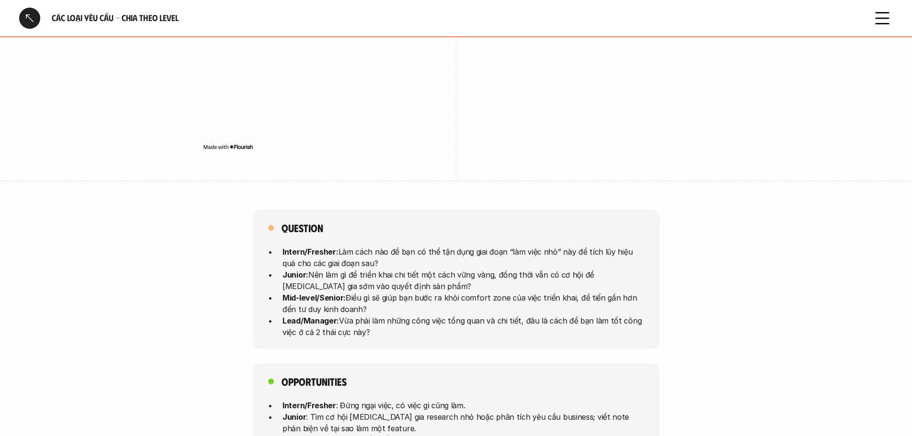
drag, startPoint x: 407, startPoint y: 320, endPoint x: 410, endPoint y: 328, distance: 7.6
click at [410, 328] on div "Question Intern/Fresher: Làm cách nào để bạn có thể tận dụng giai đoạn “làm việ…" at bounding box center [456, 345] width 912 height 271
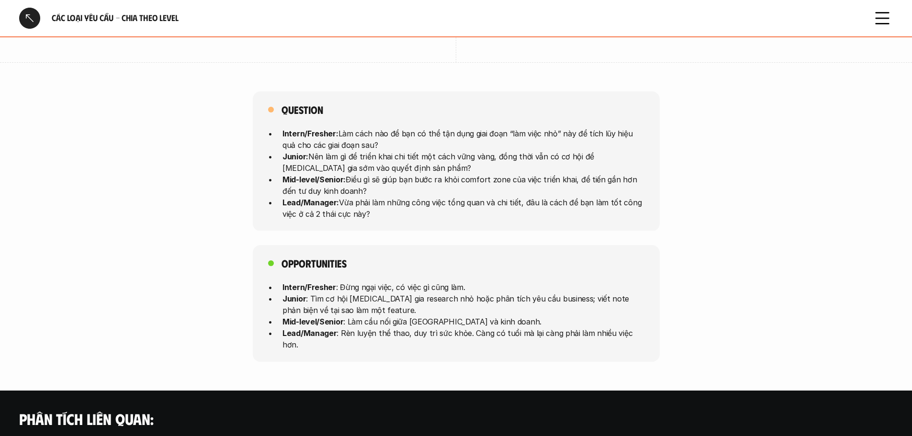
scroll to position [2393, 0]
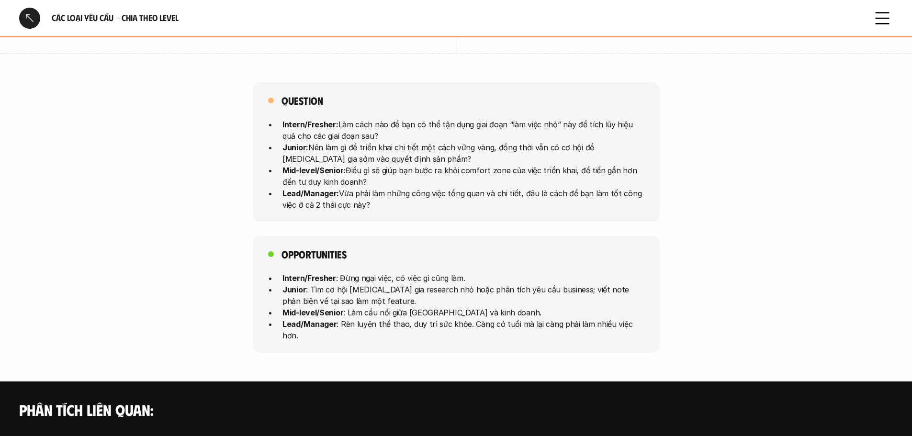
drag, startPoint x: 319, startPoint y: 143, endPoint x: 296, endPoint y: 114, distance: 36.5
click at [296, 114] on div "Question Intern/Fresher: Làm cách nào để bạn có thể tận dụng giai đoạn “làm việ…" at bounding box center [456, 217] width 912 height 271
click at [296, 118] on p "Intern/Fresher: Làm cách nào để bạn có thể tận dụng giai đoạn “làm việc nhỏ” nà…" at bounding box center [464, 129] width 362 height 23
drag, startPoint x: 323, startPoint y: 107, endPoint x: 456, endPoint y: 189, distance: 156.3
click at [456, 189] on div "Question Intern/Fresher: Làm cách nào để bạn có thể tận dụng giai đoạn “làm việ…" at bounding box center [456, 152] width 407 height 140
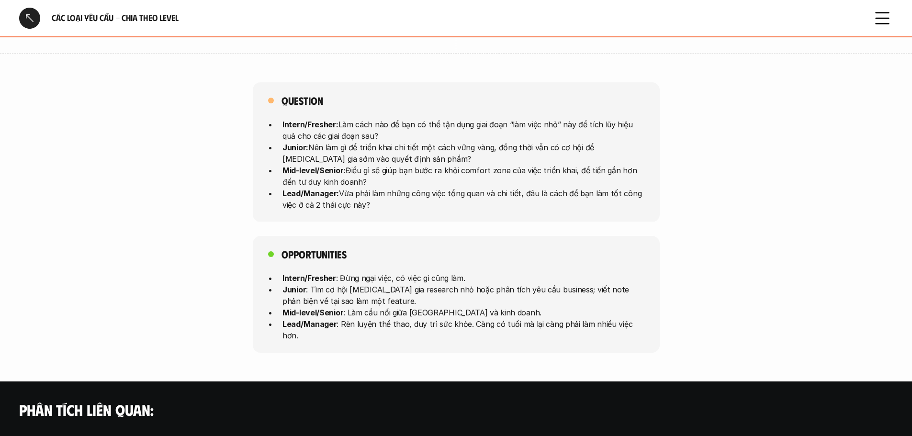
click at [456, 189] on div "Question Intern/Fresher: Làm cách nào để bạn có thể tận dụng giai đoạn “làm việ…" at bounding box center [456, 152] width 407 height 140
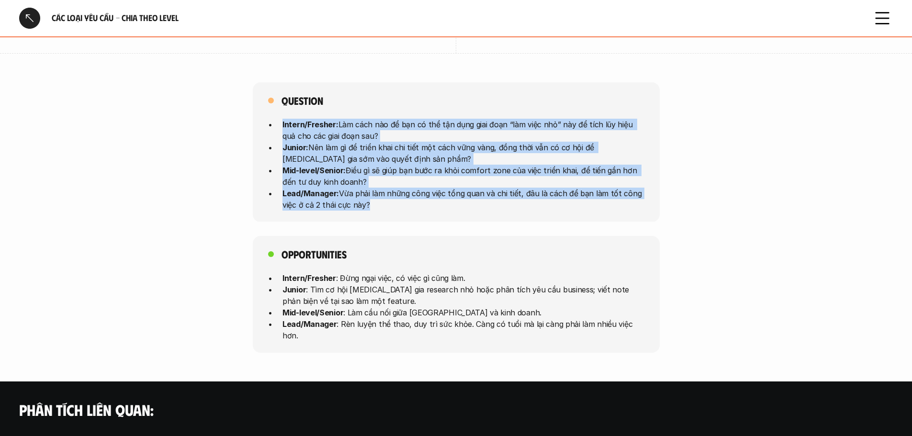
drag, startPoint x: 456, startPoint y: 189, endPoint x: 290, endPoint y: 95, distance: 191.1
click at [290, 95] on div "Question Intern/Fresher: Làm cách nào để bạn có thể tận dụng giai đoạn “làm việ…" at bounding box center [456, 152] width 407 height 140
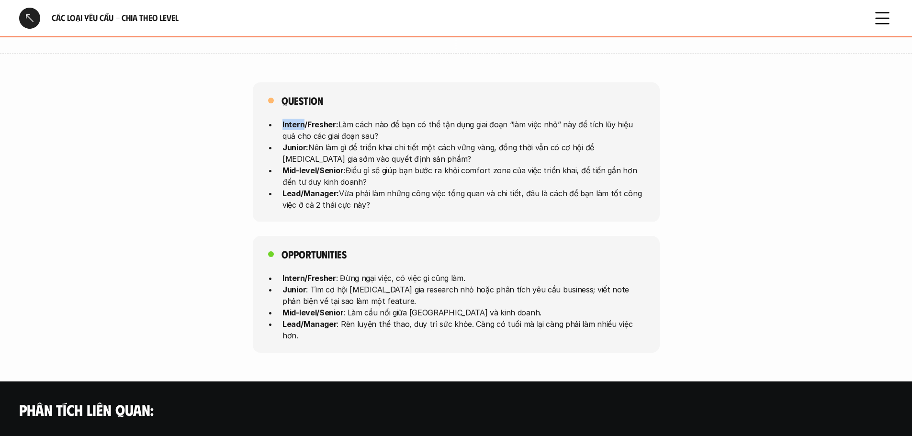
click at [290, 95] on div "Question Intern/Fresher: Làm cách nào để bạn có thể tận dụng giai đoạn “làm việ…" at bounding box center [456, 152] width 407 height 140
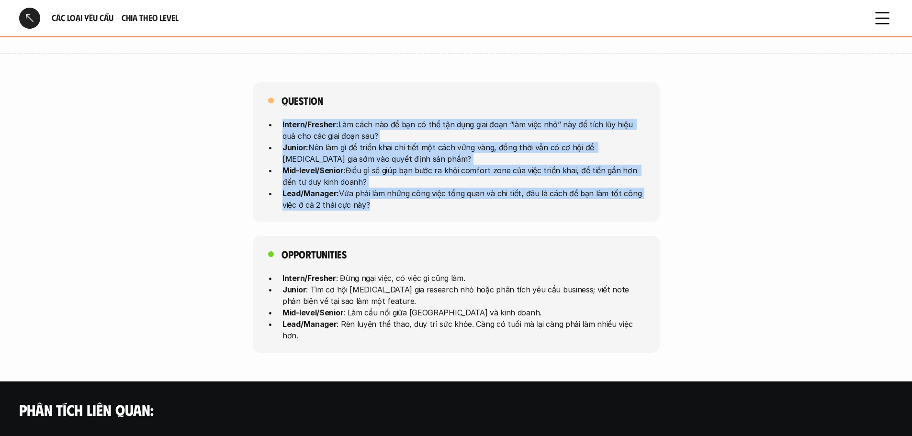
drag, startPoint x: 290, startPoint y: 95, endPoint x: 372, endPoint y: 189, distance: 124.3
click at [372, 189] on div "Question Intern/Fresher: Làm cách nào để bạn có thể tận dụng giai đoạn “làm việ…" at bounding box center [456, 152] width 407 height 140
drag, startPoint x: 414, startPoint y: 167, endPoint x: 440, endPoint y: 218, distance: 57.4
click at [440, 218] on div "Question Intern/Fresher: Làm cách nào để bạn có thể tận dụng giai đoạn “làm việ…" at bounding box center [456, 217] width 912 height 271
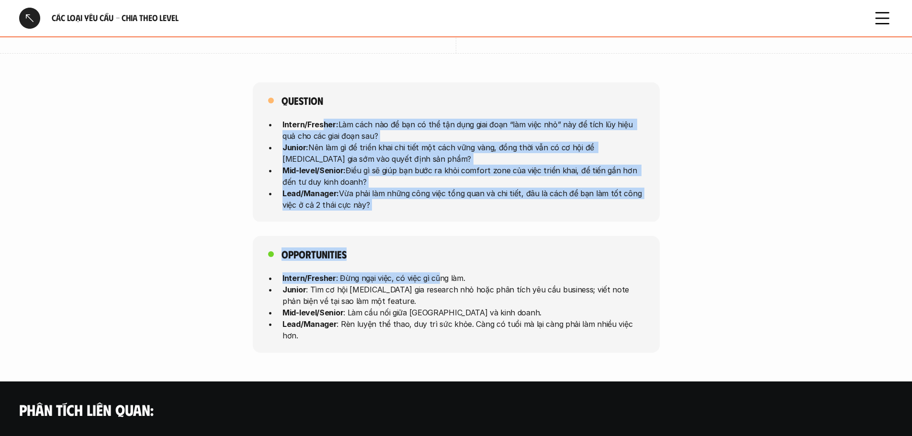
click at [440, 236] on div "Opportunities Intern/Fresher : Đừng ngại việc, có việc gì cũng làm. Junior : Tì…" at bounding box center [456, 294] width 407 height 117
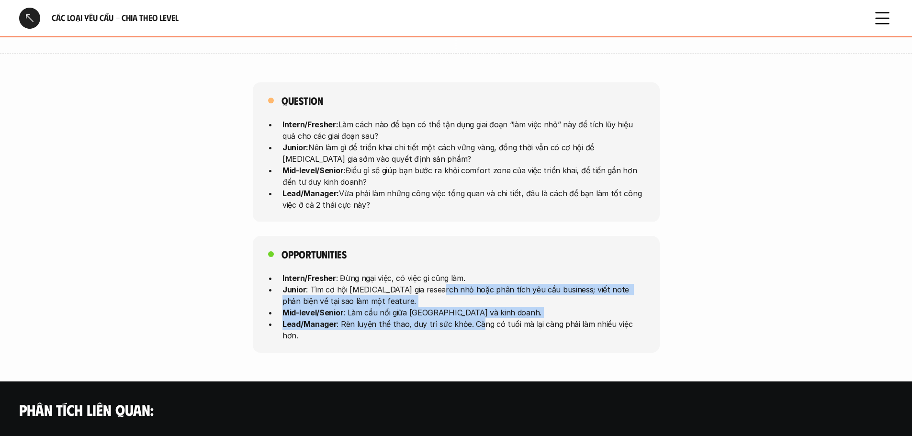
drag, startPoint x: 436, startPoint y: 264, endPoint x: 480, endPoint y: 302, distance: 58.4
click at [480, 302] on ul "Intern/Fresher : Đừng ngại việc, có việc gì cũng làm. Junior : Tìm cơ hội tham …" at bounding box center [456, 307] width 376 height 69
click at [480, 319] on p "Lead/Manager : Rèn luyện thể thao, duy trì sức khỏe. Càng có tuổi mà lại càng p…" at bounding box center [464, 330] width 362 height 23
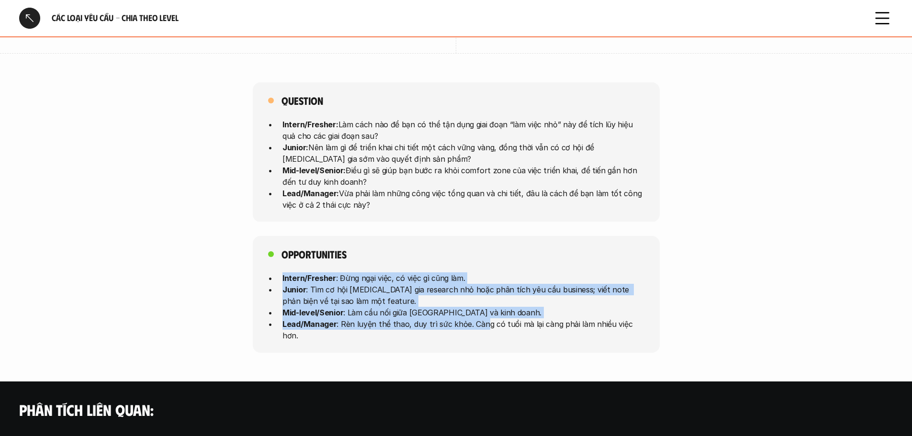
drag, startPoint x: 470, startPoint y: 294, endPoint x: 259, endPoint y: 250, distance: 215.2
click at [259, 250] on div "Opportunities Intern/Fresher : Đừng ngại việc, có việc gì cũng làm. Junior : Tì…" at bounding box center [456, 294] width 407 height 117
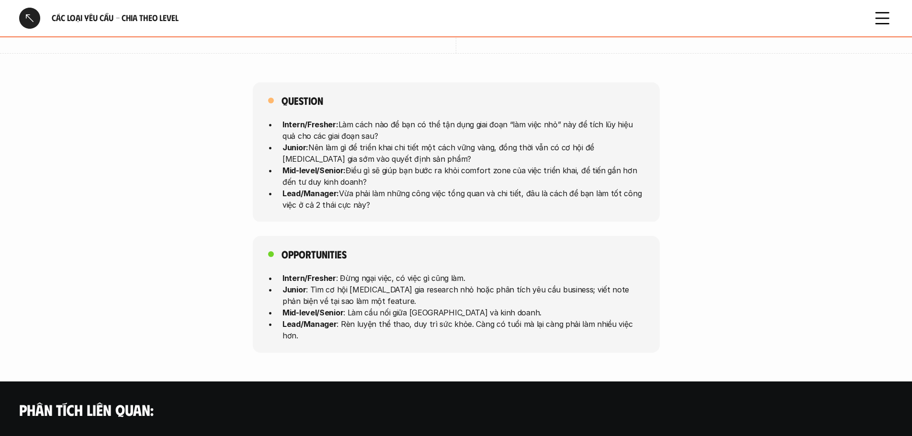
click at [454, 319] on p "Lead/Manager : Rèn luyện thể thao, duy trì sức khỏe. Càng có tuổi mà lại càng p…" at bounding box center [464, 330] width 362 height 23
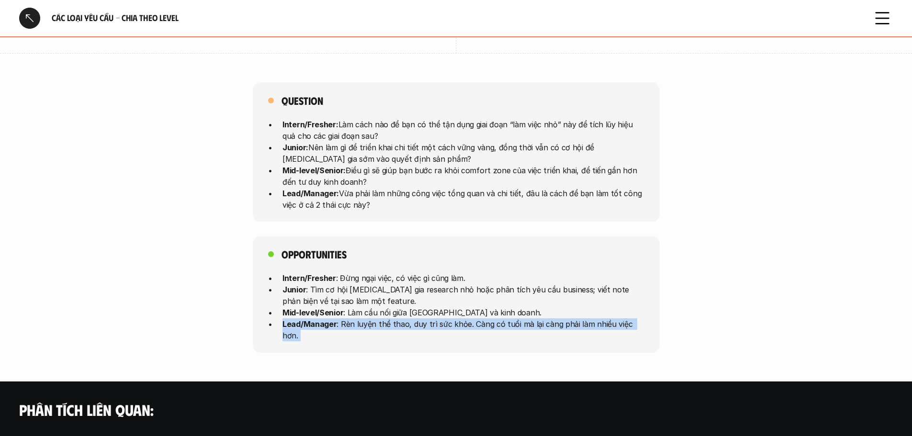
click at [454, 319] on p "Lead/Manager : Rèn luyện thể thao, duy trì sức khỏe. Càng có tuổi mà lại càng p…" at bounding box center [464, 330] width 362 height 23
click at [472, 319] on p "Lead/Manager : Rèn luyện thể thao, duy trì sức khỏe. Càng có tuổi mà lại càng p…" at bounding box center [464, 330] width 362 height 23
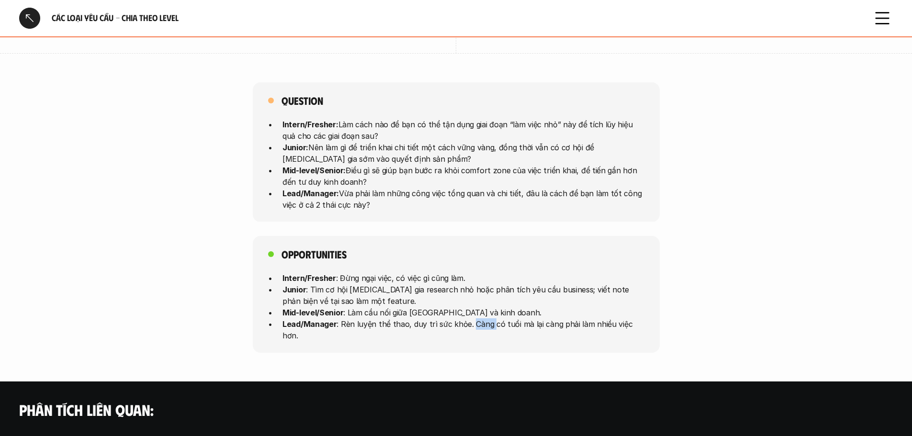
click at [472, 319] on p "Lead/Manager : Rèn luyện thể thao, duy trì sức khỏe. Càng có tuổi mà lại càng p…" at bounding box center [464, 330] width 362 height 23
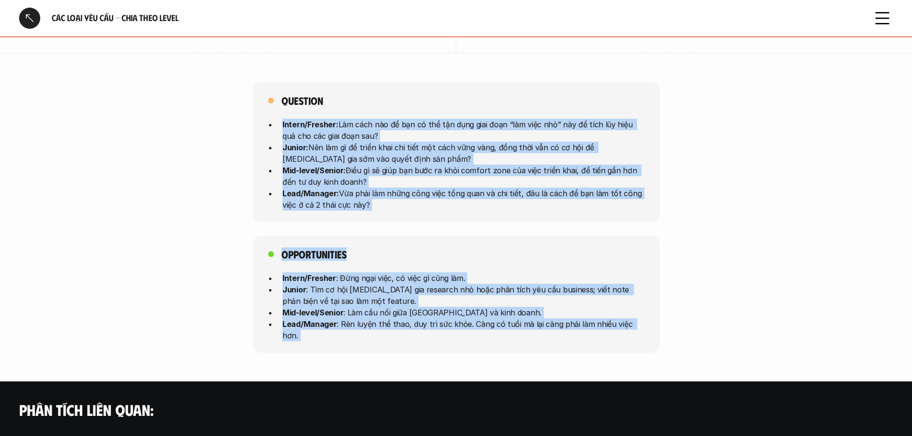
drag, startPoint x: 472, startPoint y: 298, endPoint x: 444, endPoint y: 110, distance: 190.8
click at [444, 110] on div "Question Intern/Fresher: Làm cách nào để bạn có thể tận dụng giai đoạn “làm việ…" at bounding box center [456, 217] width 912 height 271
click at [444, 118] on p "Intern/Fresher: Làm cách nào để bạn có thể tận dụng giai đoạn “làm việc nhỏ” nà…" at bounding box center [464, 129] width 362 height 23
drag, startPoint x: 444, startPoint y: 110, endPoint x: 441, endPoint y: 316, distance: 206.0
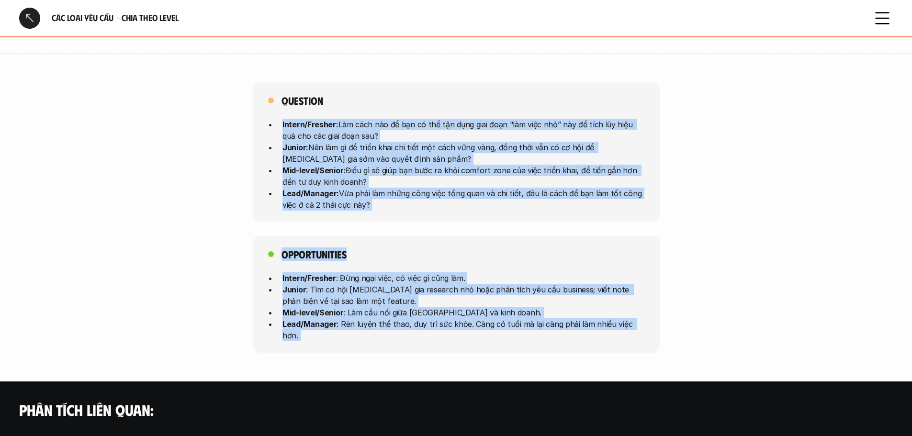
click at [441, 316] on div "Question Intern/Fresher: Làm cách nào để bạn có thể tận dụng giai đoạn “làm việ…" at bounding box center [456, 217] width 912 height 271
click at [441, 316] on div "Opportunities Intern/Fresher : Đừng ngại việc, có việc gì cũng làm. Junior : Tì…" at bounding box center [456, 294] width 407 height 117
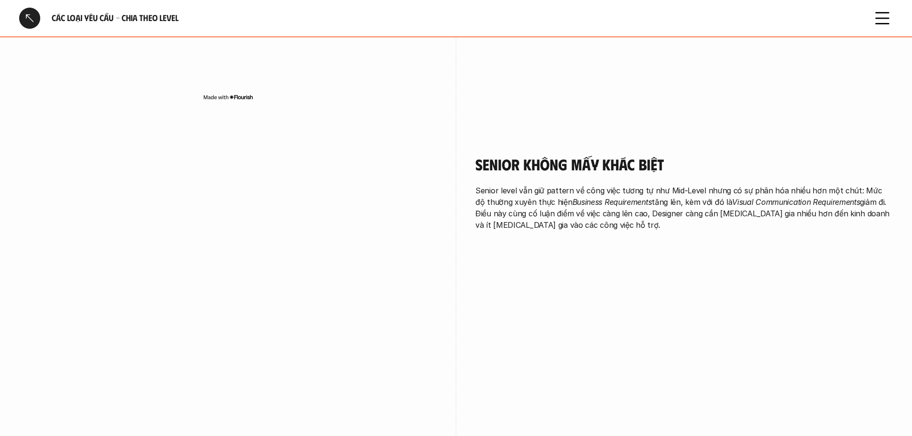
scroll to position [0, 0]
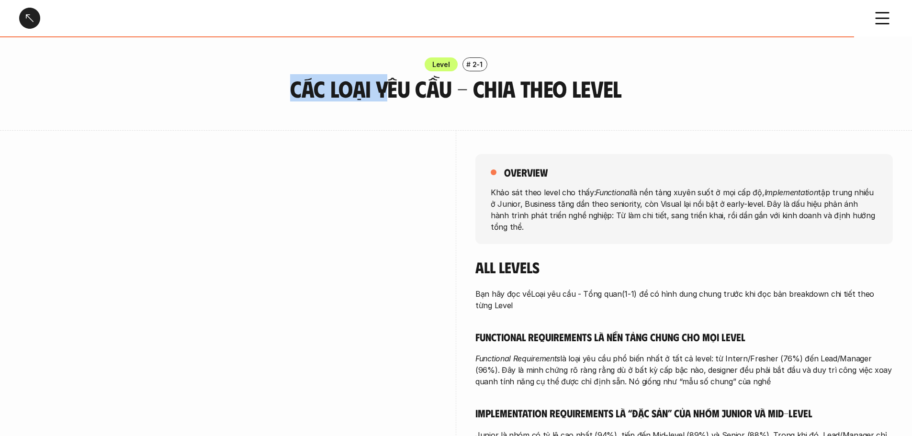
drag, startPoint x: 408, startPoint y: 81, endPoint x: 704, endPoint y: 79, distance: 296.0
click at [704, 79] on div "Level # 2-1 Các loại yêu cầu - Chia theo level" at bounding box center [456, 79] width 912 height 44
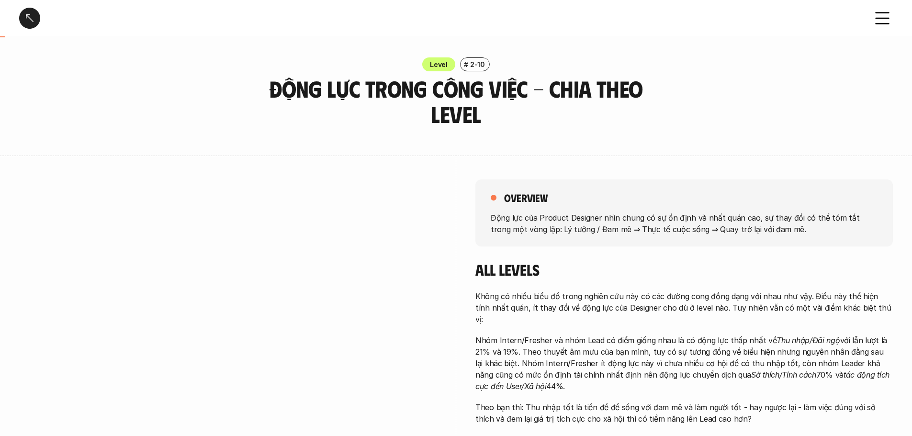
click at [206, 178] on div at bounding box center [228, 331] width 418 height 351
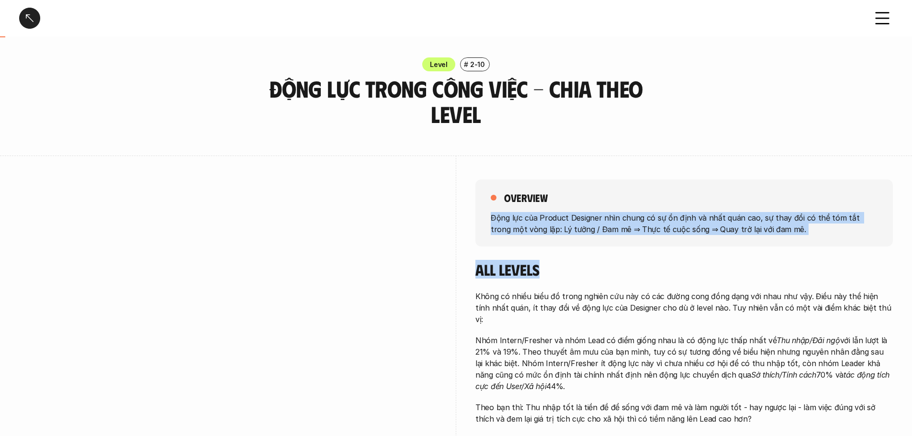
drag, startPoint x: 613, startPoint y: 205, endPoint x: 666, endPoint y: 261, distance: 76.9
click at [666, 261] on div "overview Động lực của Product Designer nhìn chung có sự ổn định và nhất quán ca…" at bounding box center [685, 305] width 418 height 298
click at [666, 261] on h4 "All levels" at bounding box center [685, 270] width 418 height 18
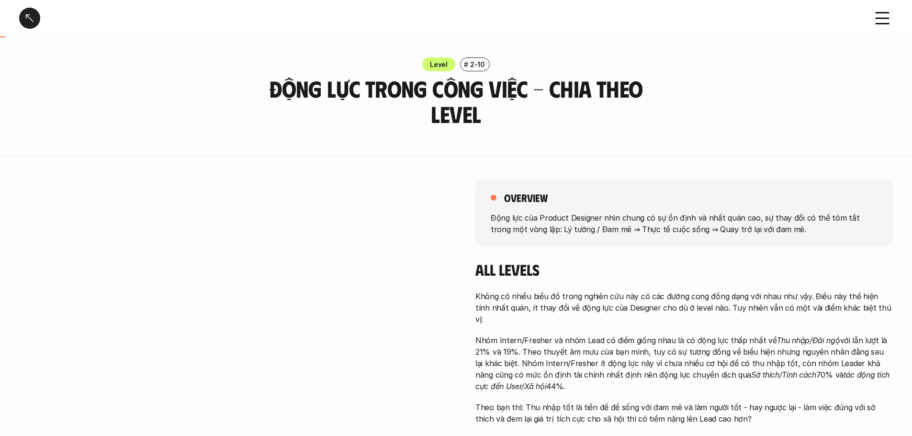
click at [670, 262] on h4 "All levels" at bounding box center [685, 270] width 418 height 18
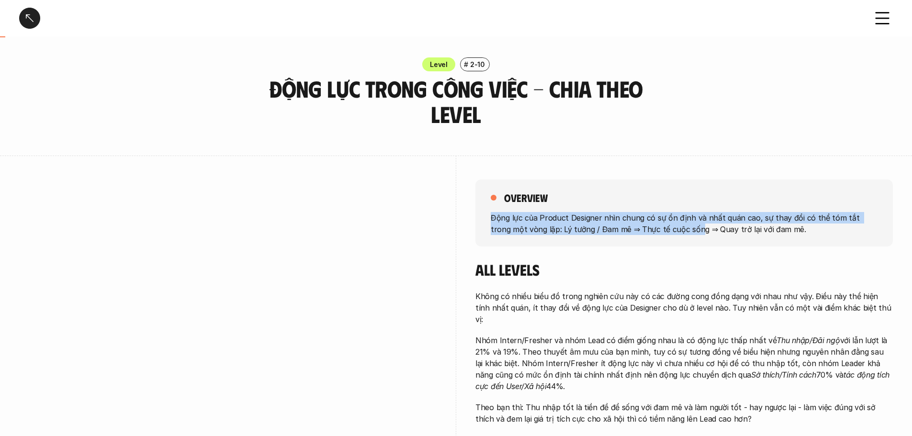
drag, startPoint x: 679, startPoint y: 225, endPoint x: 682, endPoint y: 194, distance: 30.8
click at [682, 194] on div "overview Động lực của Product Designer nhìn chung có sự ổn định và nhất quán ca…" at bounding box center [685, 213] width 418 height 67
click at [682, 194] on div "overview" at bounding box center [684, 197] width 387 height 13
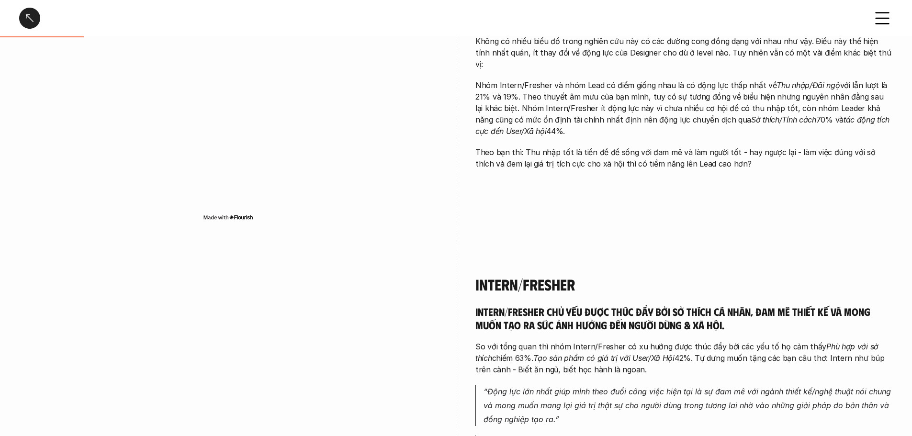
scroll to position [447, 0]
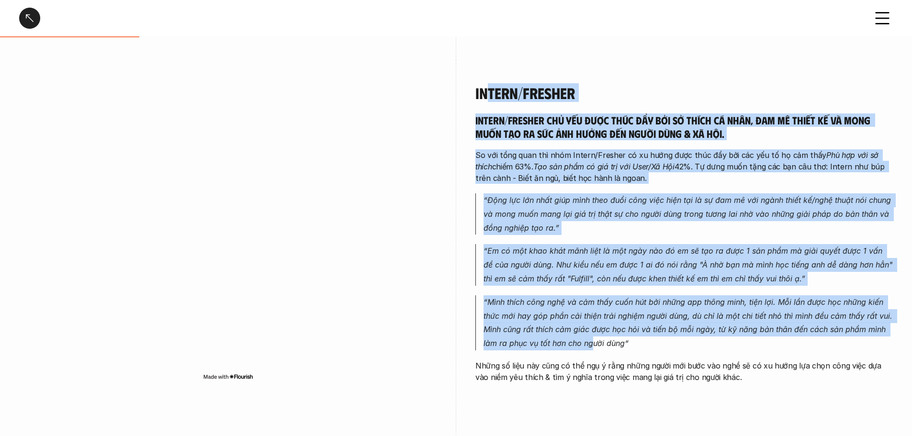
drag, startPoint x: 492, startPoint y: 112, endPoint x: 588, endPoint y: 376, distance: 281.2
click at [589, 371] on div "Intern/Fresher Intern/Fresher chủ yếu được thúc đẩy bởi sở thích cá nhân, đam m…" at bounding box center [685, 233] width 418 height 299
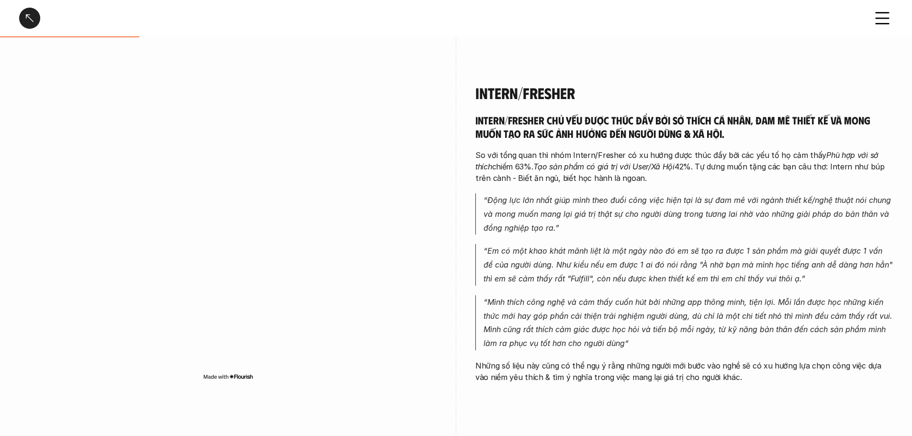
click at [588, 376] on p "Những số liệu này cũng có thể ngụ ý rằng những người mới bước vào nghề sẽ có xu…" at bounding box center [685, 371] width 418 height 23
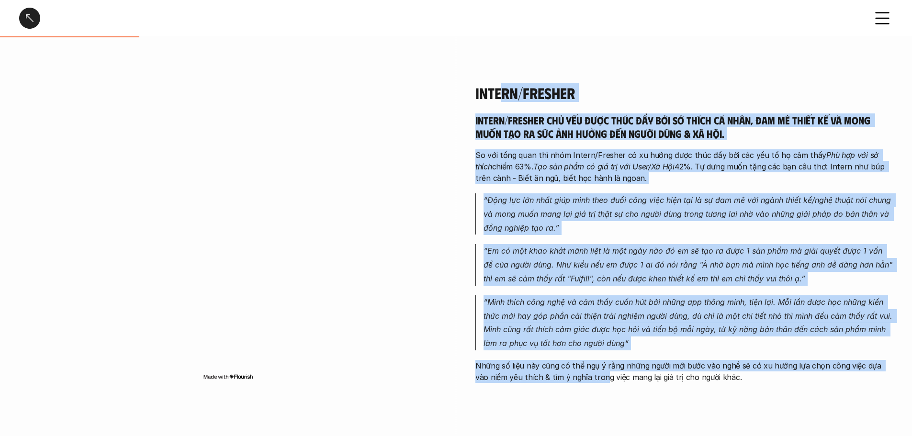
drag, startPoint x: 565, startPoint y: 294, endPoint x: 499, endPoint y: 66, distance: 237.1
click at [499, 66] on div "Intern/Fresher Intern/Fresher chủ yếu được thúc đẩy bởi sở thích cá nhân, đam m…" at bounding box center [685, 236] width 418 height 352
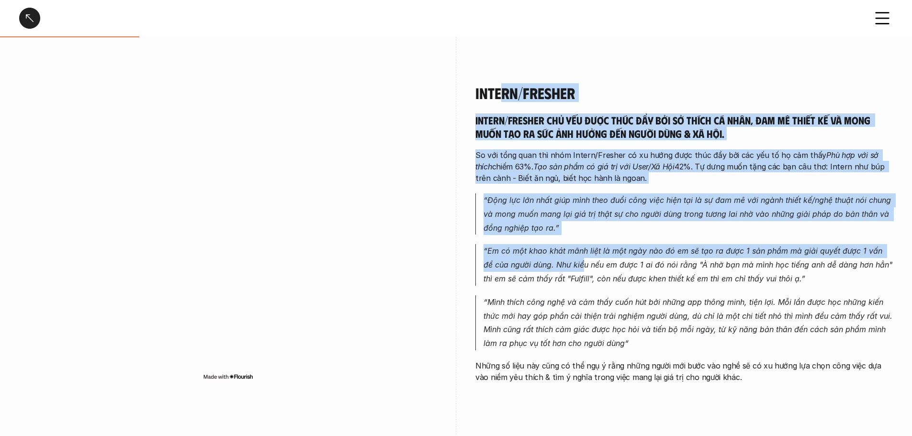
drag, startPoint x: 544, startPoint y: 163, endPoint x: 573, endPoint y: 271, distance: 112.1
click at [573, 271] on div "Intern/Fresher Intern/Fresher chủ yếu được thúc đẩy bởi sở thích cá nhân, đam m…" at bounding box center [685, 236] width 418 height 352
click at [573, 271] on p "“Em có một khao khát mãnh liệt là một ngày nào đó em sẽ tạo ra được 1 sản phẩm …" at bounding box center [689, 264] width 410 height 41
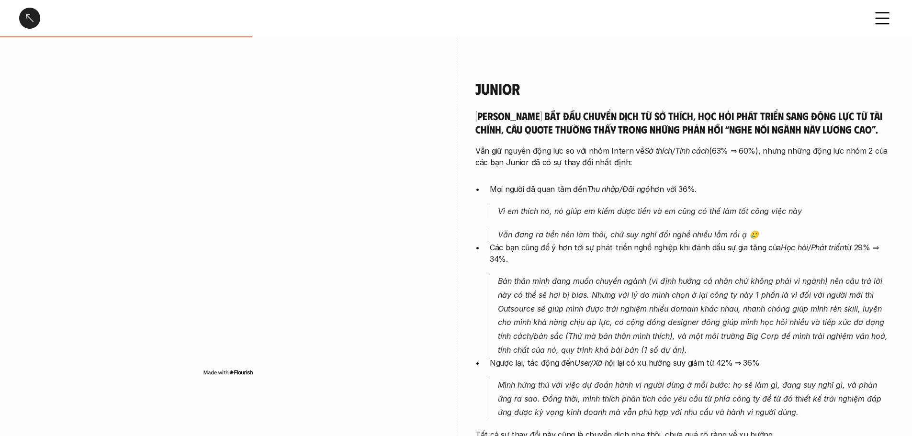
scroll to position [830, 0]
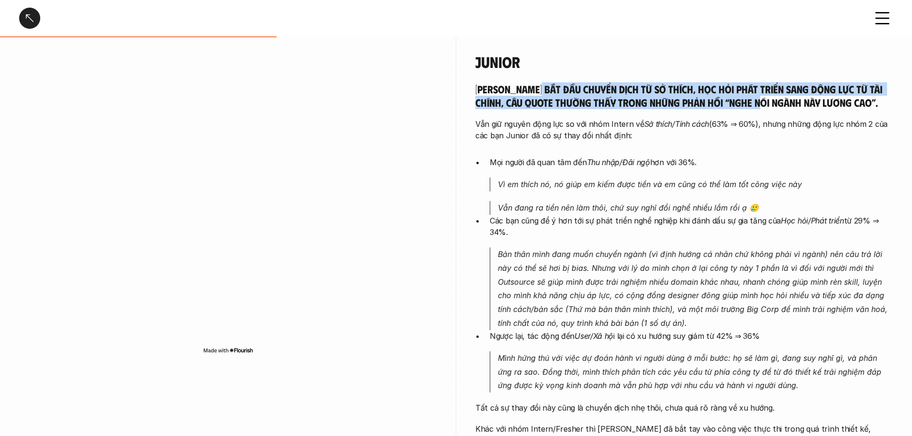
drag, startPoint x: 544, startPoint y: 80, endPoint x: 768, endPoint y: 100, distance: 224.5
click at [768, 100] on div "[PERSON_NAME] bắt đầu chuyển dịch từ sở thích, học hỏi phát triển sang động lực…" at bounding box center [685, 261] width 418 height 417
click at [768, 100] on h5 "[PERSON_NAME] bắt đầu chuyển dịch từ sở thích, học hỏi phát triển sang động lực…" at bounding box center [685, 95] width 418 height 26
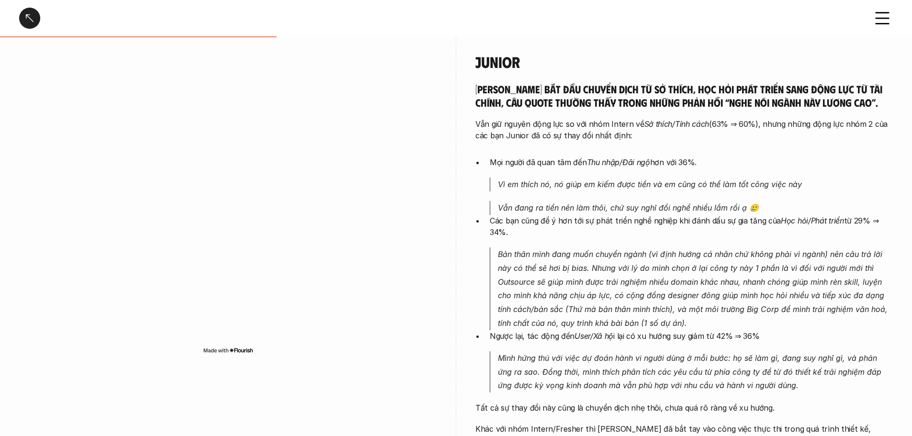
click at [725, 87] on h5 "[PERSON_NAME] bắt đầu chuyển dịch từ sở thích, học hỏi phát triển sang động lực…" at bounding box center [685, 95] width 418 height 26
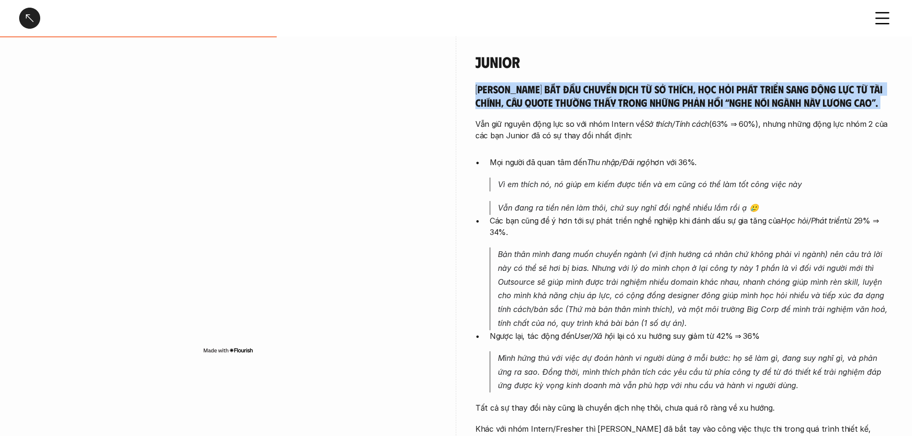
click at [725, 87] on h5 "[PERSON_NAME] bắt đầu chuyển dịch từ sở thích, học hỏi phát triển sang động lực…" at bounding box center [685, 95] width 418 height 26
click at [724, 107] on h5 "[PERSON_NAME] bắt đầu chuyển dịch từ sở thích, học hỏi phát triển sang động lực…" at bounding box center [685, 95] width 418 height 26
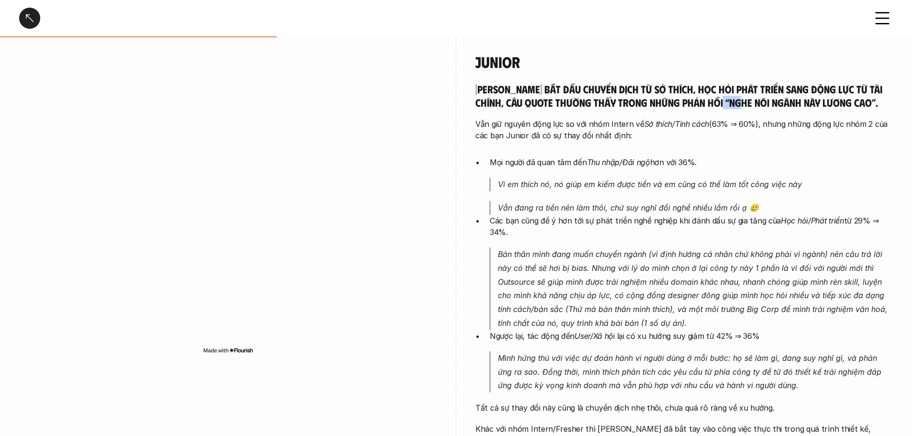
click at [724, 107] on h5 "[PERSON_NAME] bắt đầu chuyển dịch từ sở thích, học hỏi phát triển sang động lực…" at bounding box center [685, 95] width 418 height 26
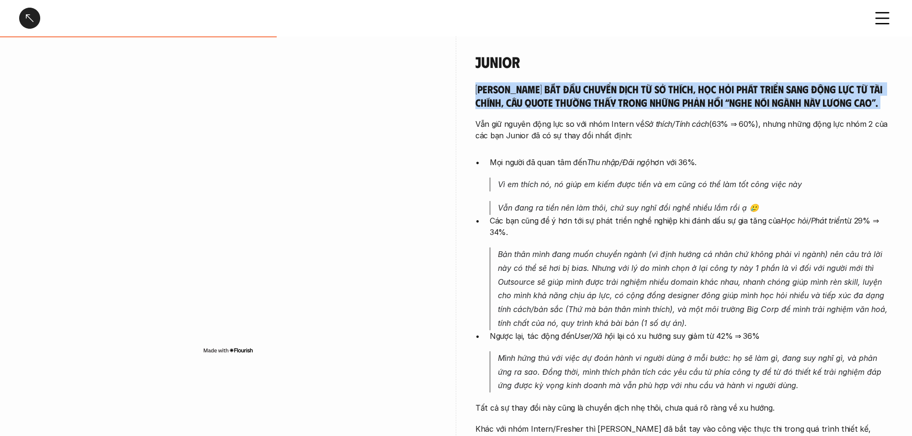
click at [724, 107] on h5 "[PERSON_NAME] bắt đầu chuyển dịch từ sở thích, học hỏi phát triển sang động lực…" at bounding box center [685, 95] width 418 height 26
click at [645, 92] on h5 "[PERSON_NAME] bắt đầu chuyển dịch từ sở thích, học hỏi phát triển sang động lực…" at bounding box center [685, 95] width 418 height 26
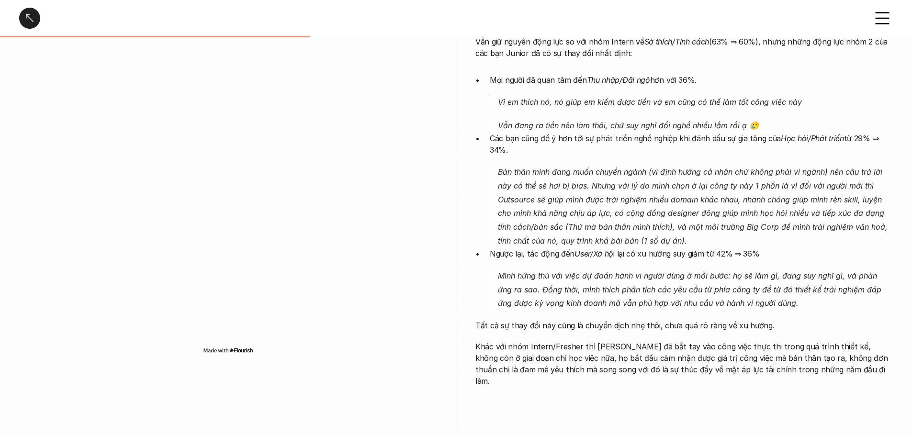
scroll to position [926, 0]
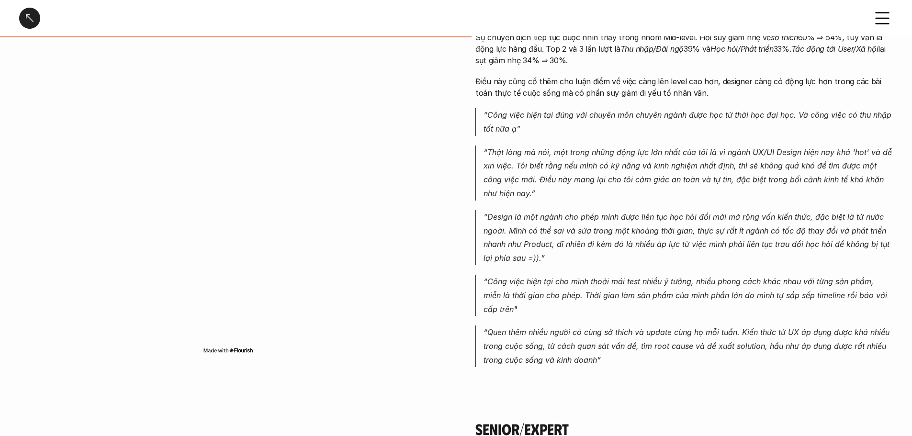
drag, startPoint x: 612, startPoint y: 137, endPoint x: 633, endPoint y: 363, distance: 227.1
click at [633, 363] on div "Mid-Level Mid-level bắt đầu chuyển động lực sang yếu tố tài chính và ổn định ng…" at bounding box center [685, 175] width 418 height 441
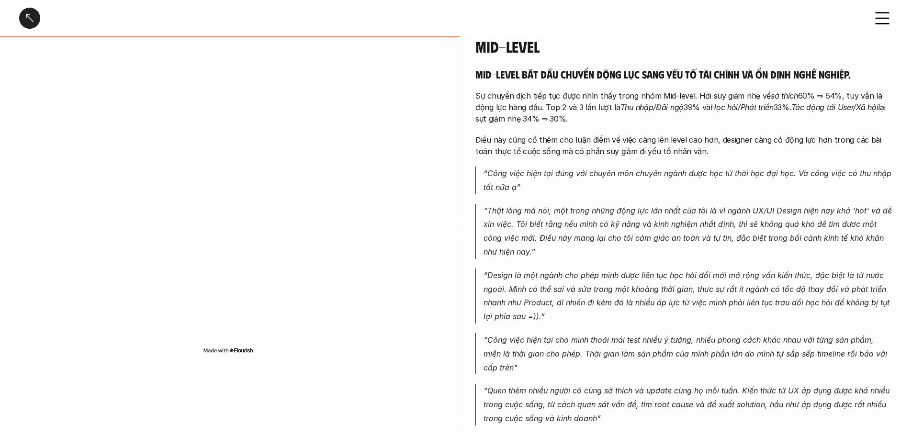
scroll to position [1309, 0]
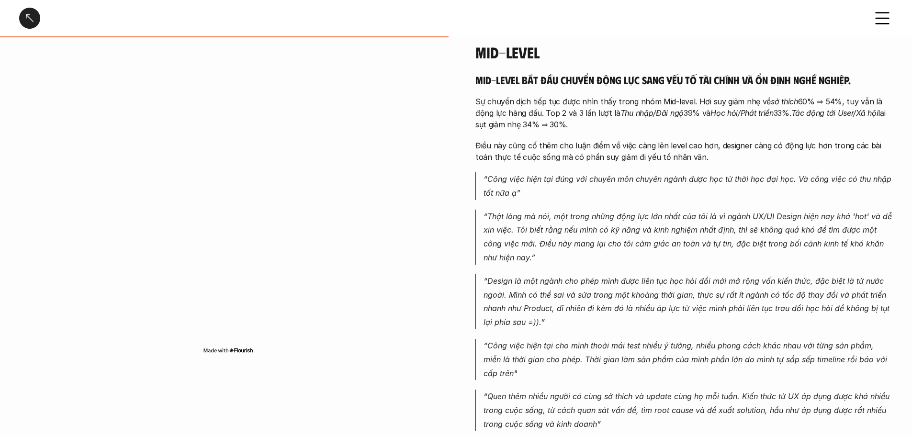
click at [514, 44] on h4 "Mid-Level" at bounding box center [685, 52] width 418 height 18
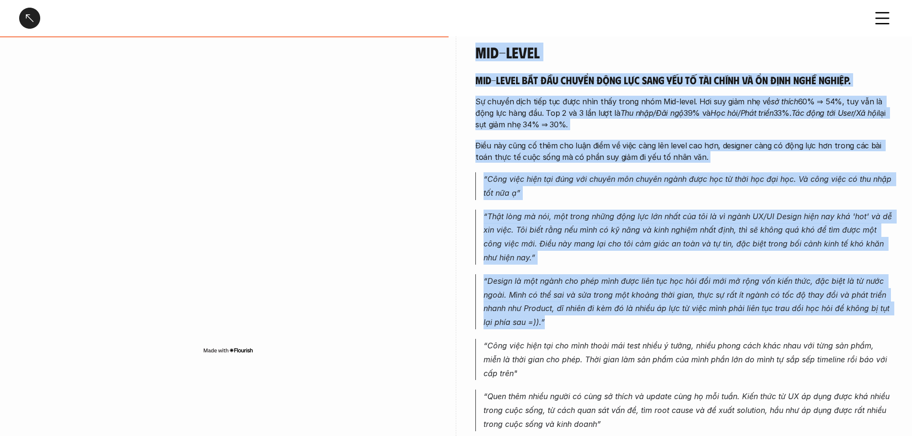
drag, startPoint x: 514, startPoint y: 44, endPoint x: 535, endPoint y: 279, distance: 236.2
click at [535, 279] on div "Mid-Level Mid-level bắt đầu chuyển động lực sang yếu tố tài chính và ổn định ng…" at bounding box center [685, 237] width 418 height 388
click at [535, 279] on em "“Design là một ngành cho phép mình được liên tục học hỏi đổi mới mở rộng vốn ki…" at bounding box center [688, 301] width 409 height 51
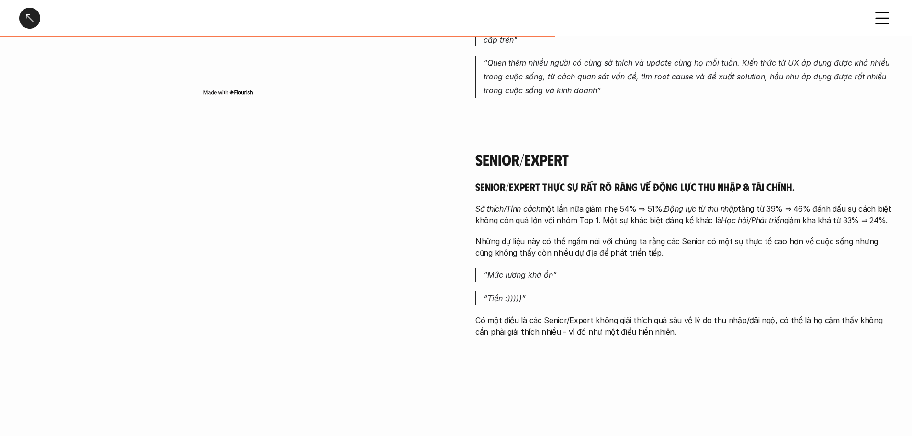
scroll to position [1724, 0]
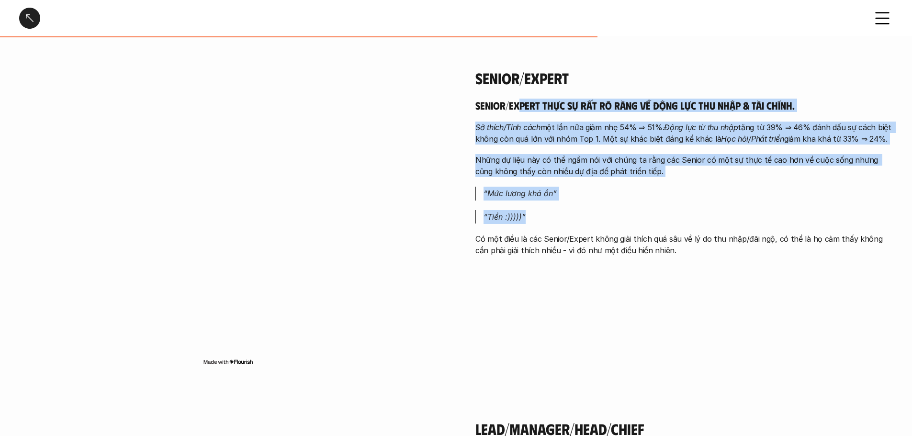
drag, startPoint x: 554, startPoint y: 113, endPoint x: 664, endPoint y: 208, distance: 145.4
click at [664, 208] on div "Senior/Expert thực sự rất rõ ràng về động lực thu nhập & tài chính. Sở thích/Tí…" at bounding box center [685, 178] width 418 height 158
click at [665, 210] on p "“Tiền :)))))”" at bounding box center [689, 217] width 410 height 14
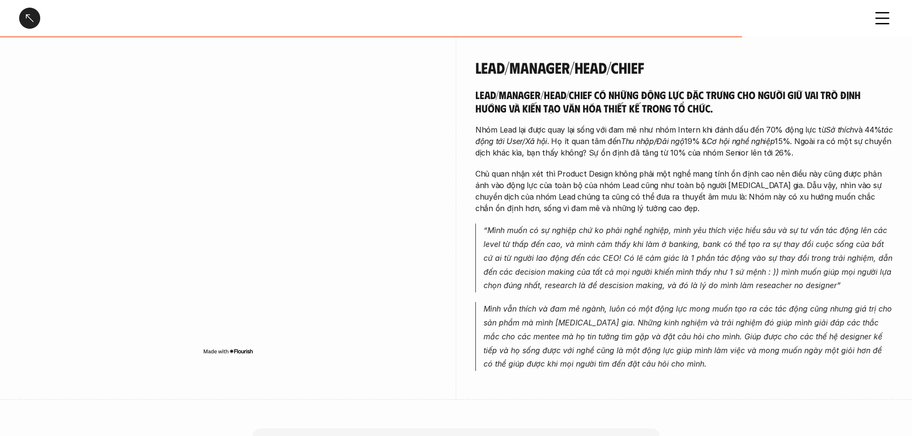
scroll to position [2075, 0]
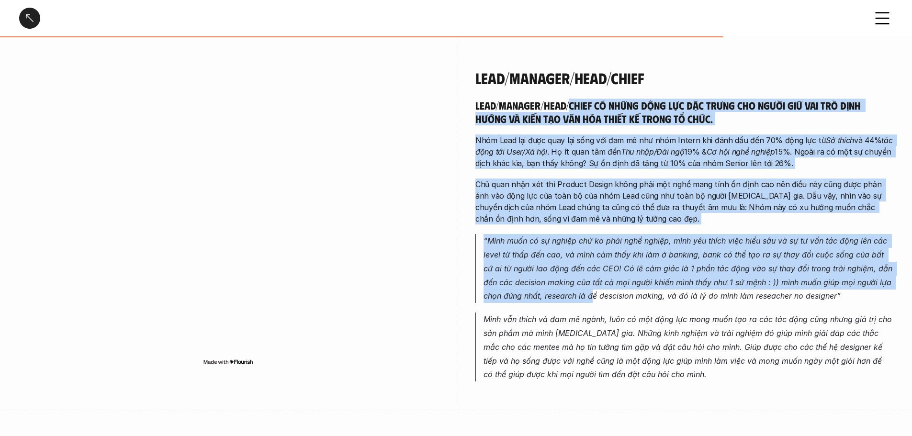
drag, startPoint x: 571, startPoint y: 89, endPoint x: 574, endPoint y: 306, distance: 217.5
click at [574, 301] on div "Lead/Manager/Head/Chief Lead/Manager/Head/Chief có những động lực đặc trưng cho…" at bounding box center [685, 225] width 418 height 313
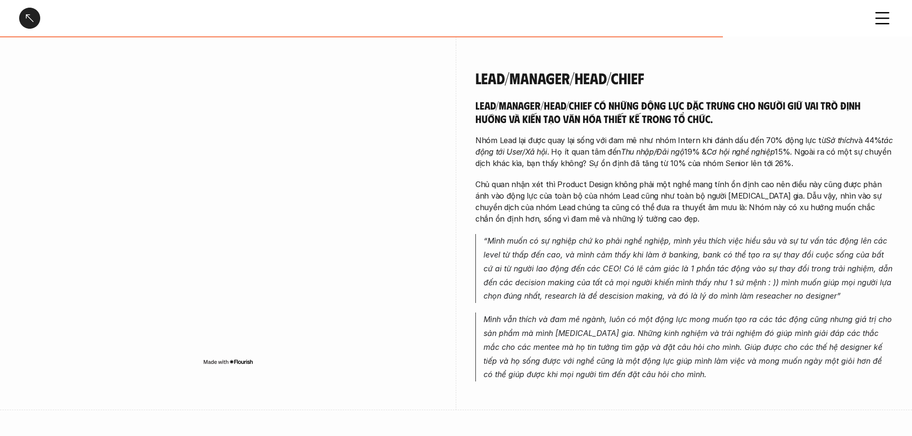
click at [571, 321] on em "Mình vẫn thích và đam mê ngành, luôn có một động lực mong muốn tạo ra các tác đ…" at bounding box center [689, 347] width 411 height 65
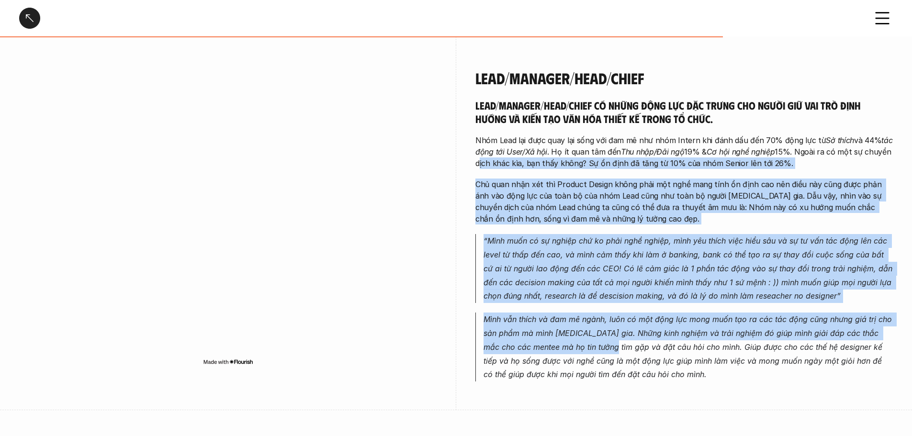
drag, startPoint x: 604, startPoint y: 337, endPoint x: 478, endPoint y: 149, distance: 226.1
click at [478, 149] on div "Lead/Manager/Head/Chief có những động lực đặc trưng cho người giữ vai trò định …" at bounding box center [685, 240] width 418 height 283
click at [478, 149] on p "Nhóm Lead lại được quay lại sống với đam mê như nhóm Intern khi đánh dấu đến 70…" at bounding box center [685, 152] width 418 height 34
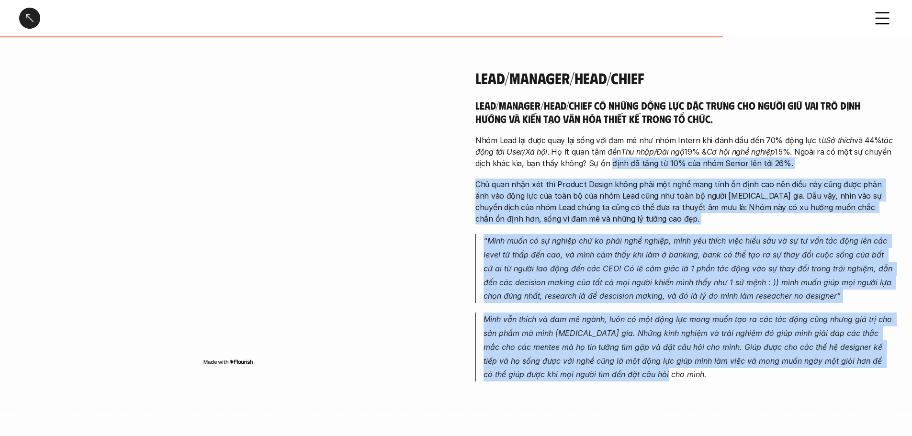
drag, startPoint x: 658, startPoint y: 179, endPoint x: 843, endPoint y: 370, distance: 265.9
click at [843, 370] on div "Lead/Manager/Head/Chief có những động lực đặc trưng cho người giữ vai trò định …" at bounding box center [685, 240] width 418 height 283
click at [843, 370] on p "Mình vẫn thích và đam mê ngành, luôn có một động lực mong muốn tạo ra các tác đ…" at bounding box center [689, 347] width 410 height 69
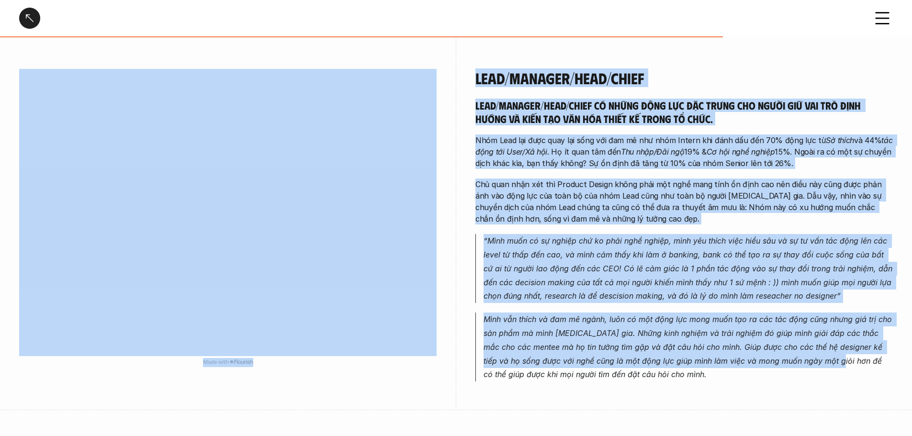
drag, startPoint x: 547, startPoint y: 228, endPoint x: 440, endPoint y: 139, distance: 138.8
click at [440, 139] on div "Lead/Manager/Head/Chief Lead/Manager/Head/Chief có những động lực đặc trưng cho…" at bounding box center [456, 227] width 874 height 365
click at [502, 149] on p "Nhóm Lead lại được quay lại sống với đam mê như nhóm Intern khi đánh dấu đến 70…" at bounding box center [685, 152] width 418 height 34
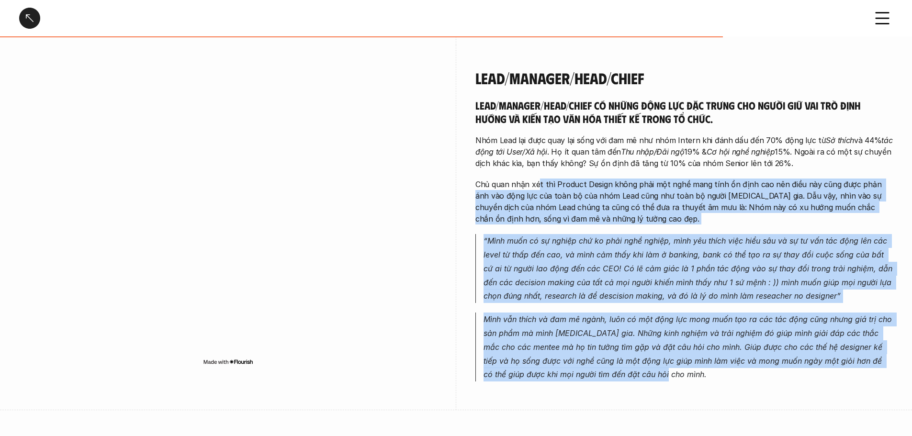
drag, startPoint x: 572, startPoint y: 199, endPoint x: 654, endPoint y: 381, distance: 199.4
click at [654, 381] on div "Lead/Manager/Head/Chief Lead/Manager/Head/Chief có những động lực đặc trưng cho…" at bounding box center [685, 227] width 418 height 365
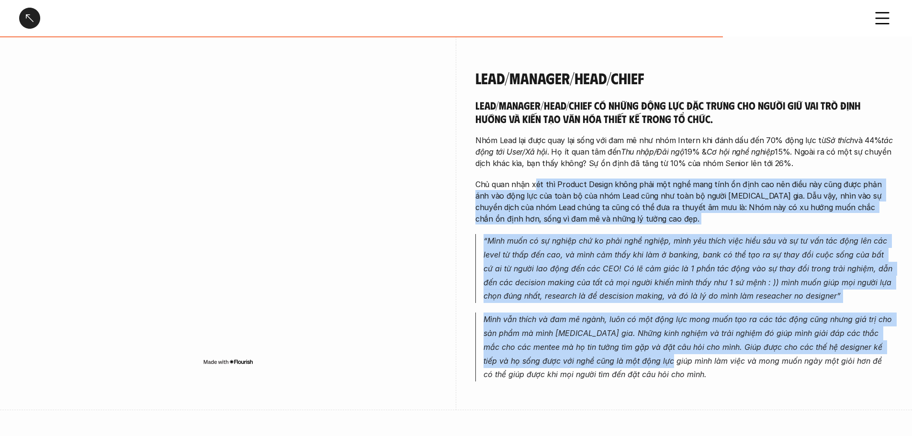
drag, startPoint x: 650, startPoint y: 349, endPoint x: 533, endPoint y: 161, distance: 221.2
click at [533, 161] on div "Lead/Manager/Head/Chief có những động lực đặc trưng cho người giữ vai trò định …" at bounding box center [685, 240] width 418 height 283
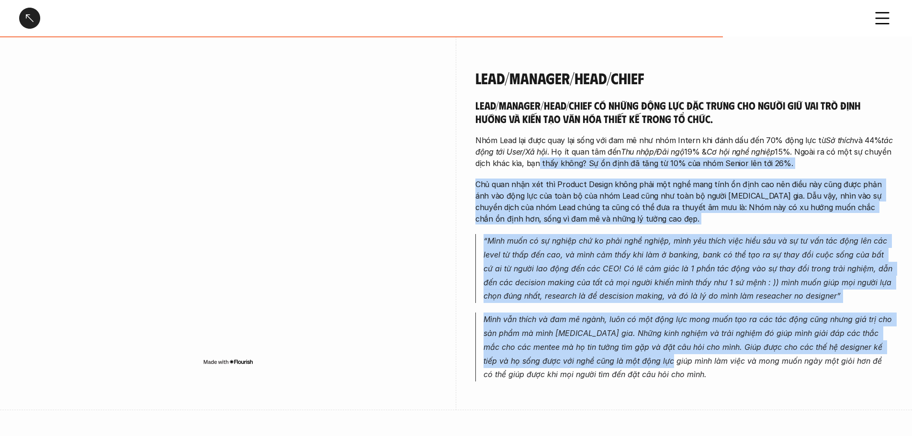
click at [533, 161] on div "Lead/Manager/Head/Chief có những động lực đặc trưng cho người giữ vai trò định …" at bounding box center [685, 240] width 418 height 283
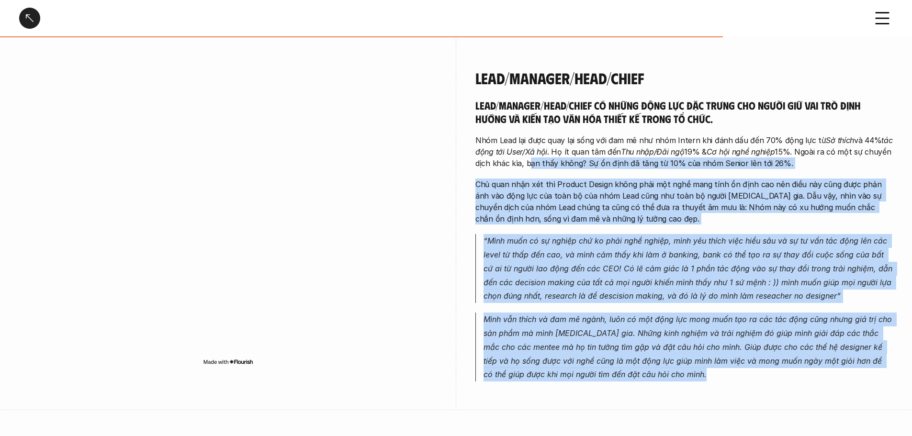
drag, startPoint x: 533, startPoint y: 161, endPoint x: 687, endPoint y: 369, distance: 258.6
click at [687, 368] on div "Lead/Manager/Head/Chief có những động lực đặc trưng cho người giữ vai trò định …" at bounding box center [685, 240] width 418 height 283
click at [687, 370] on p "Mình vẫn thích và đam mê ngành, luôn có một động lực mong muốn tạo ra các tác đ…" at bounding box center [689, 347] width 410 height 69
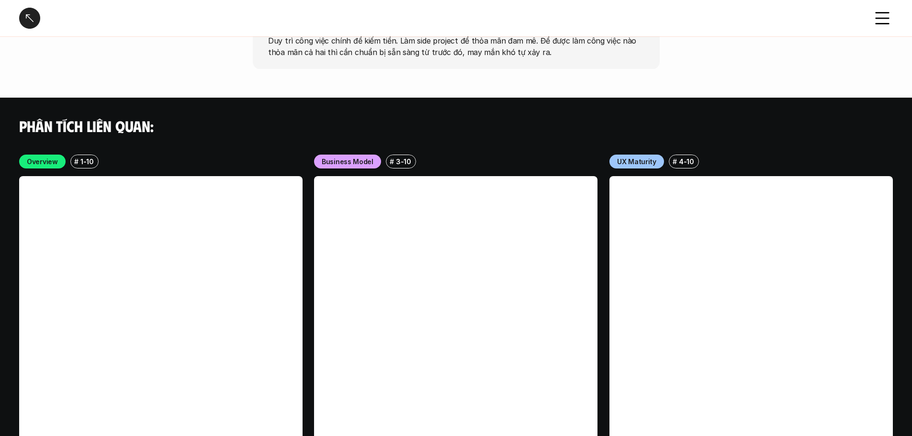
scroll to position [2702, 0]
